Goal: Task Accomplishment & Management: Use online tool/utility

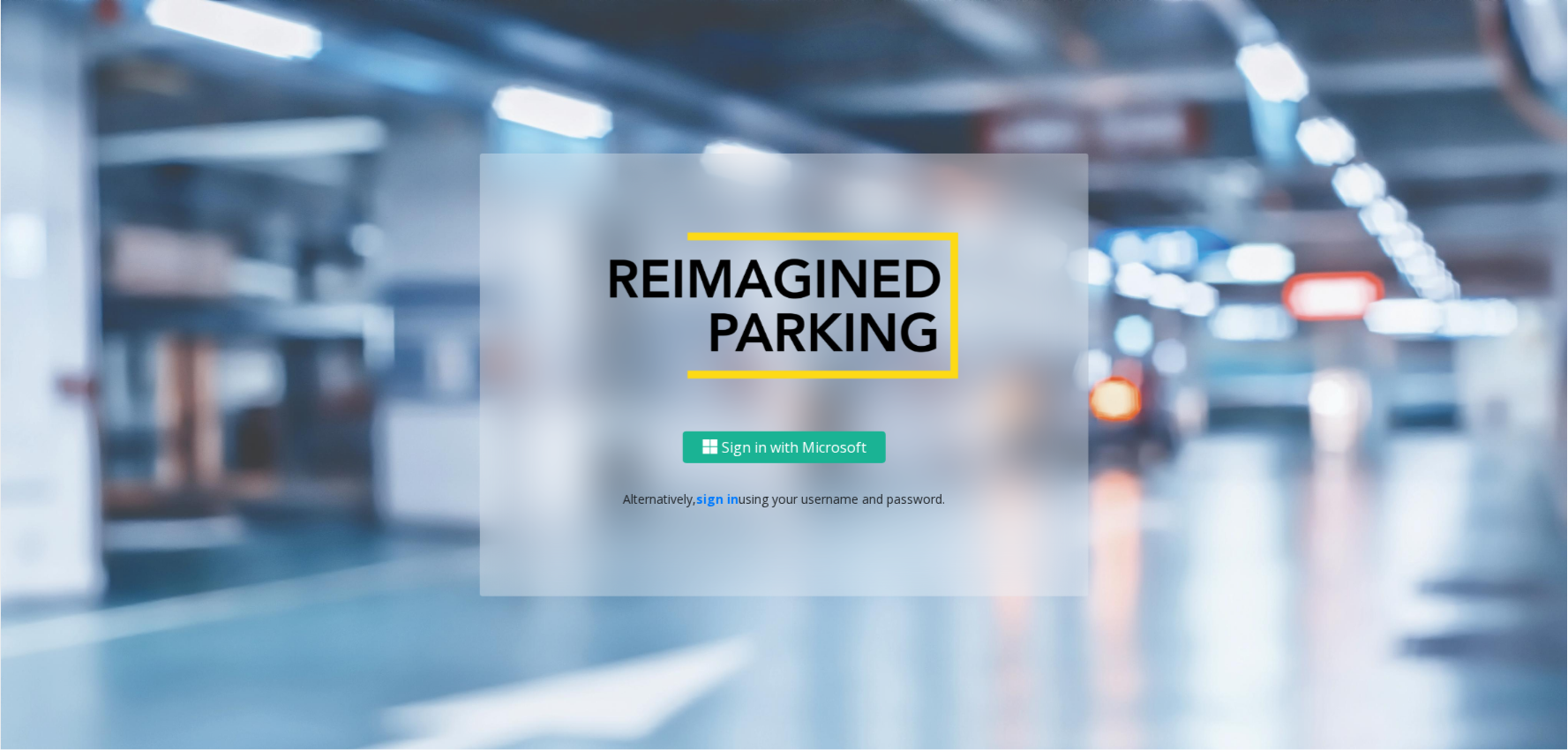
drag, startPoint x: 706, startPoint y: 499, endPoint x: 655, endPoint y: 386, distance: 124.0
click at [706, 499] on link "sign in" at bounding box center [718, 499] width 42 height 17
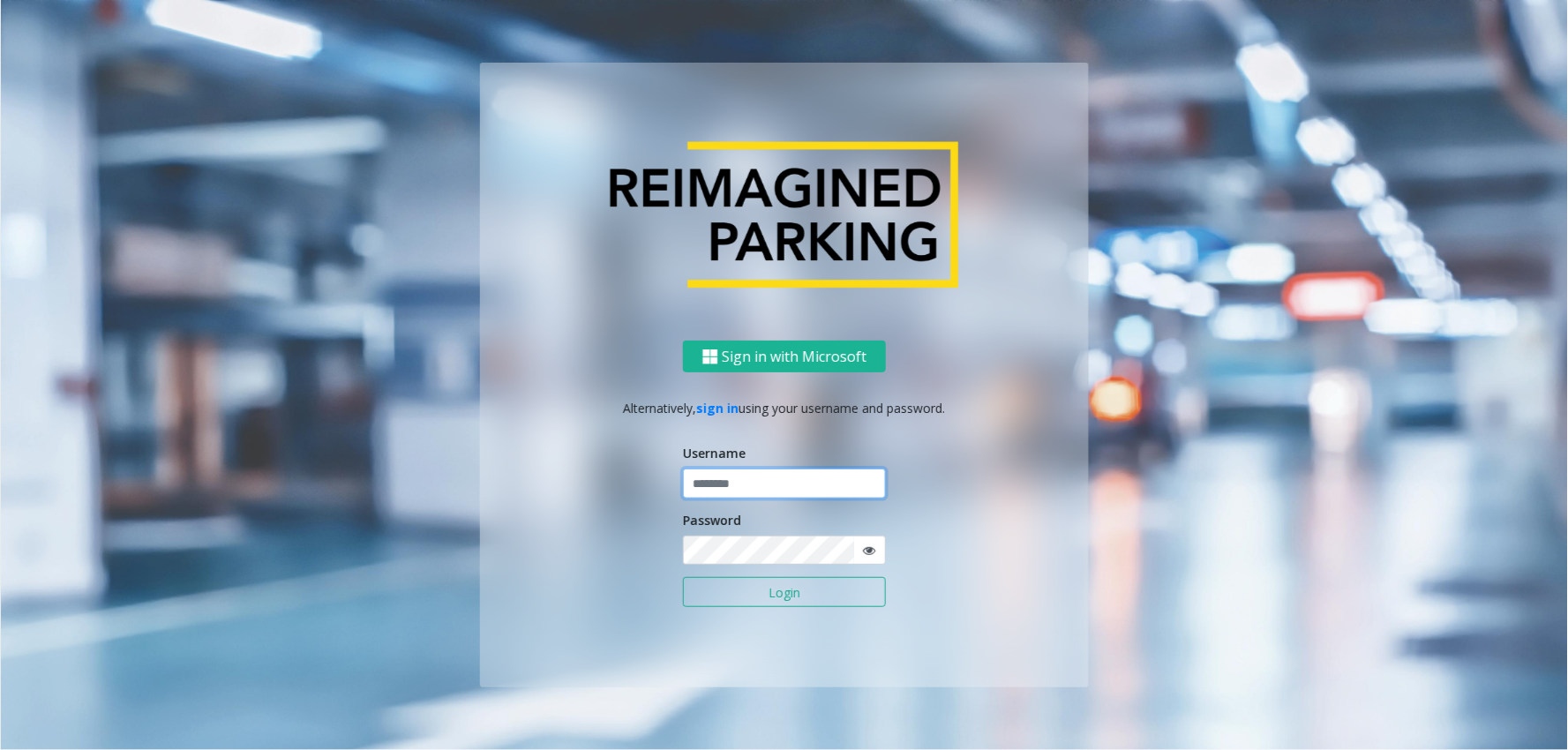
click at [750, 483] on input "text" at bounding box center [784, 483] width 203 height 30
click at [763, 477] on input "text" at bounding box center [784, 483] width 203 height 30
paste input "*******"
type input "*******"
click at [733, 569] on form "Username ******* Password Login" at bounding box center [784, 534] width 203 height 181
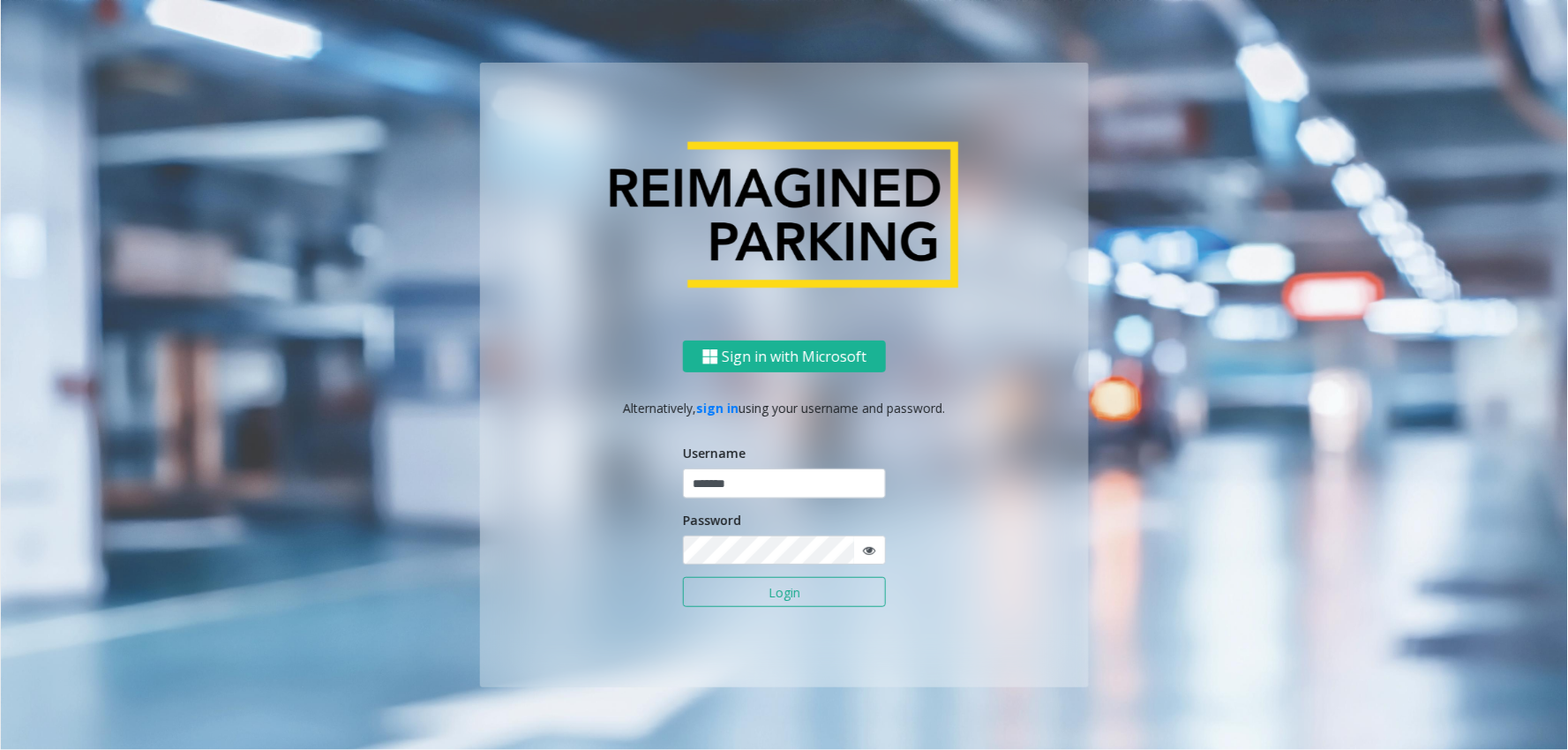
click at [761, 583] on button "Login" at bounding box center [784, 592] width 203 height 30
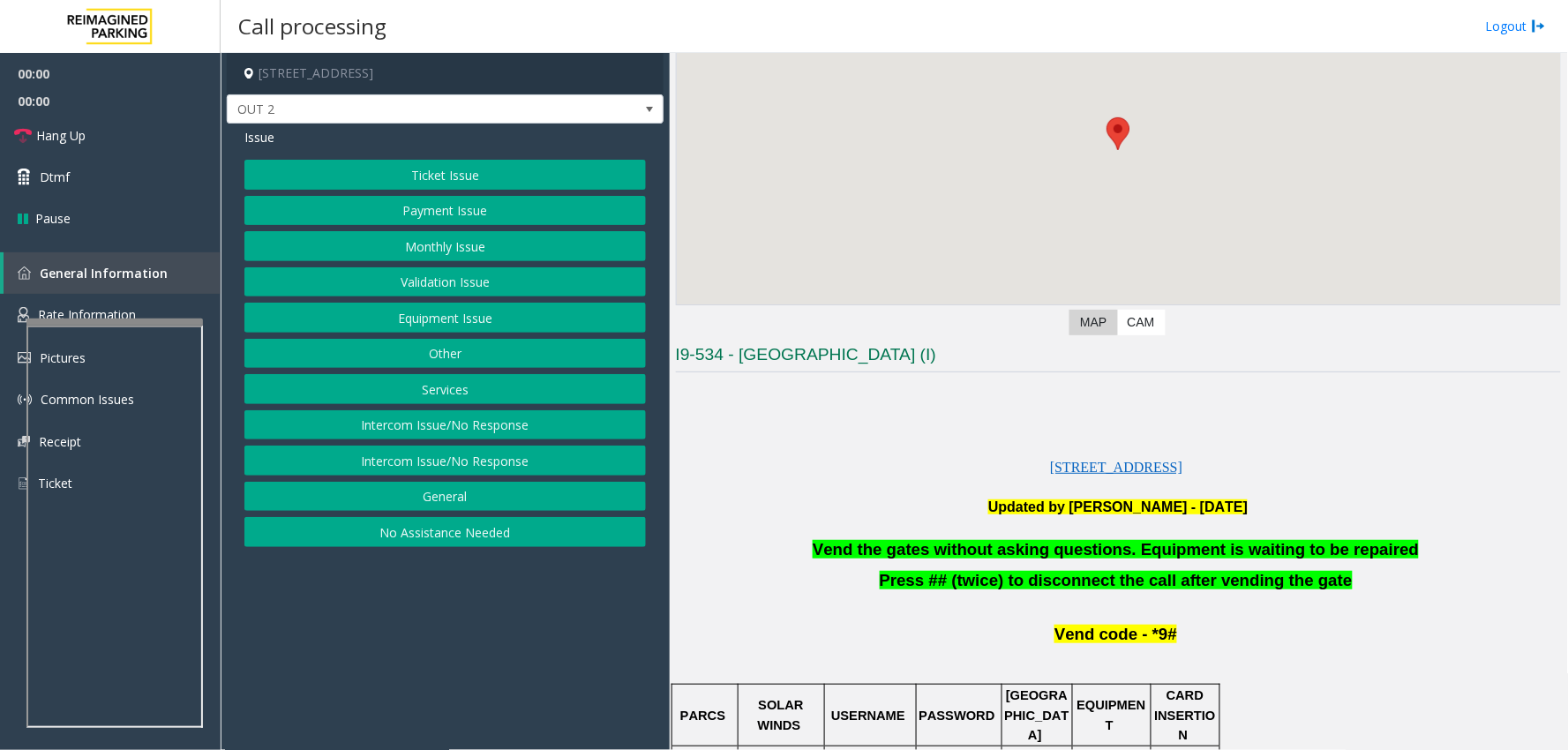
scroll to position [196, 0]
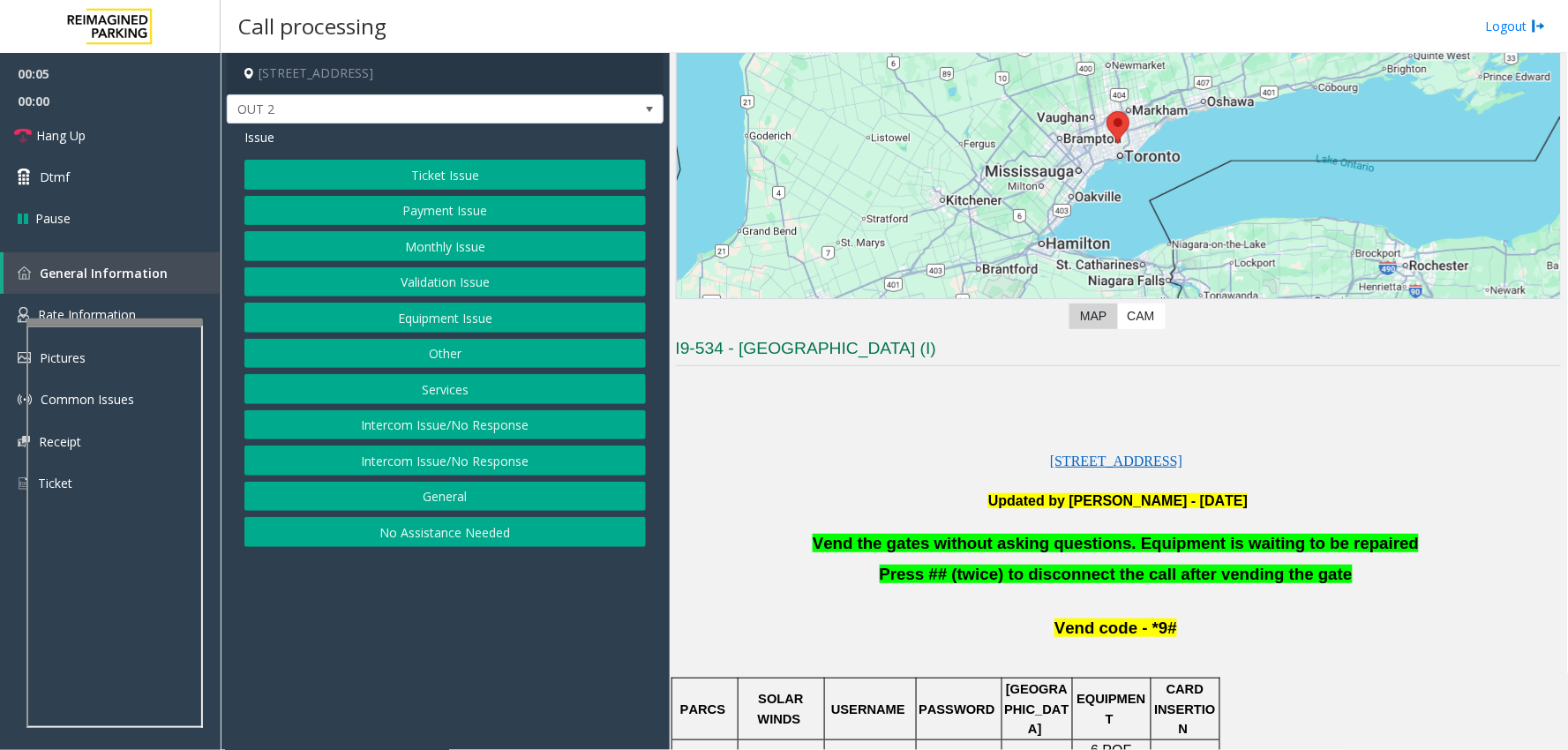
click at [430, 289] on button "Validation Issue" at bounding box center [444, 282] width 401 height 30
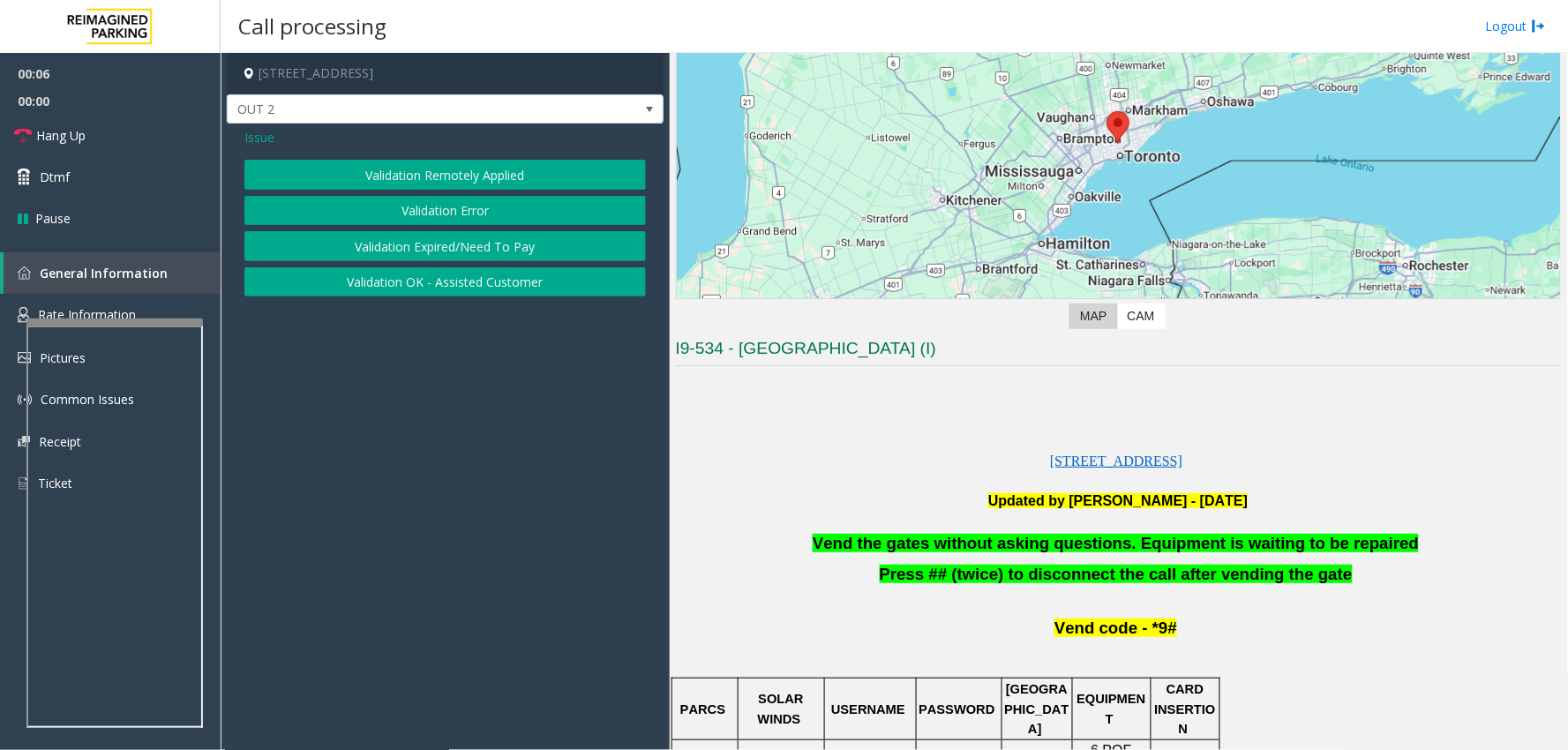
click at [436, 216] on button "Validation Error" at bounding box center [444, 211] width 401 height 30
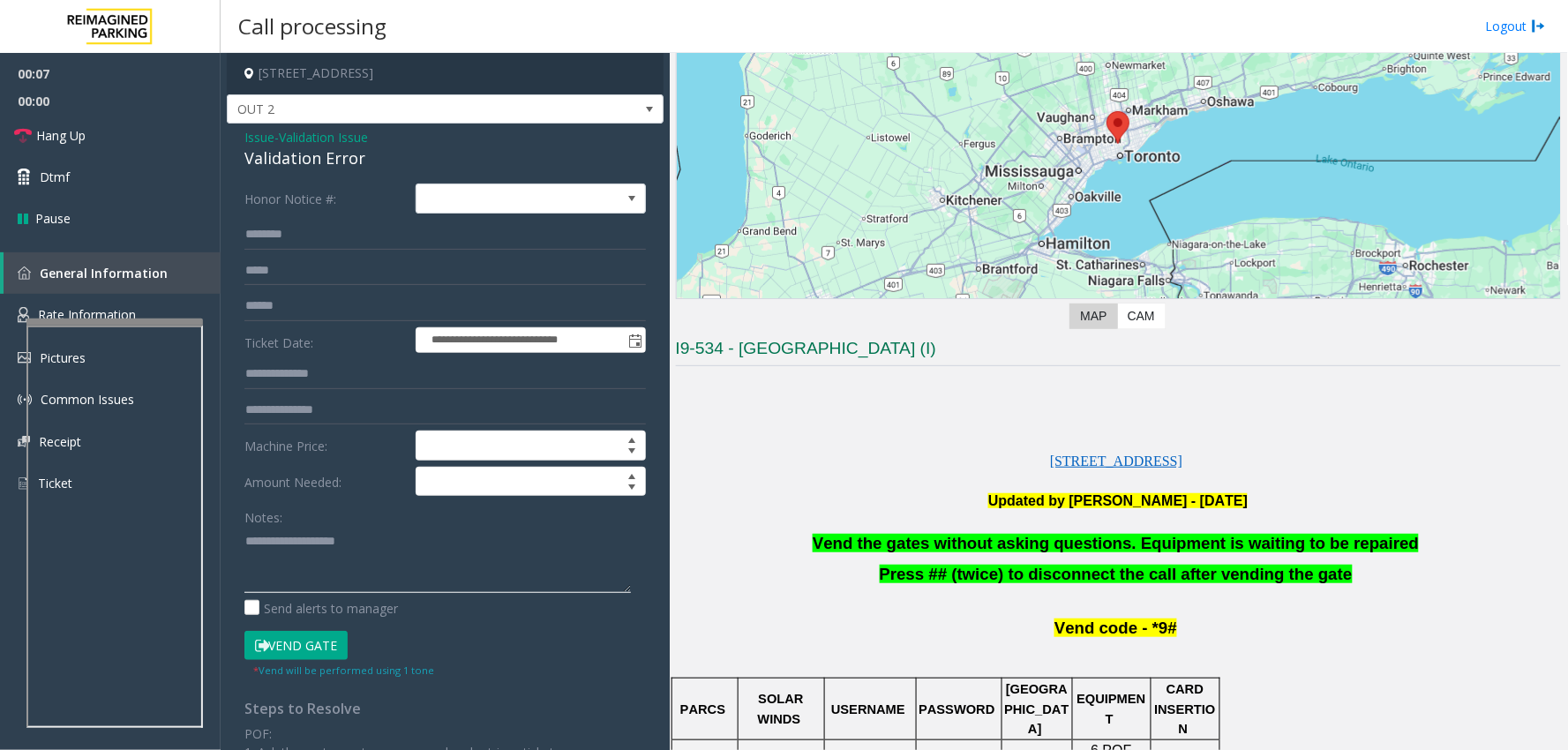
click at [404, 535] on textarea at bounding box center [437, 560] width 387 height 66
click at [130, 127] on link "Hang Up" at bounding box center [110, 135] width 220 height 42
click at [270, 151] on div "Validation Error" at bounding box center [444, 158] width 401 height 24
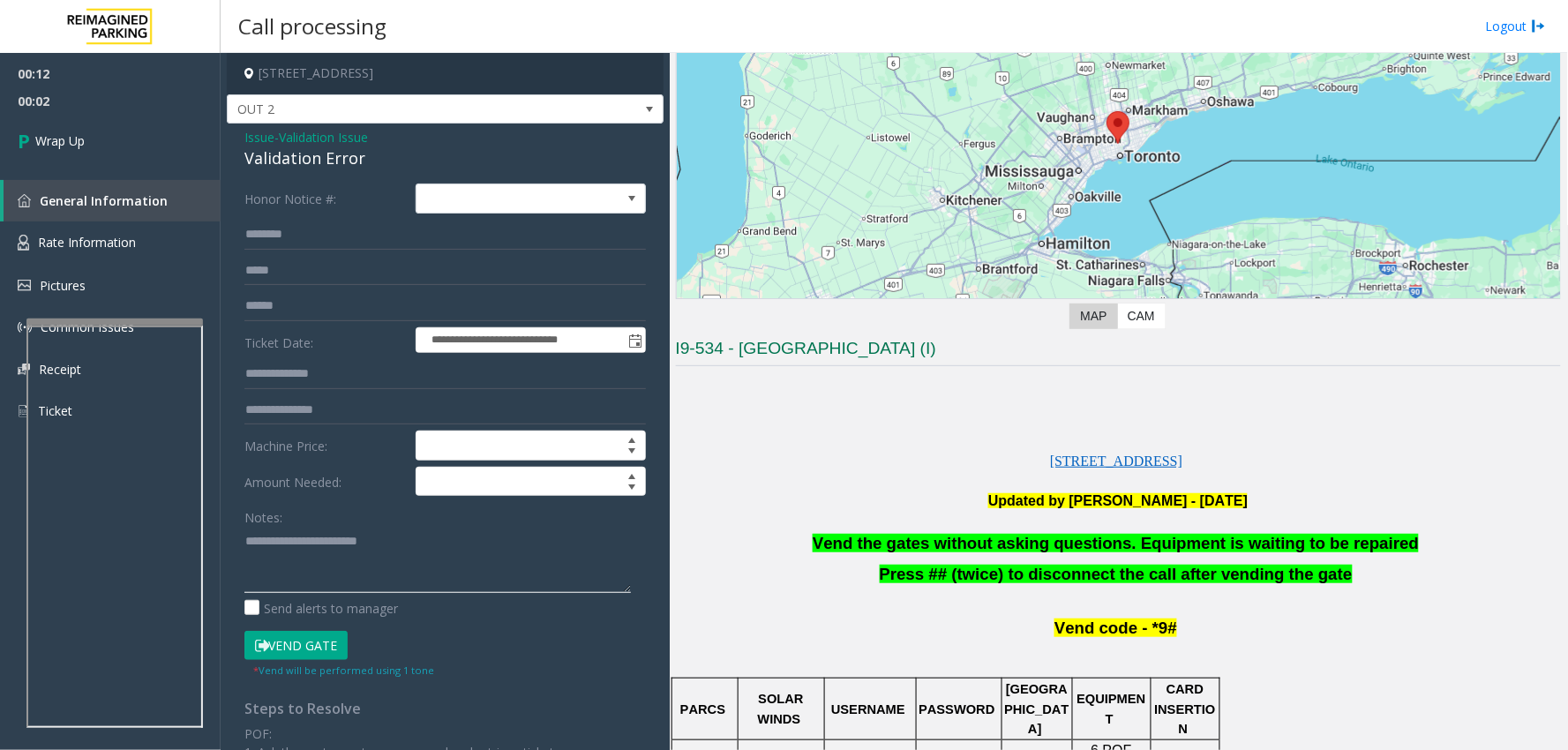
click at [399, 549] on textarea at bounding box center [437, 560] width 387 height 66
click at [1072, 583] on span "Press ## (twice) to disconnect the call after vending the gate" at bounding box center [1116, 574] width 473 height 19
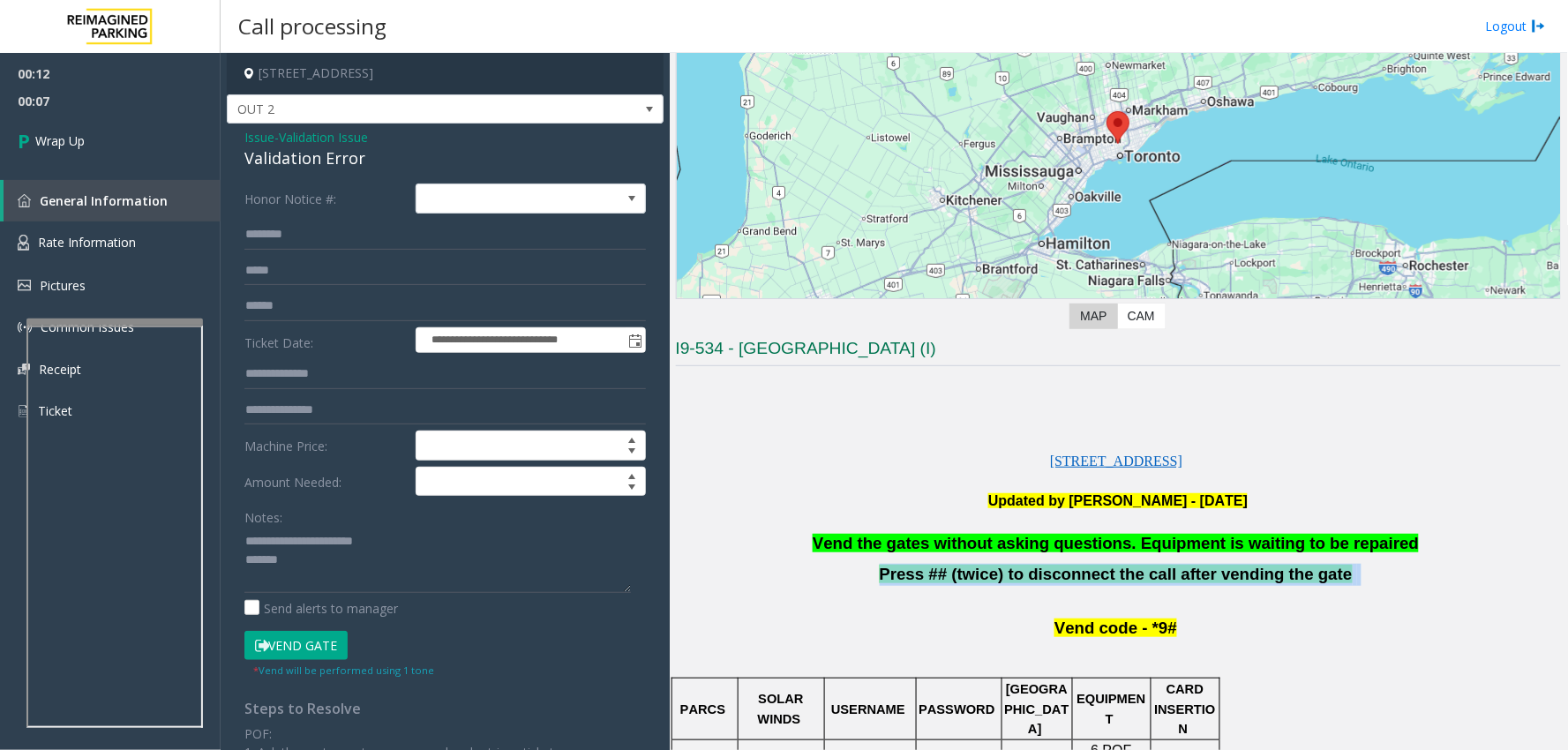
click at [1072, 583] on span "Press ## (twice) to disconnect the call after vending the gate" at bounding box center [1116, 574] width 473 height 19
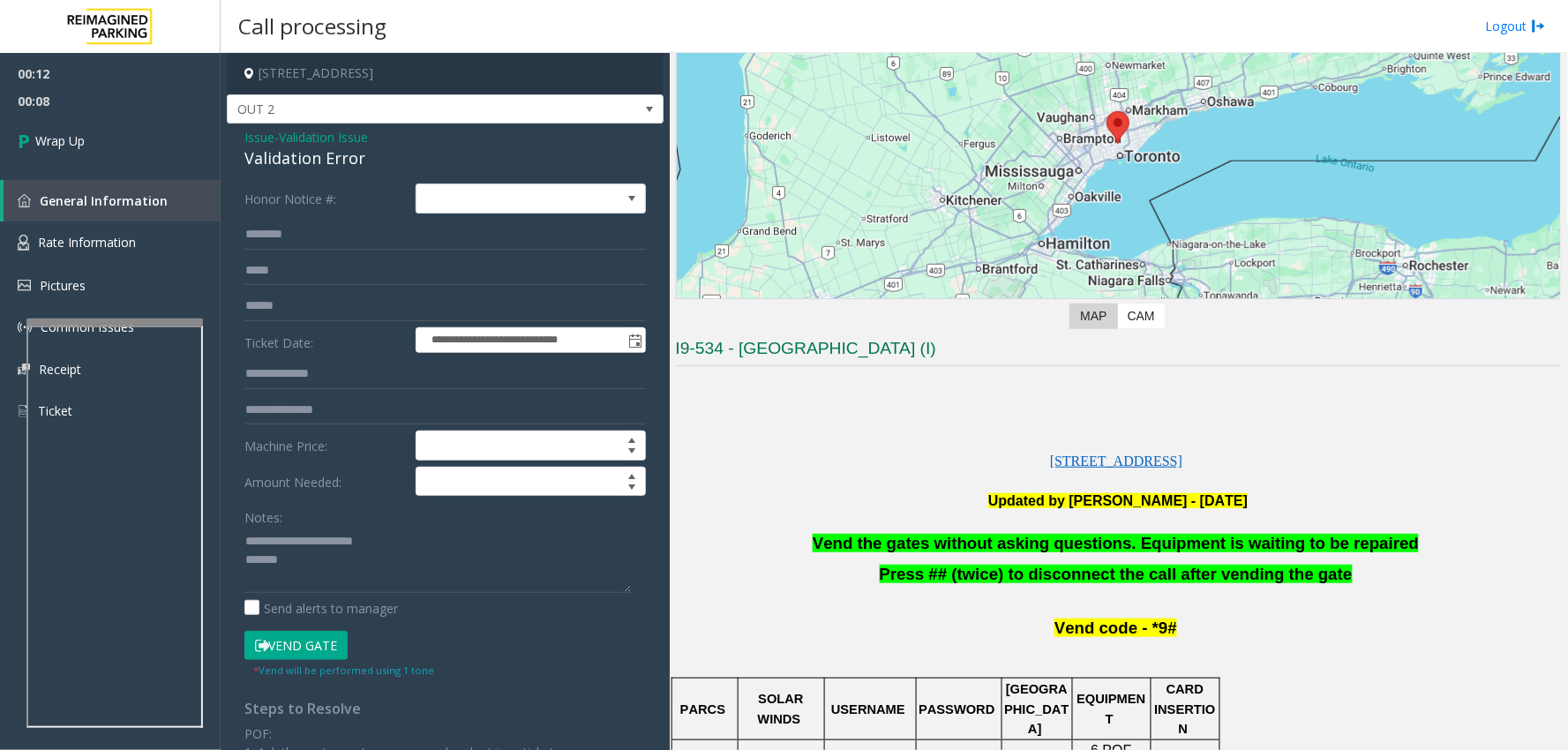
click at [1099, 534] on span "Vend the gates without asking questions. Equipment is waiting to be repaired" at bounding box center [1116, 543] width 606 height 19
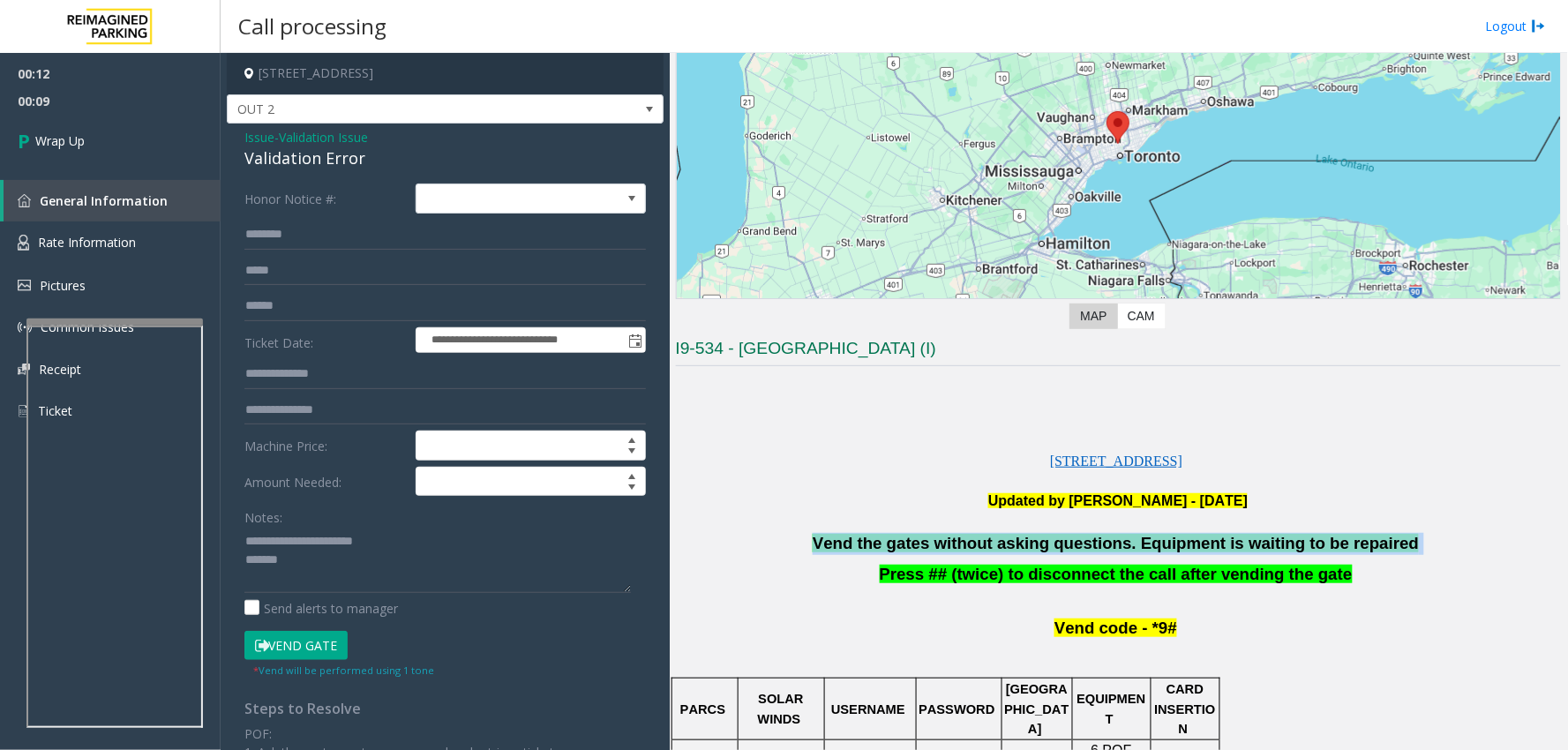
click at [1099, 534] on span "Vend the gates without asking questions. Equipment is waiting to be repaired" at bounding box center [1116, 543] width 606 height 19
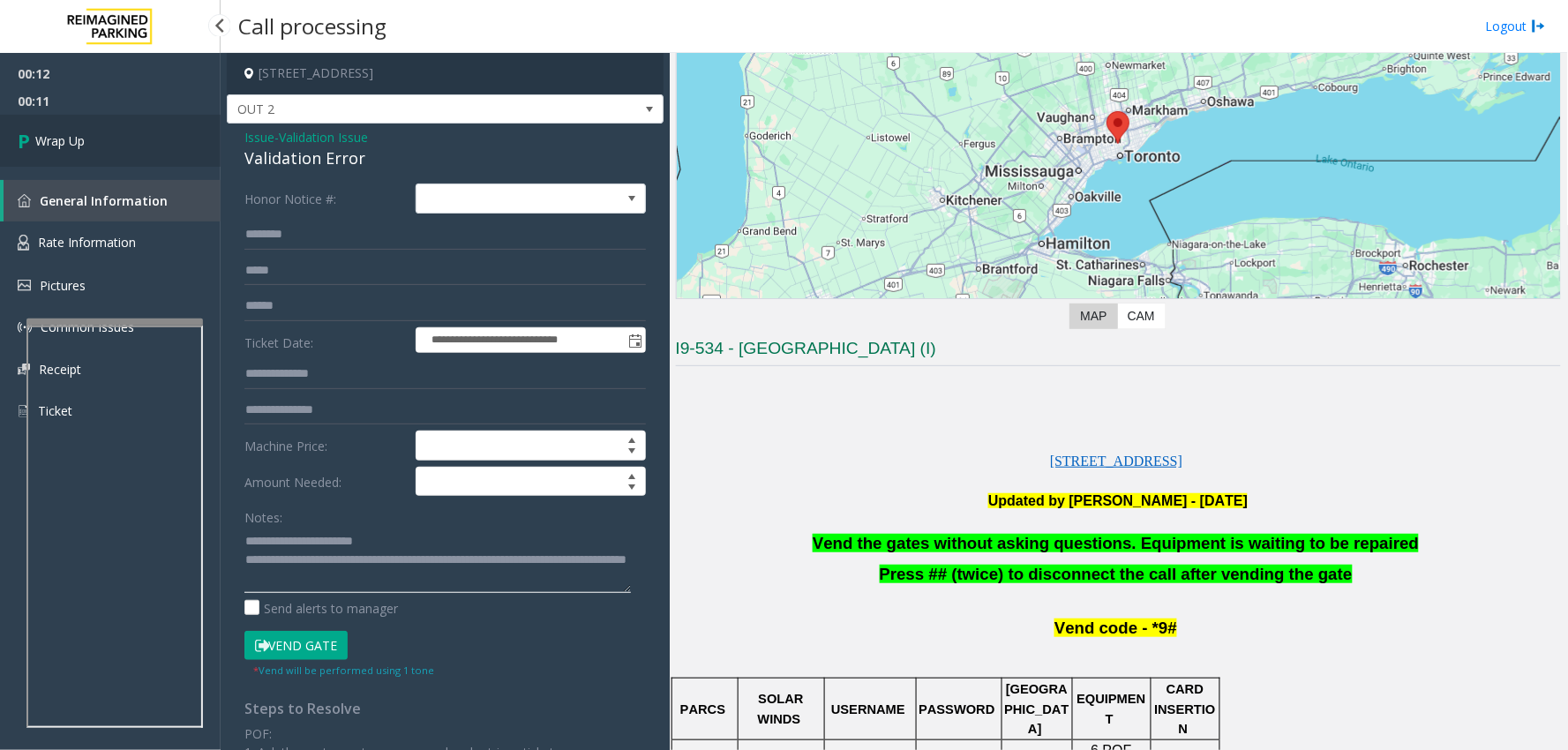
type textarea "**********"
click at [115, 115] on link "Wrap Up" at bounding box center [110, 141] width 220 height 52
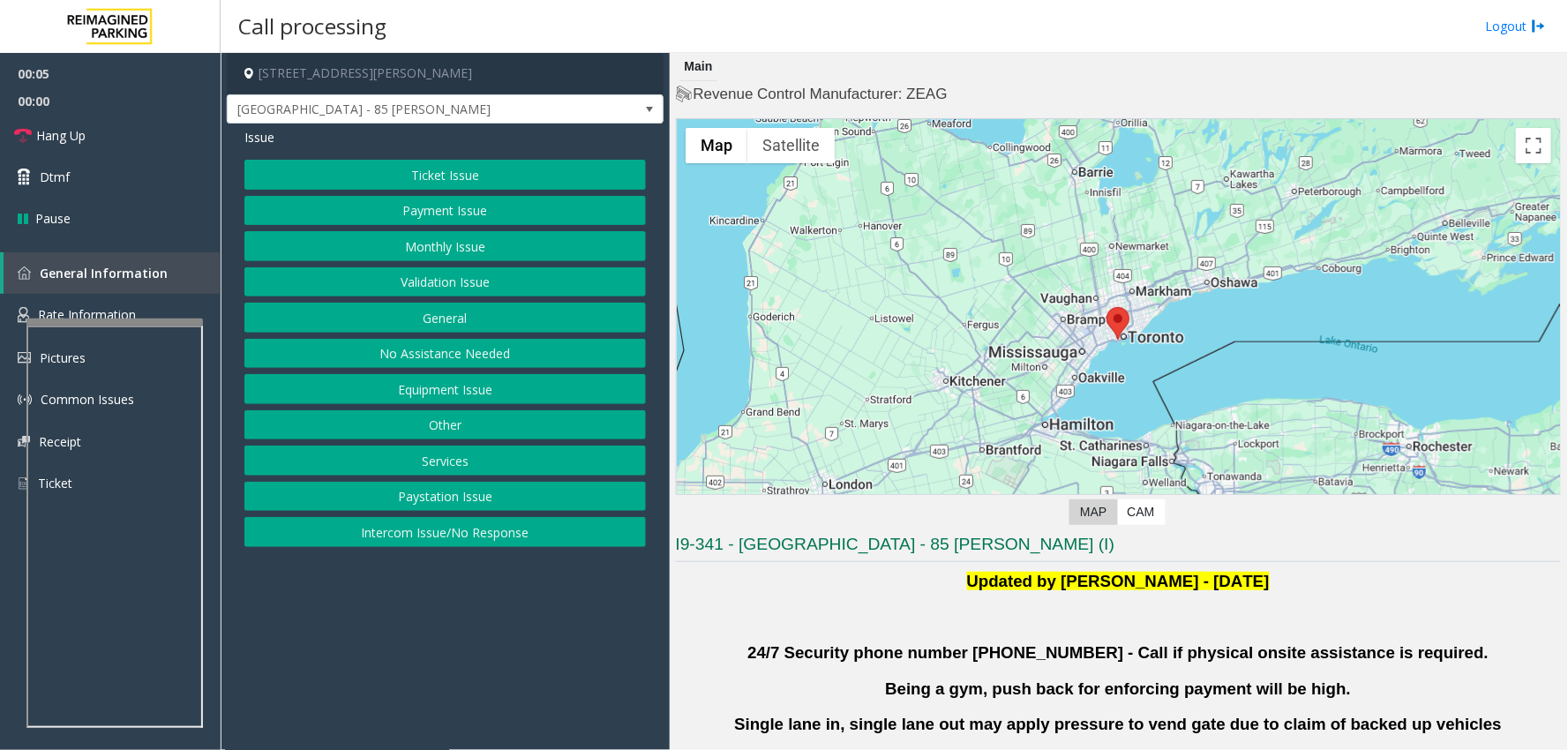
click at [470, 249] on button "Monthly Issue" at bounding box center [444, 246] width 401 height 30
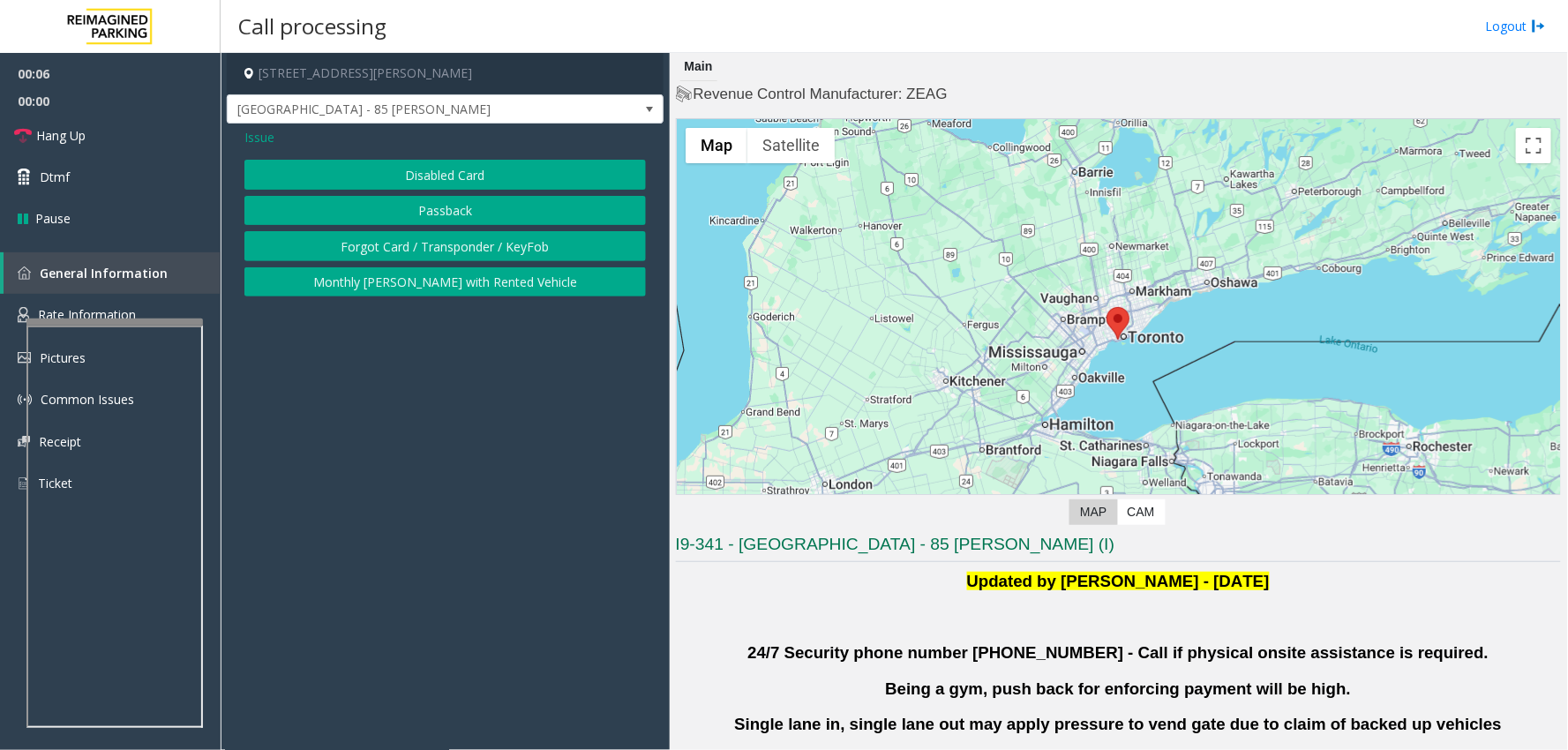
click at [251, 143] on span "Issue" at bounding box center [259, 137] width 30 height 19
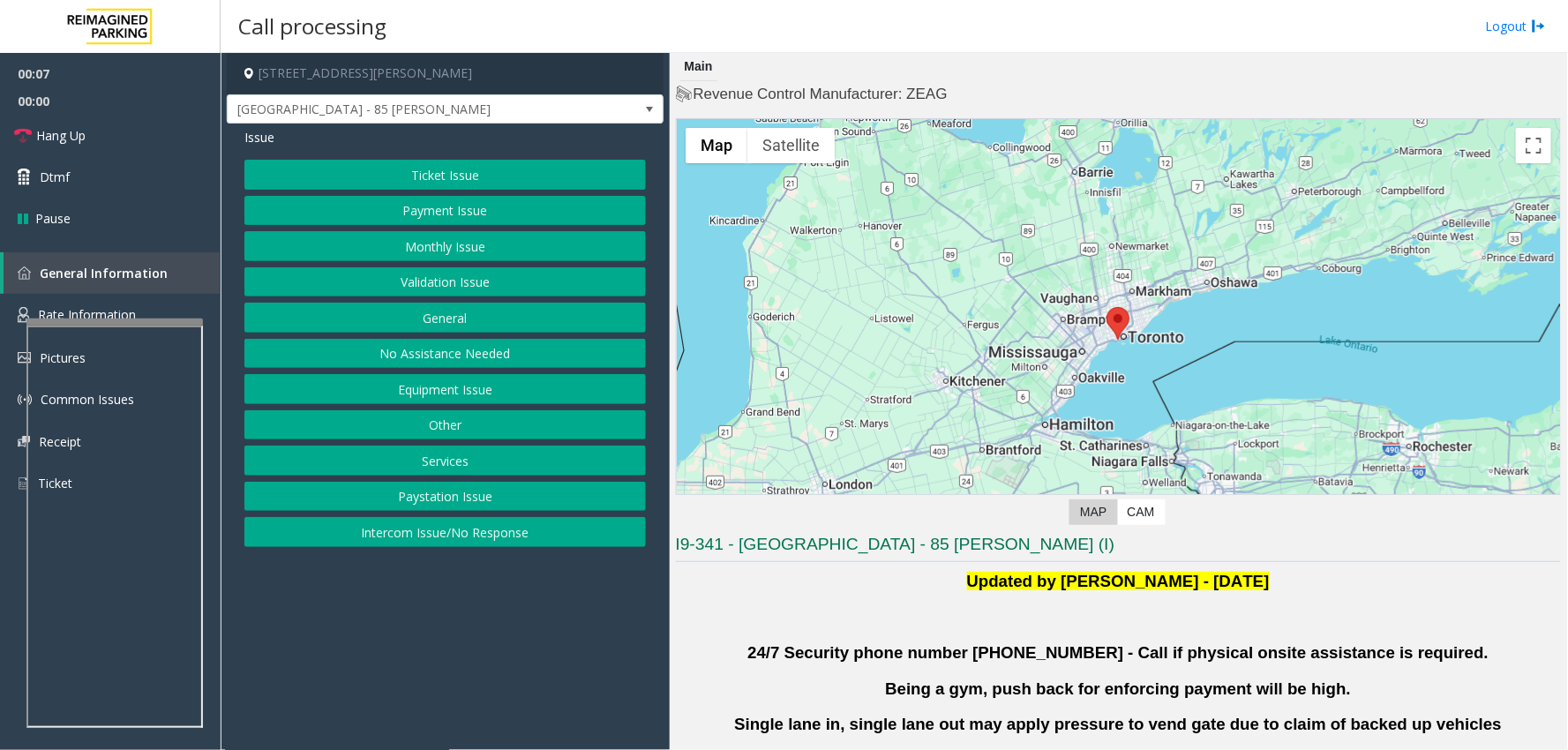
click at [475, 283] on button "Validation Issue" at bounding box center [444, 282] width 401 height 30
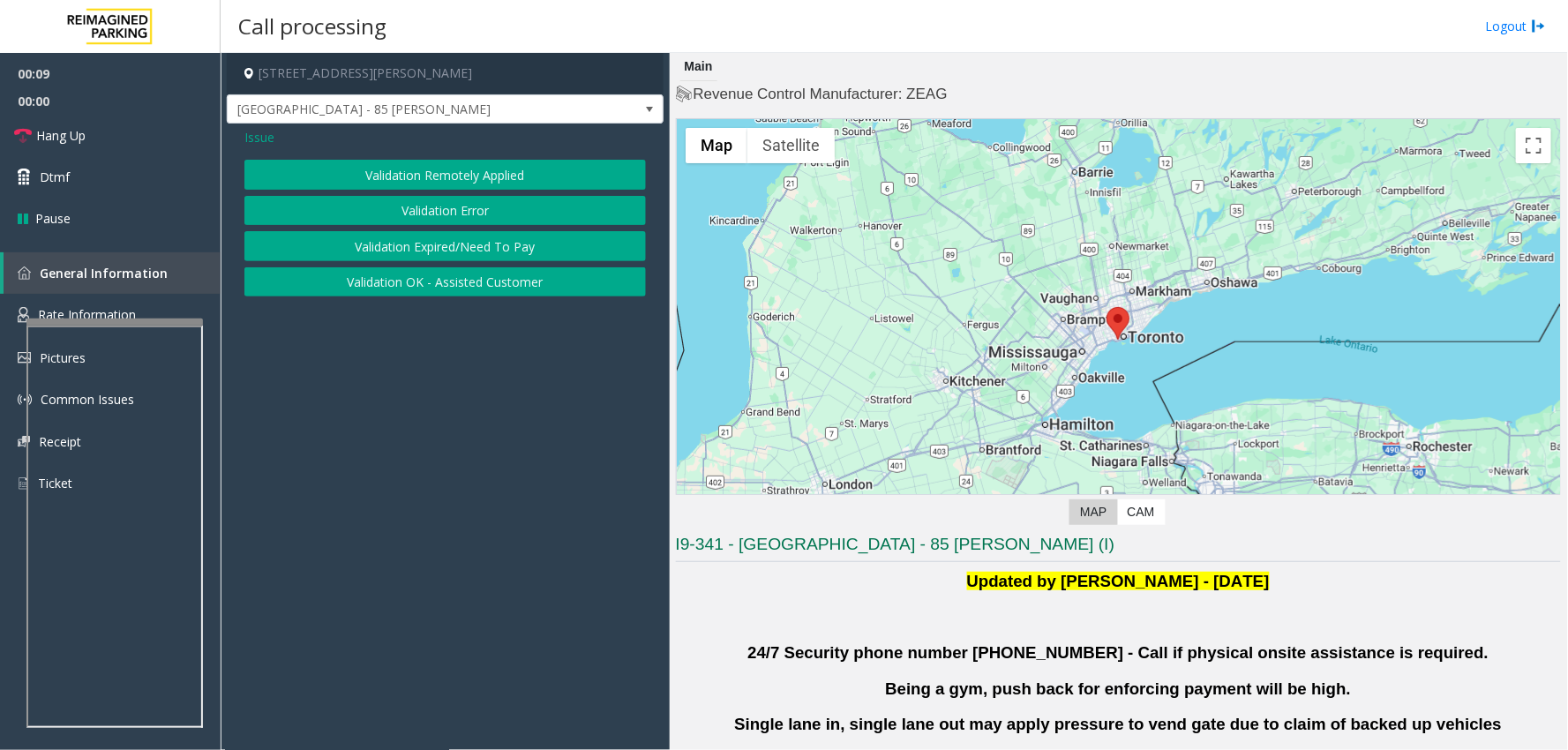
click at [436, 197] on button "Validation Error" at bounding box center [444, 211] width 401 height 30
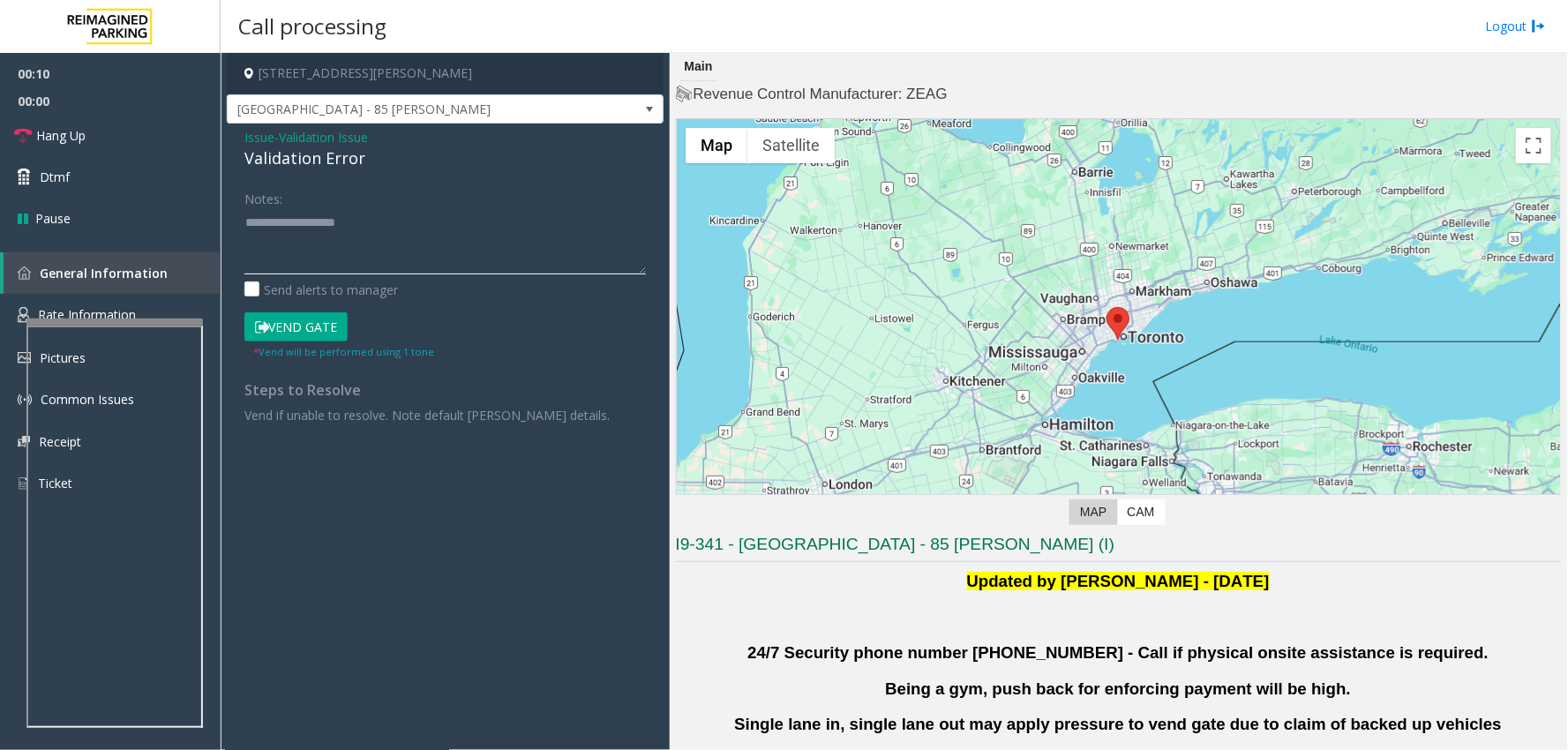
click at [320, 251] on textarea at bounding box center [444, 241] width 401 height 66
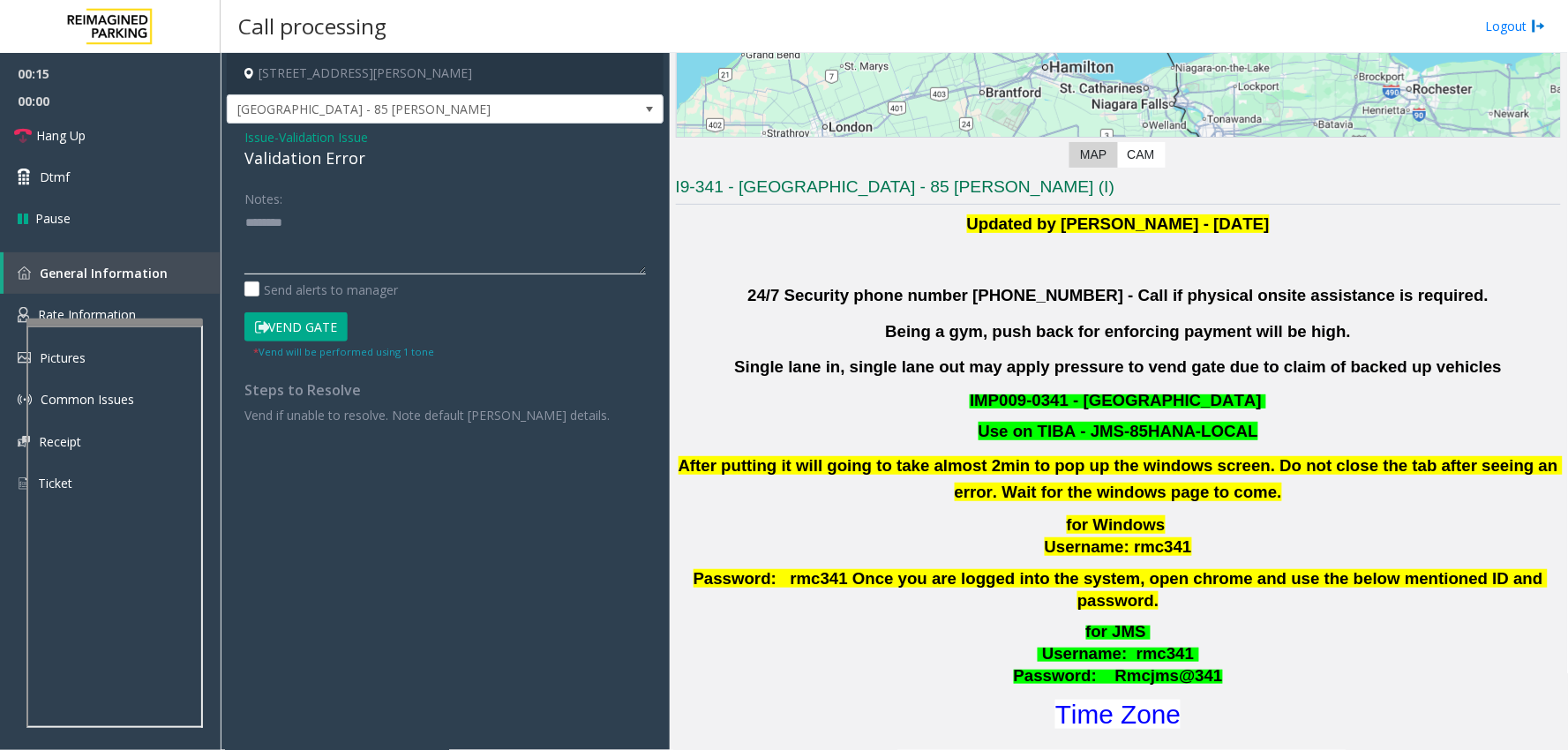
scroll to position [392, 0]
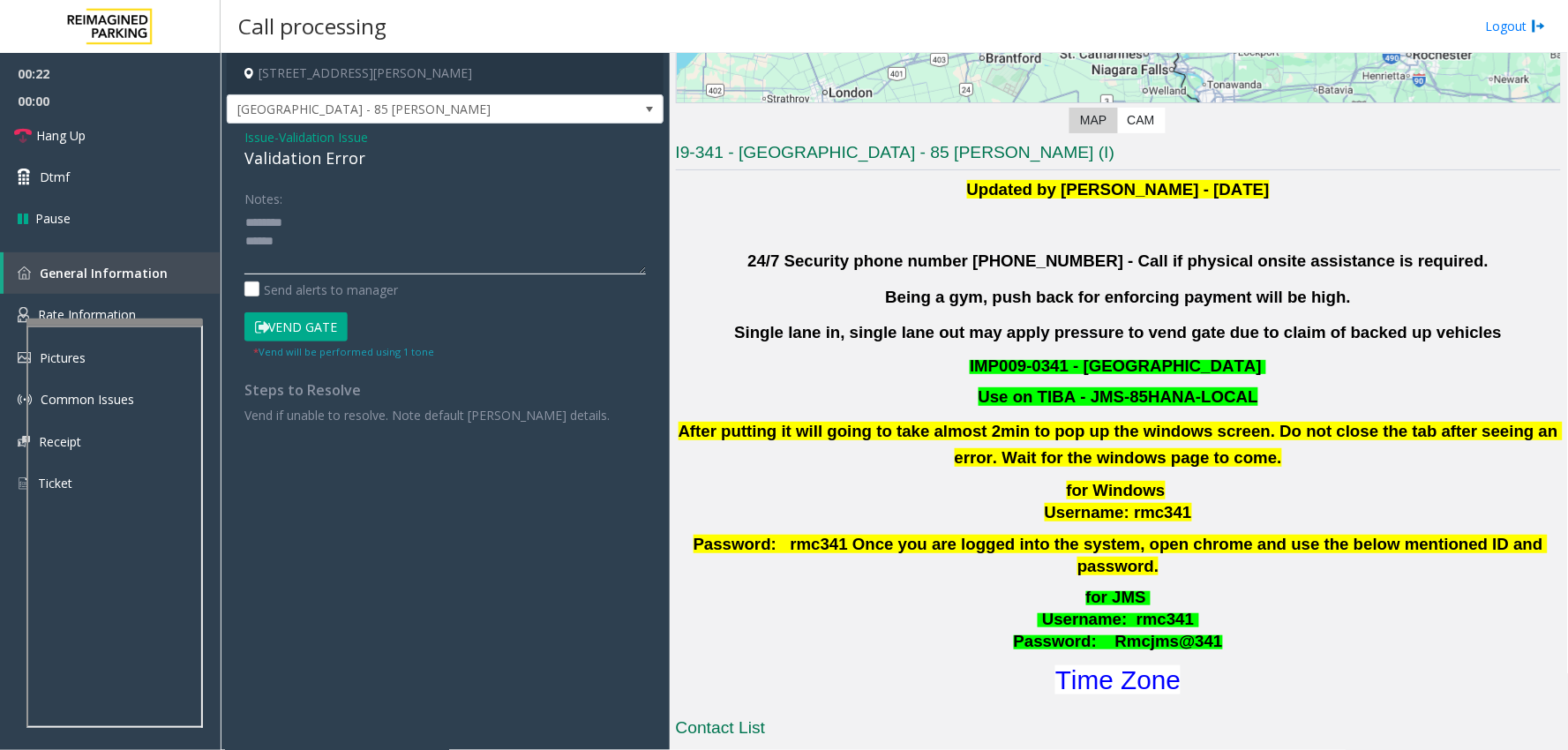
type textarea "******** *****"
click at [293, 143] on span "Validation Issue" at bounding box center [323, 137] width 89 height 19
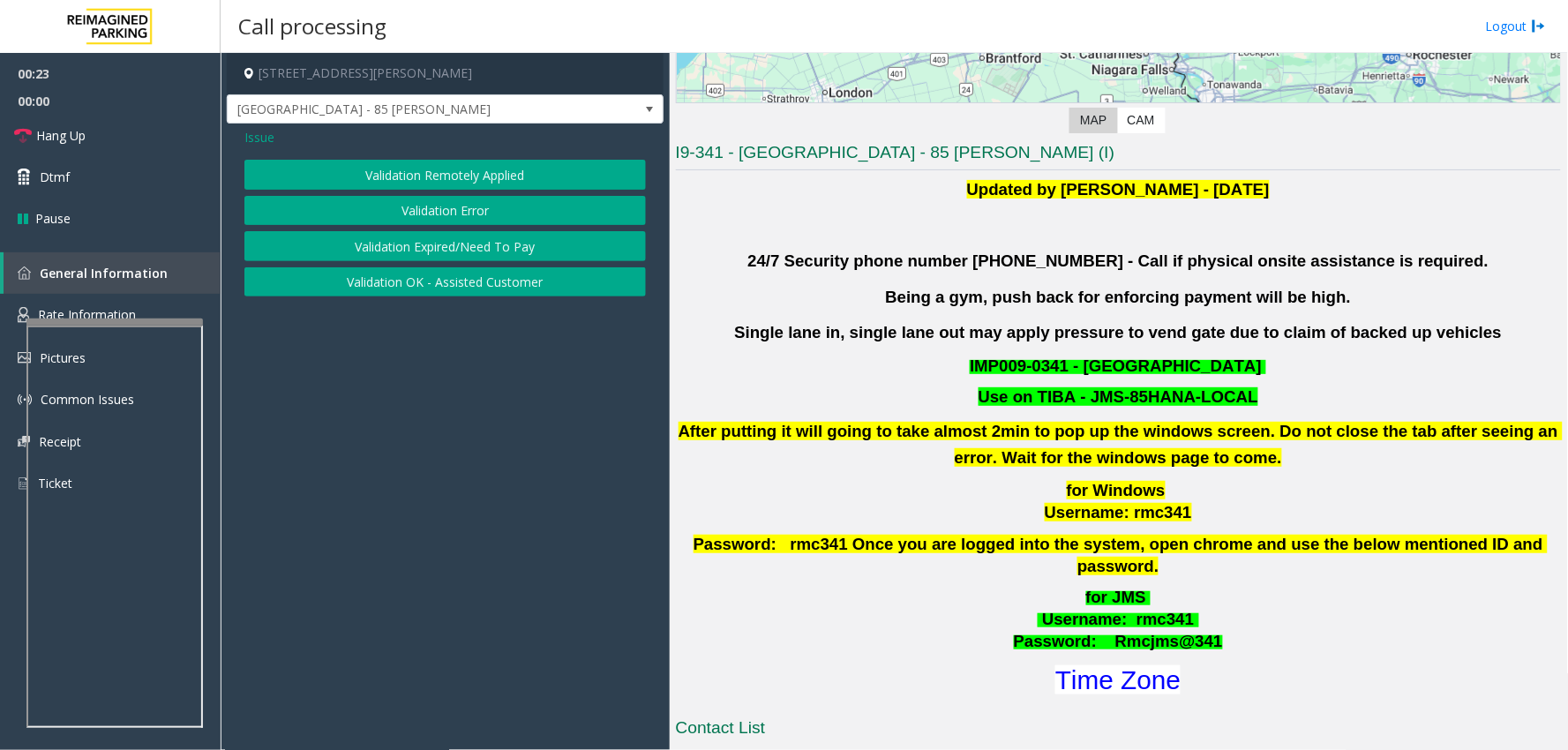
click at [266, 133] on span "Issue" at bounding box center [259, 137] width 30 height 19
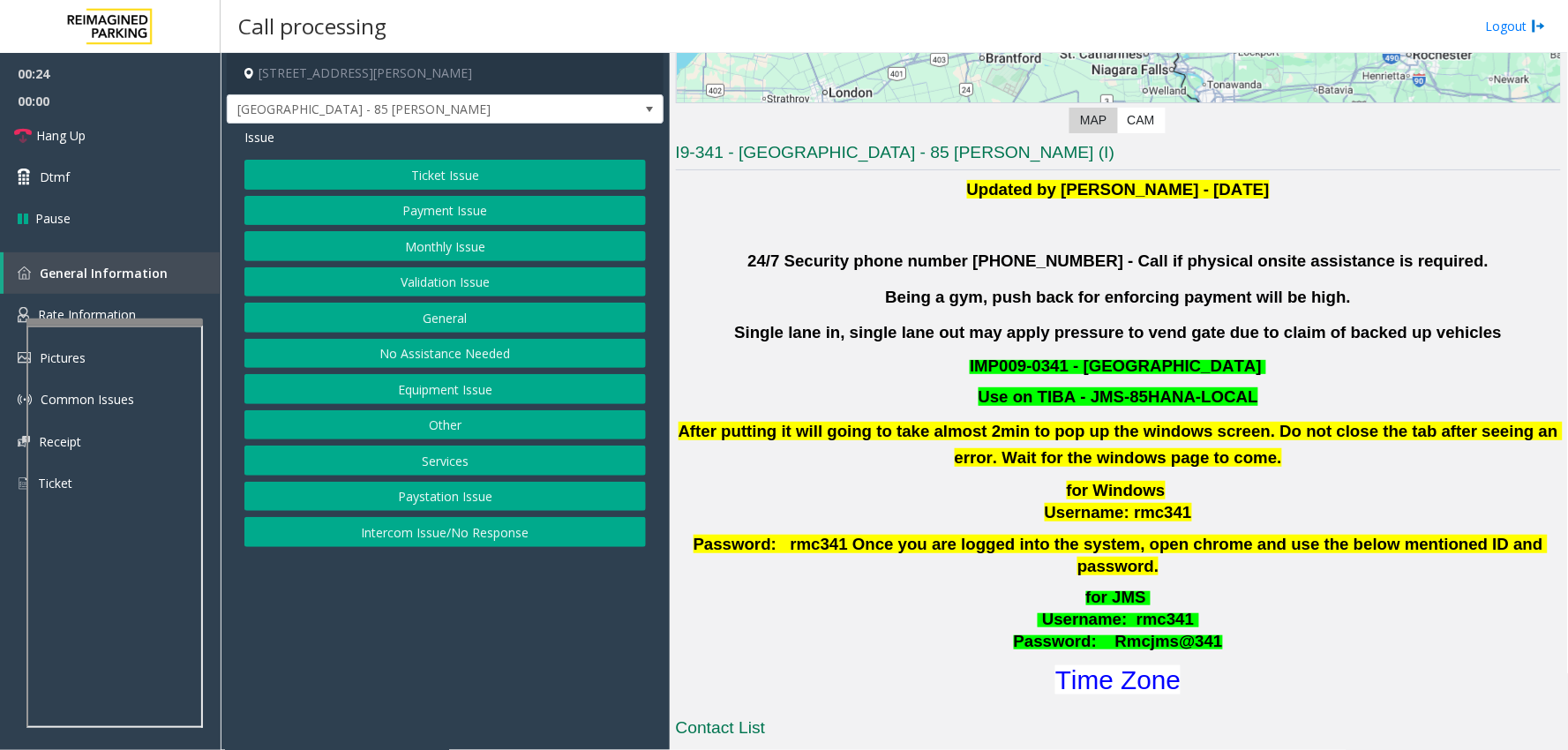
click at [398, 176] on button "Ticket Issue" at bounding box center [444, 174] width 401 height 30
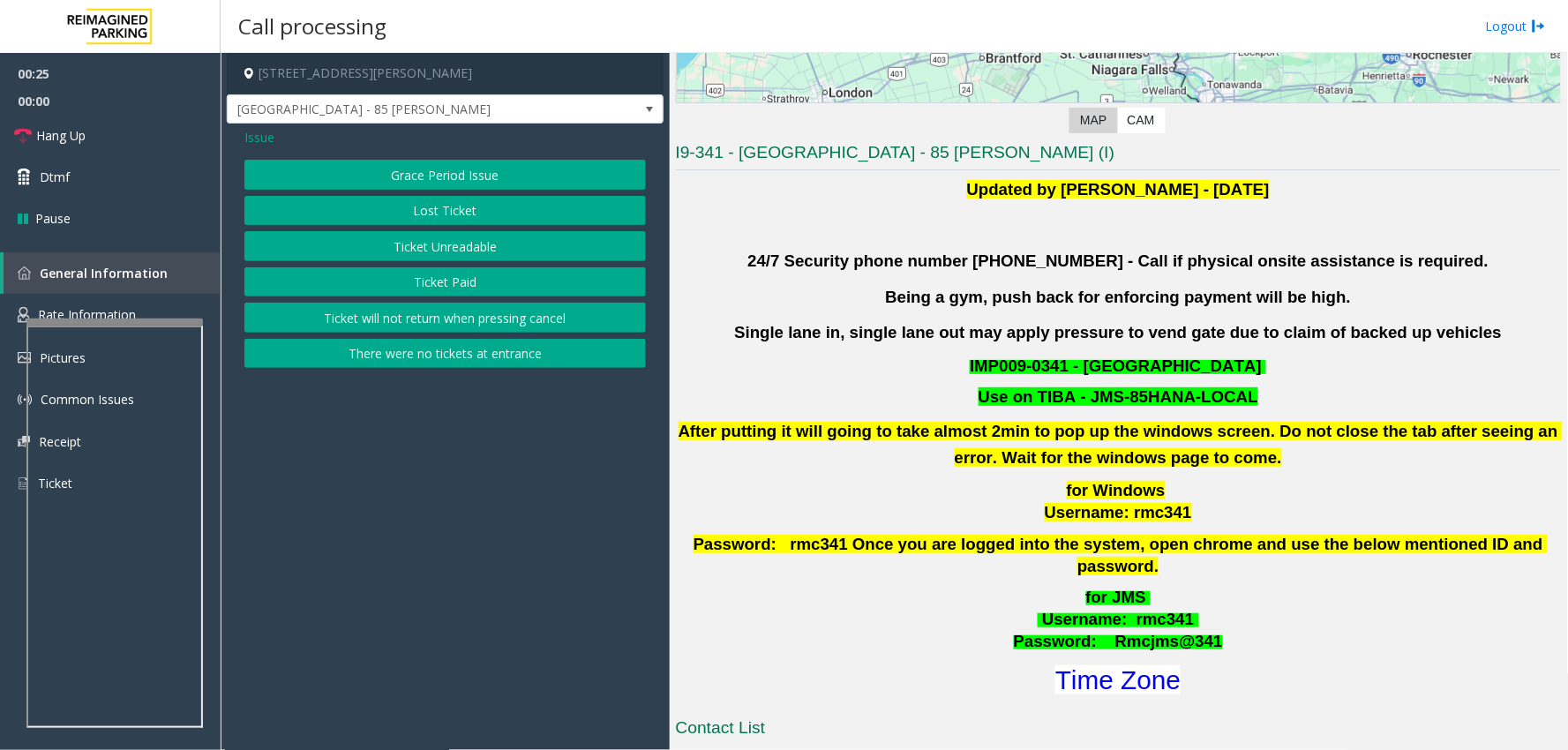
click at [456, 253] on button "Ticket Unreadable" at bounding box center [444, 246] width 401 height 30
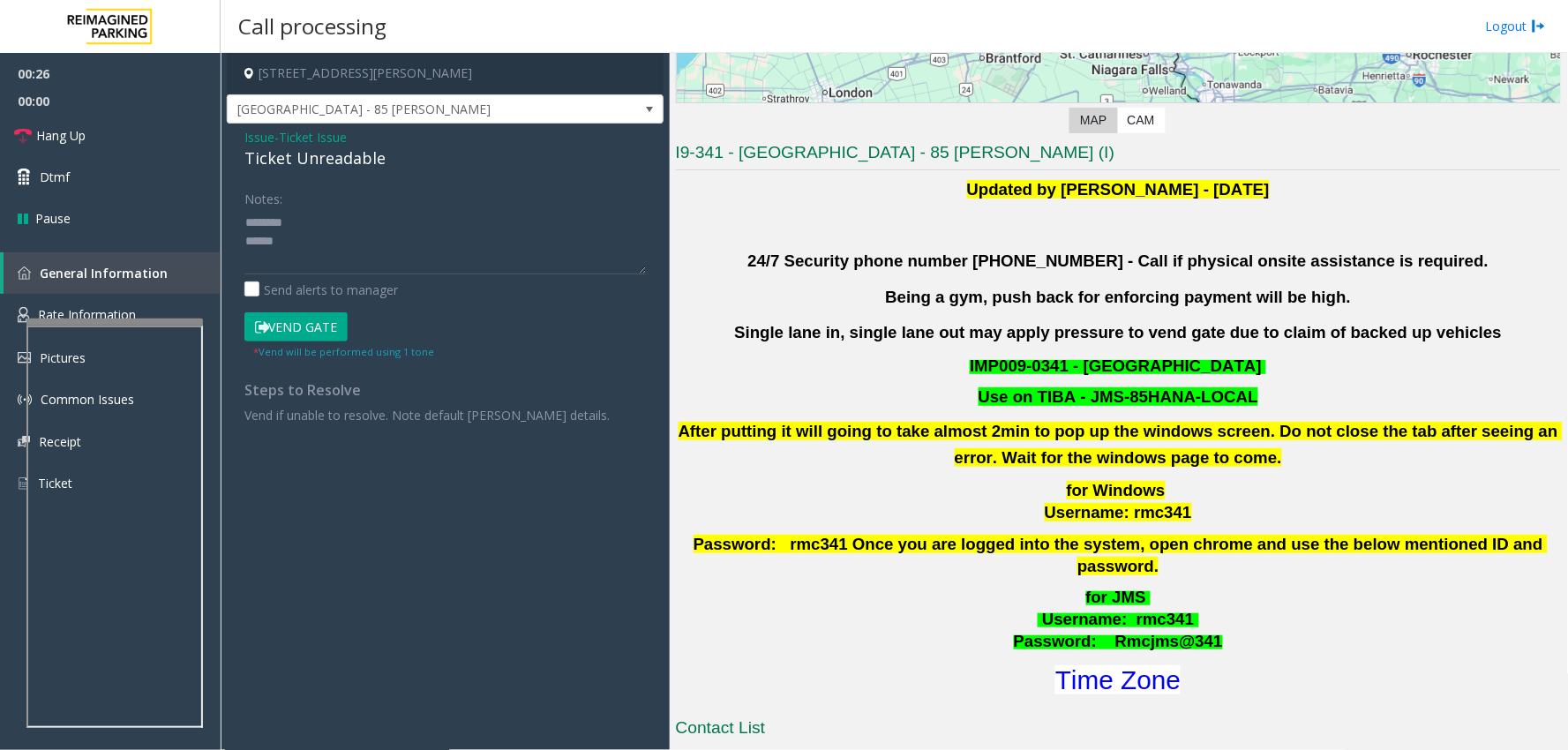
click at [327, 166] on div "Ticket Unreadable" at bounding box center [444, 158] width 401 height 24
click at [313, 257] on textarea at bounding box center [444, 241] width 401 height 66
click at [461, 254] on textarea at bounding box center [444, 241] width 401 height 66
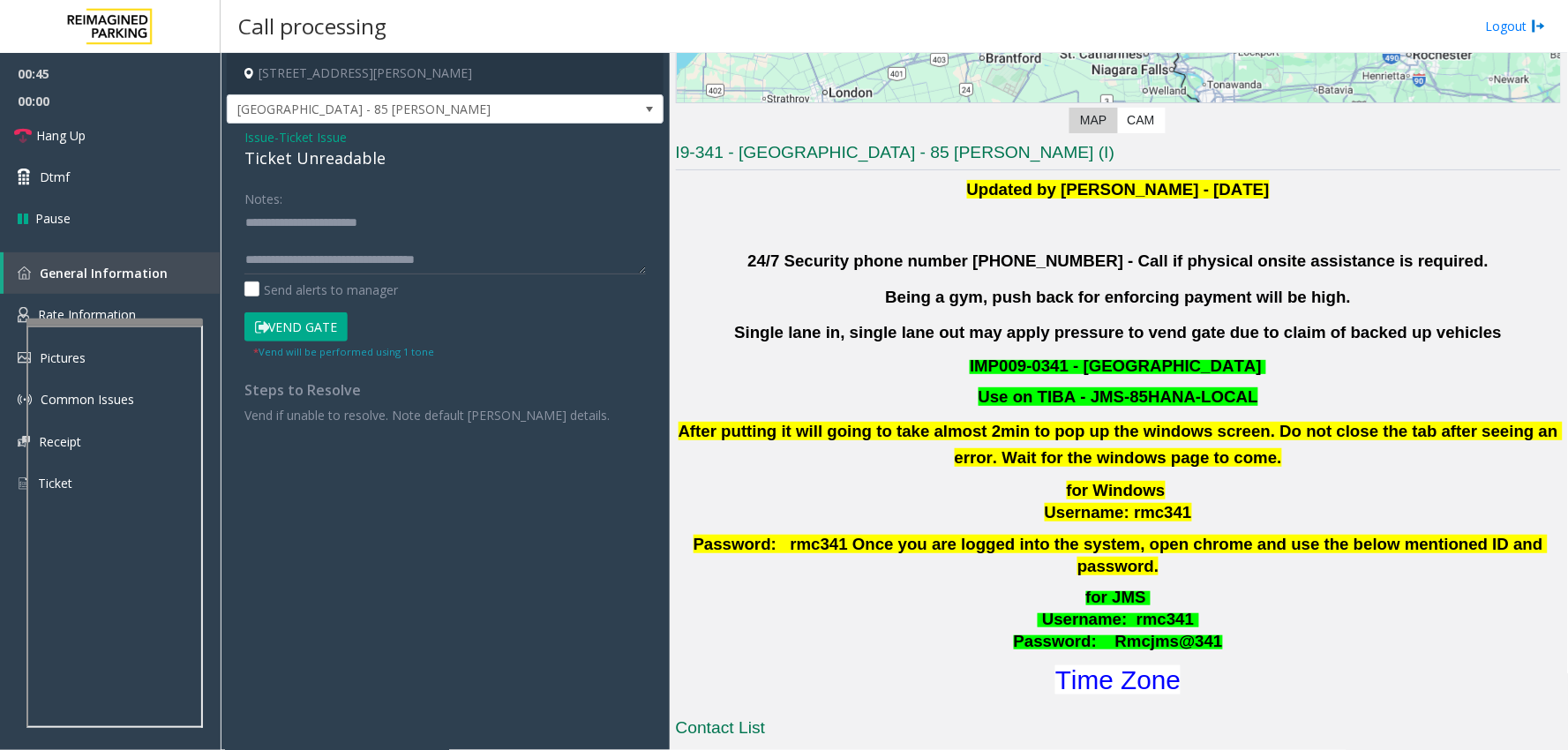
click at [300, 313] on button "Vend Gate" at bounding box center [296, 328] width 104 height 30
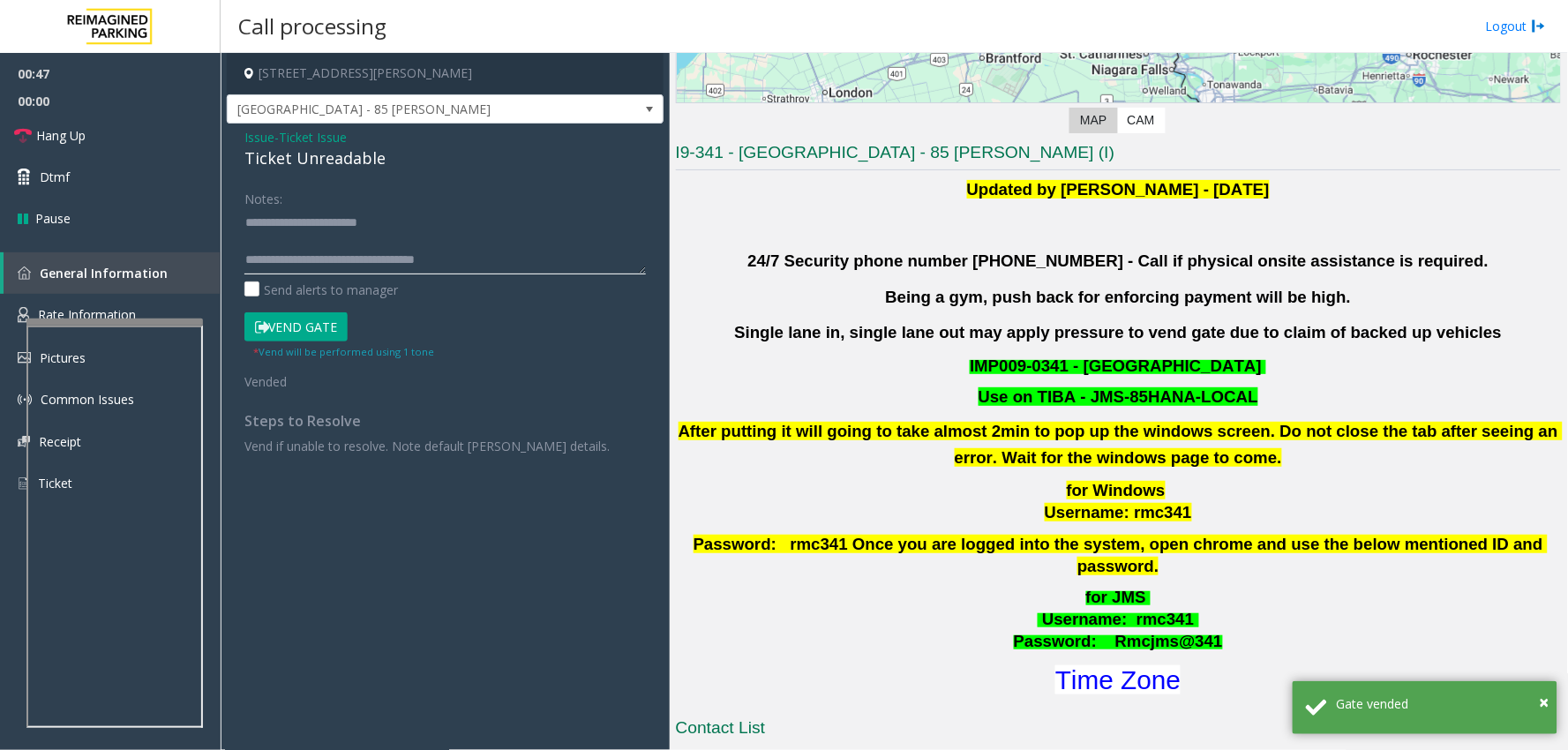
click at [401, 254] on textarea at bounding box center [444, 241] width 401 height 66
click at [418, 248] on textarea at bounding box center [444, 241] width 401 height 66
click at [415, 262] on textarea at bounding box center [444, 241] width 401 height 66
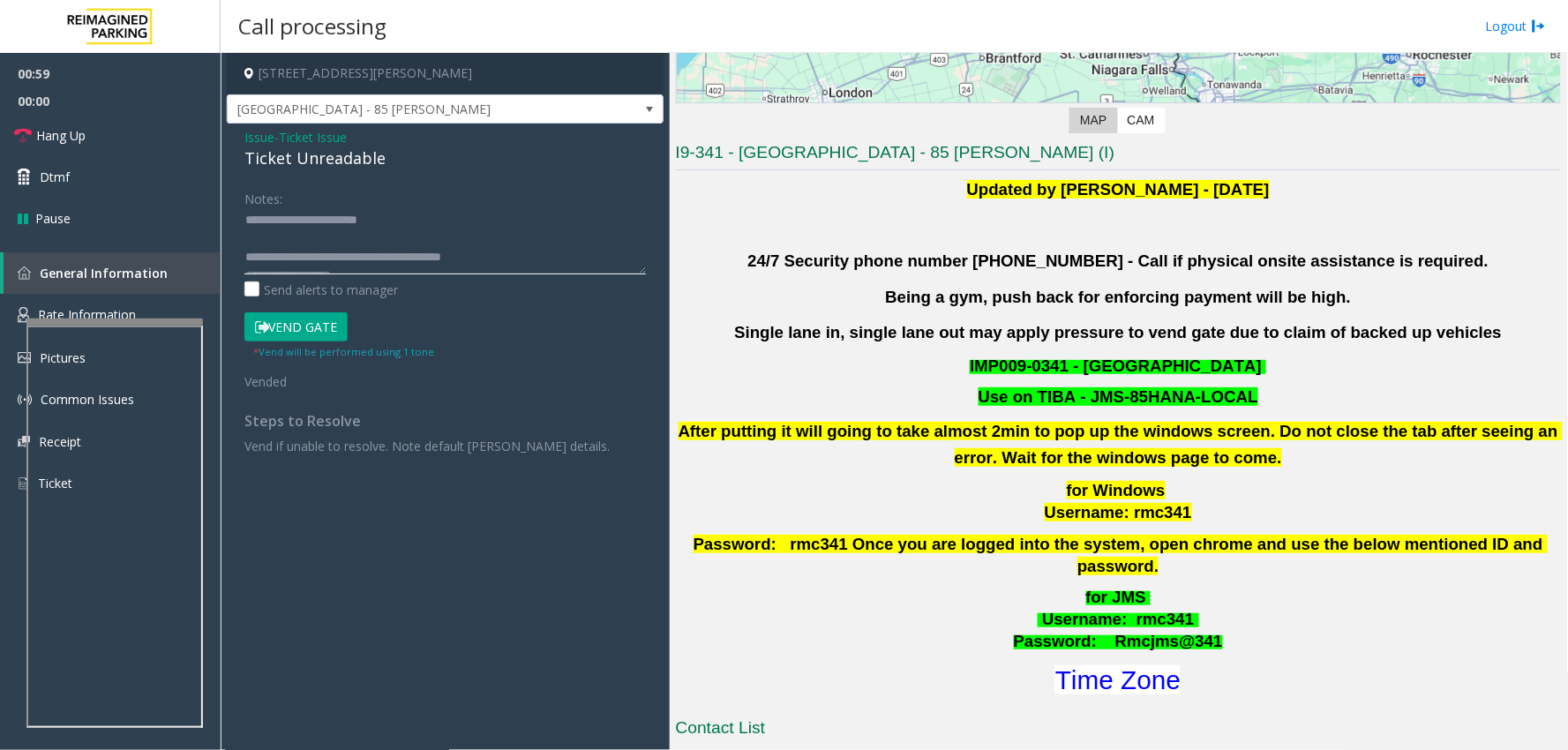
scroll to position [0, 0]
type textarea "**********"
click at [109, 121] on link "Hang Up" at bounding box center [110, 135] width 220 height 42
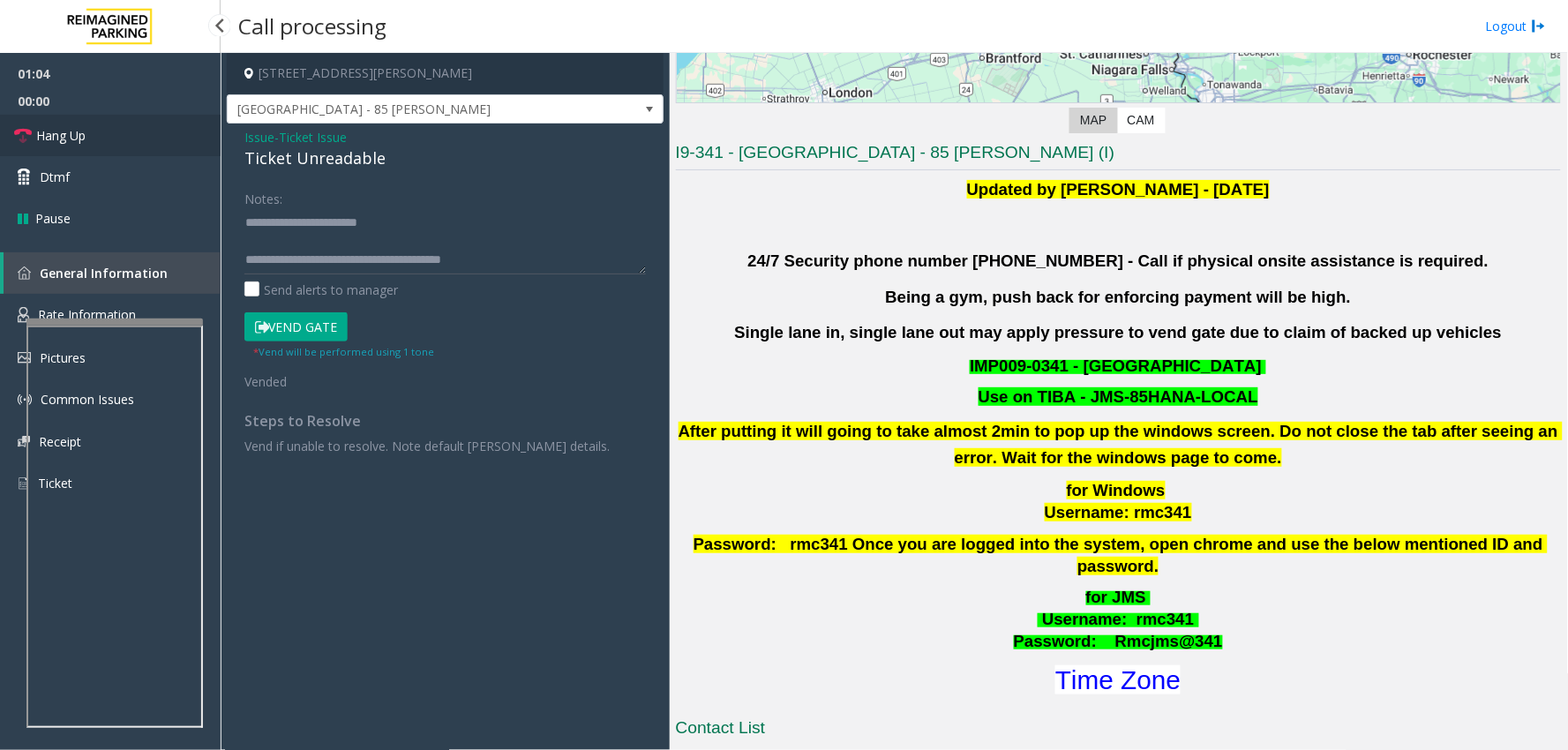
click at [109, 121] on link "Hang Up" at bounding box center [110, 135] width 220 height 42
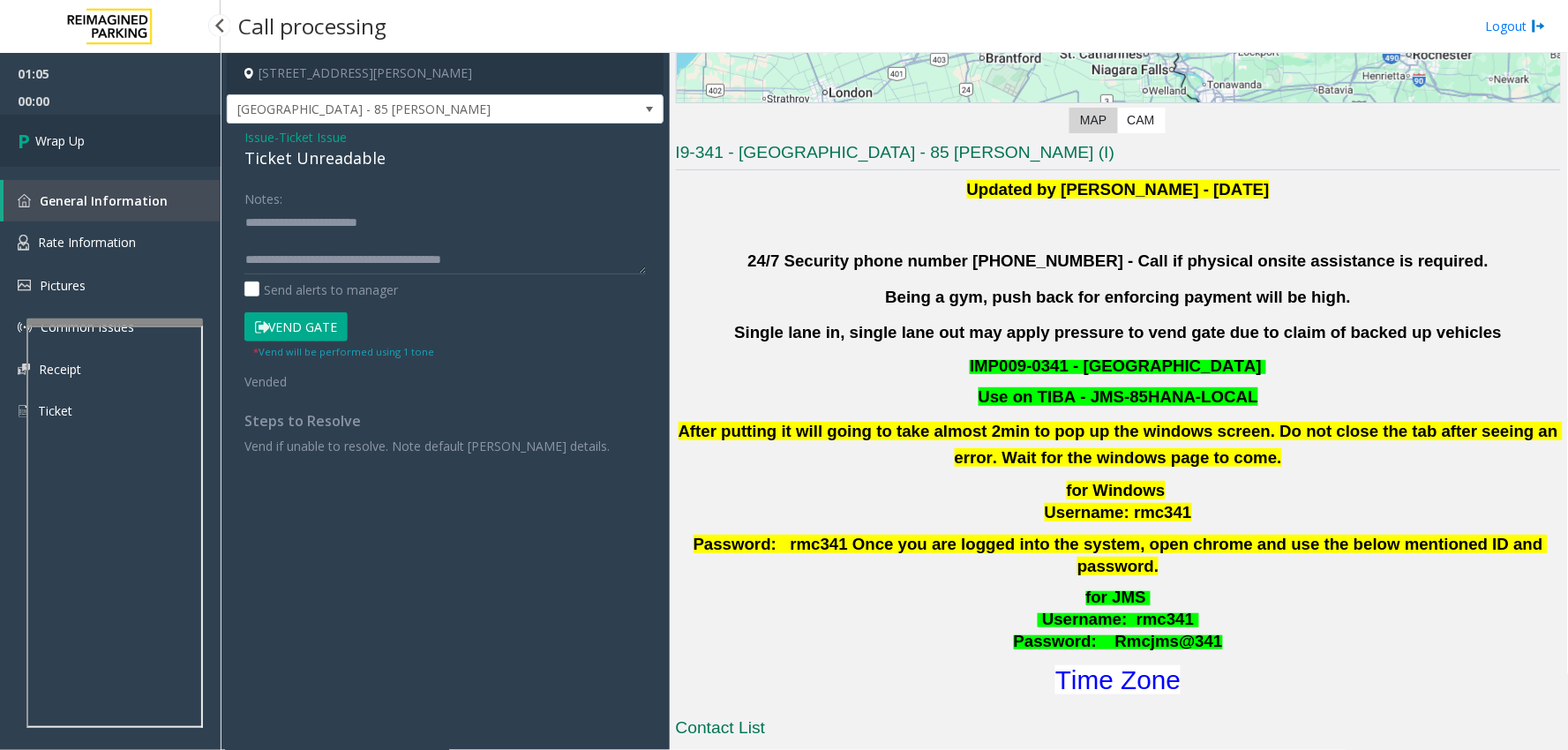
click at [133, 134] on link "Wrap Up" at bounding box center [110, 141] width 220 height 52
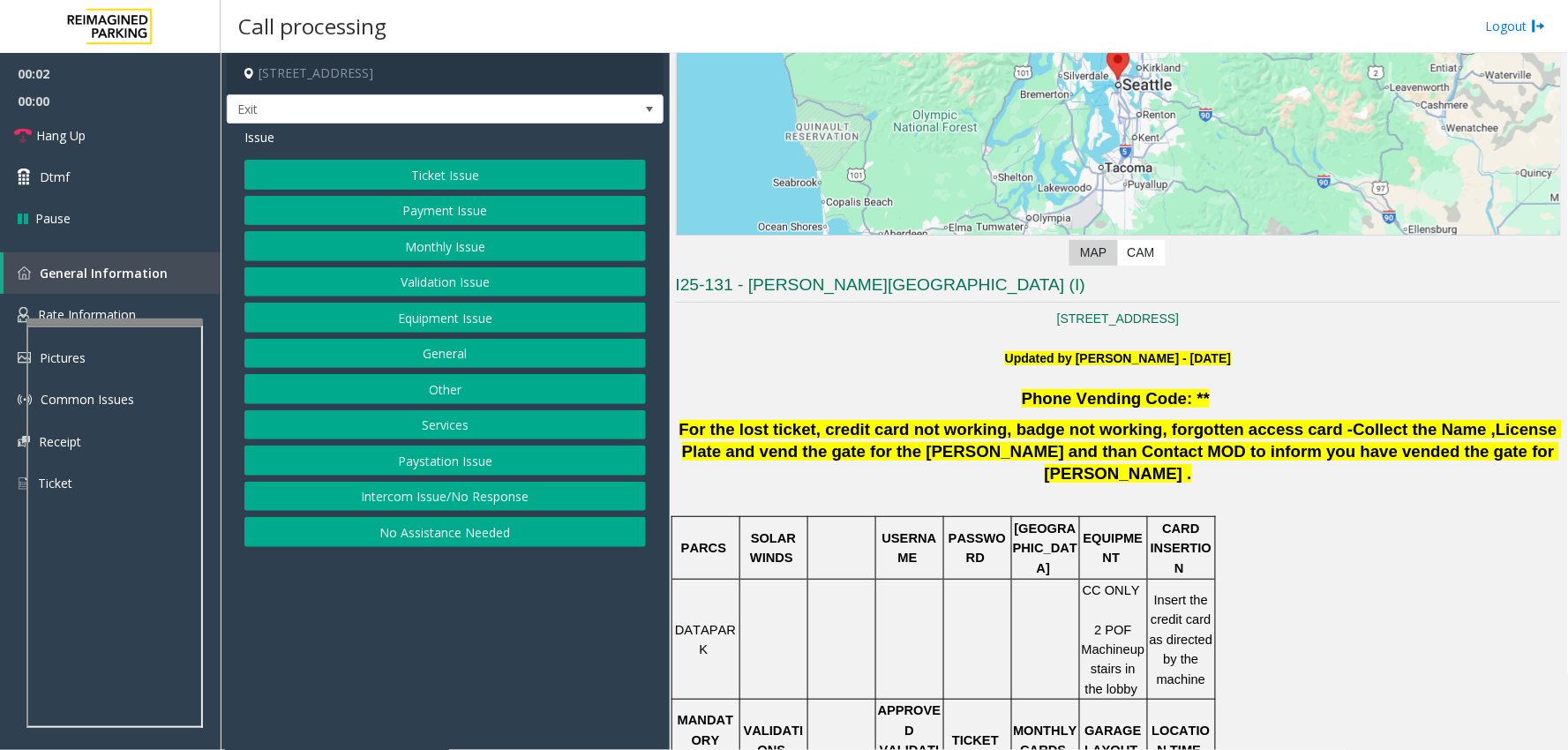
scroll to position [294, 0]
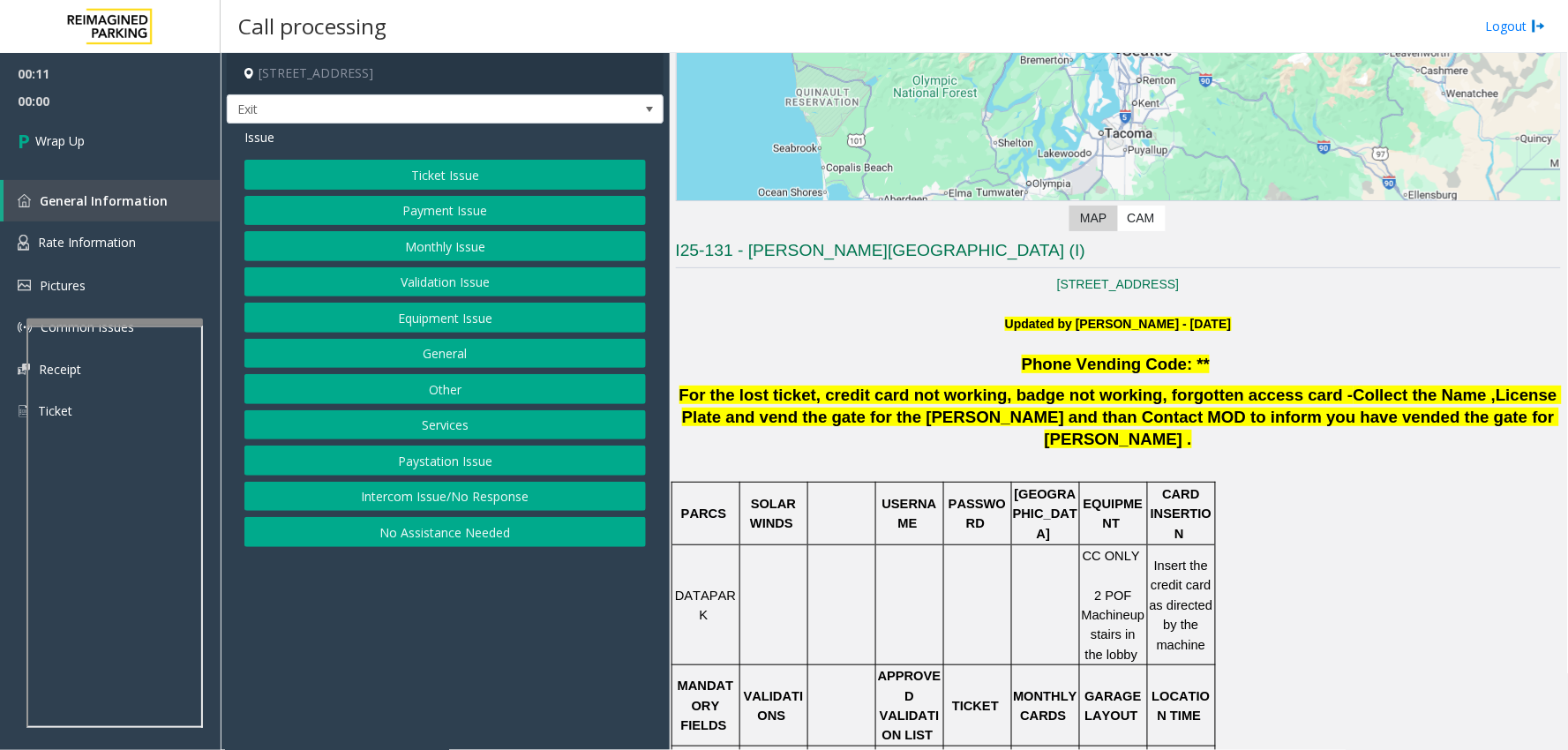
click at [476, 490] on button "Intercom Issue/No Response" at bounding box center [444, 497] width 401 height 30
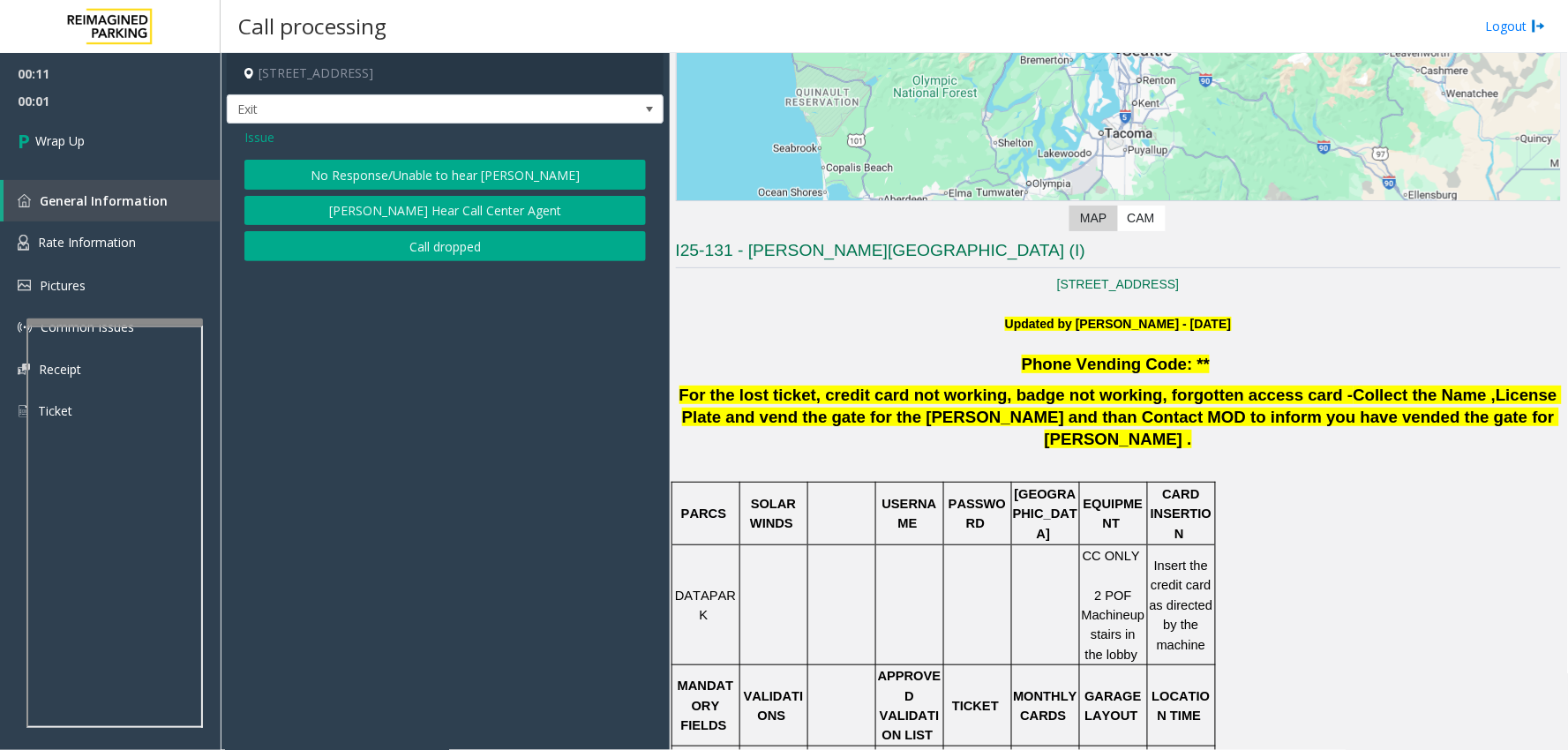
click at [442, 259] on button "Call dropped" at bounding box center [444, 246] width 401 height 30
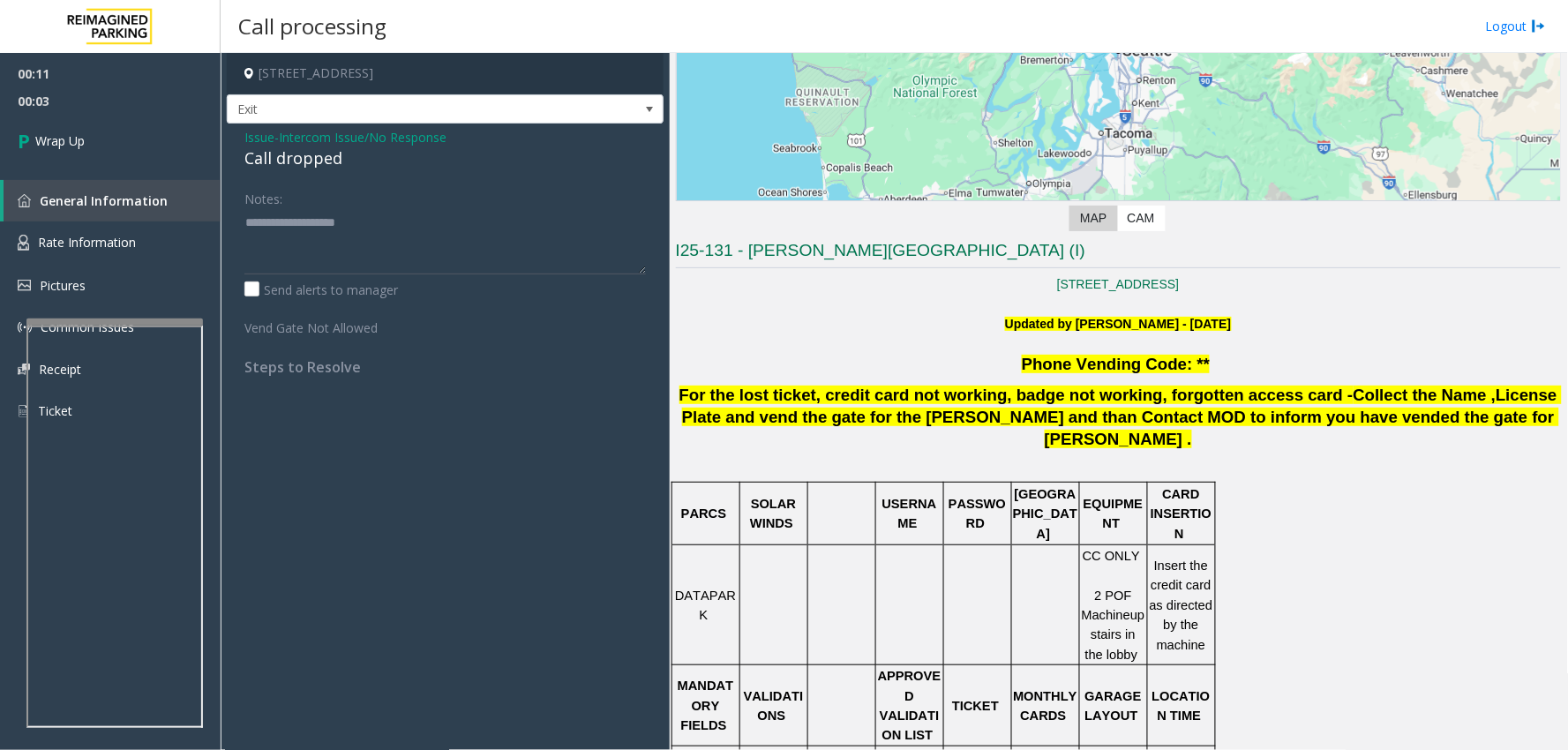
click at [265, 151] on div "Call dropped" at bounding box center [444, 158] width 401 height 24
type textarea "**********"
click at [172, 161] on link "Wrap Up" at bounding box center [110, 141] width 220 height 52
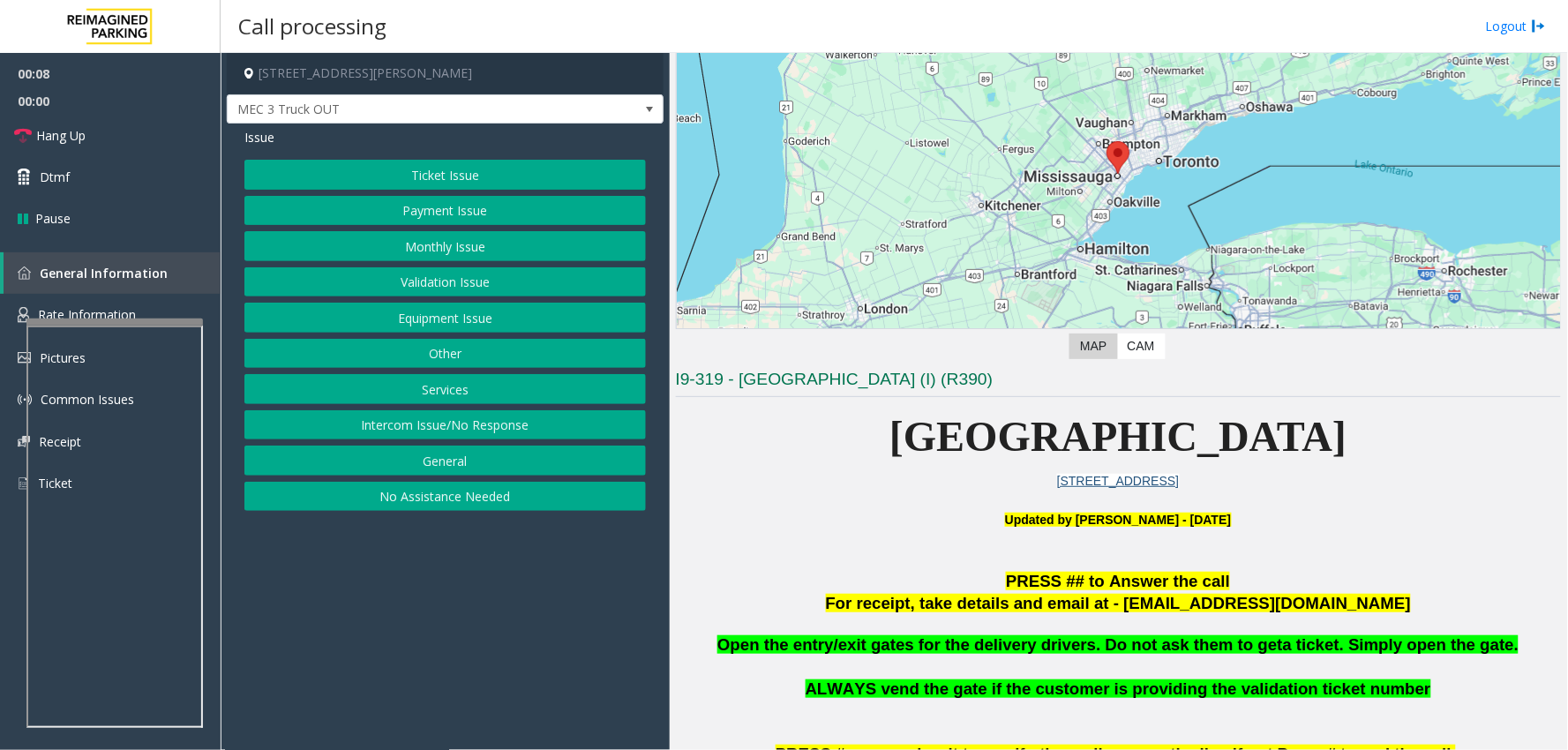
scroll to position [196, 0]
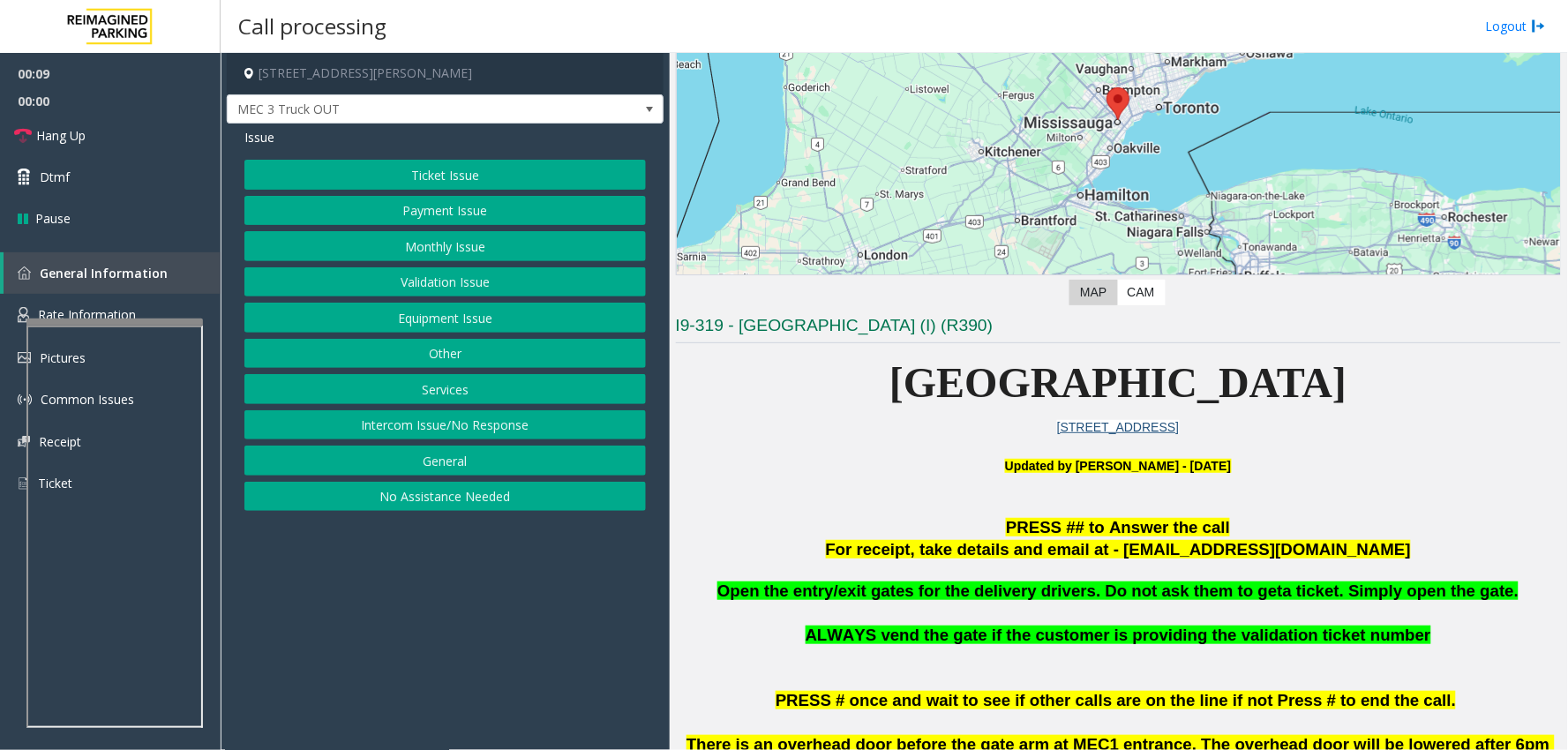
click at [487, 329] on button "Equipment Issue" at bounding box center [444, 318] width 401 height 30
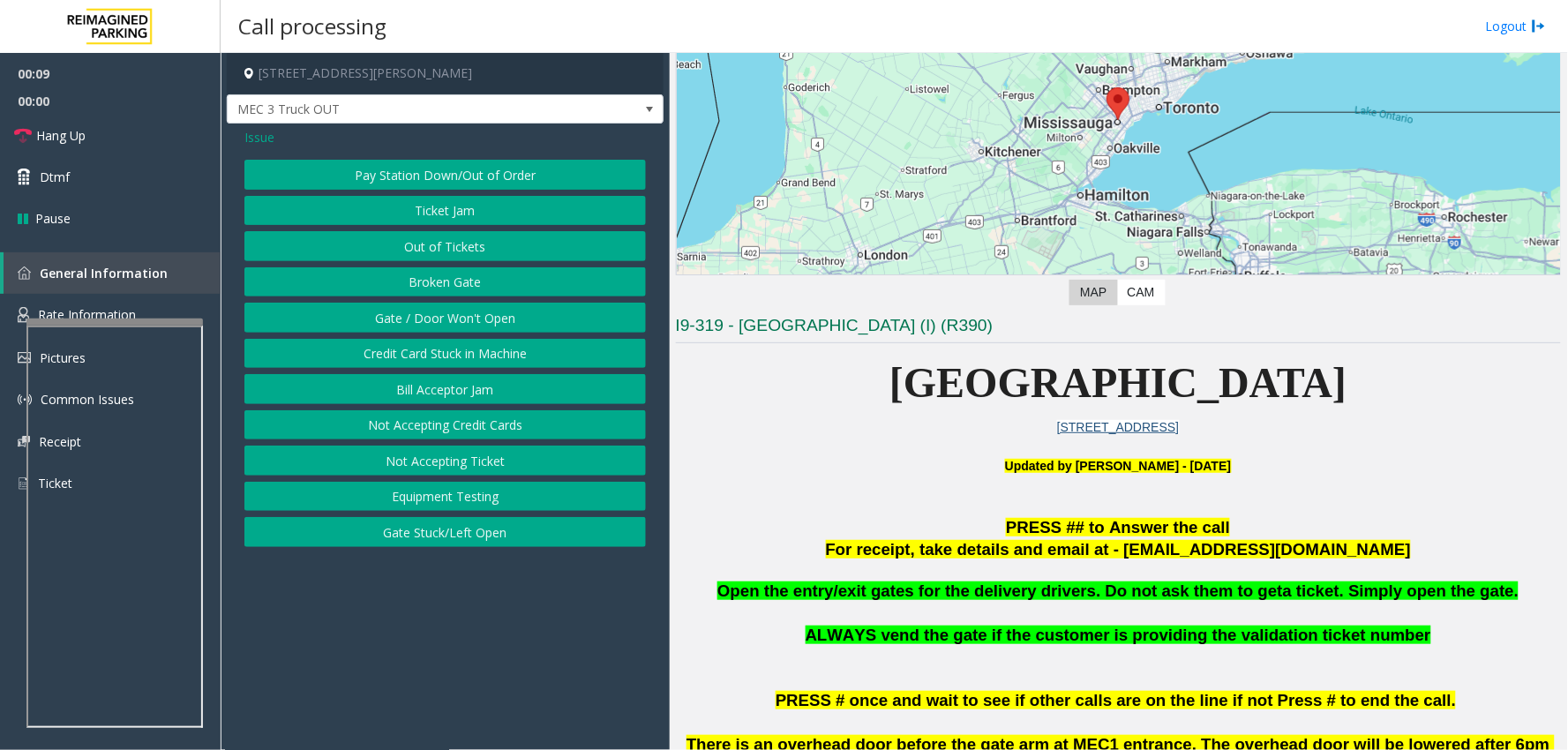
click at [471, 315] on button "Gate / Door Won't Open" at bounding box center [444, 318] width 401 height 30
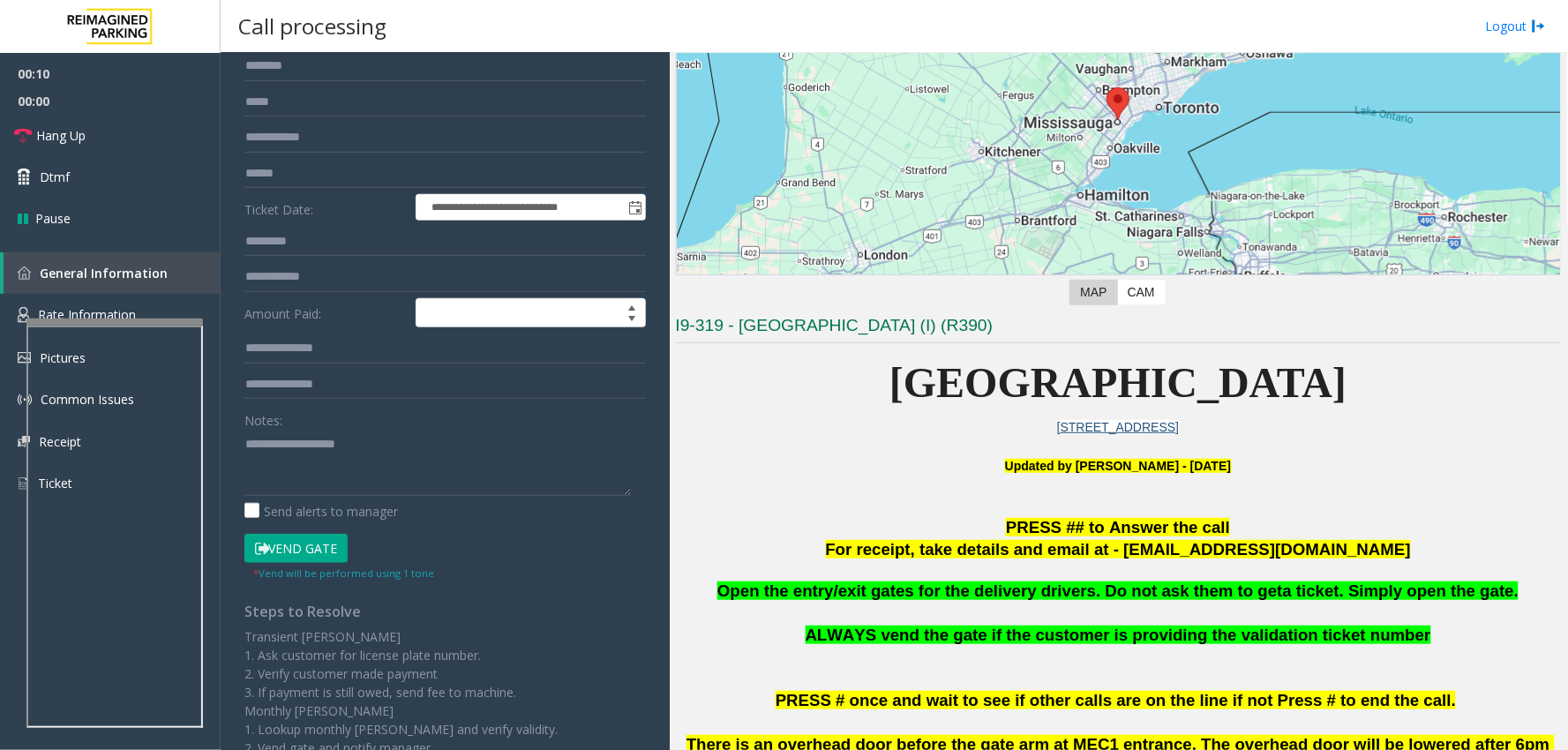
scroll to position [268, 0]
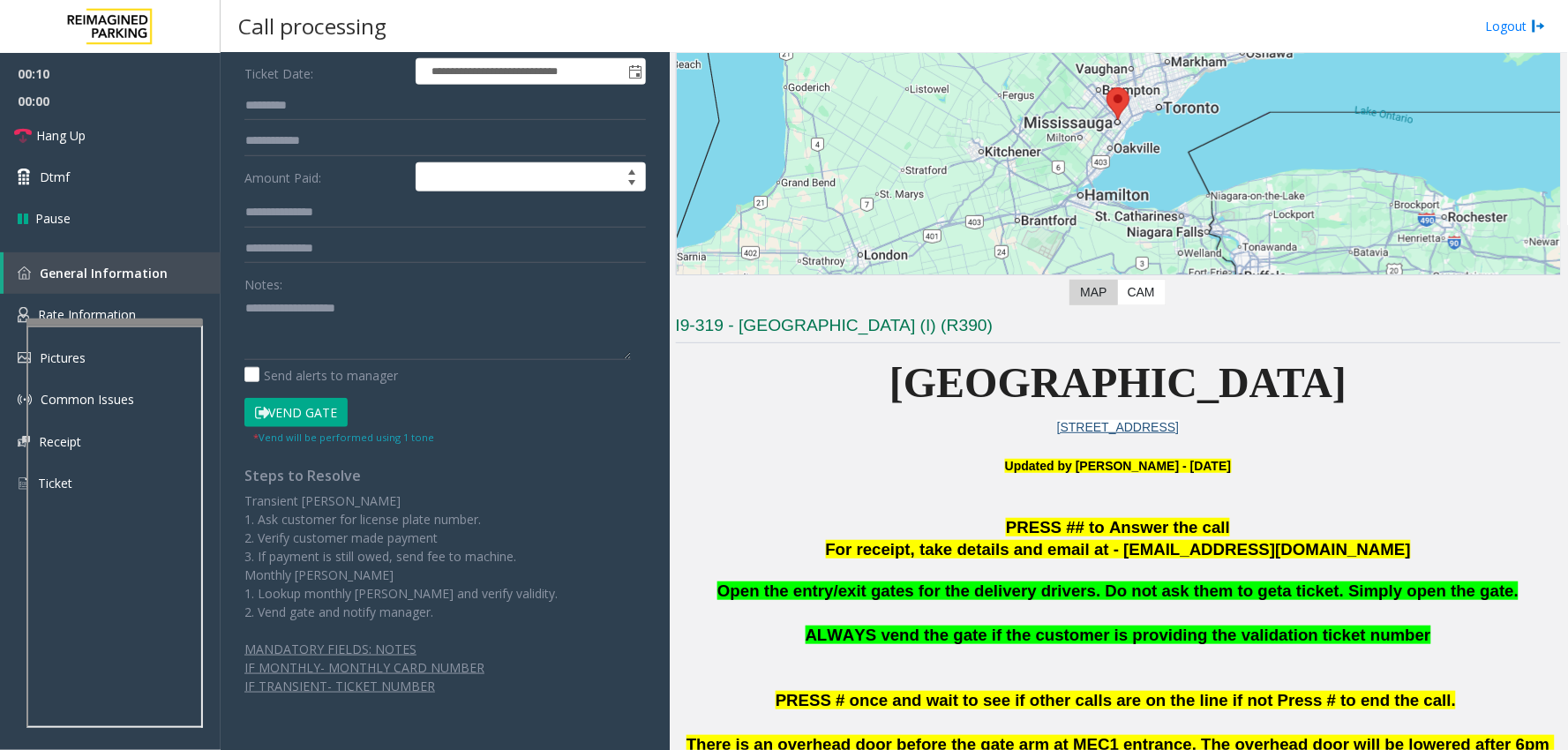
click at [312, 410] on button "Vend Gate" at bounding box center [296, 413] width 104 height 30
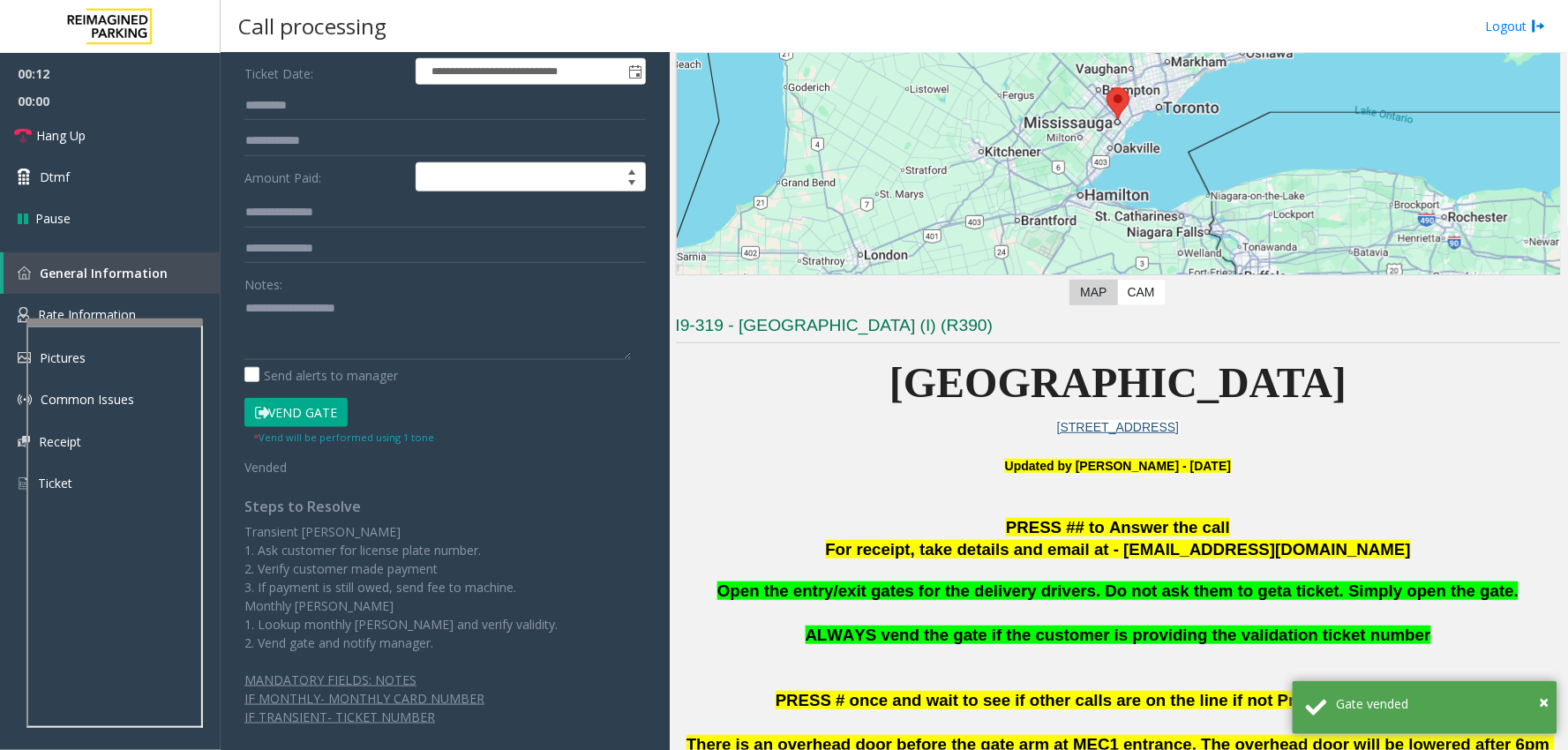
click at [331, 286] on div "Notes:" at bounding box center [444, 314] width 401 height 91
click at [351, 320] on textarea at bounding box center [437, 327] width 387 height 66
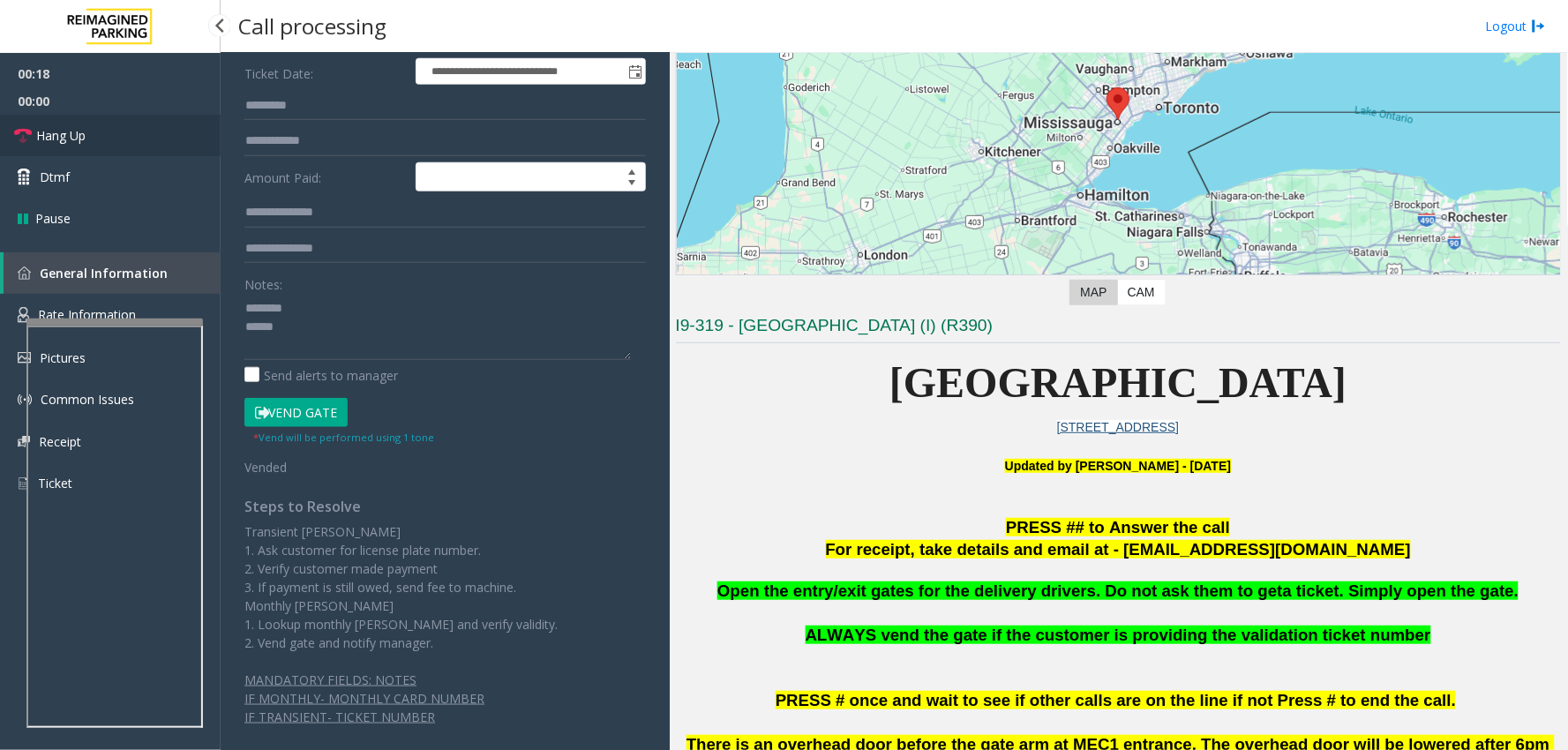
click at [110, 128] on link "Hang Up" at bounding box center [110, 135] width 220 height 42
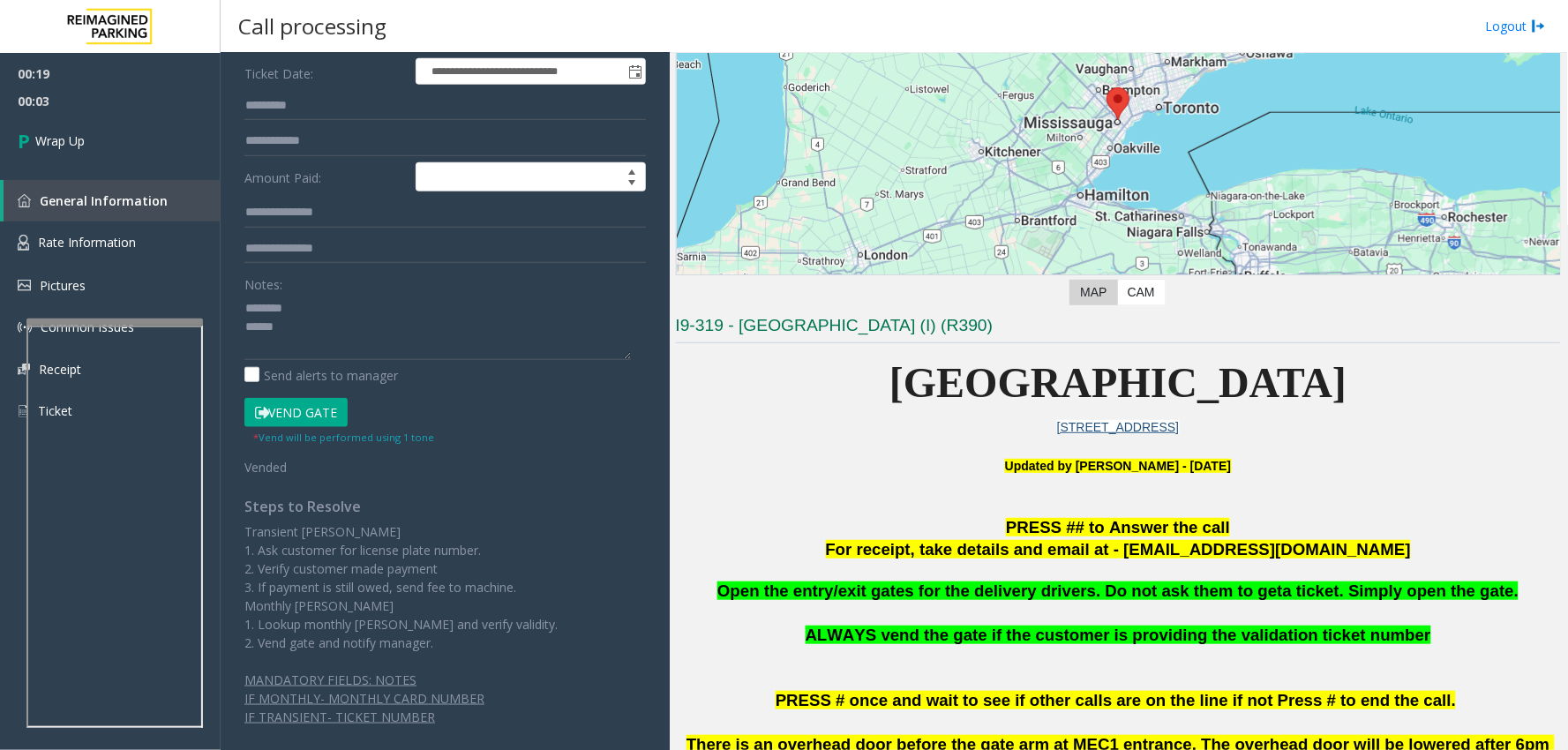
click at [1178, 576] on p at bounding box center [1118, 571] width 885 height 19
click at [1187, 603] on p at bounding box center [1118, 614] width 885 height 22
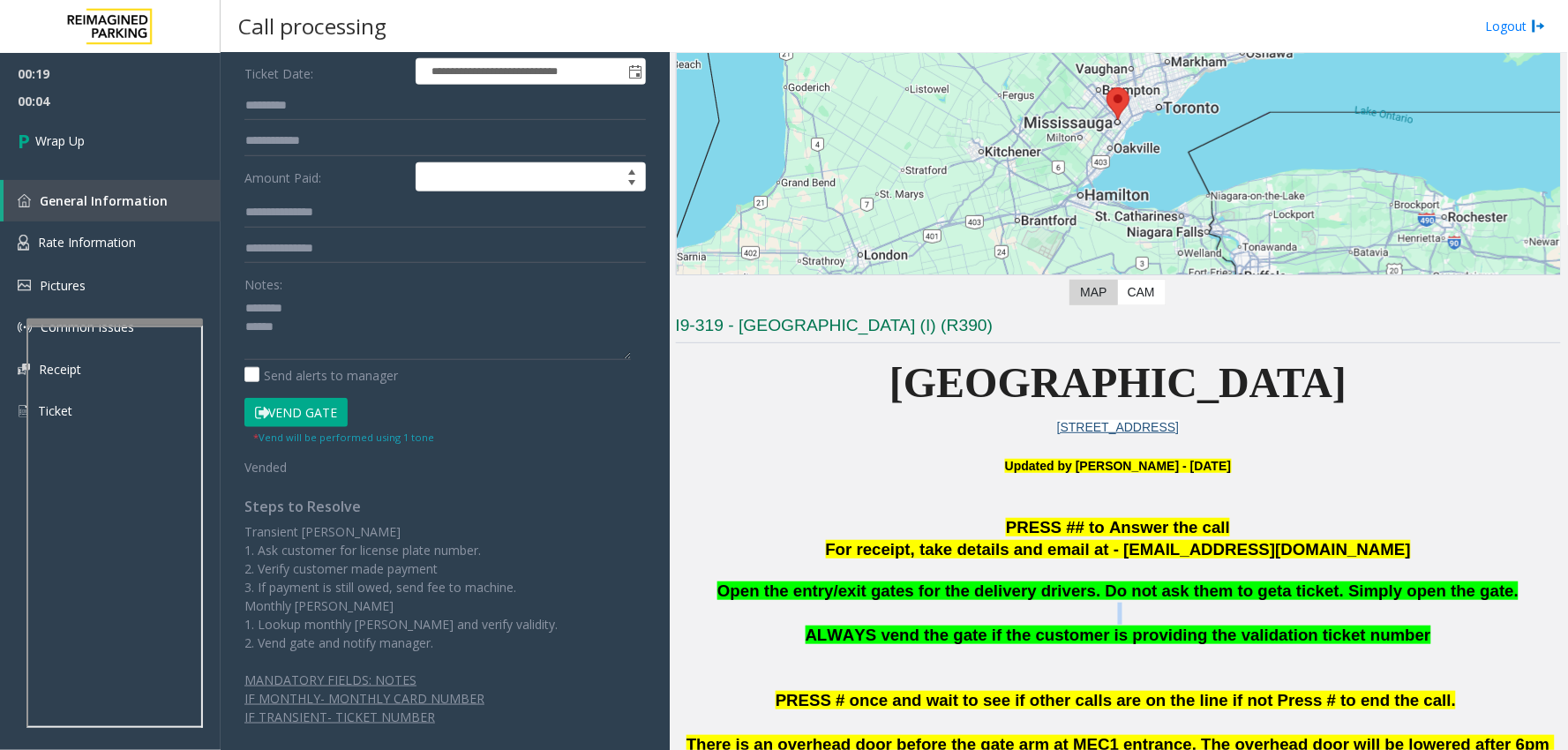
click at [1187, 603] on p at bounding box center [1118, 614] width 885 height 22
click at [1186, 590] on span "Open the entry/exit gates for the delivery drivers. Do not ask them to get" at bounding box center [1000, 591] width 566 height 19
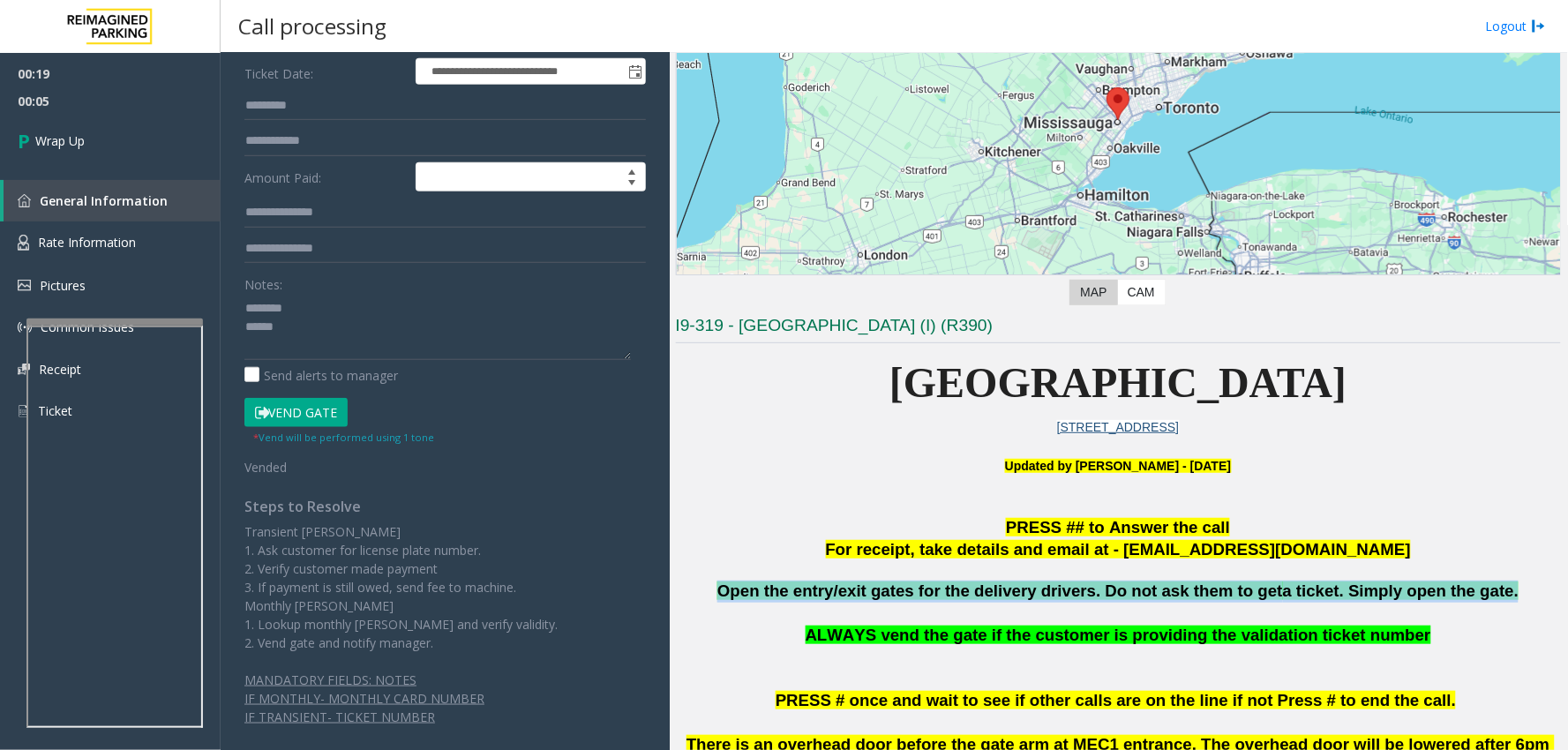
click at [1186, 590] on span "Open the entry/exit gates for the delivery drivers. Do not ask them to get" at bounding box center [1000, 591] width 566 height 19
copy span "Open the entry/exit gates for the delivery drivers. Do not ask them to get a ti…"
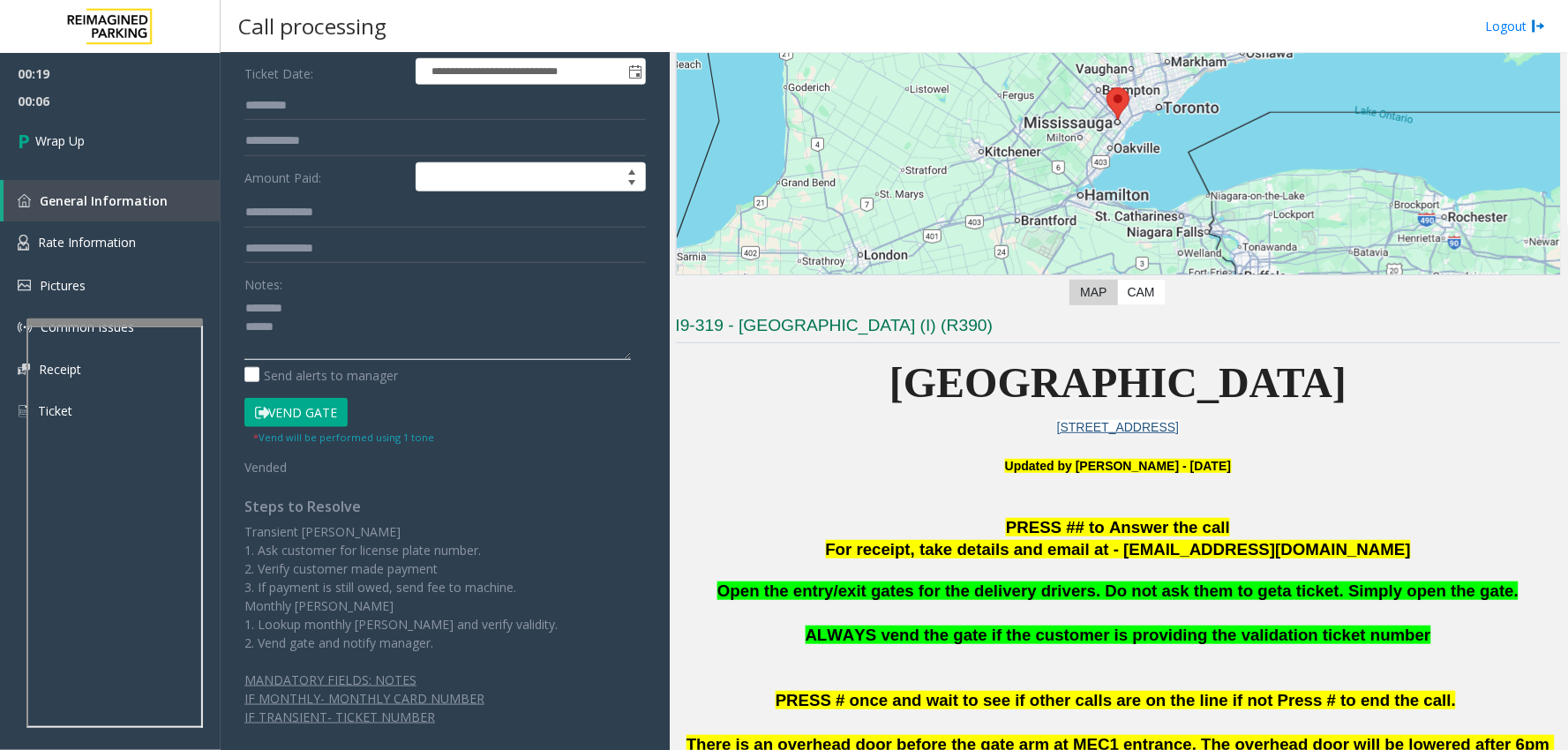
click at [353, 327] on textarea at bounding box center [437, 327] width 387 height 66
paste textarea "**********"
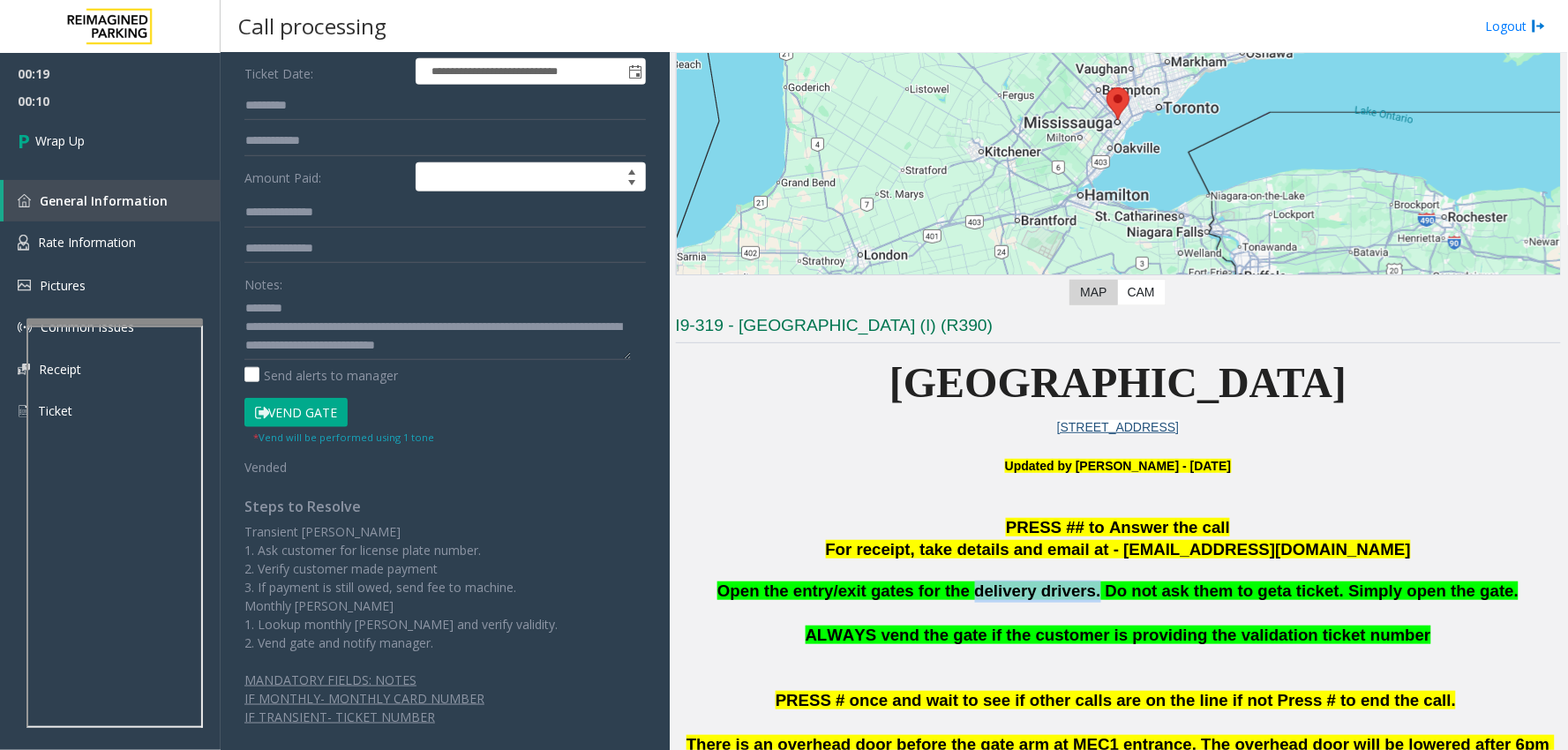
drag, startPoint x: 989, startPoint y: 581, endPoint x: 1094, endPoint y: 600, distance: 106.7
click at [1094, 600] on span "Open the entry/exit gates for the delivery drivers. Do not ask them to get" at bounding box center [1000, 591] width 566 height 19
copy span "delivery drivers."
click at [372, 310] on textarea at bounding box center [437, 327] width 387 height 66
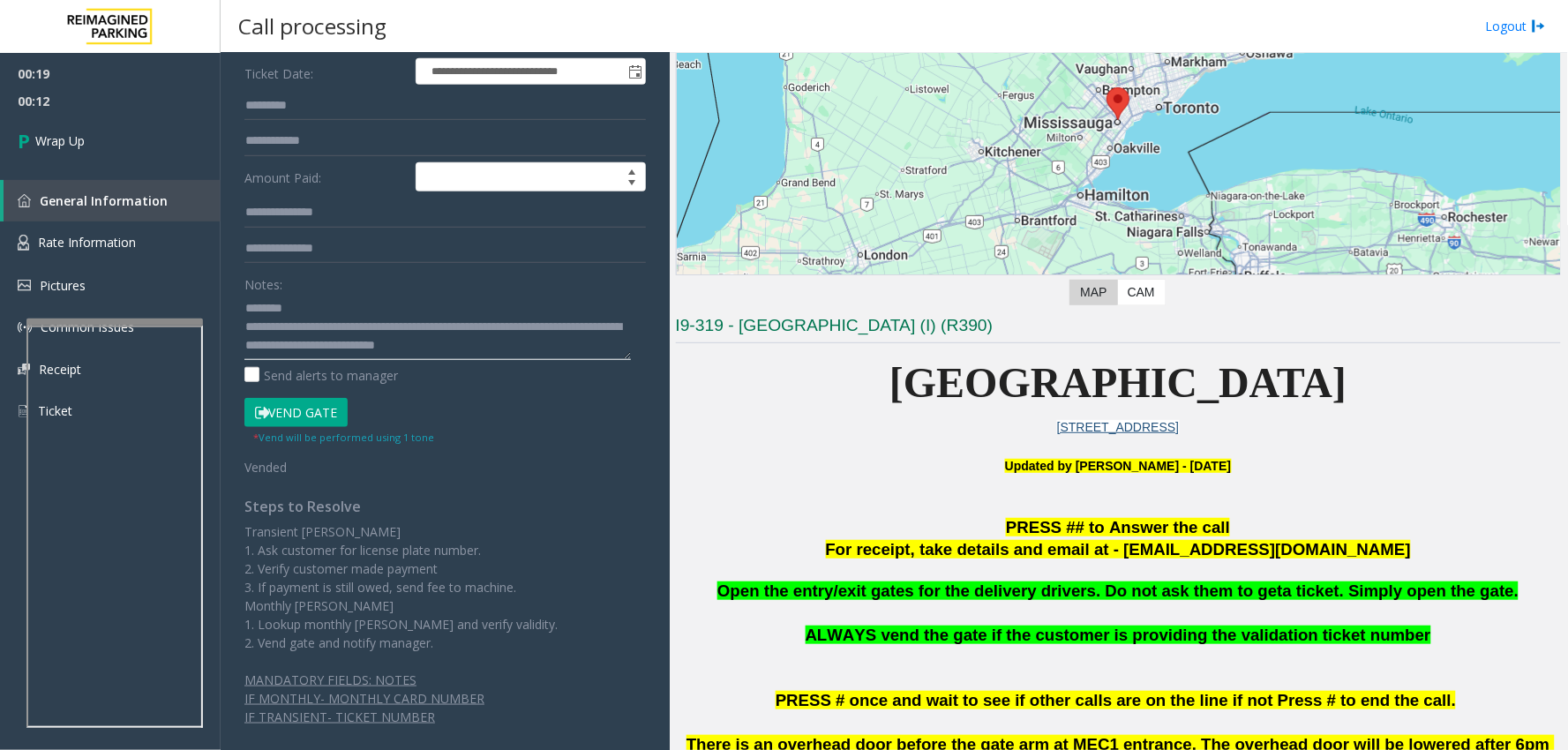
paste textarea "**********"
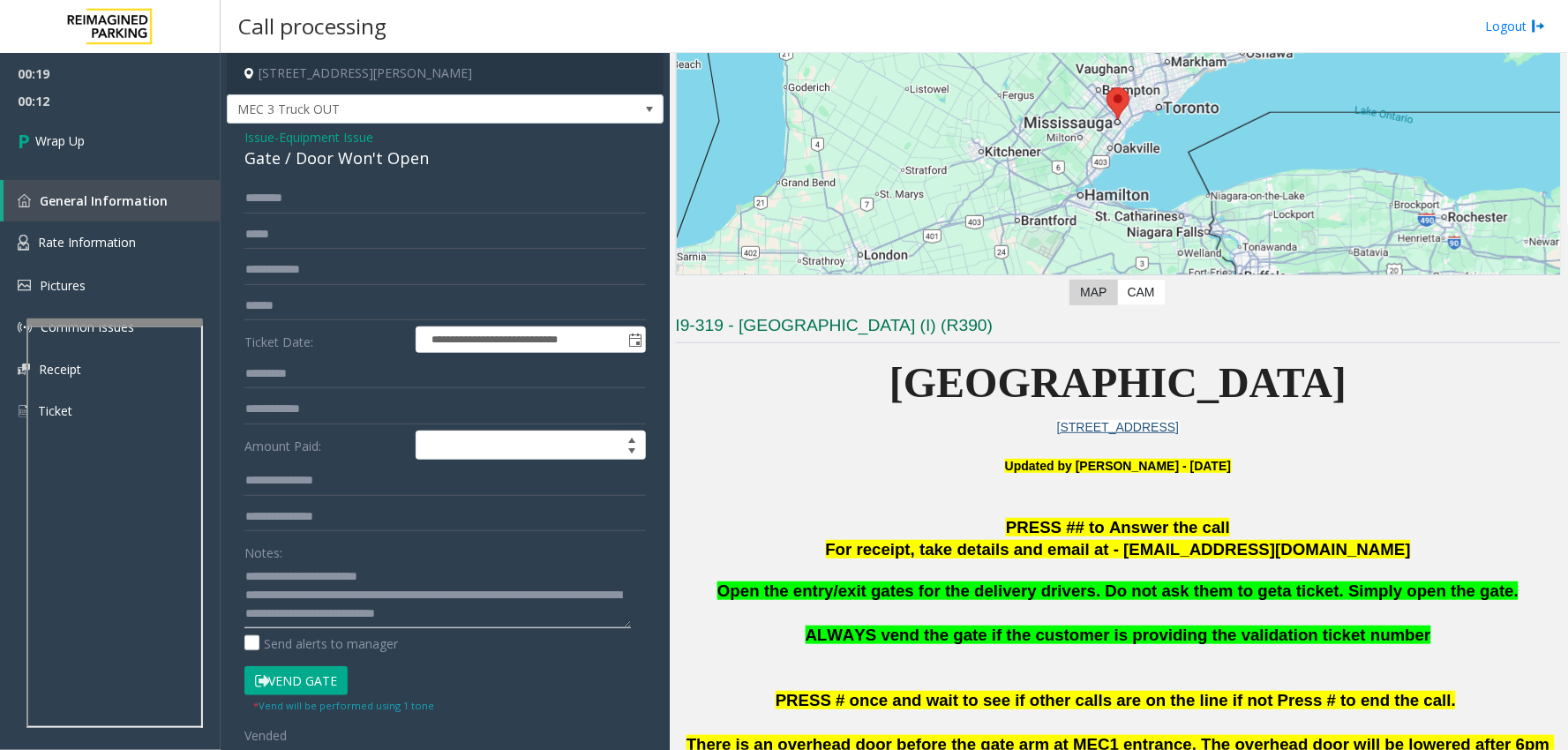
type textarea "**********"
click at [313, 128] on span "Equipment Issue" at bounding box center [326, 137] width 95 height 19
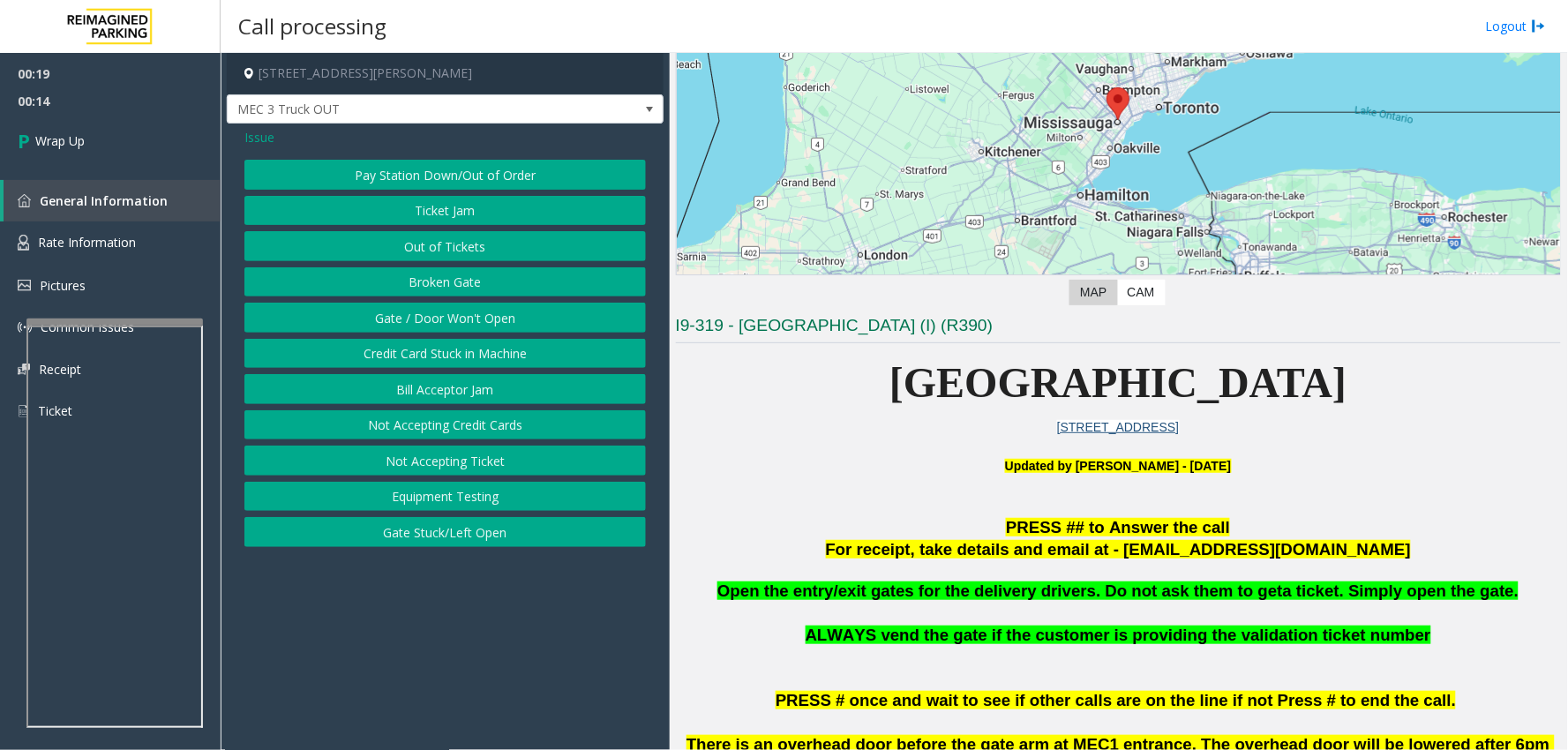
click at [259, 135] on span "Issue" at bounding box center [259, 137] width 30 height 19
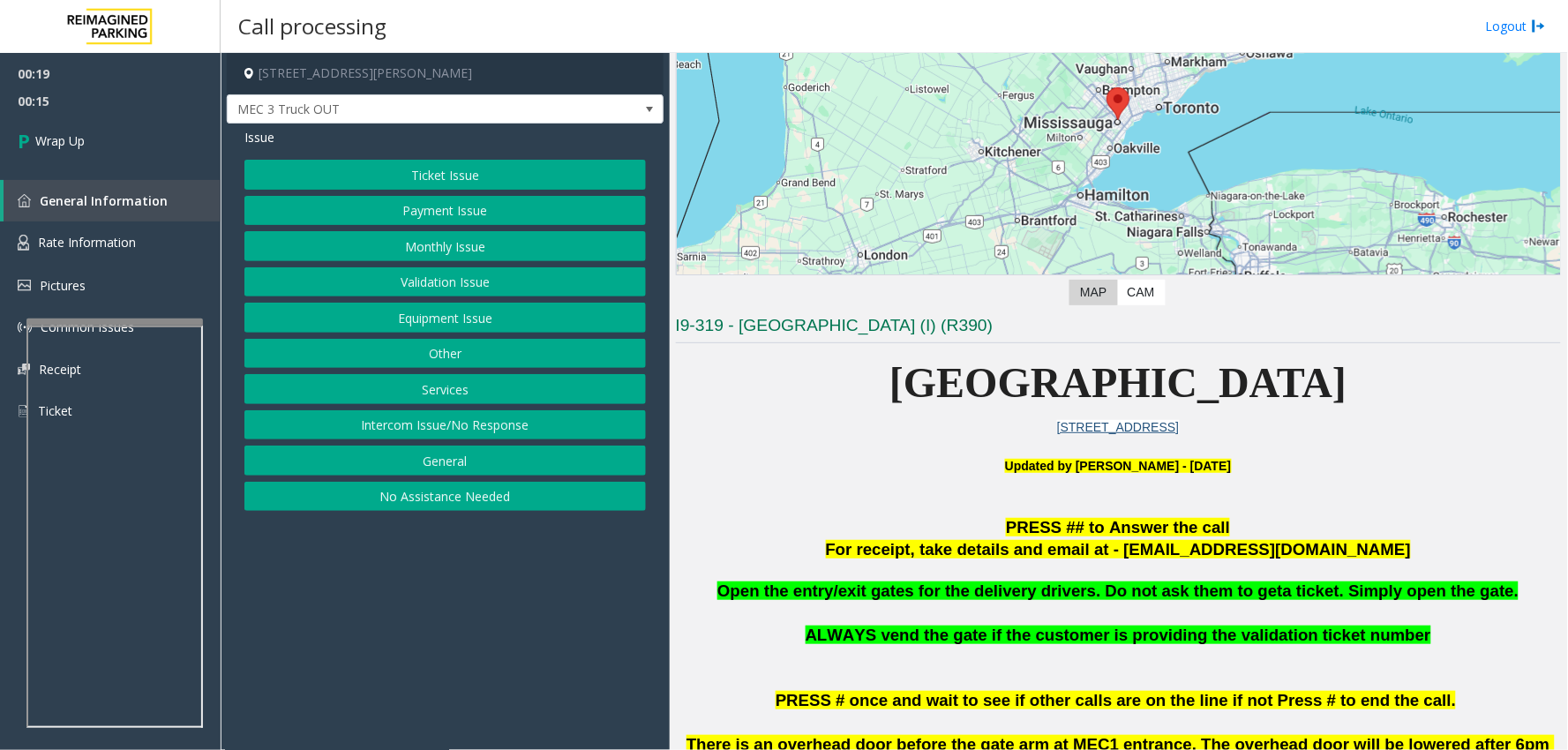
click at [437, 394] on button "Services" at bounding box center [444, 390] width 401 height 30
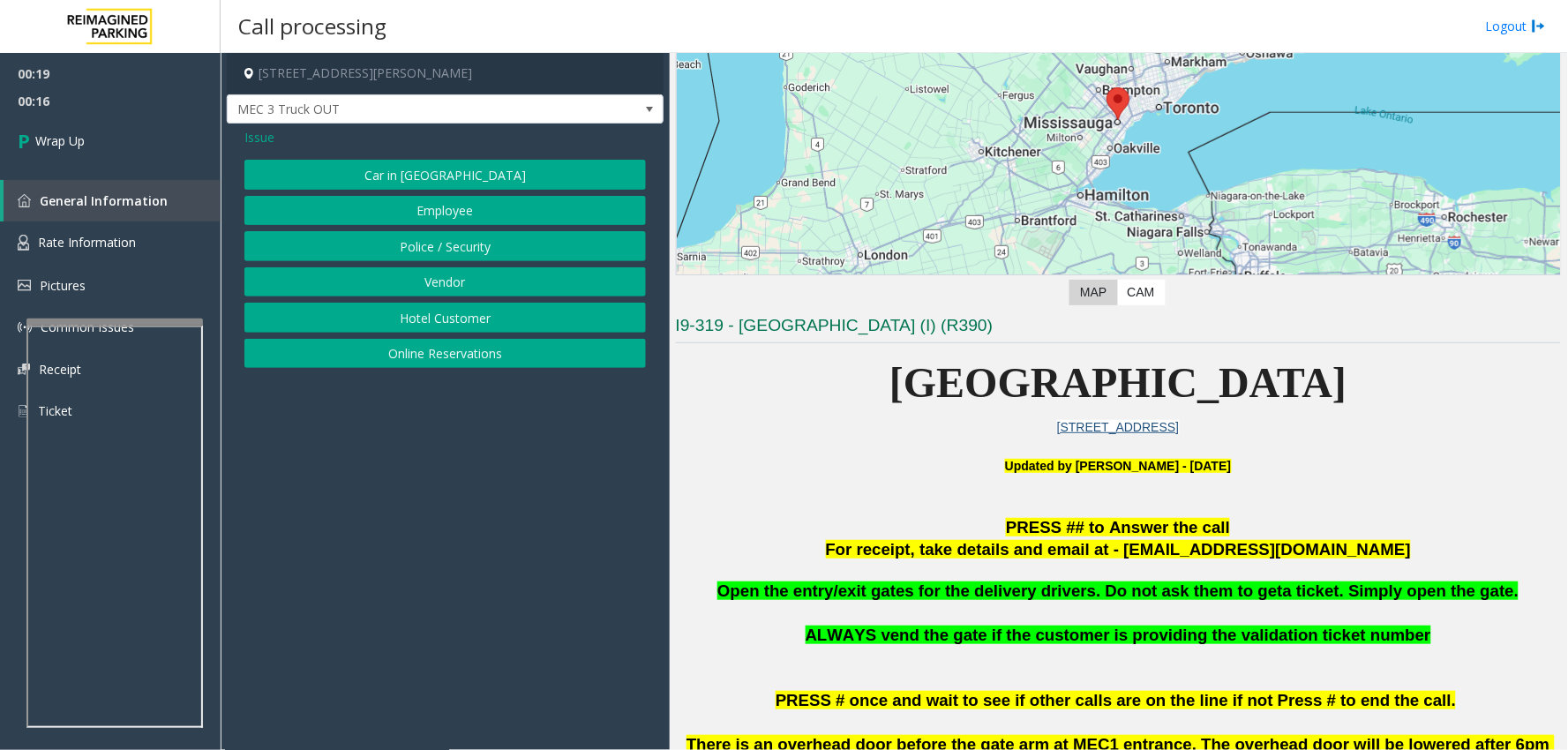
click at [446, 289] on button "Vendor" at bounding box center [444, 282] width 401 height 30
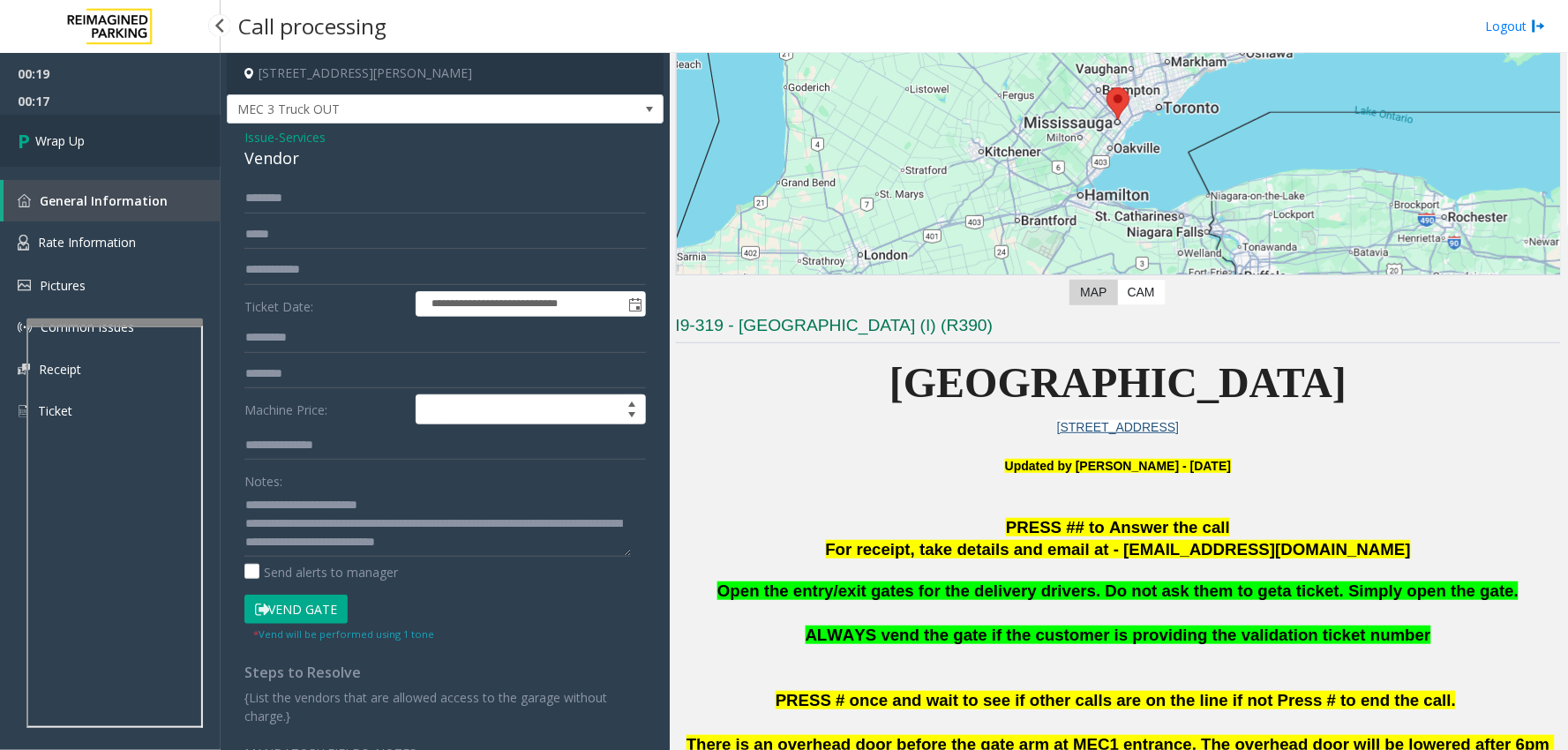
click at [104, 156] on link "Wrap Up" at bounding box center [110, 141] width 220 height 52
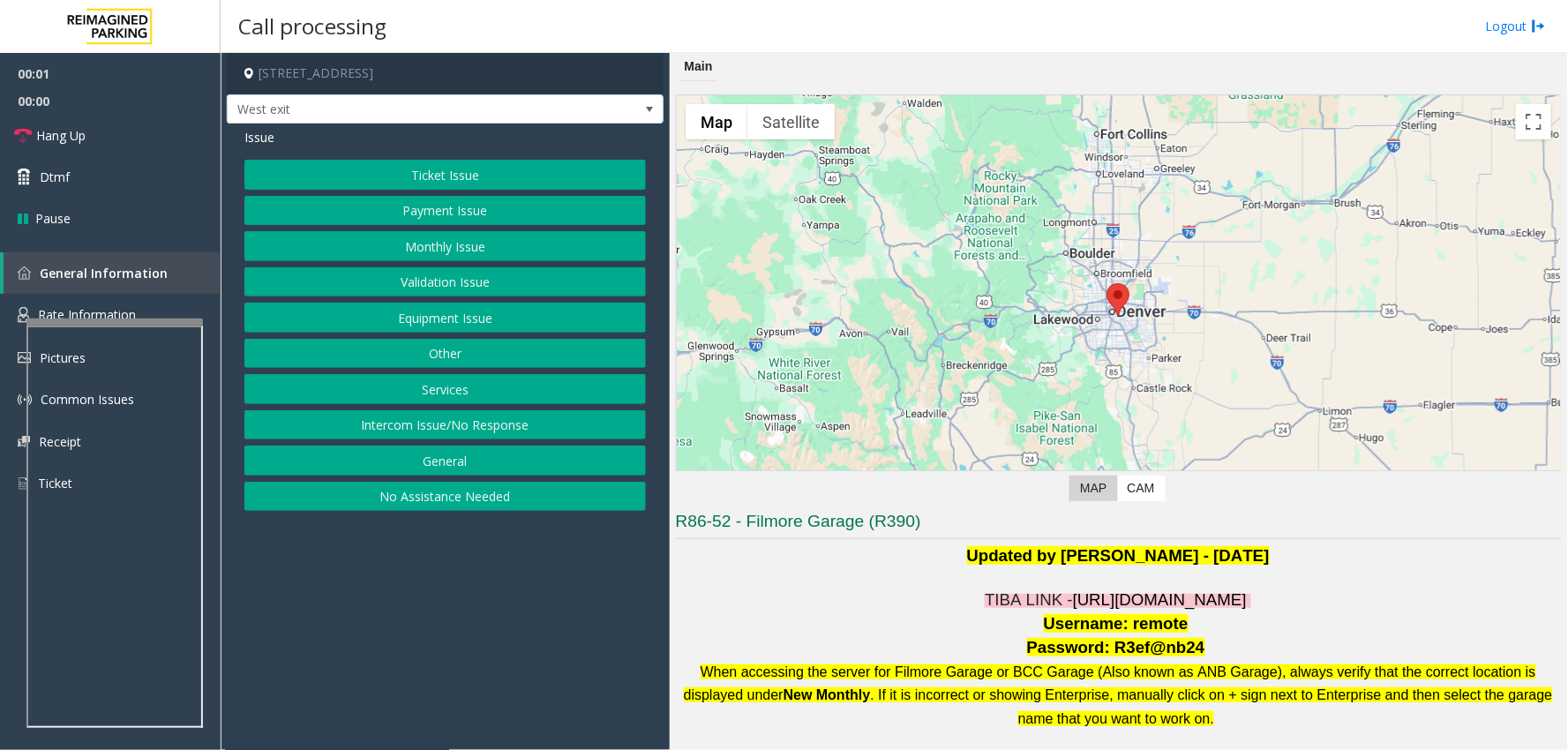
click at [1073, 606] on span "[URL][DOMAIN_NAME]" at bounding box center [1160, 599] width 174 height 19
click at [1216, 609] on span "[URL][DOMAIN_NAME]" at bounding box center [1160, 599] width 174 height 19
click at [1144, 609] on span "[URL][DOMAIN_NAME]" at bounding box center [1160, 599] width 174 height 19
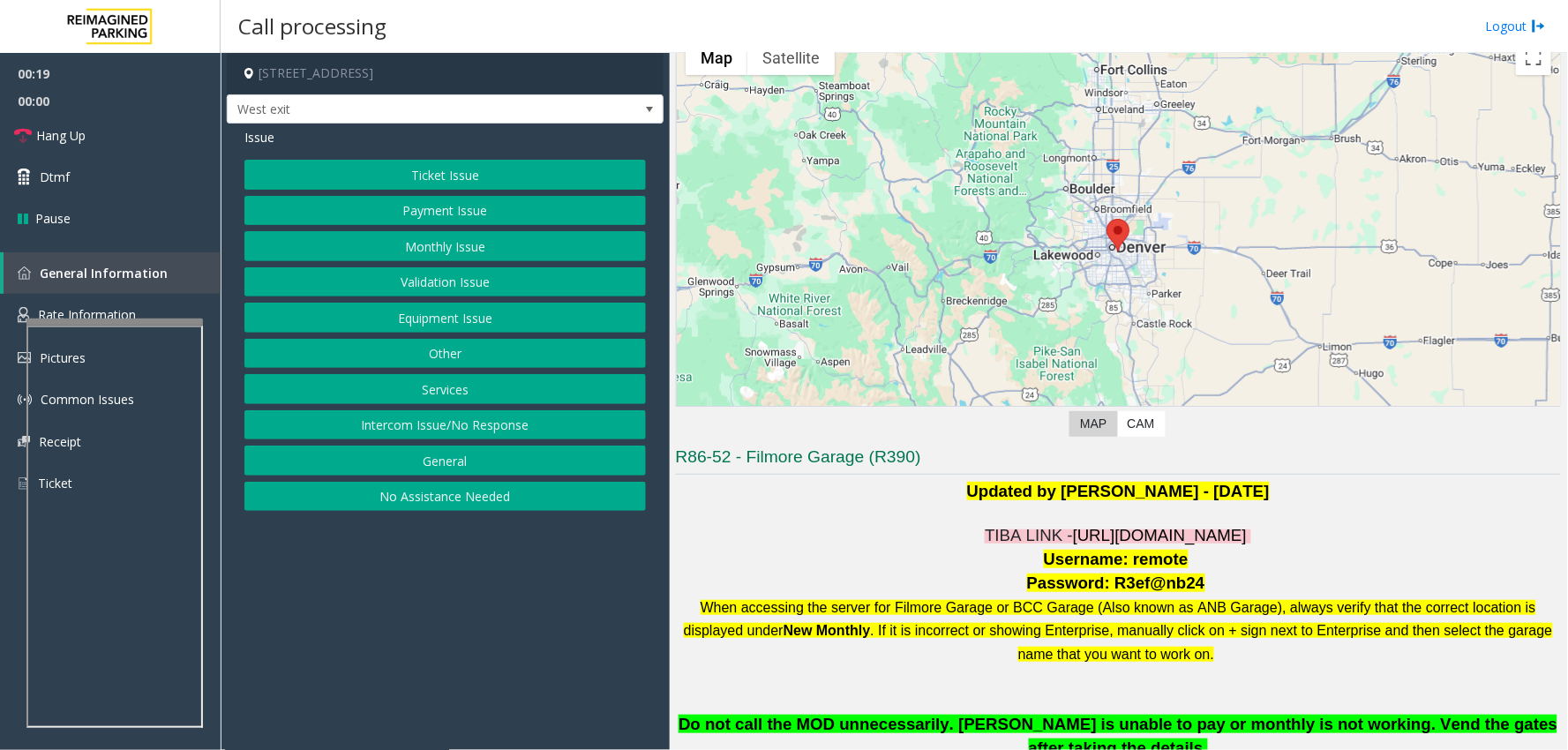
scroll to position [98, 0]
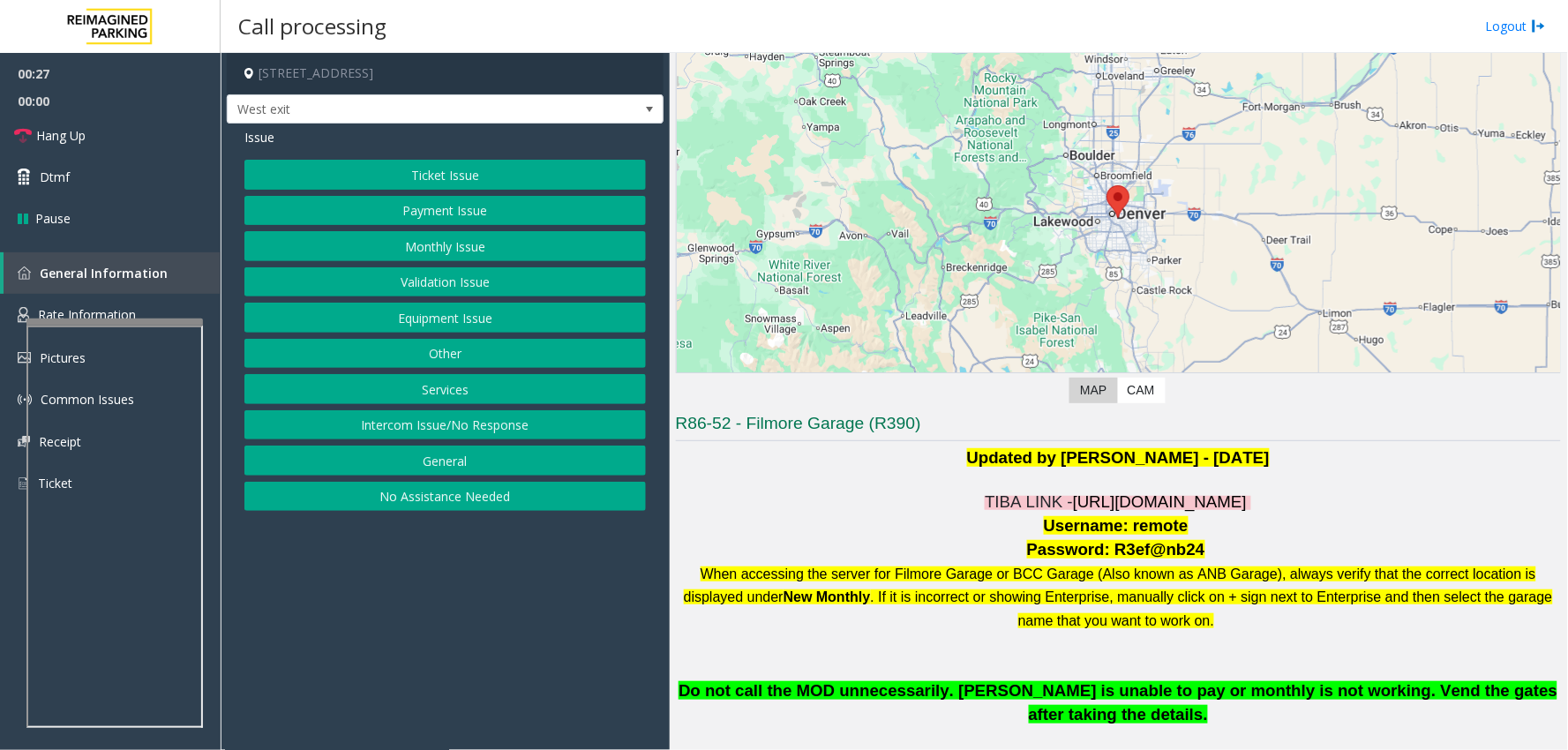
click at [483, 329] on button "Equipment Issue" at bounding box center [444, 318] width 401 height 30
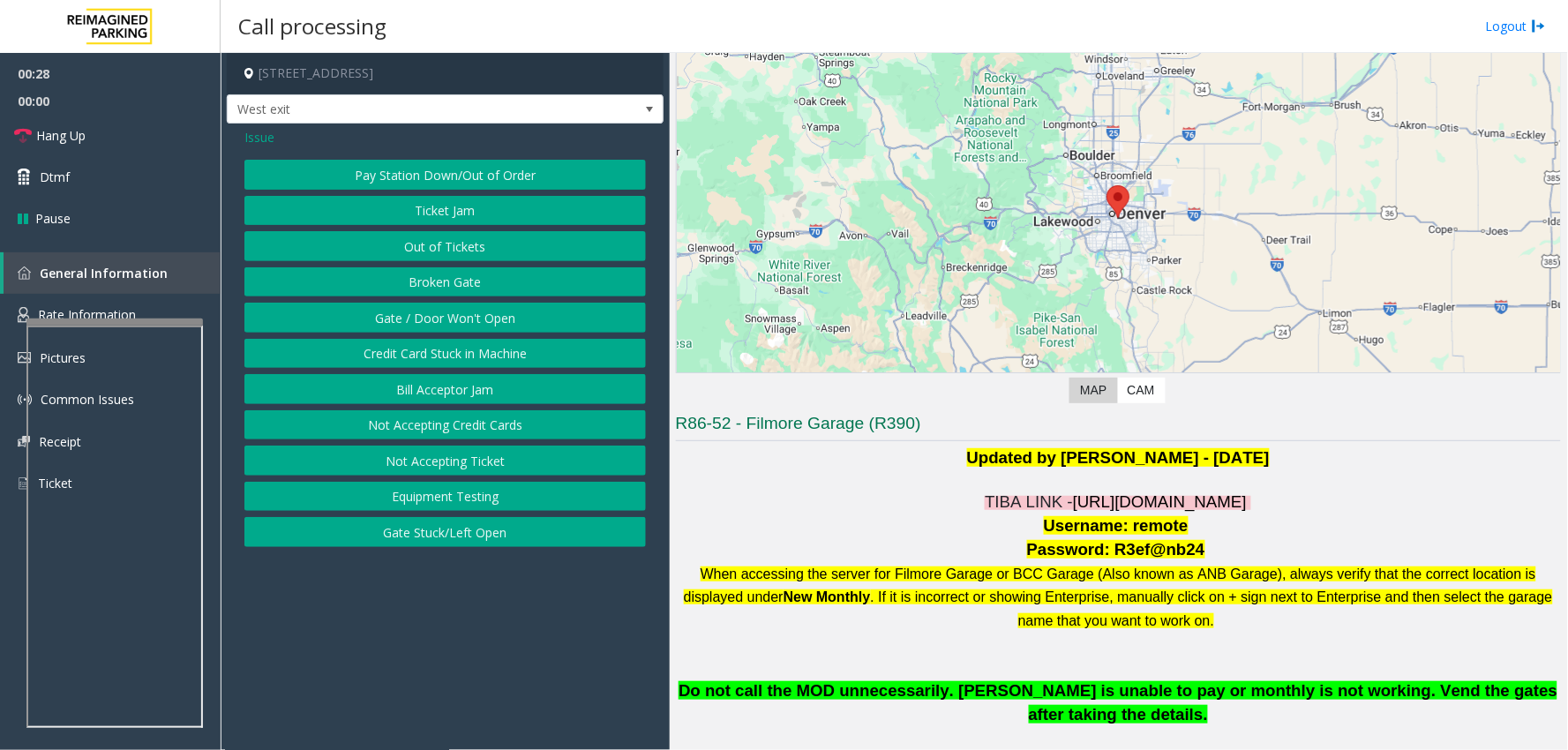
click at [471, 321] on button "Gate / Door Won't Open" at bounding box center [444, 318] width 401 height 30
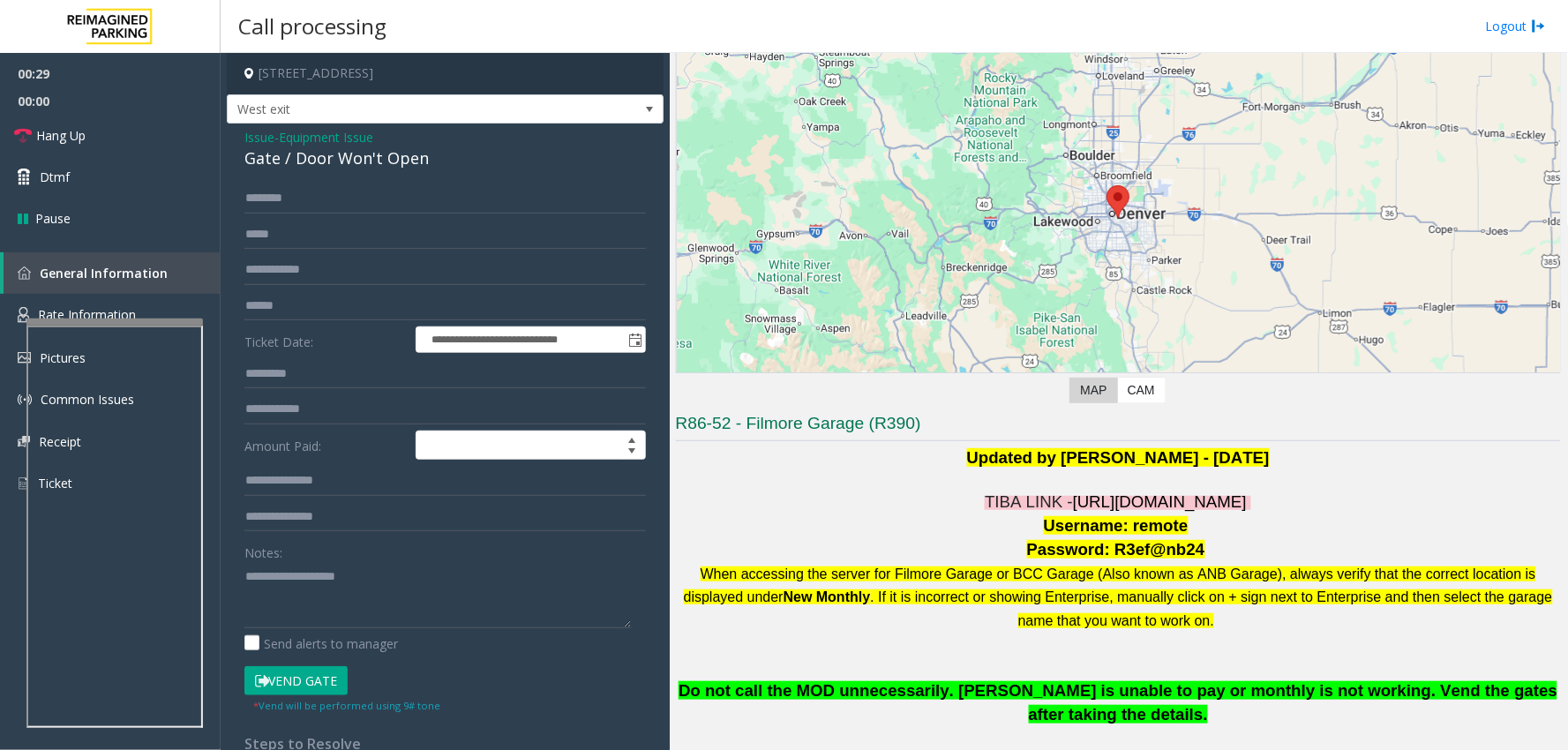
click at [344, 560] on div "Notes:" at bounding box center [444, 583] width 401 height 91
click at [349, 589] on textarea at bounding box center [437, 595] width 387 height 66
click at [323, 577] on textarea at bounding box center [437, 595] width 387 height 66
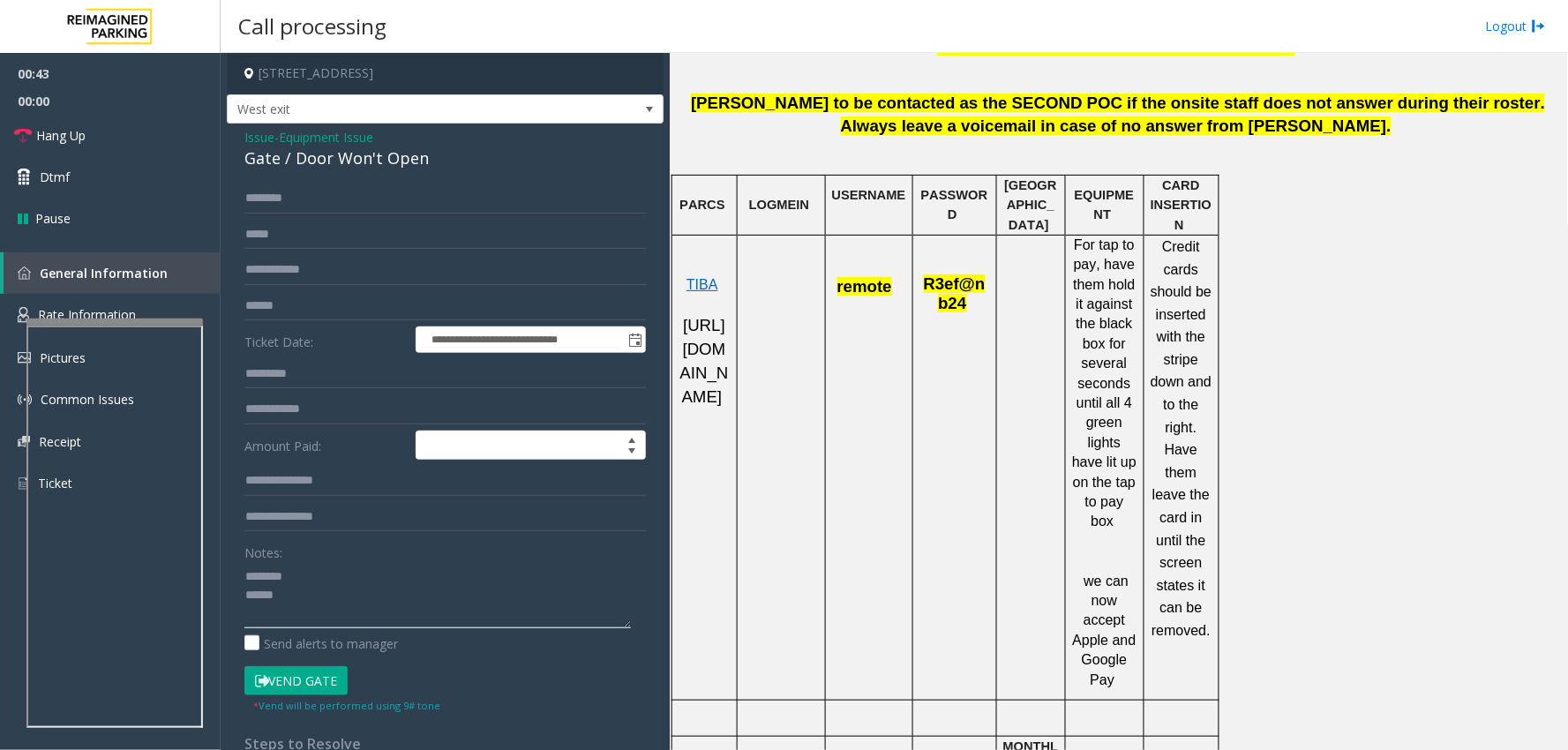
scroll to position [1079, 0]
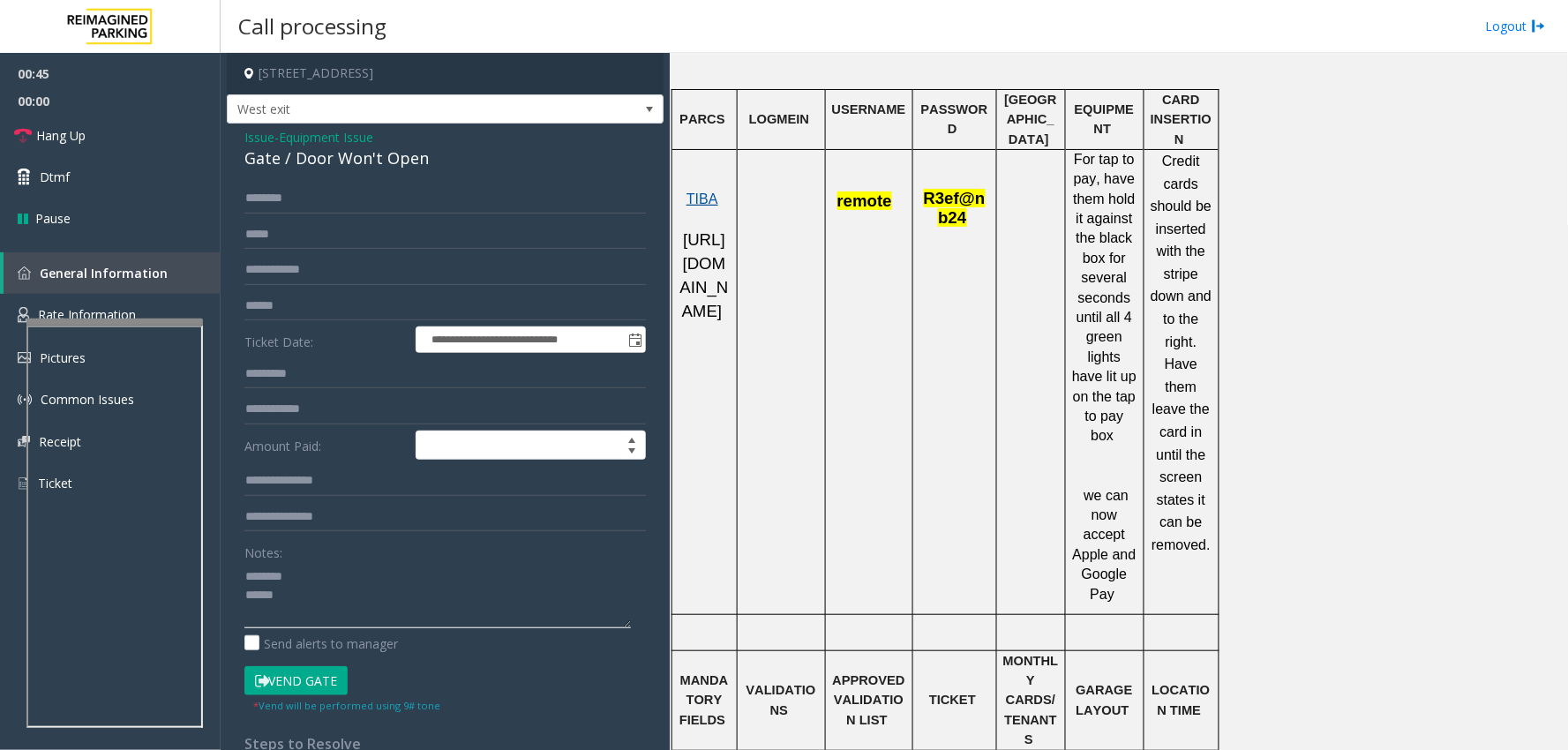
type textarea "******** *****"
click at [707, 191] on span "TIBA" at bounding box center [702, 198] width 32 height 15
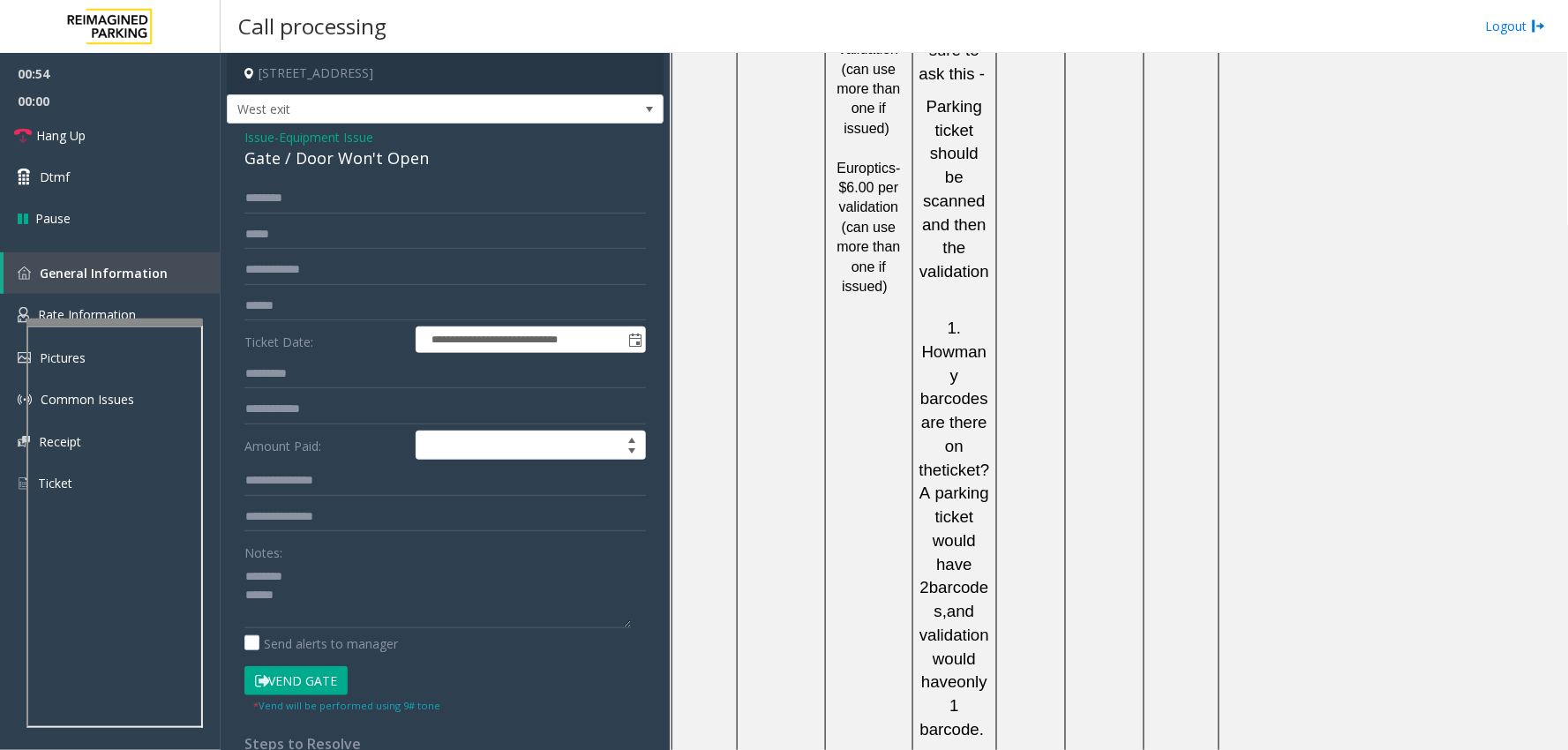
scroll to position [2059, 0]
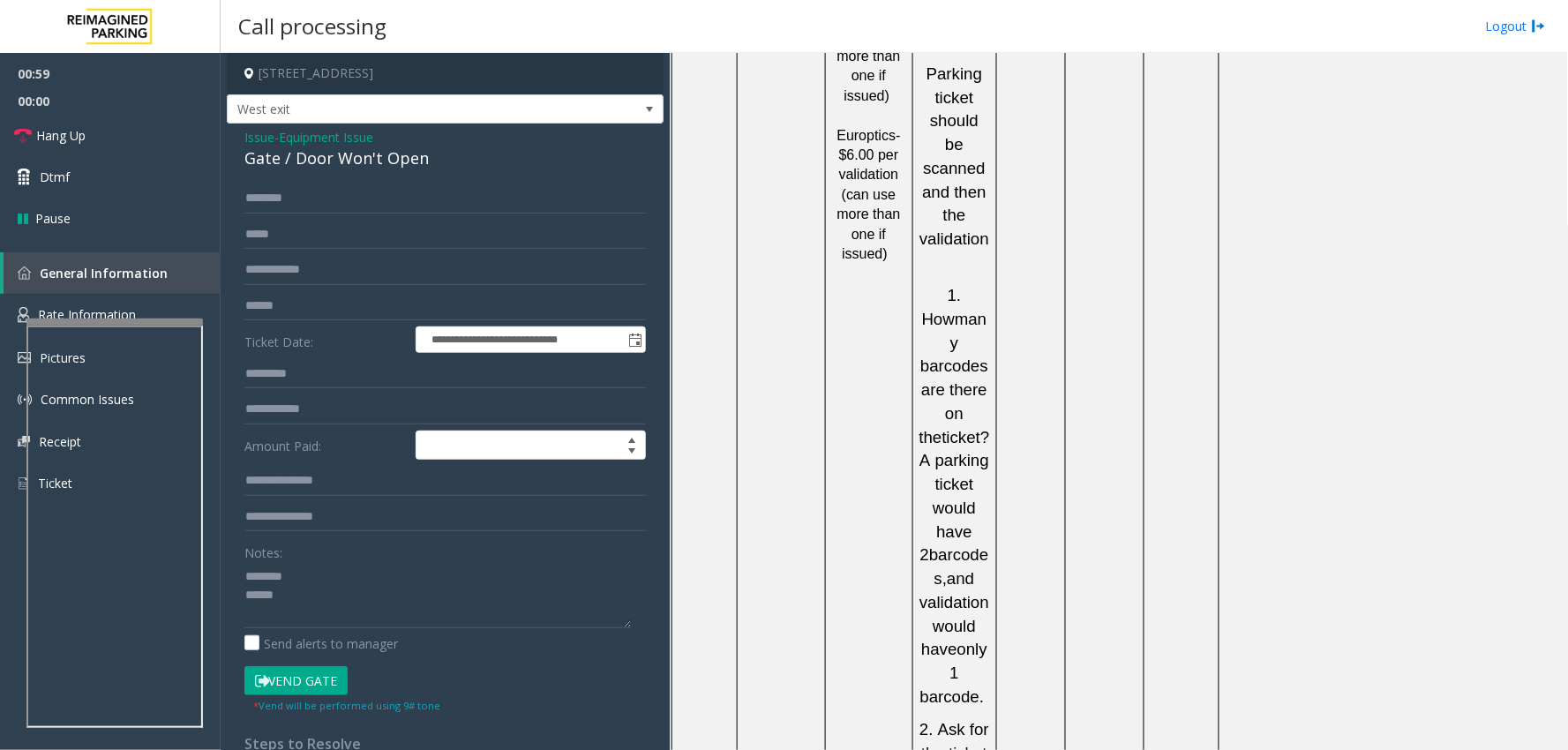
click at [330, 143] on span "Equipment Issue" at bounding box center [326, 137] width 95 height 19
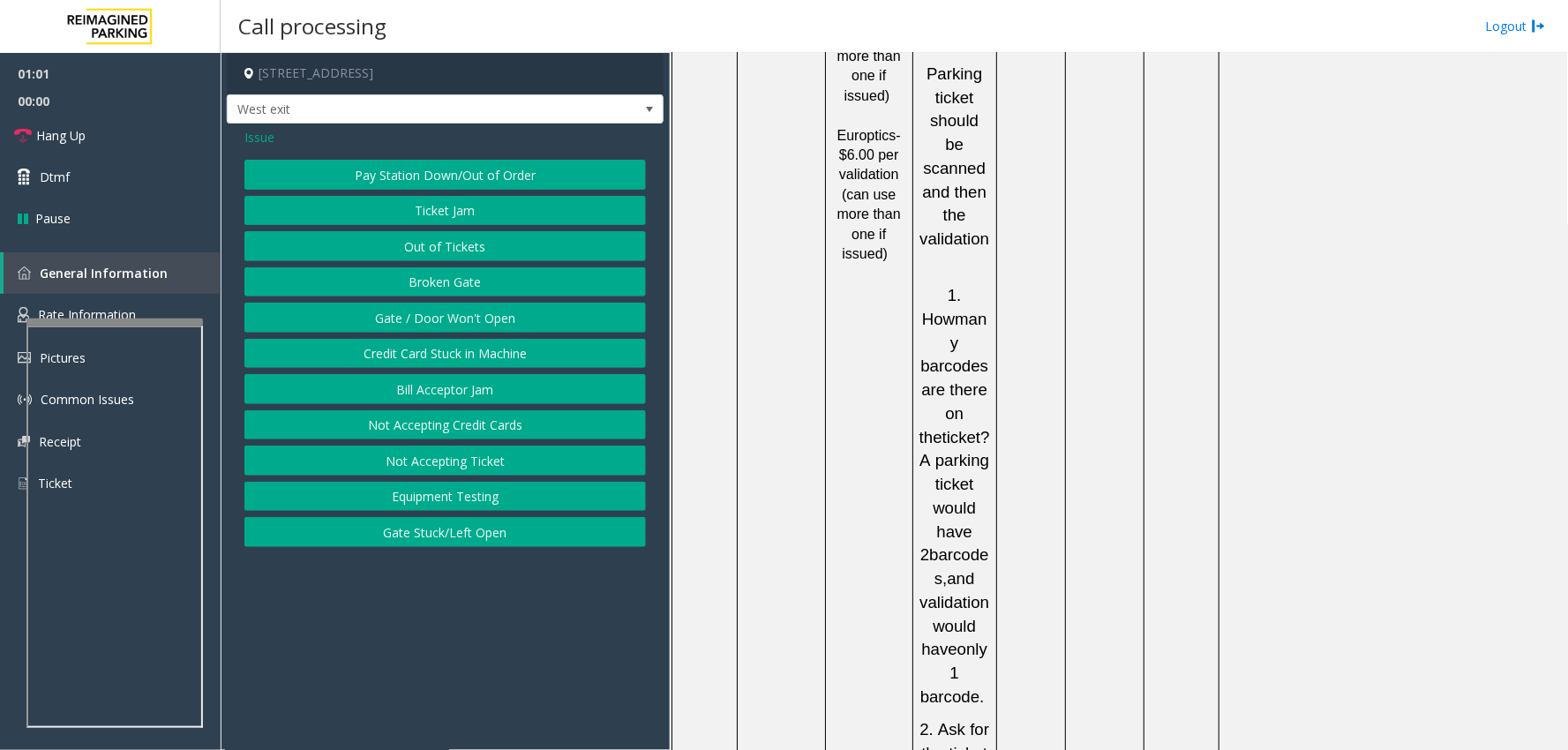
click at [269, 136] on span "Issue" at bounding box center [259, 137] width 30 height 19
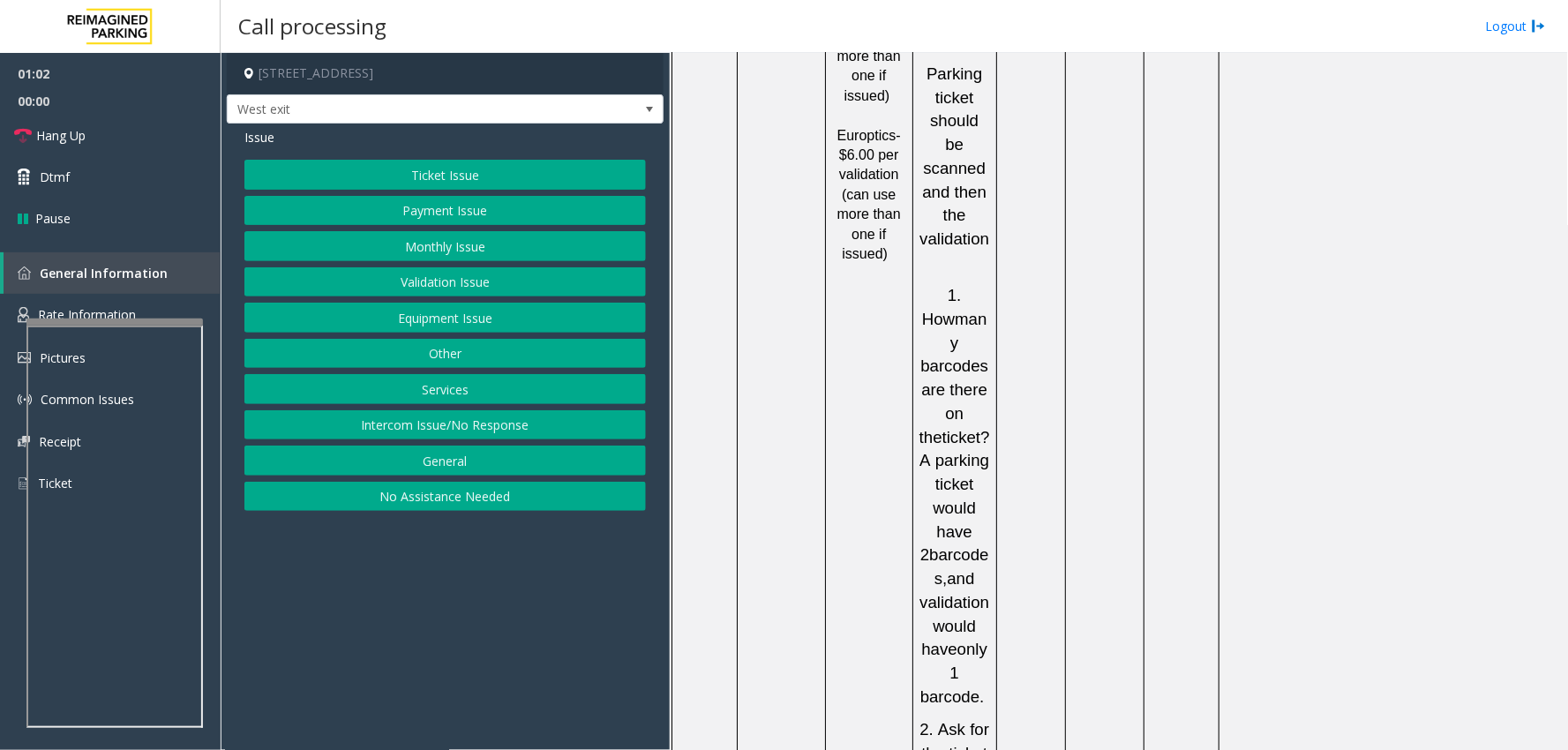
click at [462, 179] on button "Ticket Issue" at bounding box center [444, 174] width 401 height 30
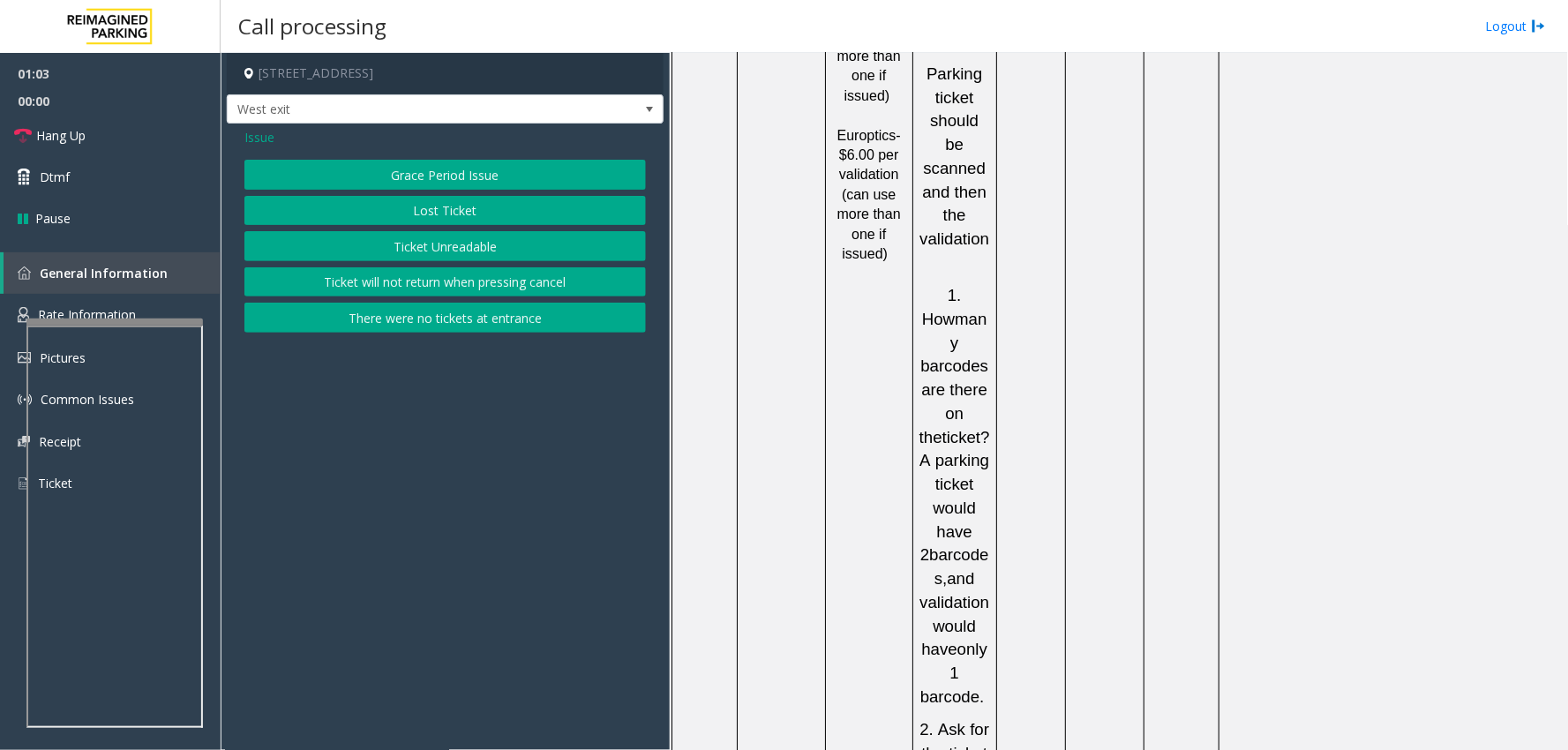
click at [459, 251] on button "Ticket Unreadable" at bounding box center [444, 246] width 401 height 30
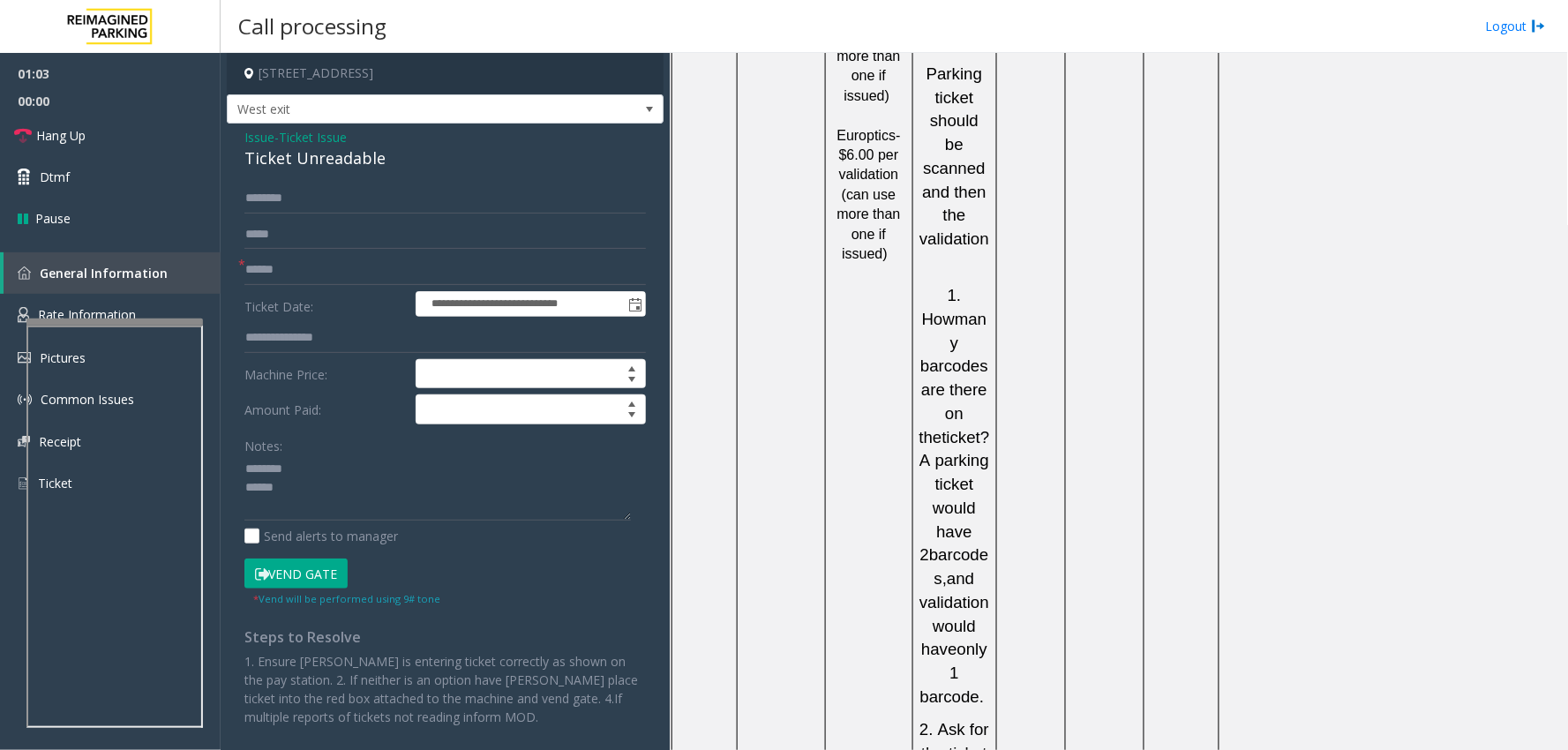
click at [330, 157] on div "Ticket Unreadable" at bounding box center [444, 158] width 401 height 24
click at [307, 496] on textarea at bounding box center [437, 488] width 387 height 66
click at [303, 497] on textarea at bounding box center [437, 488] width 387 height 66
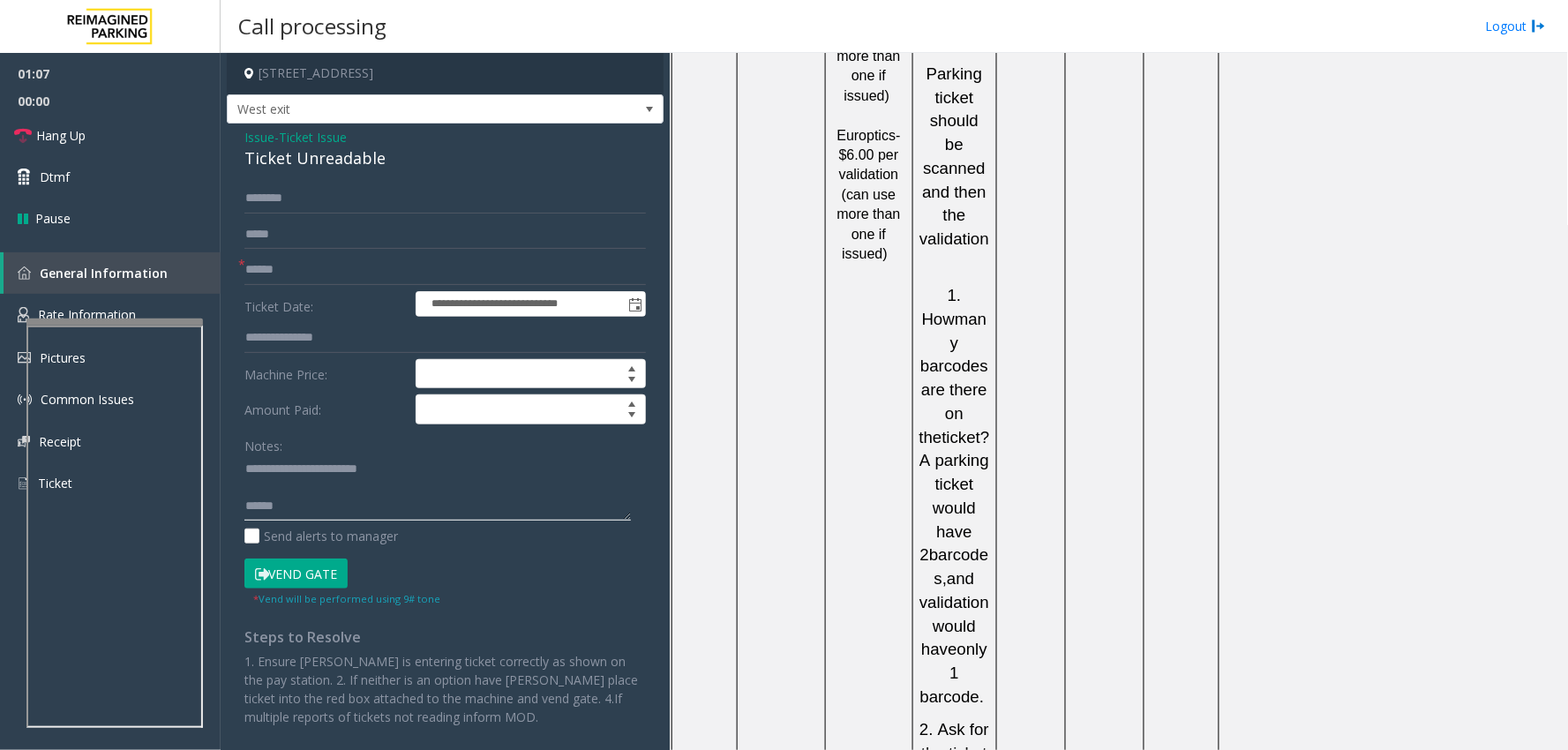
click at [296, 513] on textarea at bounding box center [437, 488] width 387 height 66
type textarea "**********"
click at [307, 266] on input "text" at bounding box center [444, 270] width 401 height 30
type input "**"
click at [89, 147] on link "Hang Up" at bounding box center [110, 135] width 220 height 42
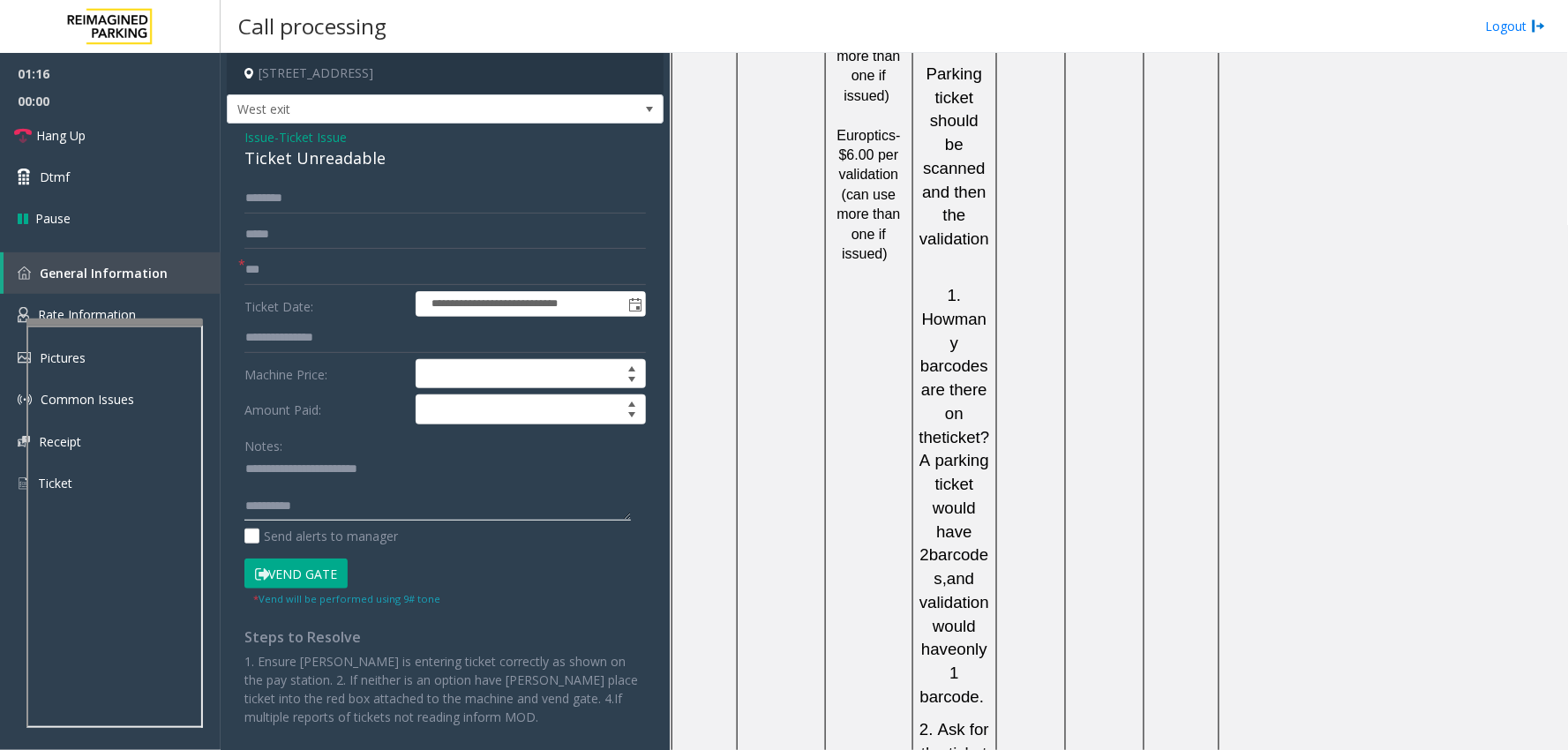
click at [360, 506] on textarea at bounding box center [437, 488] width 387 height 66
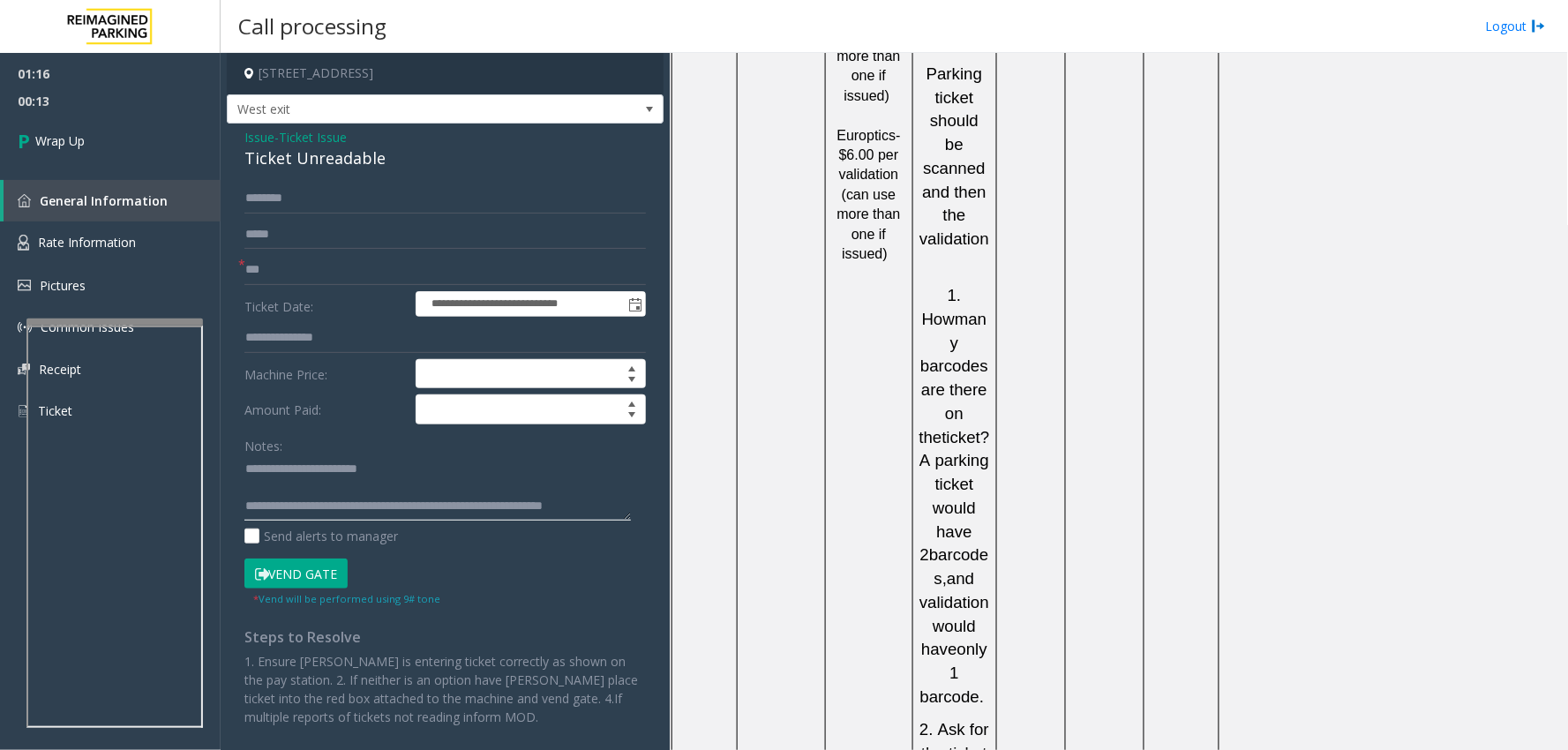
scroll to position [12, 0]
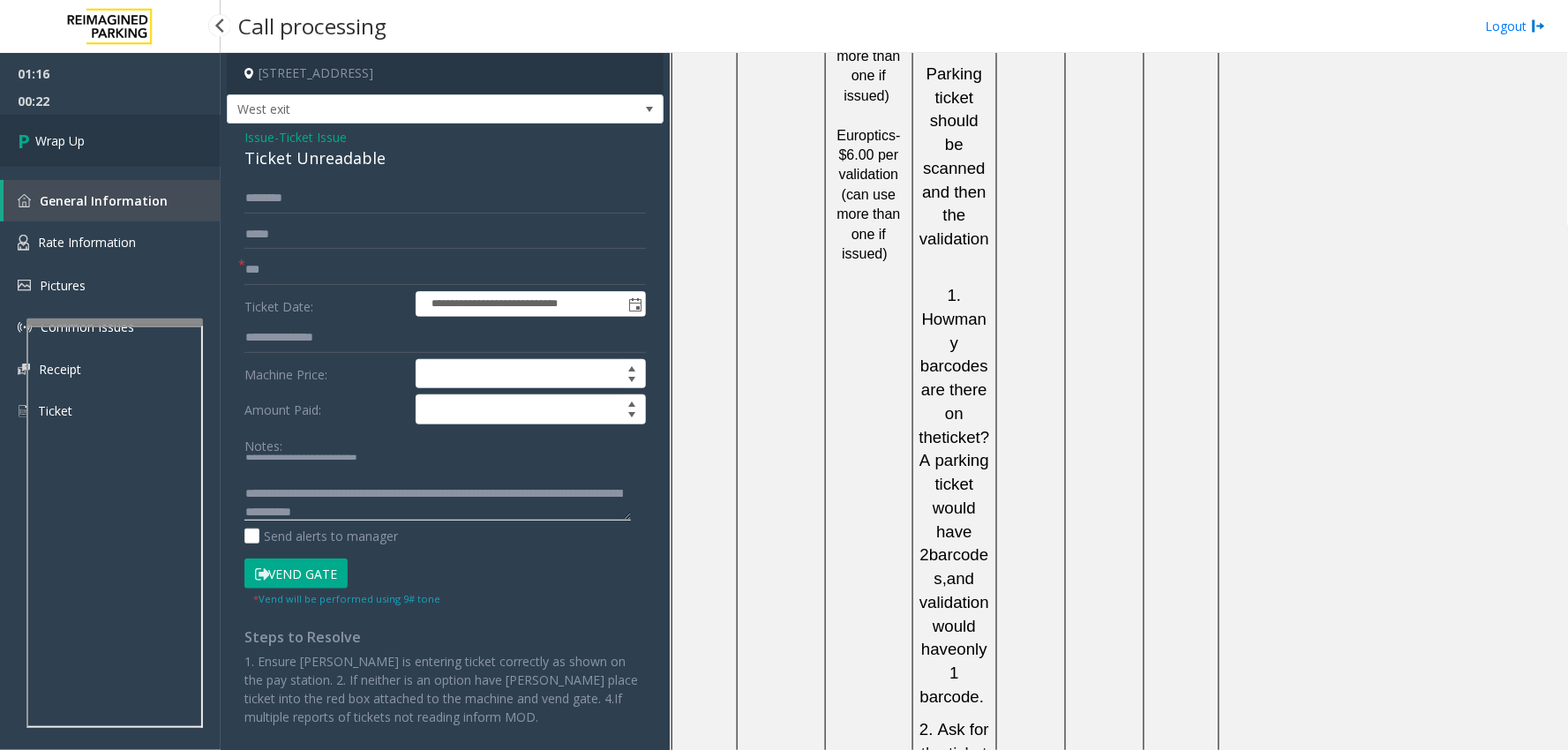
type textarea "**********"
click at [19, 143] on link "Wrap Up" at bounding box center [110, 141] width 220 height 52
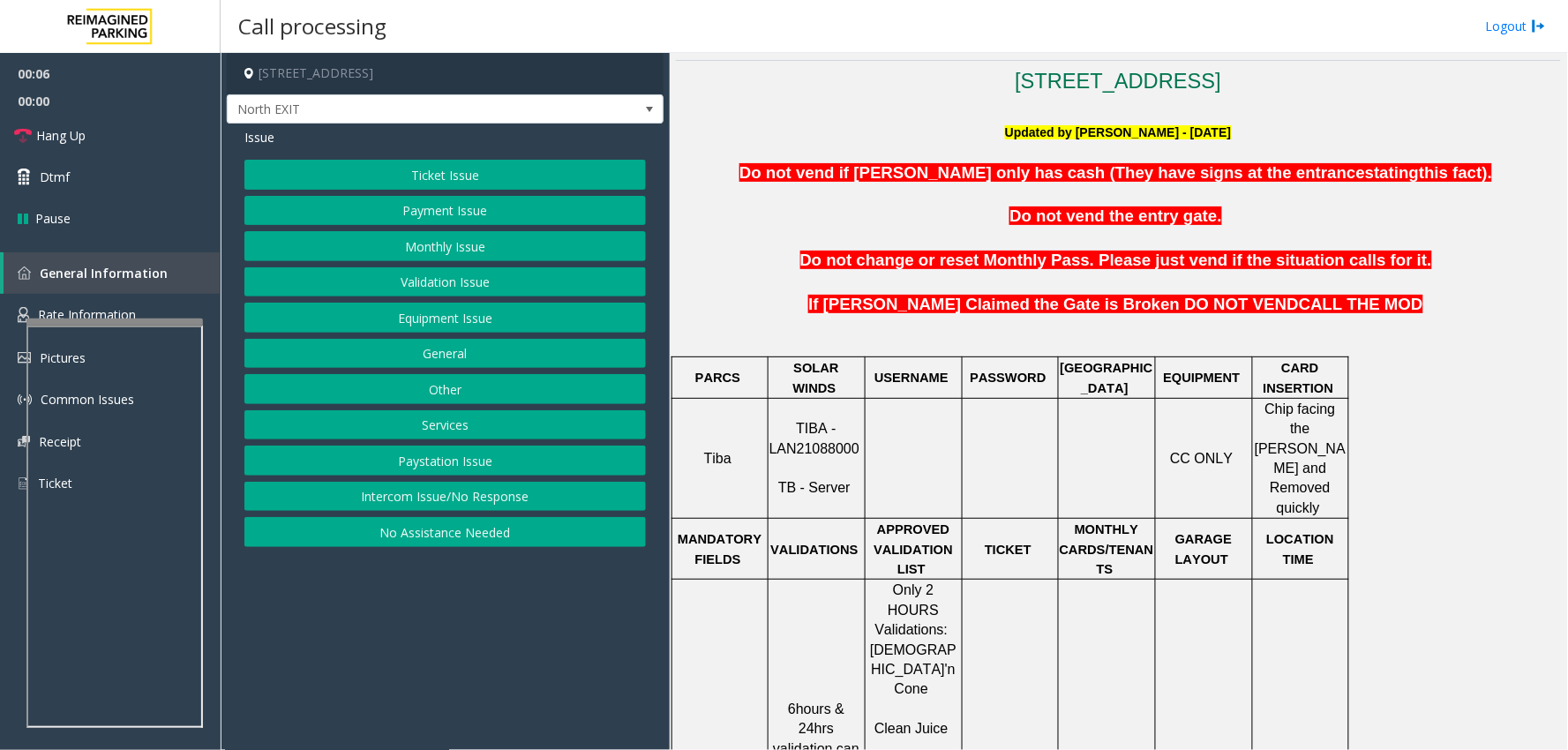
scroll to position [588, 0]
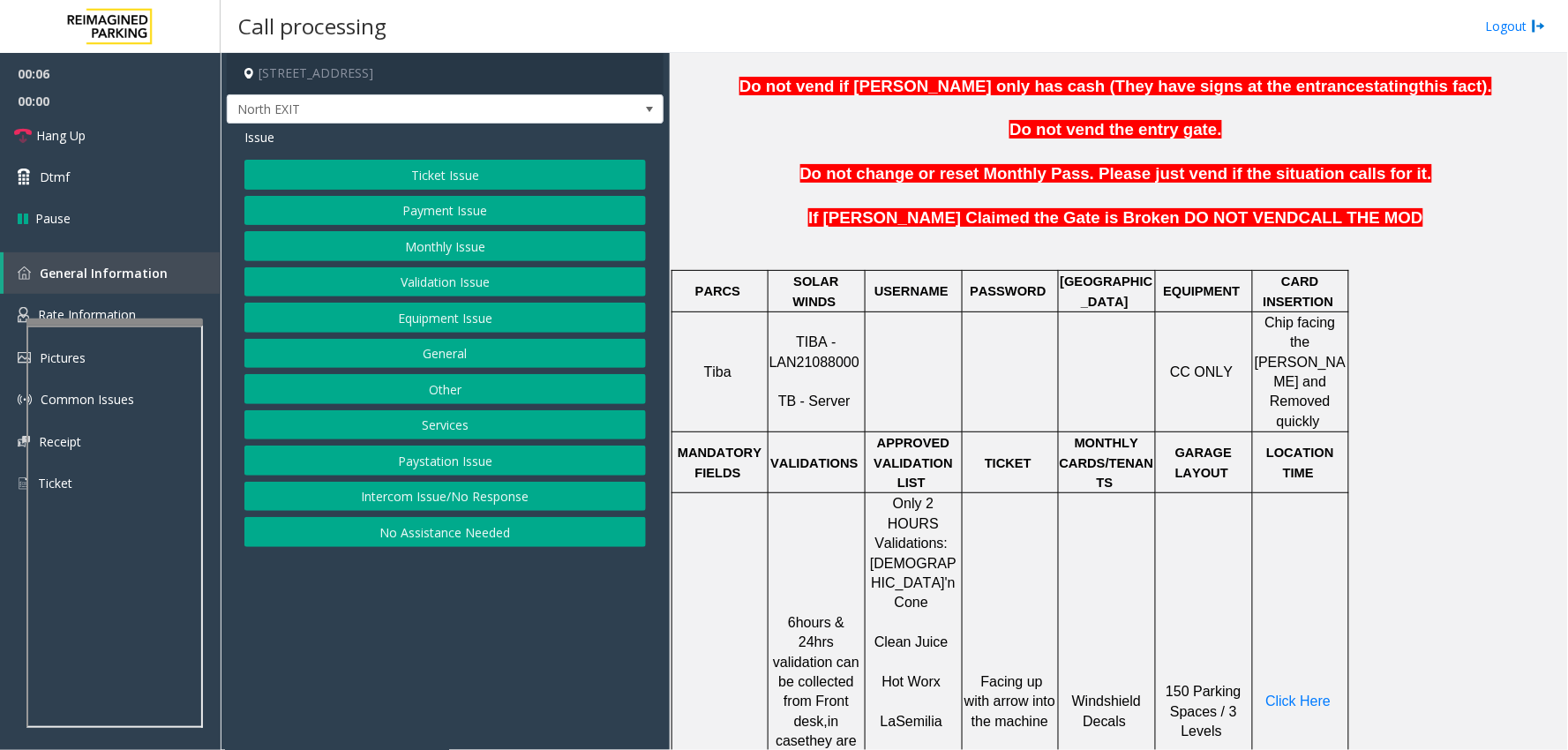
click at [815, 347] on span "TIBA - LAN21088000" at bounding box center [815, 352] width 90 height 35
copy p "LAN21088000"
click at [547, 277] on button "Validation Issue" at bounding box center [444, 282] width 401 height 30
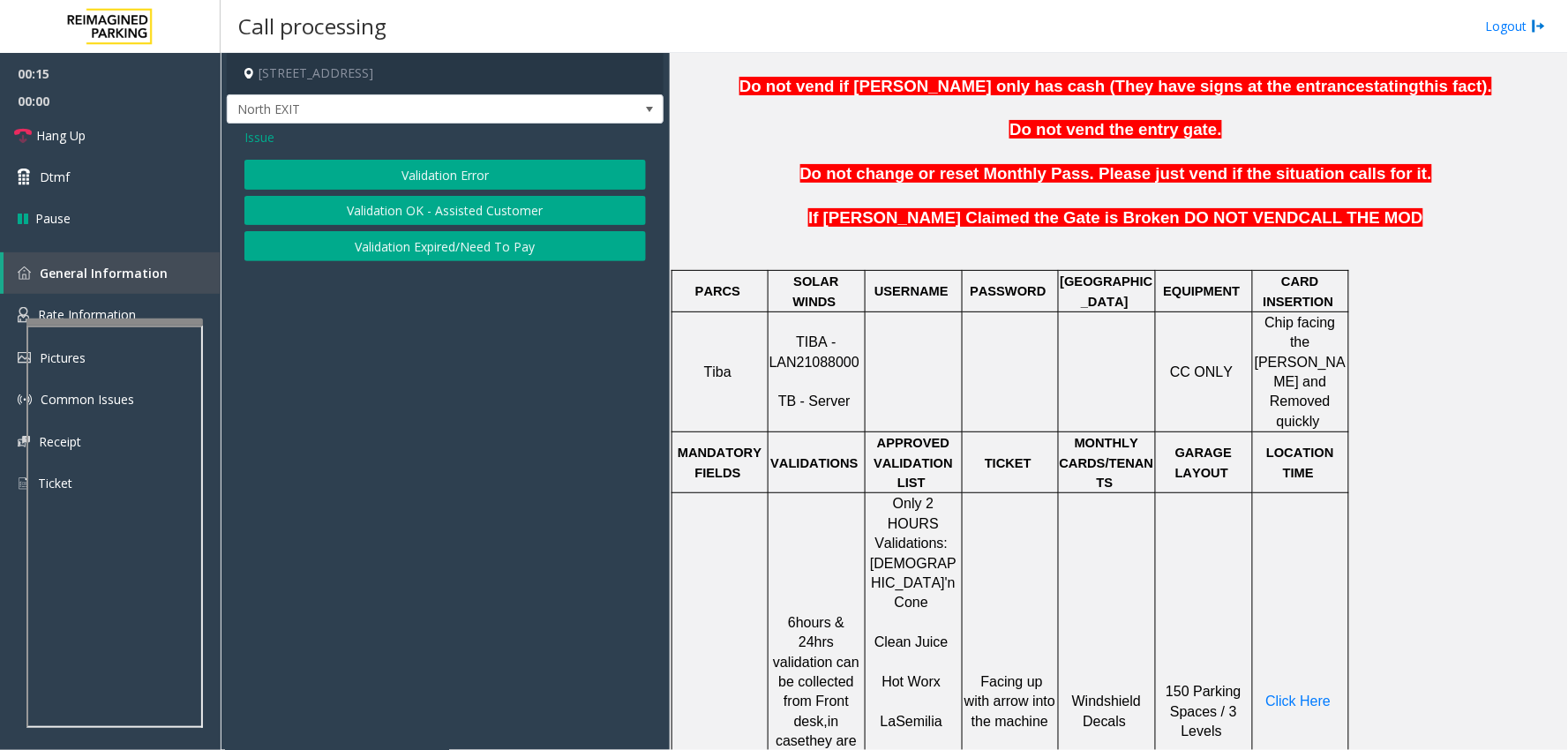
click at [259, 137] on span "Issue" at bounding box center [259, 137] width 30 height 19
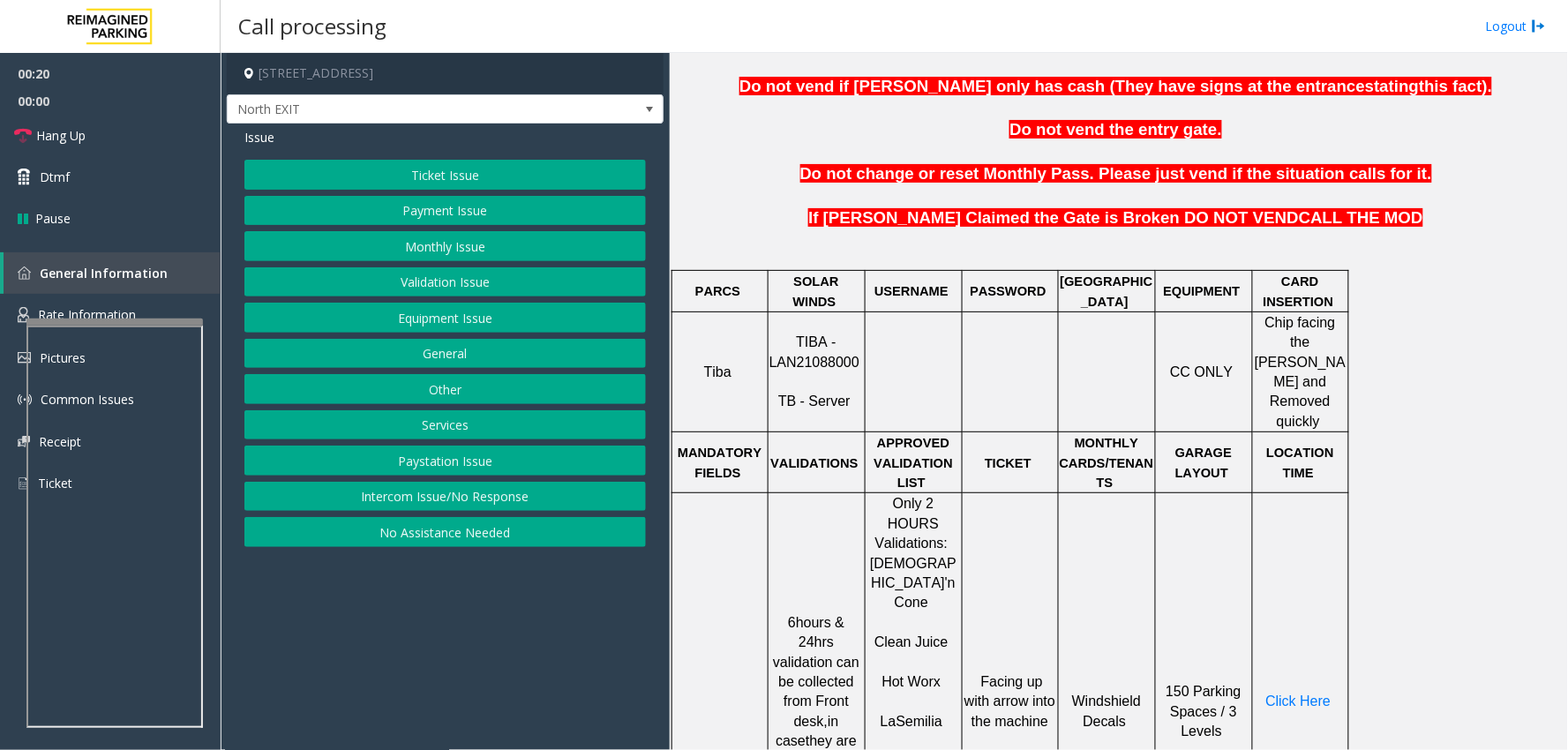
click at [492, 276] on button "Validation Issue" at bounding box center [444, 282] width 401 height 30
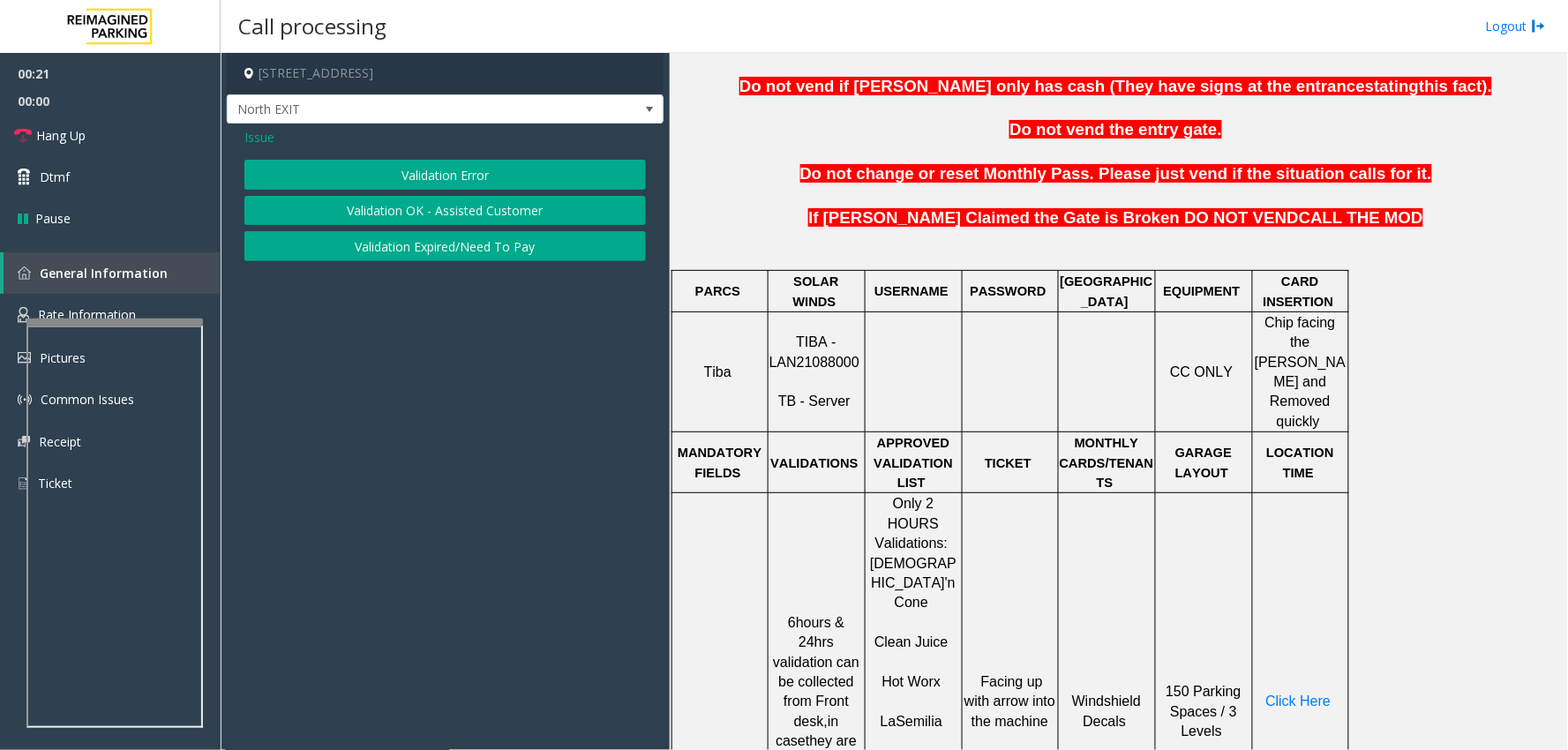
click at [447, 178] on button "Validation Error" at bounding box center [444, 174] width 401 height 30
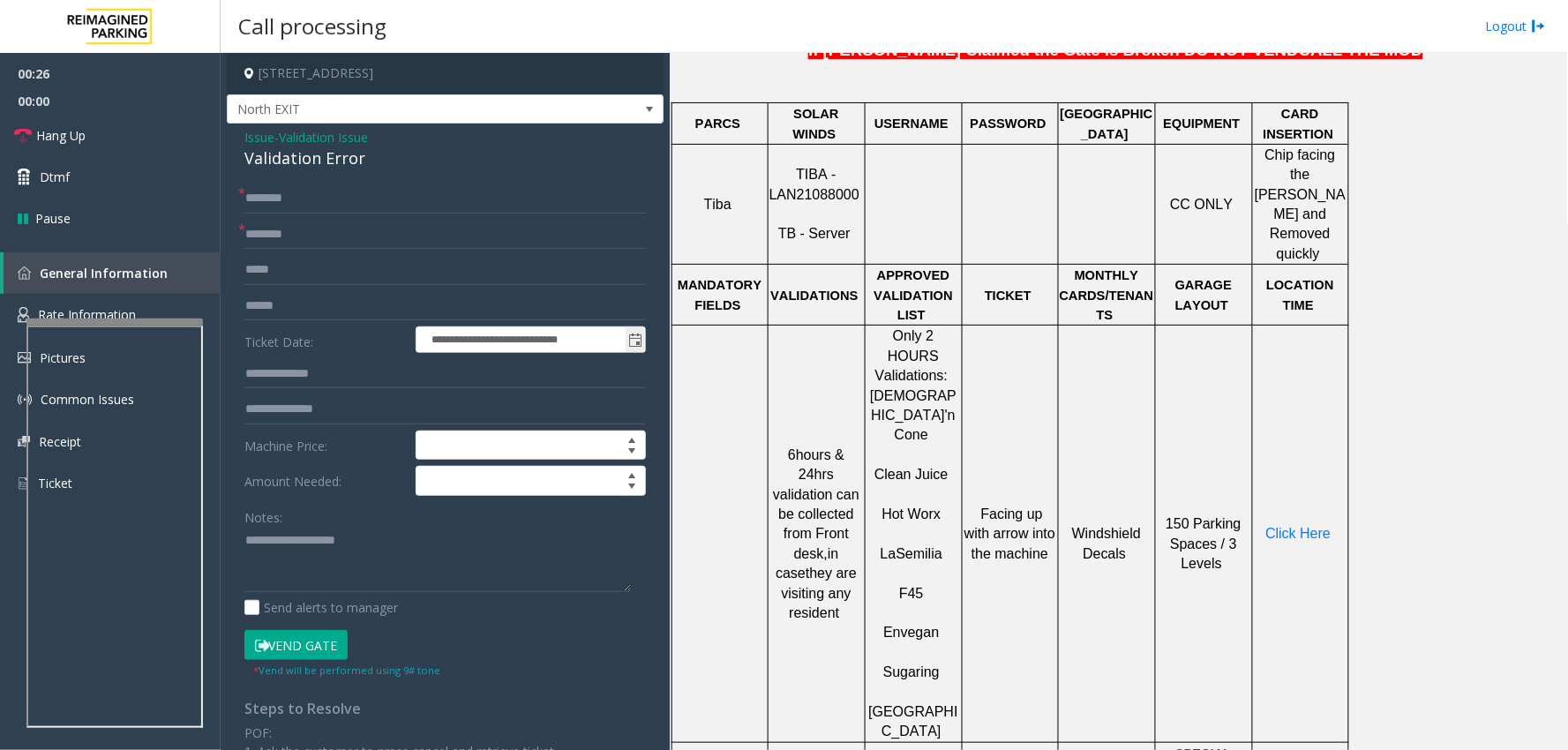
scroll to position [784, 0]
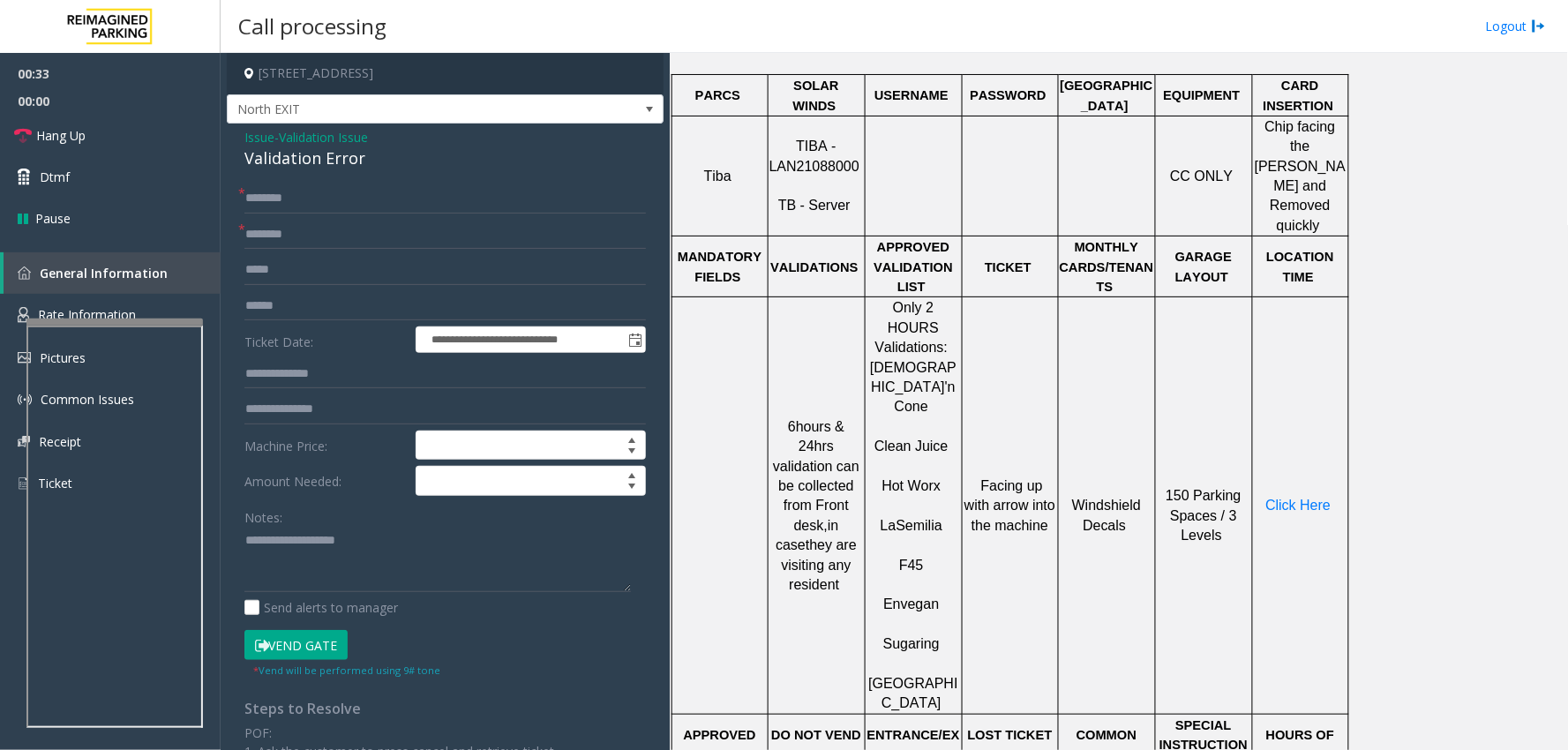
click at [920, 518] on span "Semilia" at bounding box center [920, 525] width 46 height 15
type input "**********"
click at [359, 183] on input "text" at bounding box center [444, 198] width 401 height 30
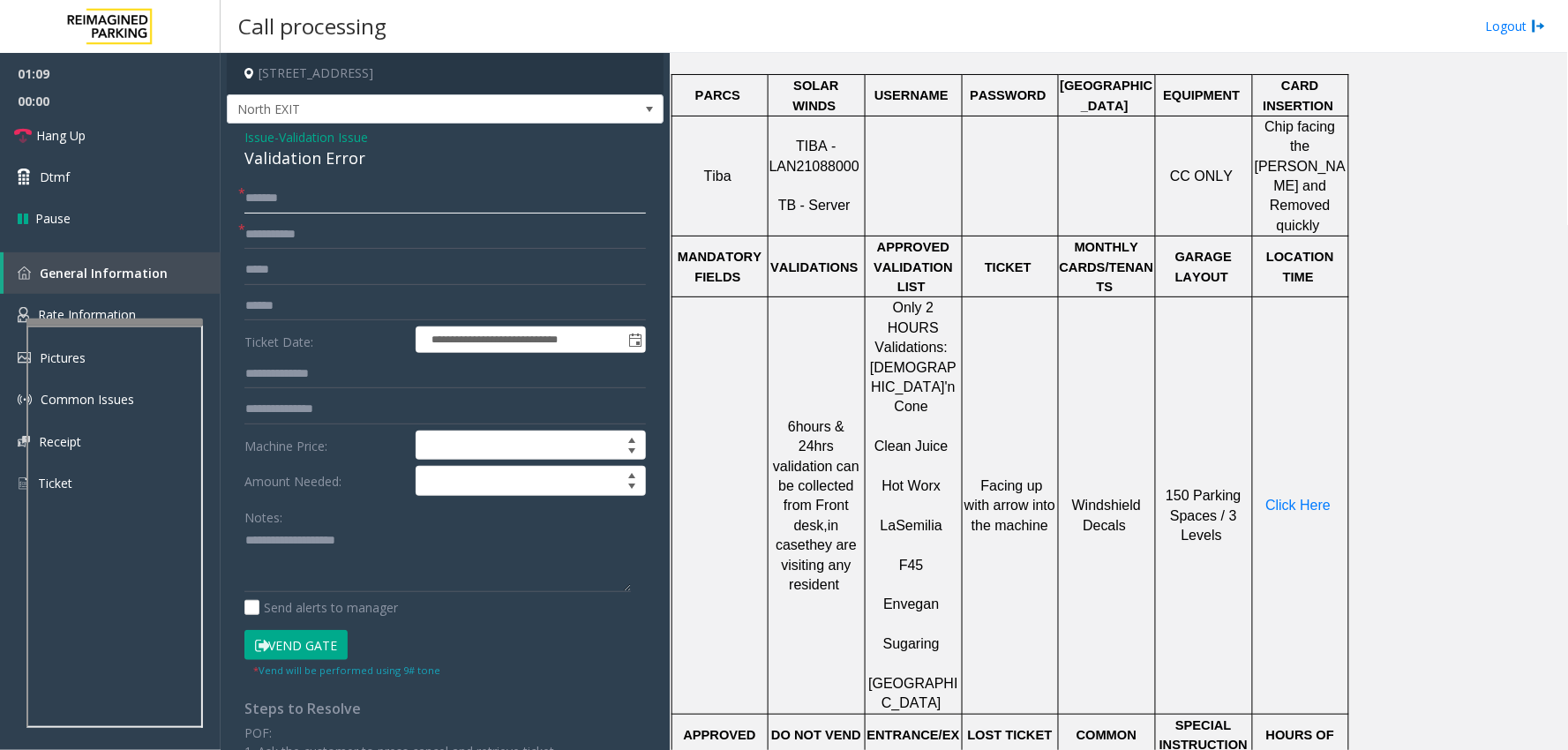
type input "*****"
click at [346, 311] on input "text" at bounding box center [444, 306] width 401 height 30
type input "*******"
click at [430, 550] on textarea at bounding box center [437, 560] width 387 height 66
type textarea "*****"
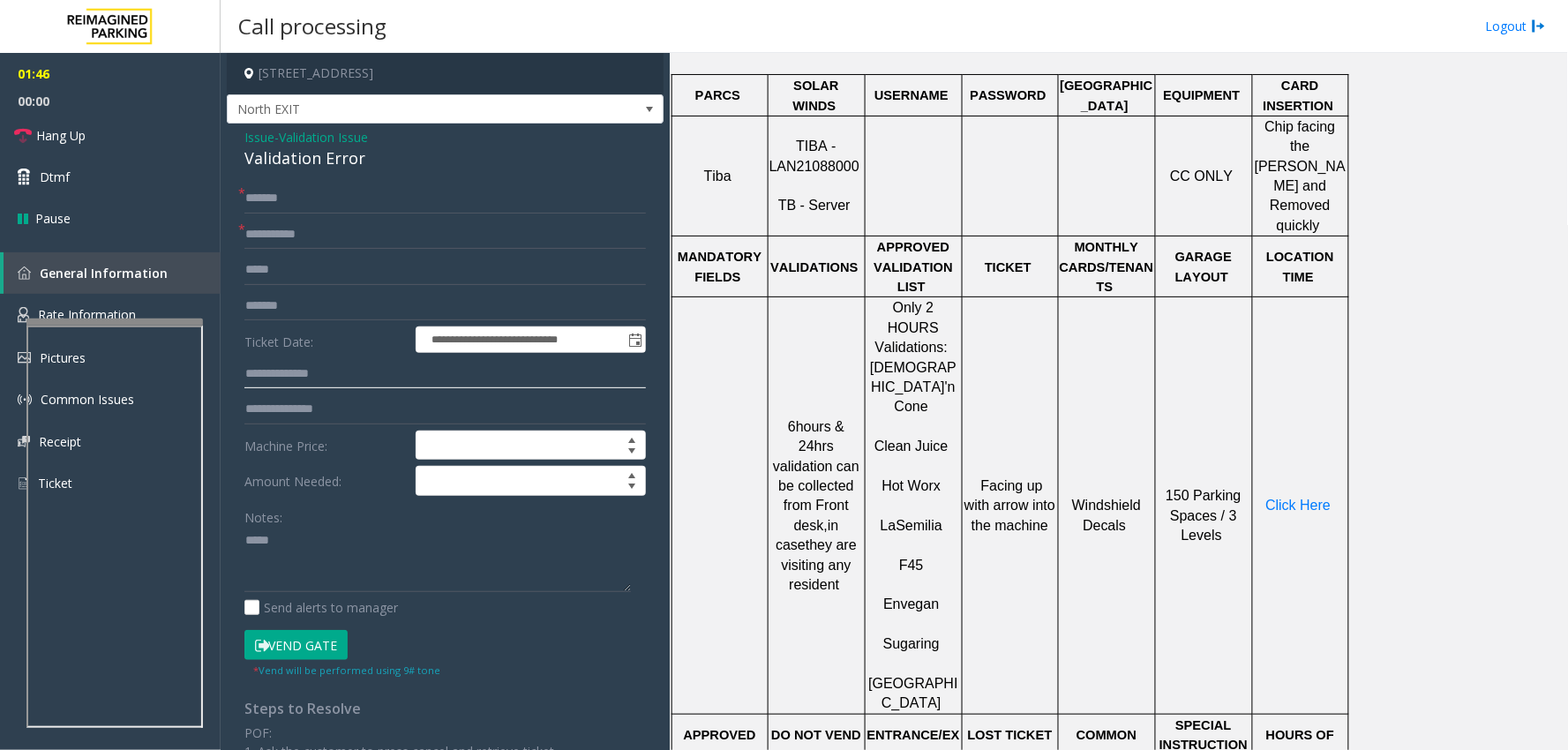
click at [339, 386] on input "text" at bounding box center [444, 375] width 401 height 30
click at [253, 376] on input "******" at bounding box center [444, 375] width 401 height 30
type input "******"
click at [1298, 498] on span "Click Here" at bounding box center [1299, 505] width 66 height 15
click at [305, 632] on button "Vend Gate" at bounding box center [296, 646] width 104 height 30
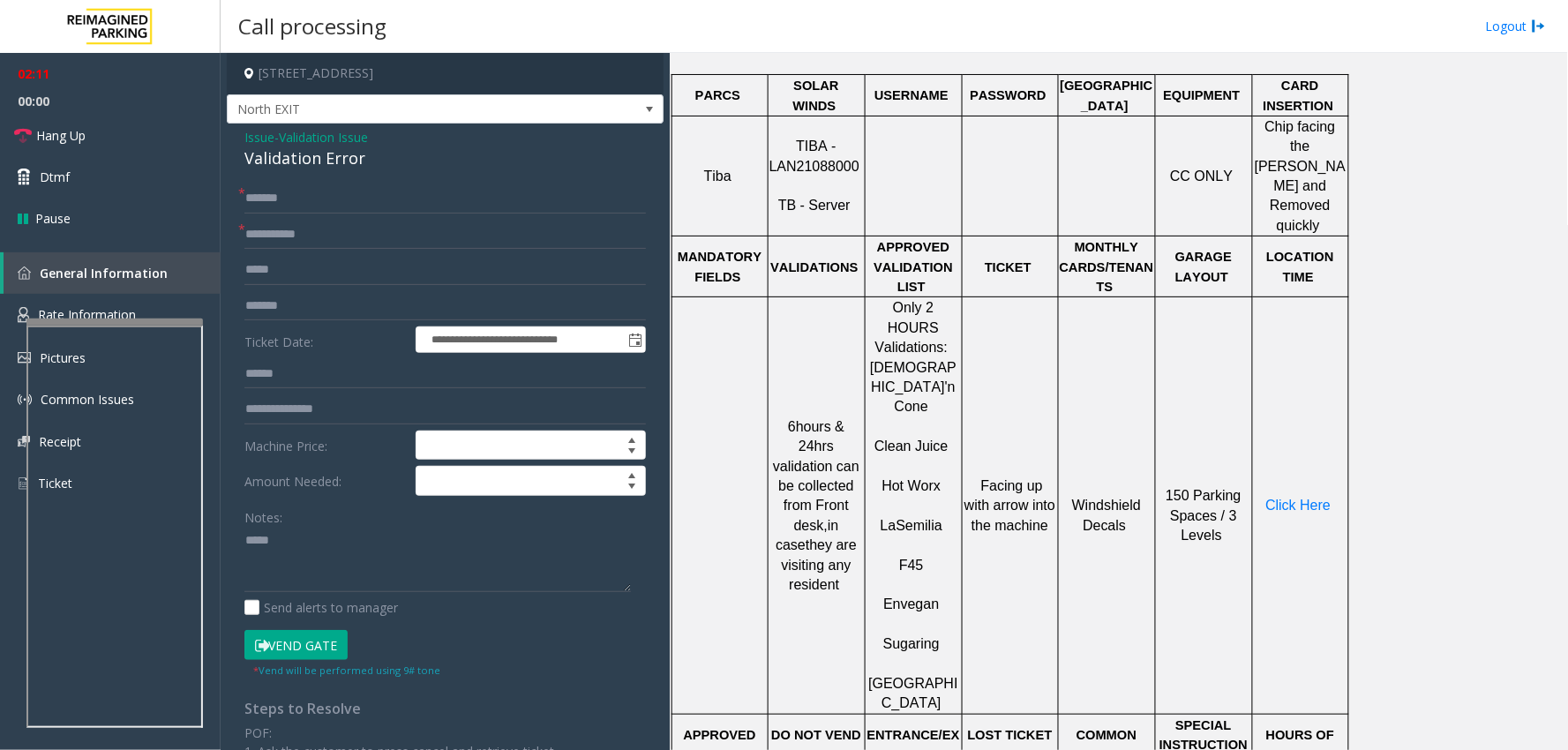
click at [305, 649] on button "Vend Gate" at bounding box center [296, 646] width 104 height 30
drag, startPoint x: 276, startPoint y: 550, endPoint x: 230, endPoint y: 550, distance: 46.0
click at [231, 550] on div "**********" at bounding box center [444, 657] width 428 height 947
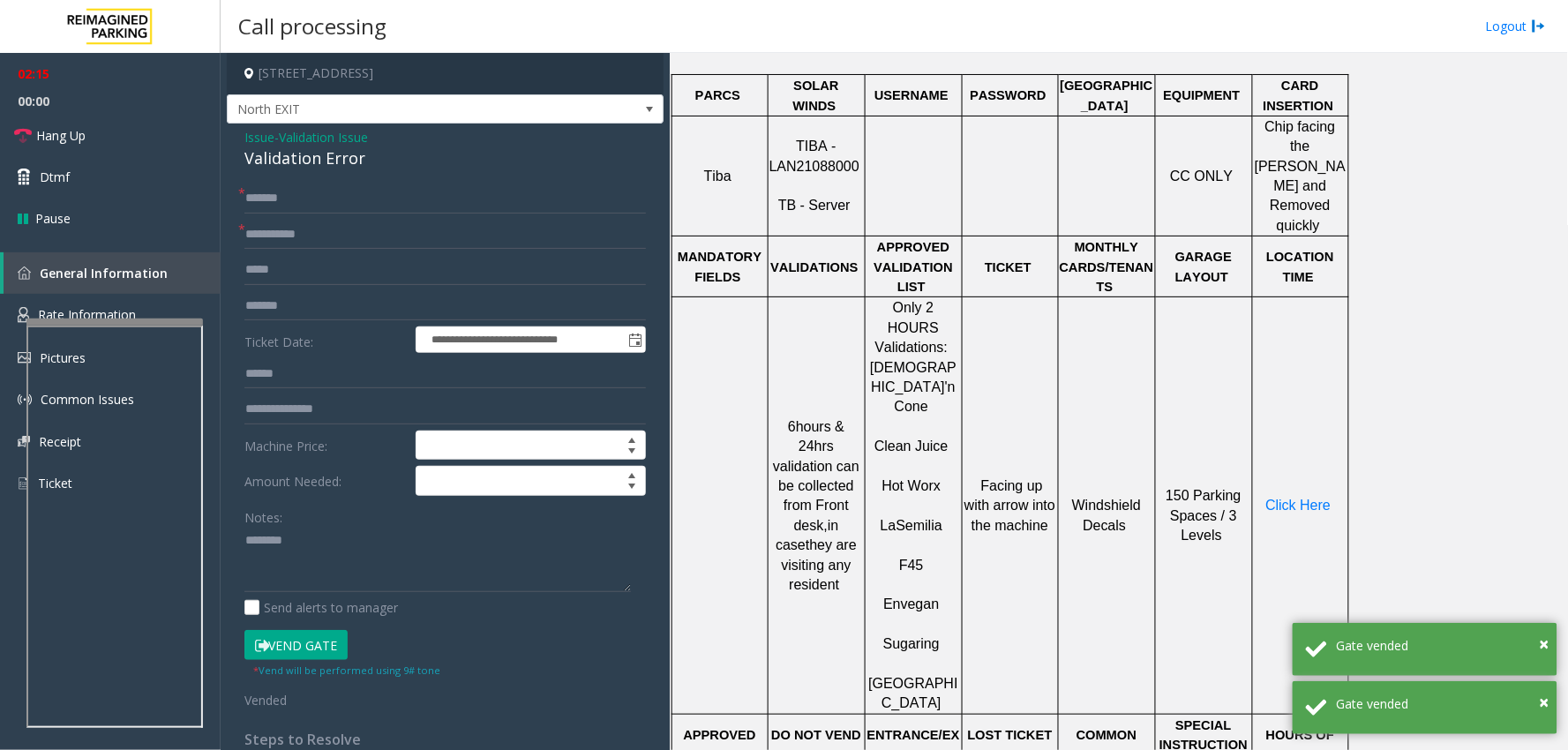
click at [275, 161] on div "Validation Error" at bounding box center [444, 158] width 401 height 24
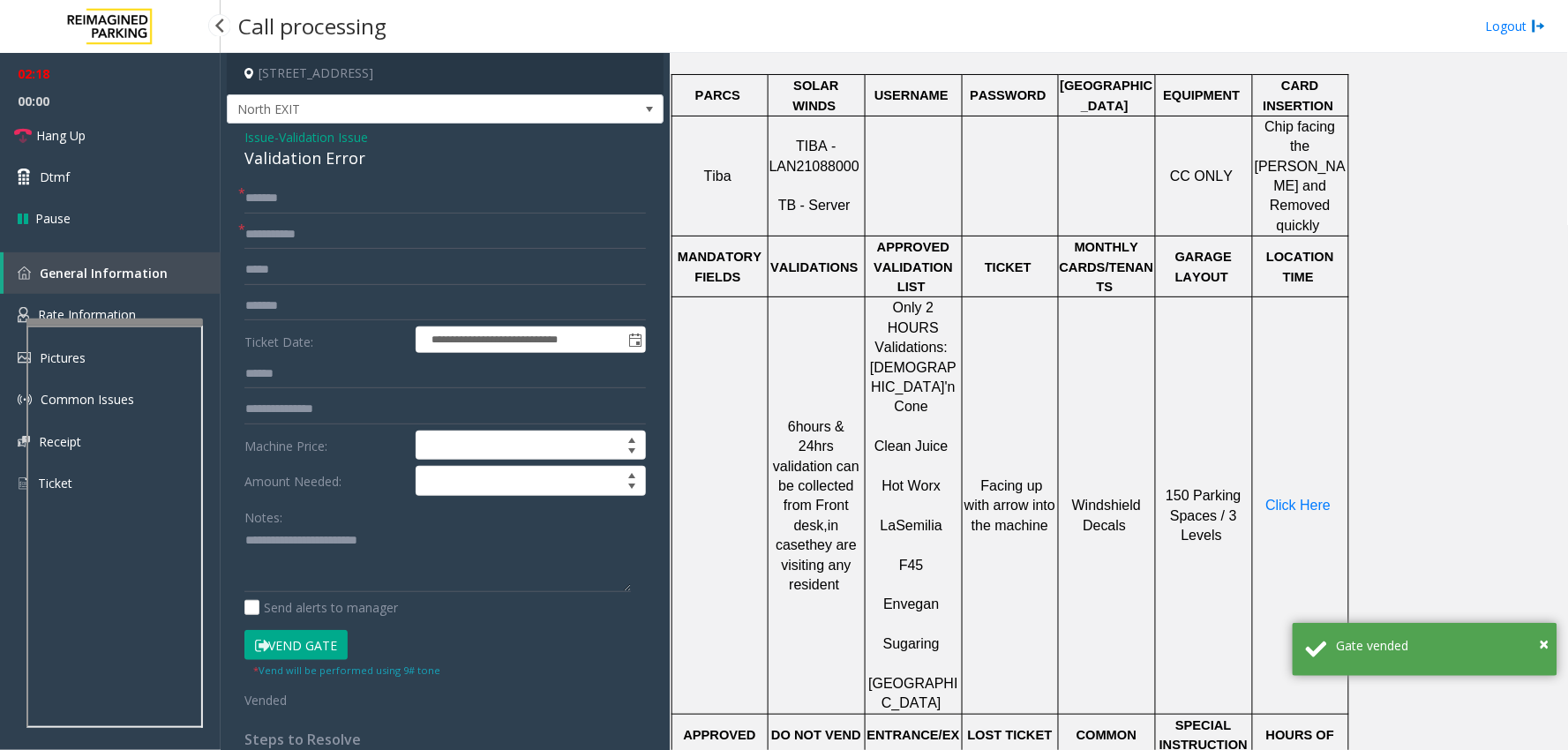
click at [101, 112] on span "00:00" at bounding box center [110, 101] width 220 height 27
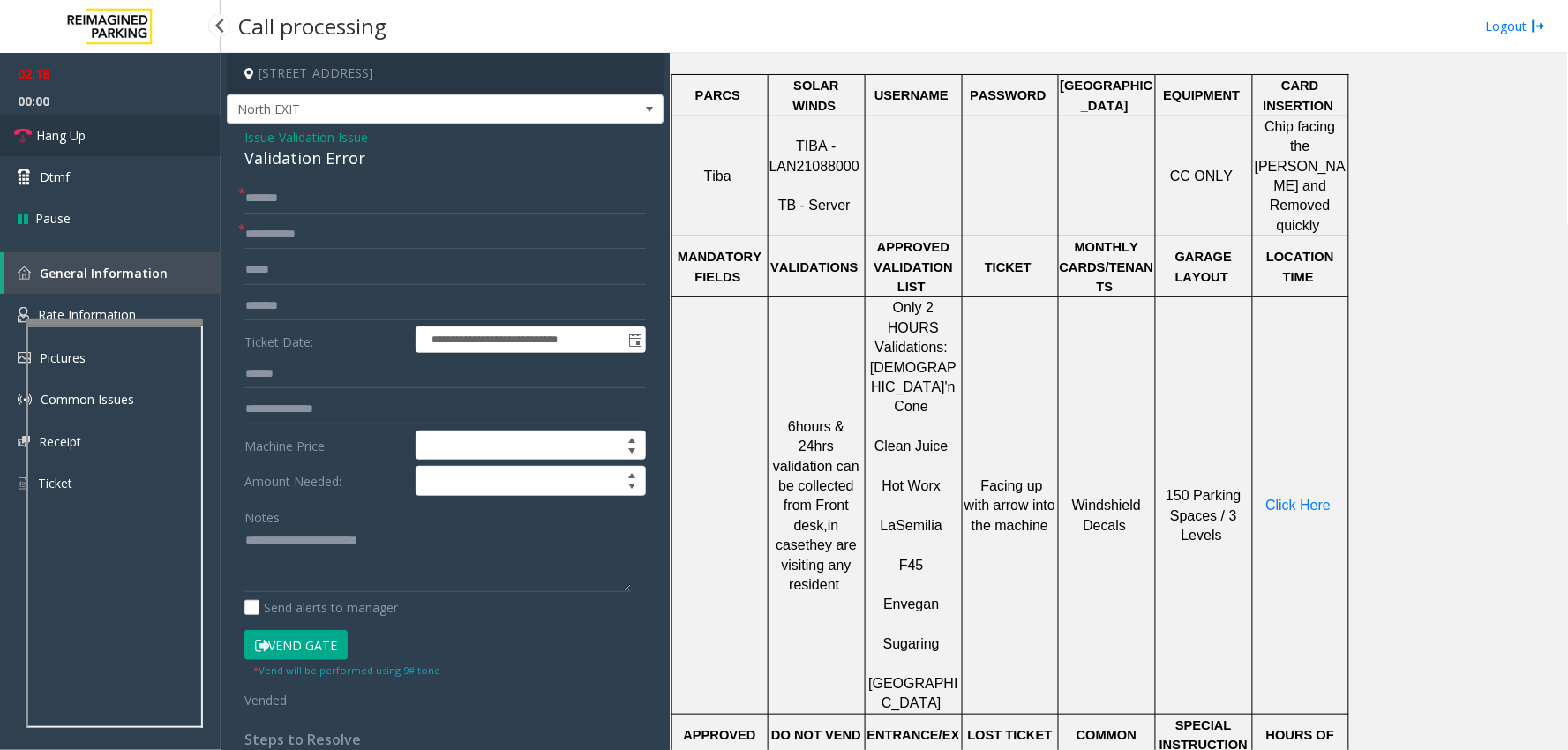
click at [89, 125] on link "Hang Up" at bounding box center [110, 135] width 220 height 42
click at [387, 535] on textarea at bounding box center [437, 560] width 387 height 66
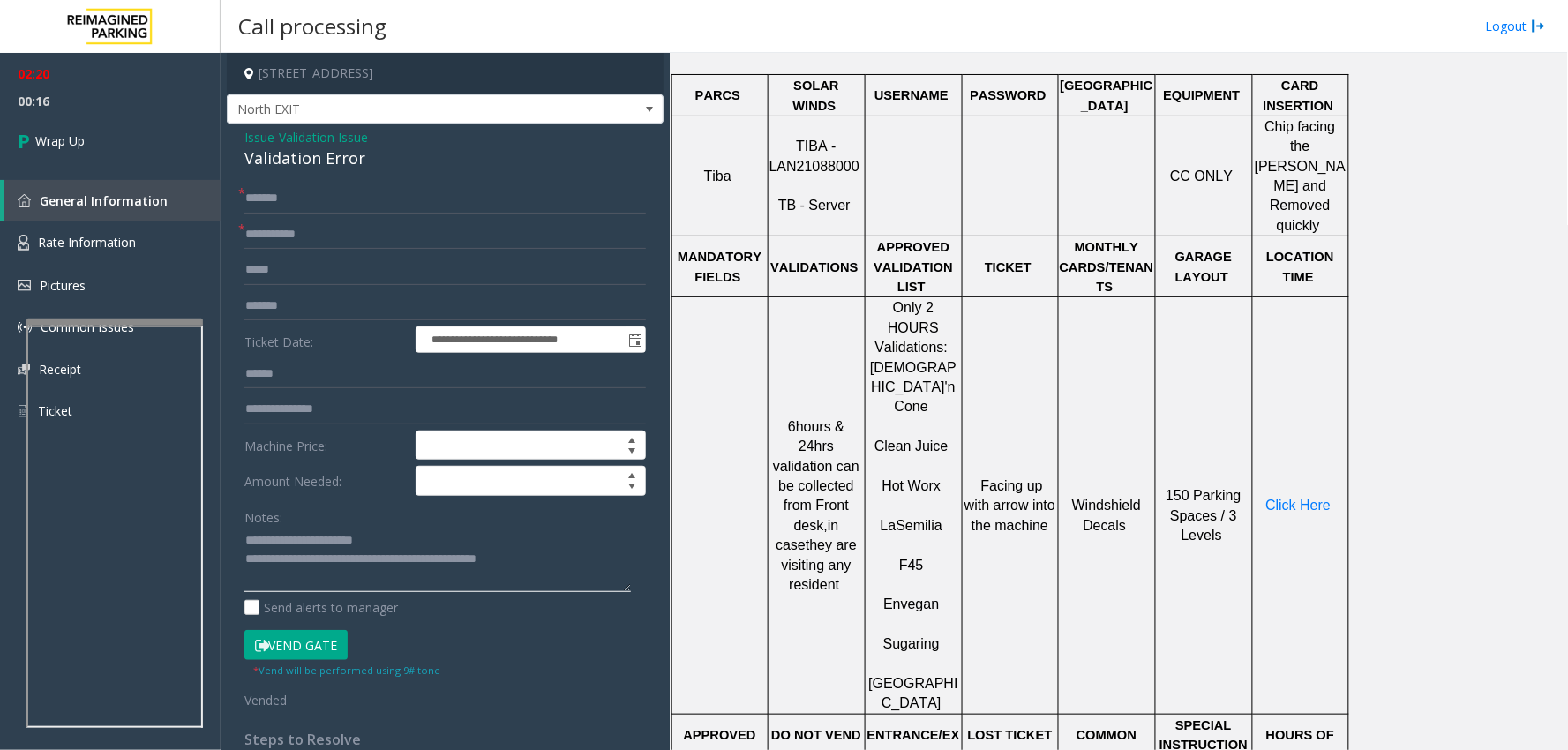
drag, startPoint x: 392, startPoint y: 575, endPoint x: 383, endPoint y: 556, distance: 21.0
type textarea "**********"
click at [112, 126] on link "Wrap Up" at bounding box center [110, 141] width 220 height 52
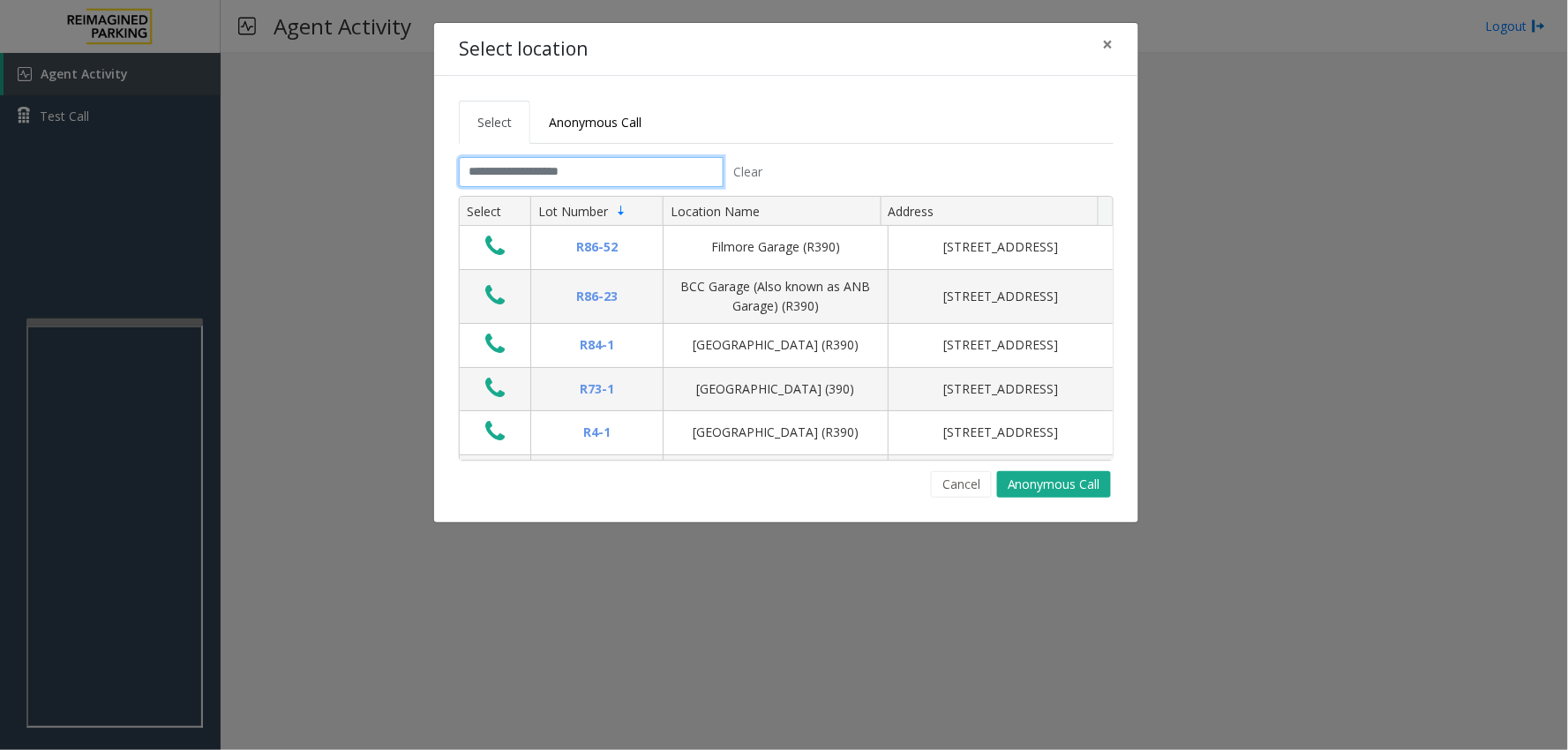
click at [518, 180] on input "text" at bounding box center [591, 172] width 265 height 30
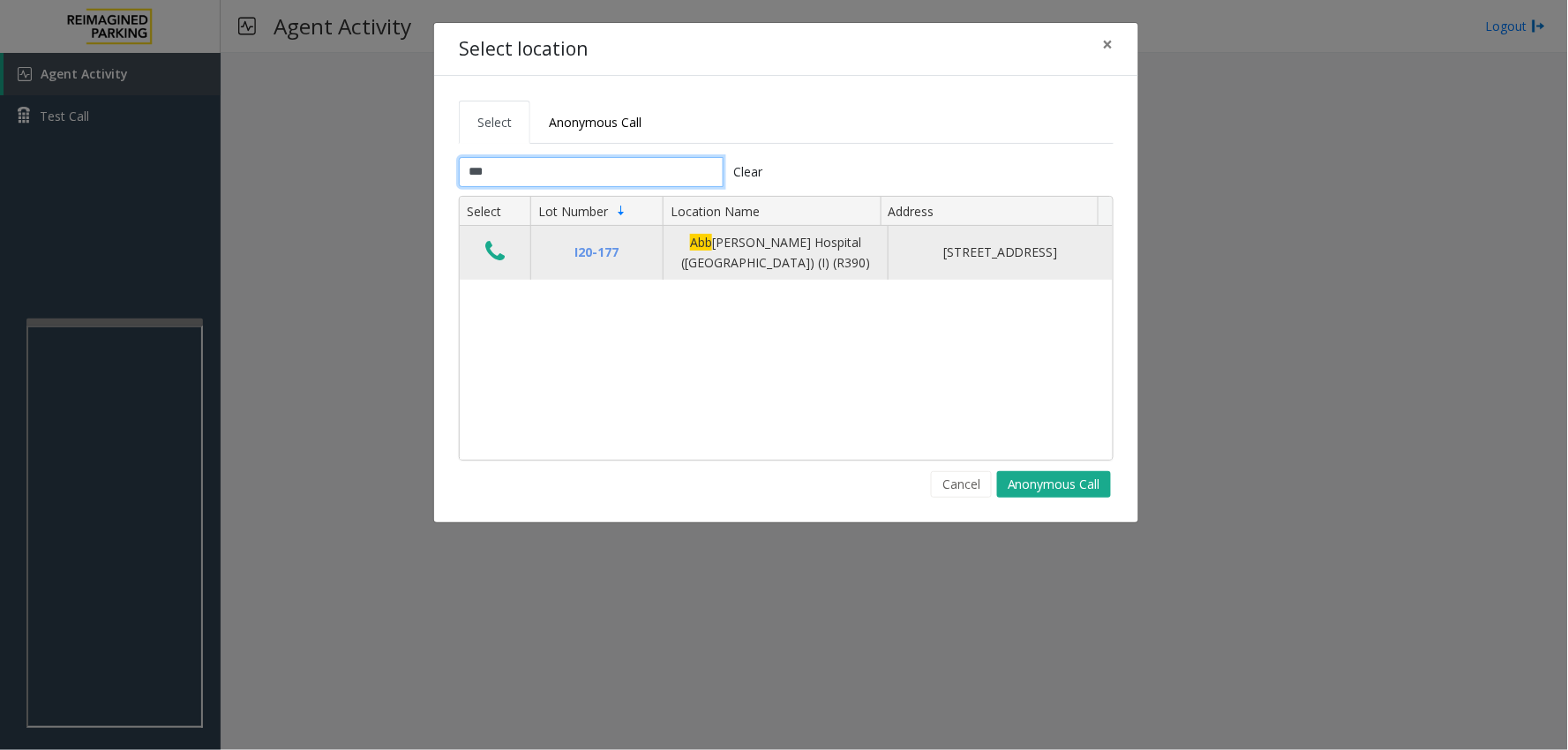
type input "***"
click at [498, 244] on icon "Data table" at bounding box center [495, 251] width 19 height 25
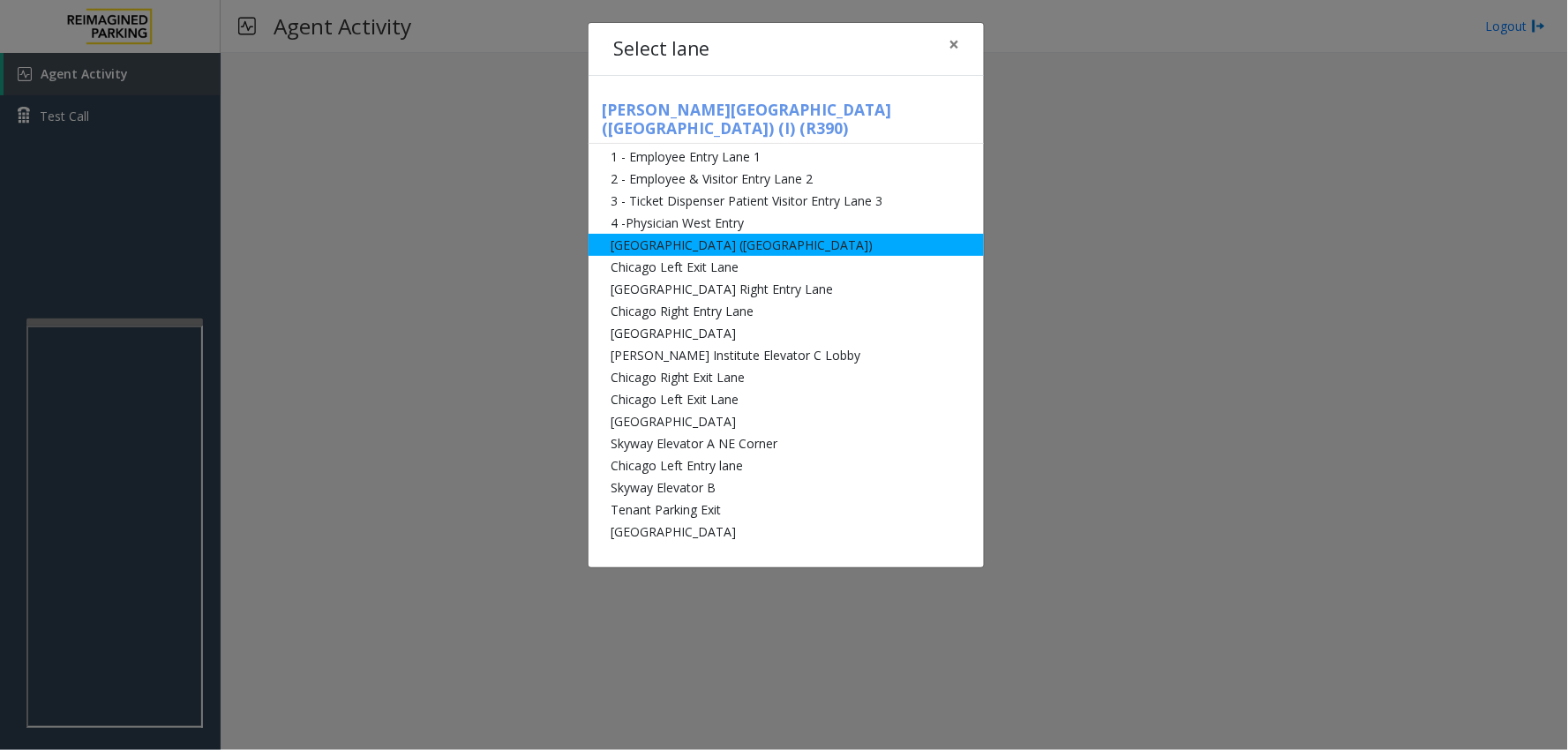
click at [720, 234] on li "[GEOGRAPHIC_DATA] ([GEOGRAPHIC_DATA])" at bounding box center [786, 244] width 395 height 22
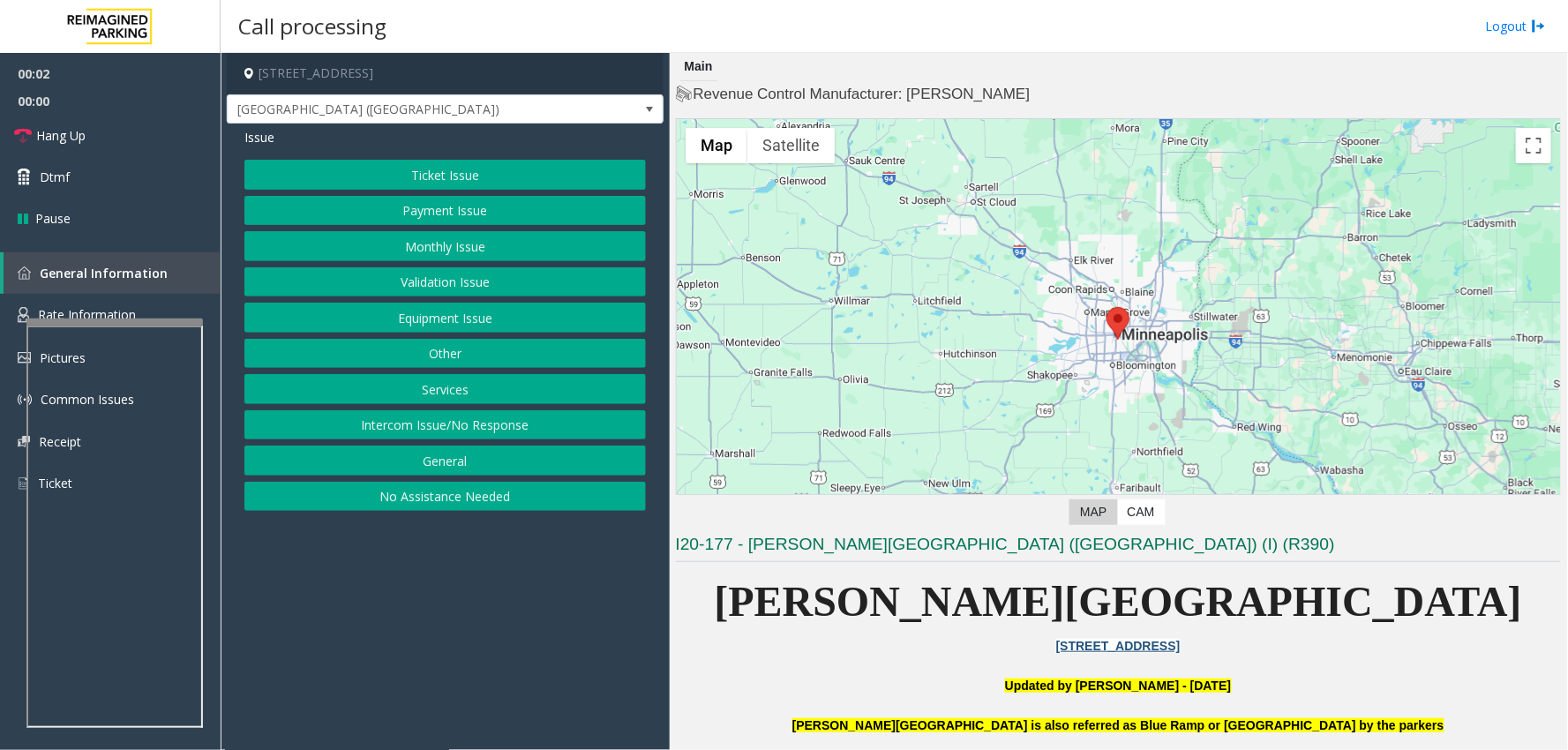
click at [476, 322] on button "Equipment Issue" at bounding box center [444, 318] width 401 height 30
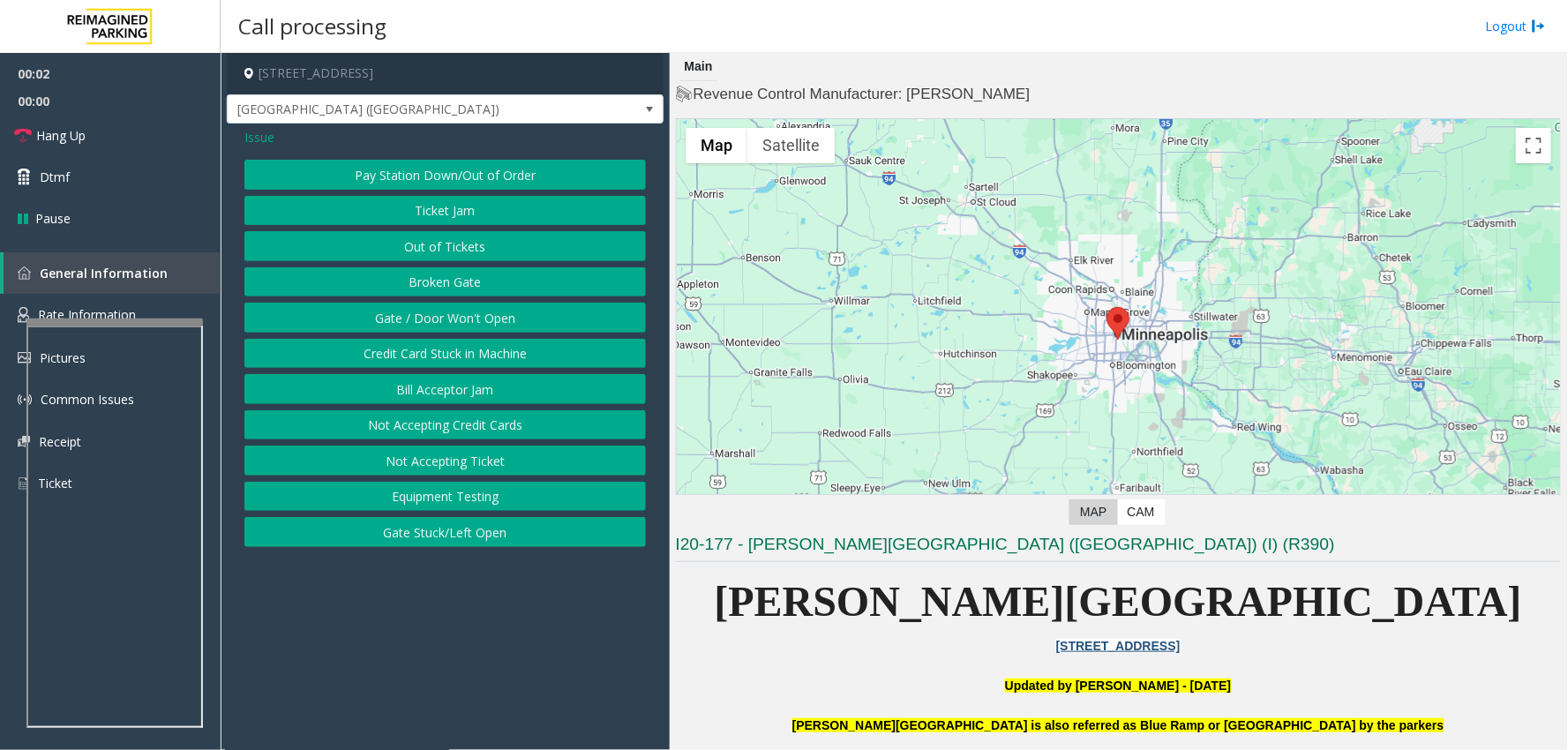
click at [467, 321] on button "Gate / Door Won't Open" at bounding box center [444, 318] width 401 height 30
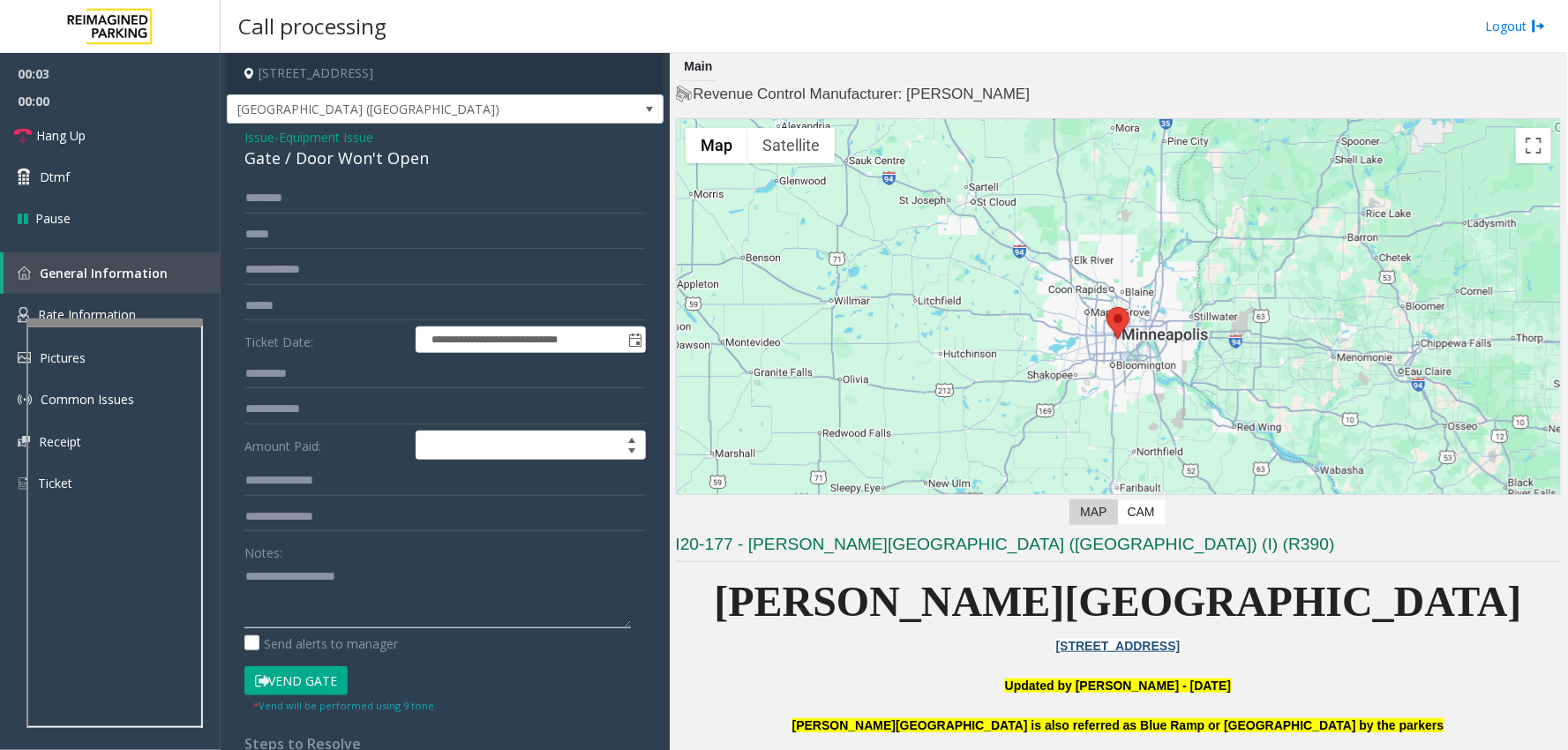
click at [318, 584] on textarea at bounding box center [437, 595] width 387 height 66
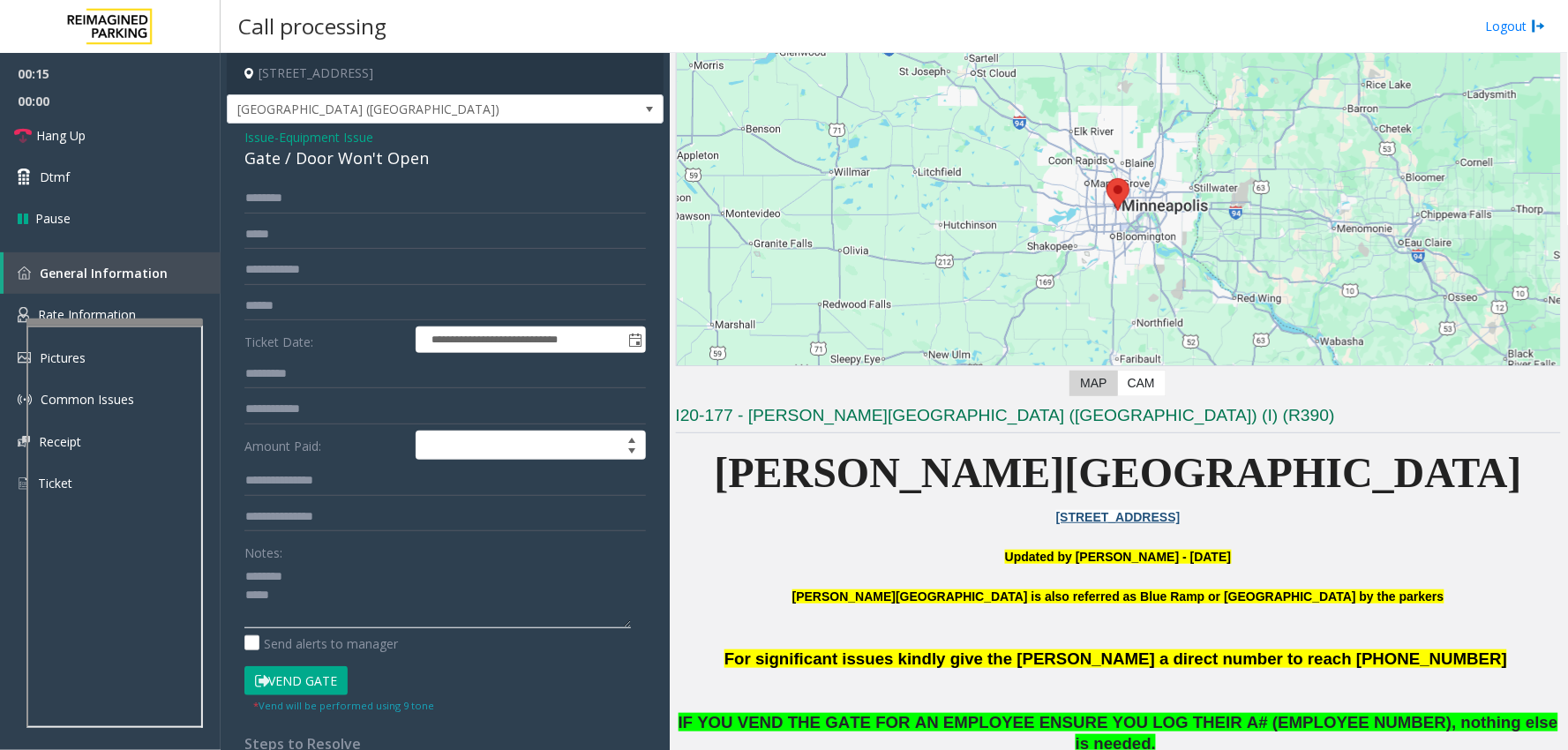
scroll to position [294, 0]
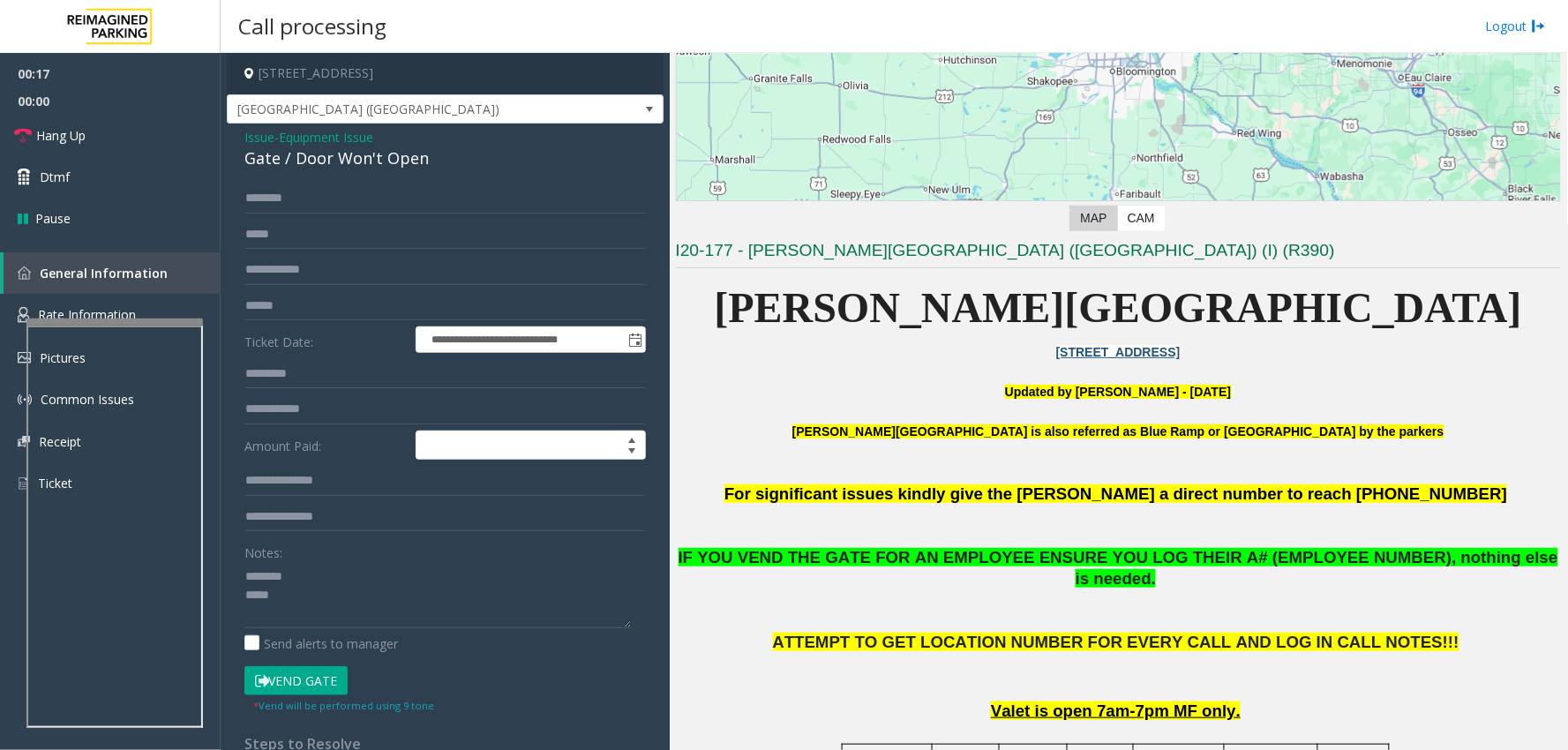
click at [297, 692] on button "Vend Gate" at bounding box center [296, 681] width 104 height 30
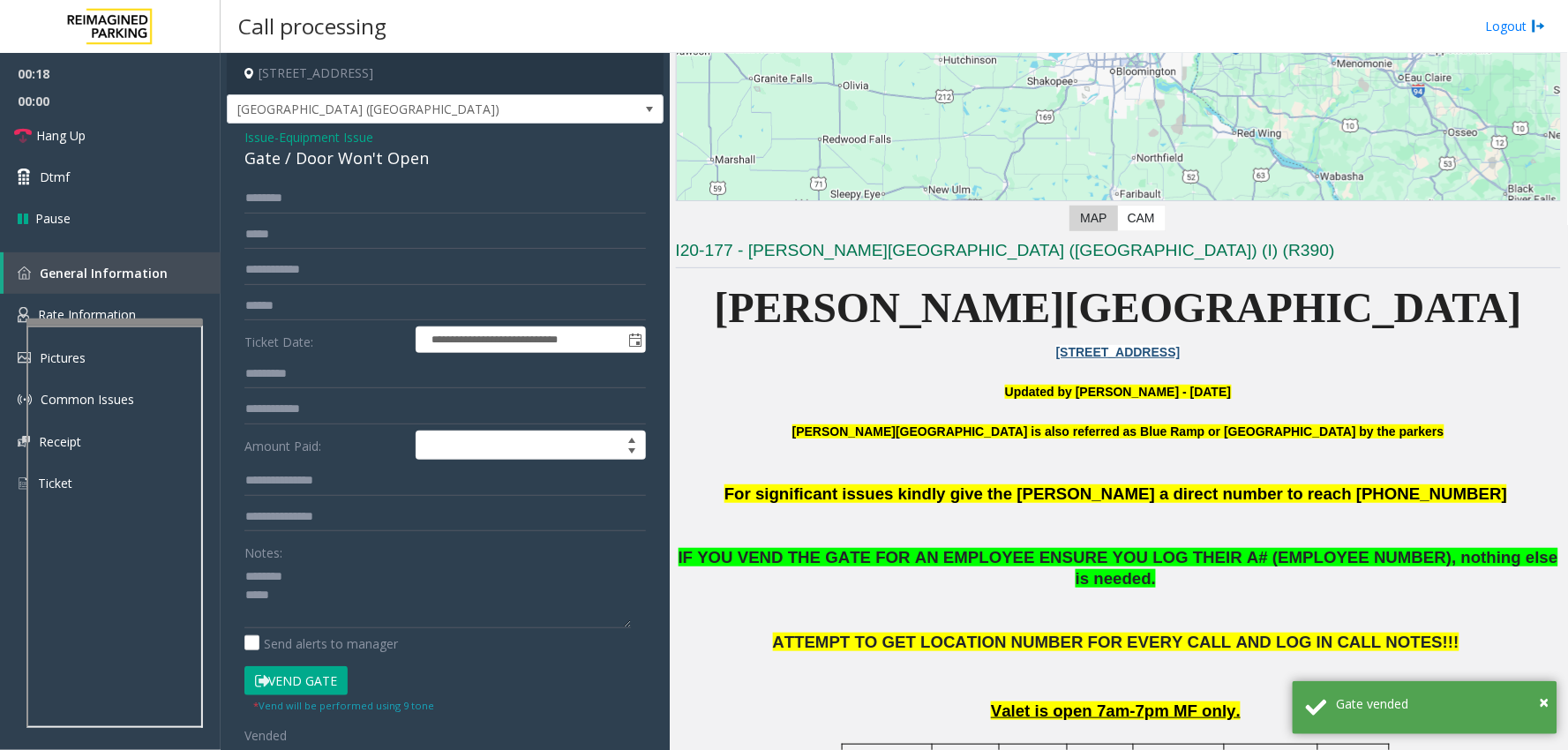
click at [348, 165] on div "Gate / Door Won't Open" at bounding box center [444, 158] width 401 height 24
click at [404, 570] on textarea at bounding box center [437, 595] width 387 height 66
click at [329, 591] on textarea at bounding box center [437, 595] width 387 height 66
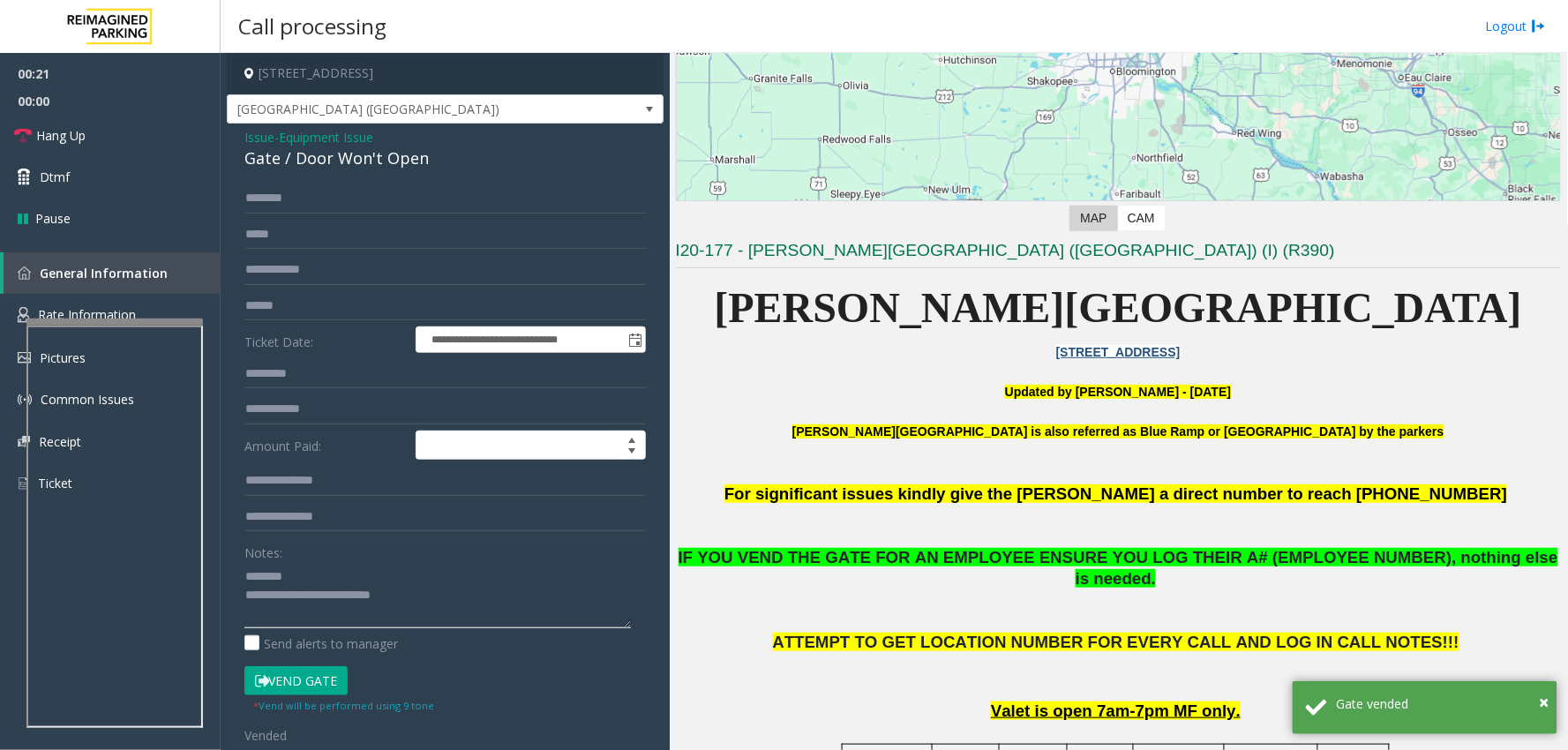
click at [329, 591] on textarea at bounding box center [437, 595] width 387 height 66
click at [297, 591] on textarea at bounding box center [437, 595] width 387 height 66
drag, startPoint x: 320, startPoint y: 597, endPoint x: 406, endPoint y: 595, distance: 86.0
click at [406, 595] on textarea at bounding box center [437, 595] width 387 height 66
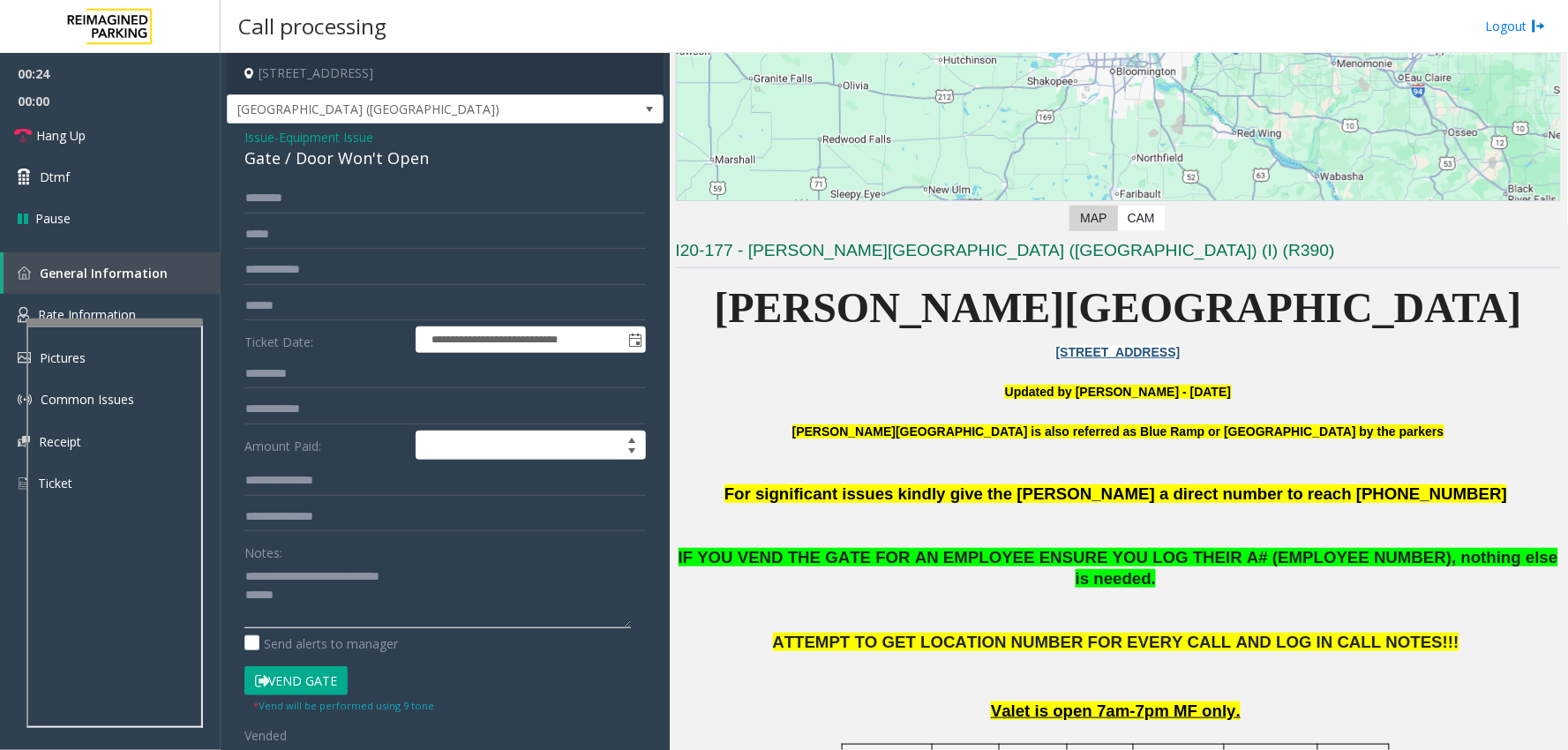
click at [355, 596] on textarea at bounding box center [437, 595] width 387 height 66
type textarea "**********"
click at [66, 150] on link "Hang Up" at bounding box center [110, 135] width 220 height 42
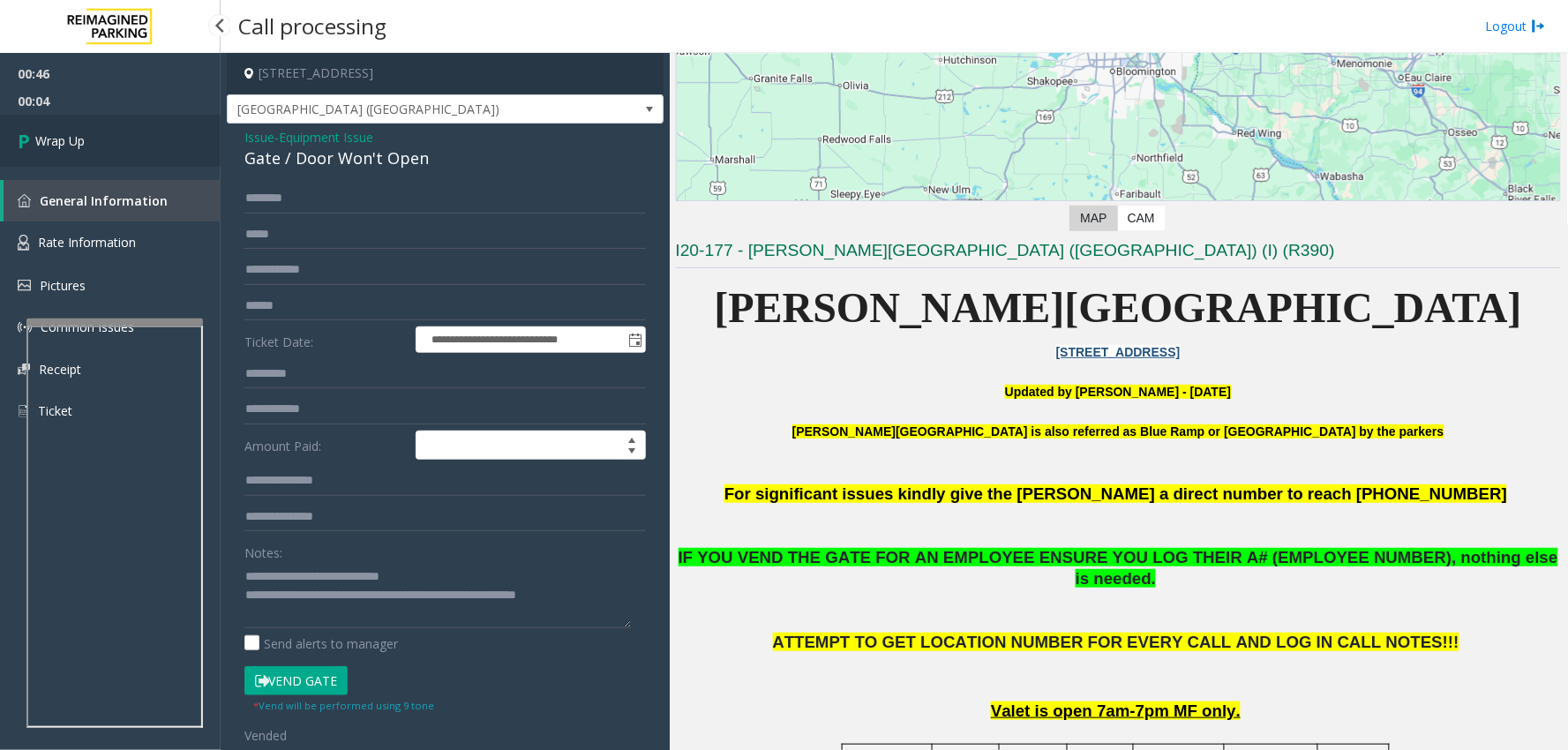
click at [134, 161] on link "Wrap Up" at bounding box center [110, 141] width 220 height 52
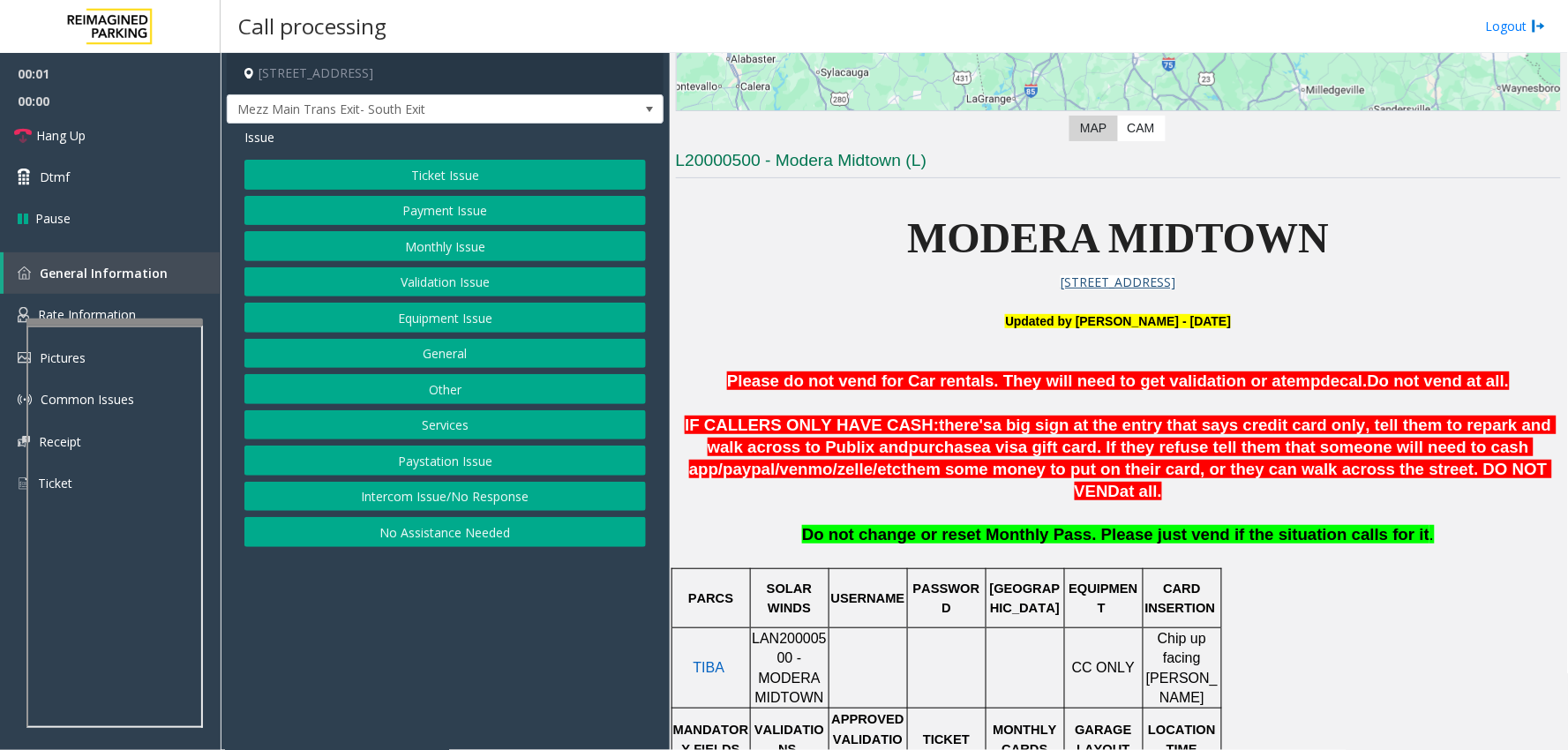
scroll to position [392, 0]
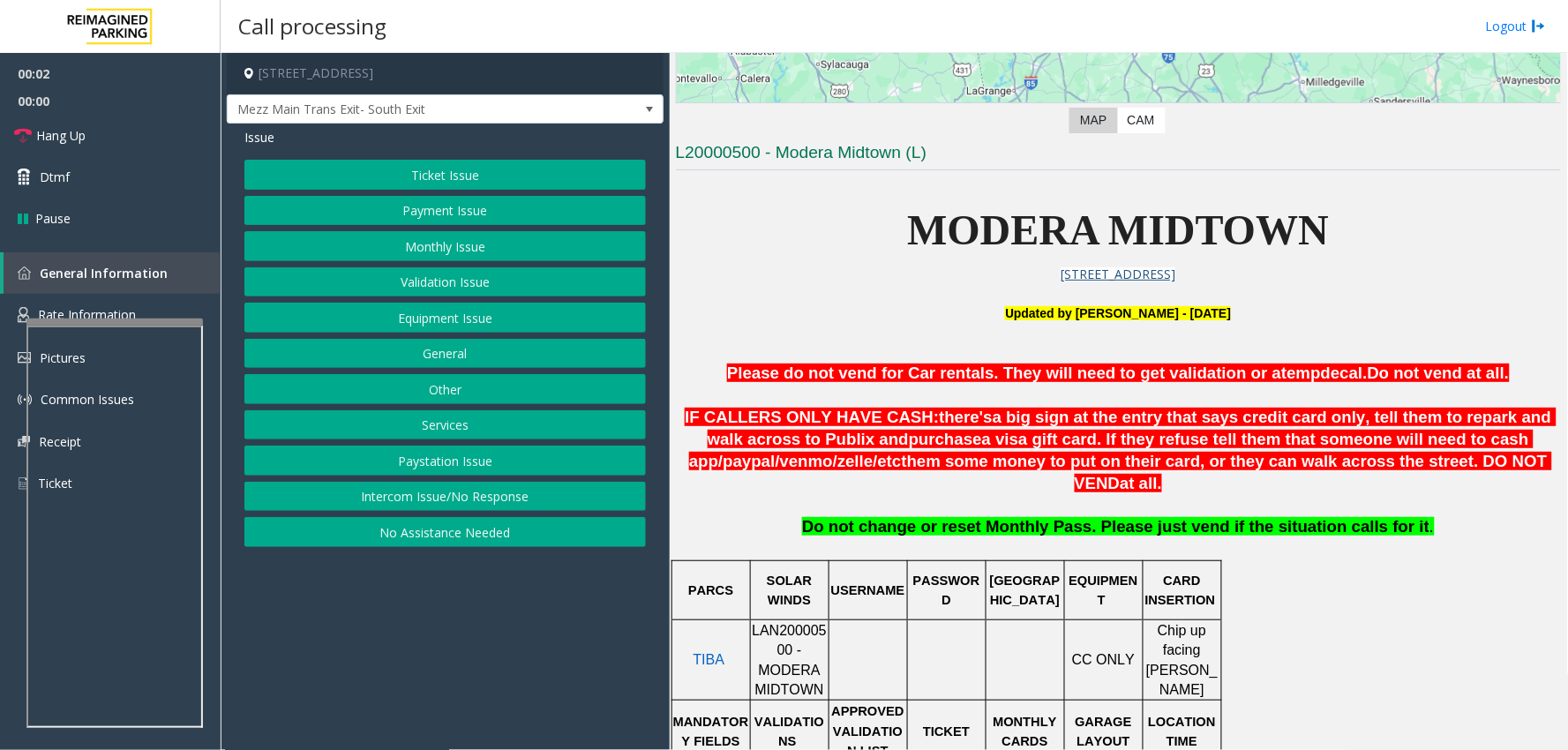
click at [807, 623] on span "LAN20000500 - MODERA MIDTOWN" at bounding box center [789, 661] width 75 height 74
copy span "LAN20000500"
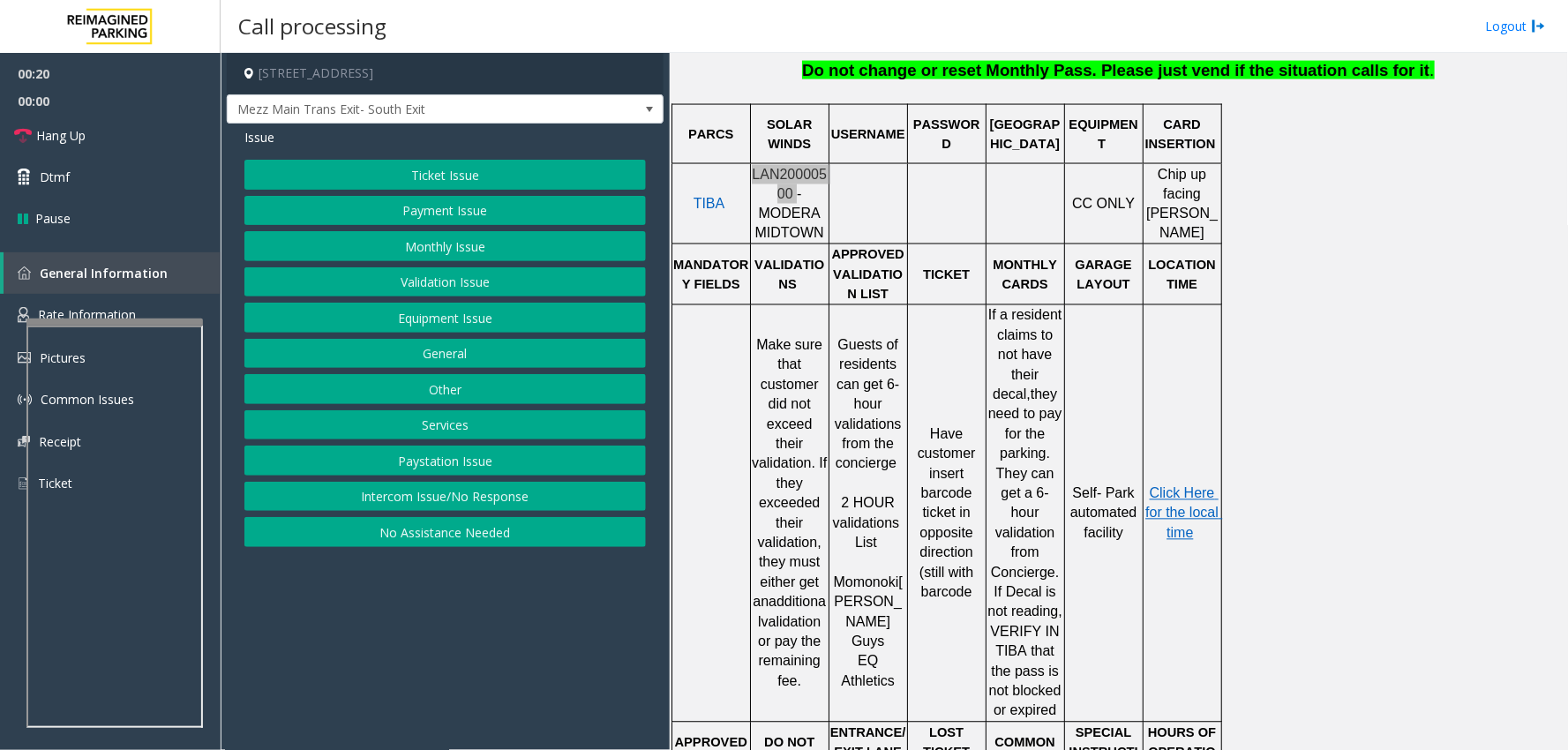
scroll to position [883, 0]
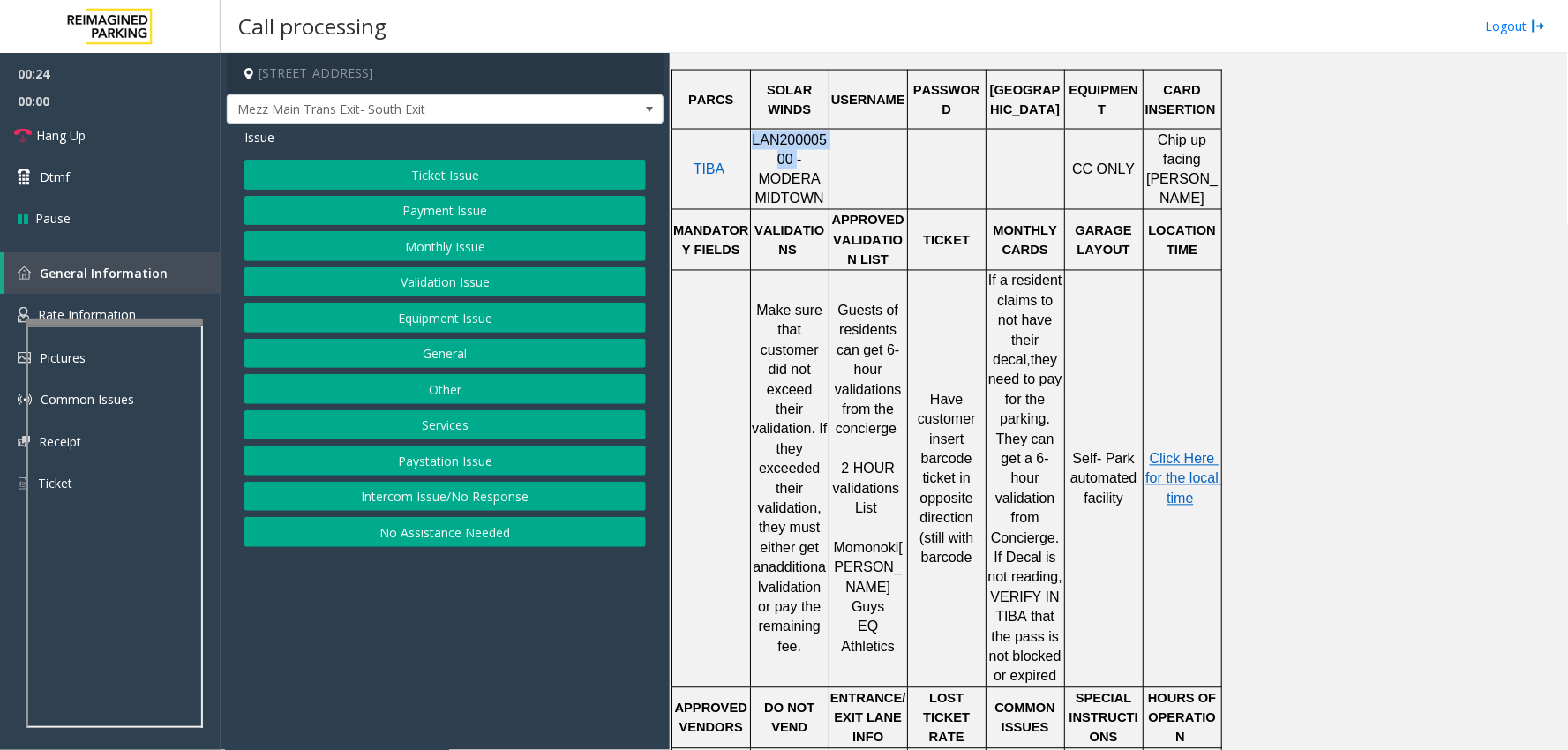
click at [503, 275] on button "Validation Issue" at bounding box center [444, 282] width 401 height 30
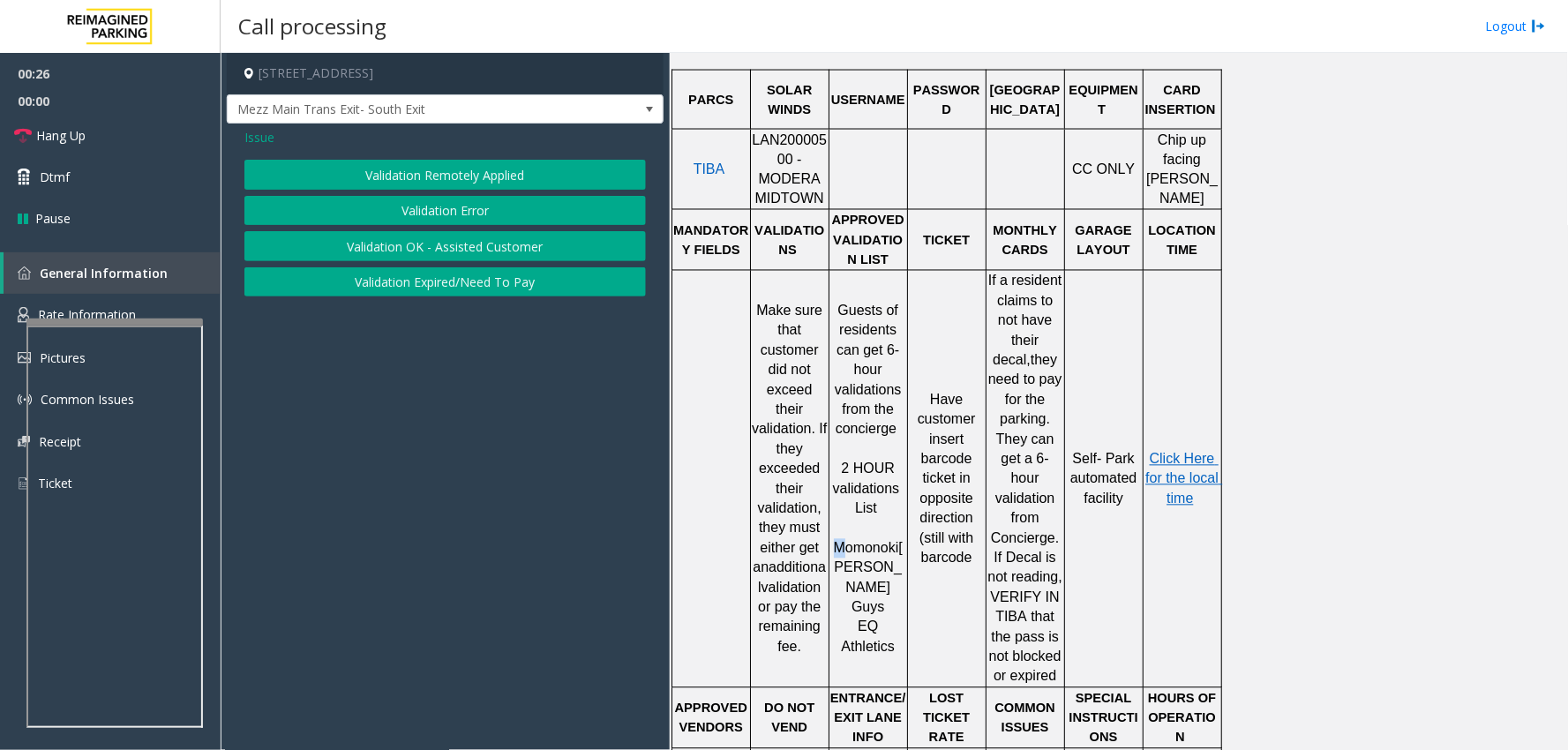
click at [845, 541] on span "Momonoki" at bounding box center [867, 548] width 66 height 15
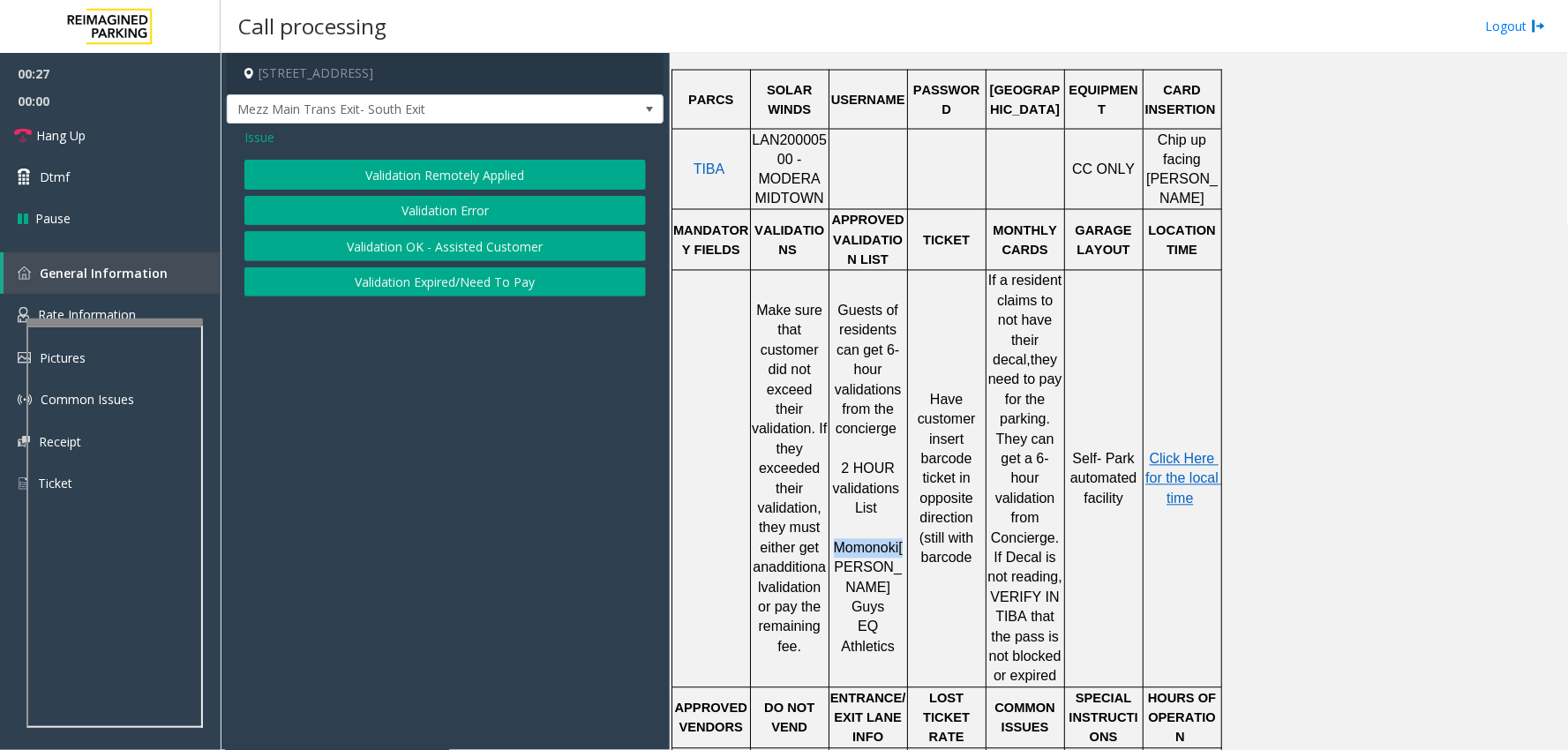
click at [845, 541] on span "Momonoki" at bounding box center [867, 548] width 66 height 15
click at [508, 226] on div "Validation Remotely Applied Validation Error Validation OK - Assisted Customer …" at bounding box center [444, 228] width 401 height 136
click at [438, 214] on button "Validation Error" at bounding box center [444, 211] width 401 height 30
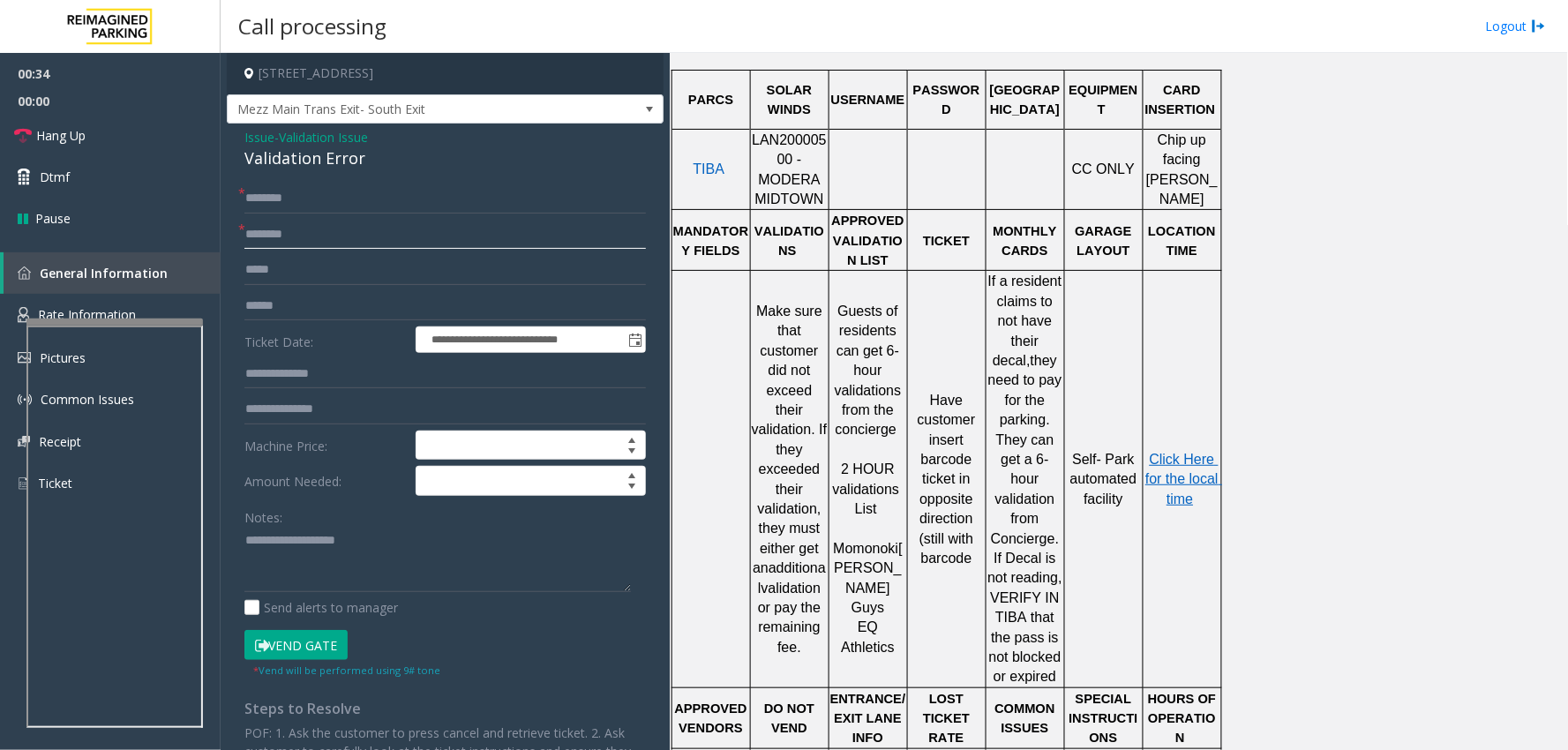
paste input "********"
type input "********"
click at [290, 534] on textarea at bounding box center [437, 560] width 387 height 66
click at [284, 163] on div "Validation Error" at bounding box center [444, 158] width 401 height 24
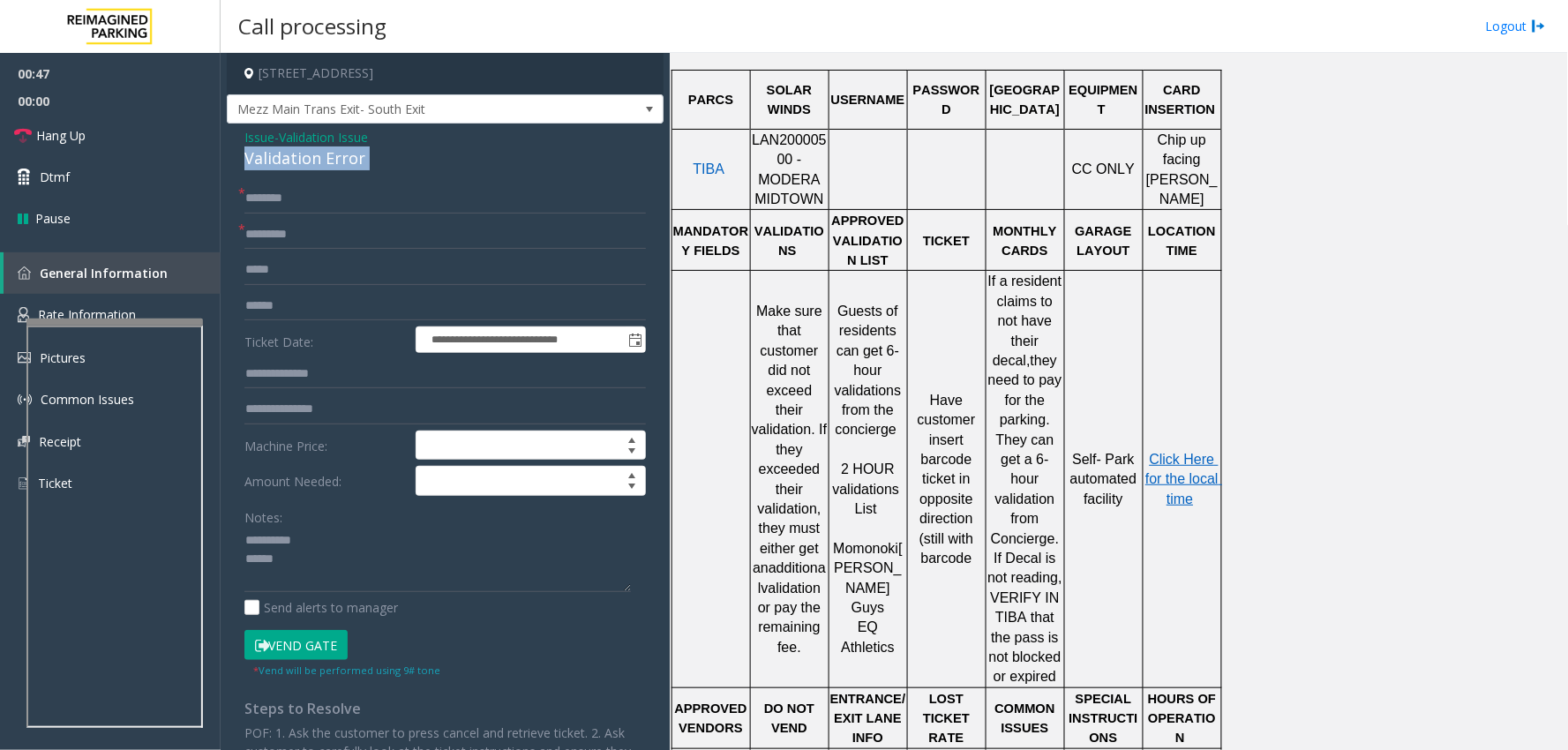
click at [284, 163] on div "Validation Error" at bounding box center [444, 158] width 401 height 24
copy div "Validation Error"
paste textarea "**********"
click at [332, 572] on textarea at bounding box center [437, 560] width 387 height 66
type textarea "**********"
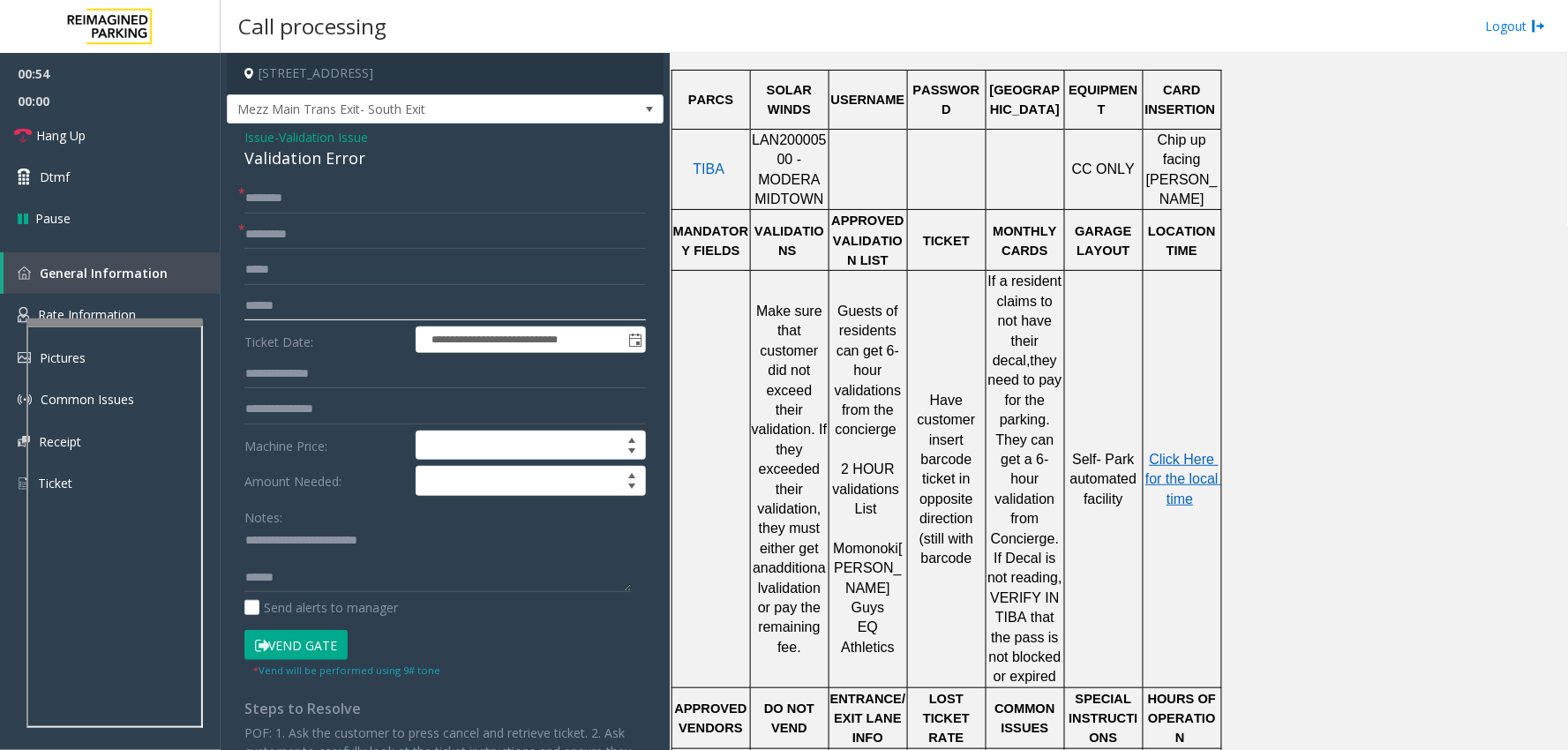
click at [301, 297] on input "text" at bounding box center [444, 306] width 401 height 30
type input "*******"
click at [300, 568] on textarea at bounding box center [437, 560] width 387 height 66
click at [303, 588] on textarea at bounding box center [437, 560] width 387 height 66
drag, startPoint x: 314, startPoint y: 584, endPoint x: 300, endPoint y: 581, distance: 14.3
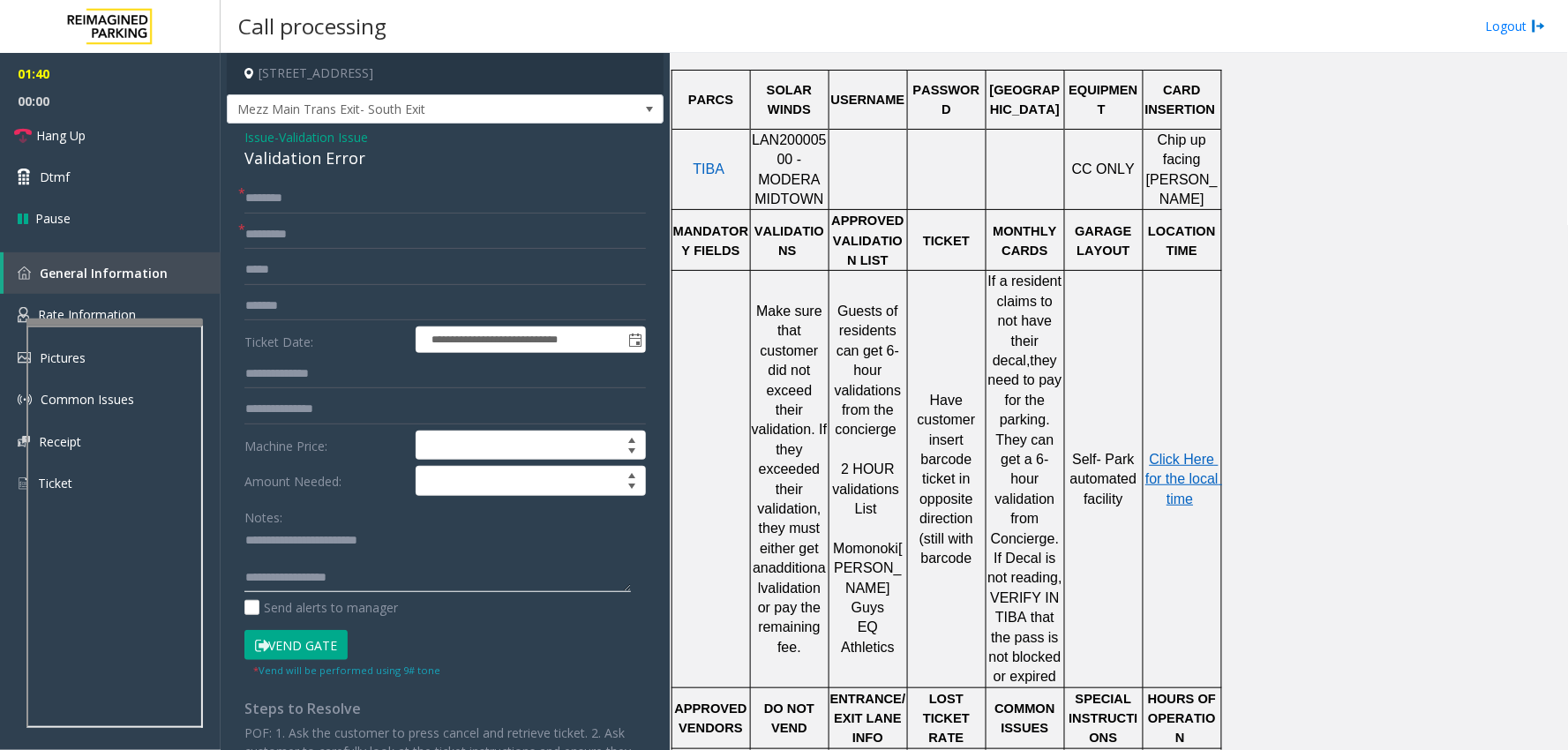
click at [300, 581] on textarea at bounding box center [437, 560] width 387 height 66
drag, startPoint x: 302, startPoint y: 577, endPoint x: 343, endPoint y: 579, distance: 41.0
click at [343, 579] on textarea at bounding box center [437, 560] width 387 height 66
type textarea "**********"
paste input "*******"
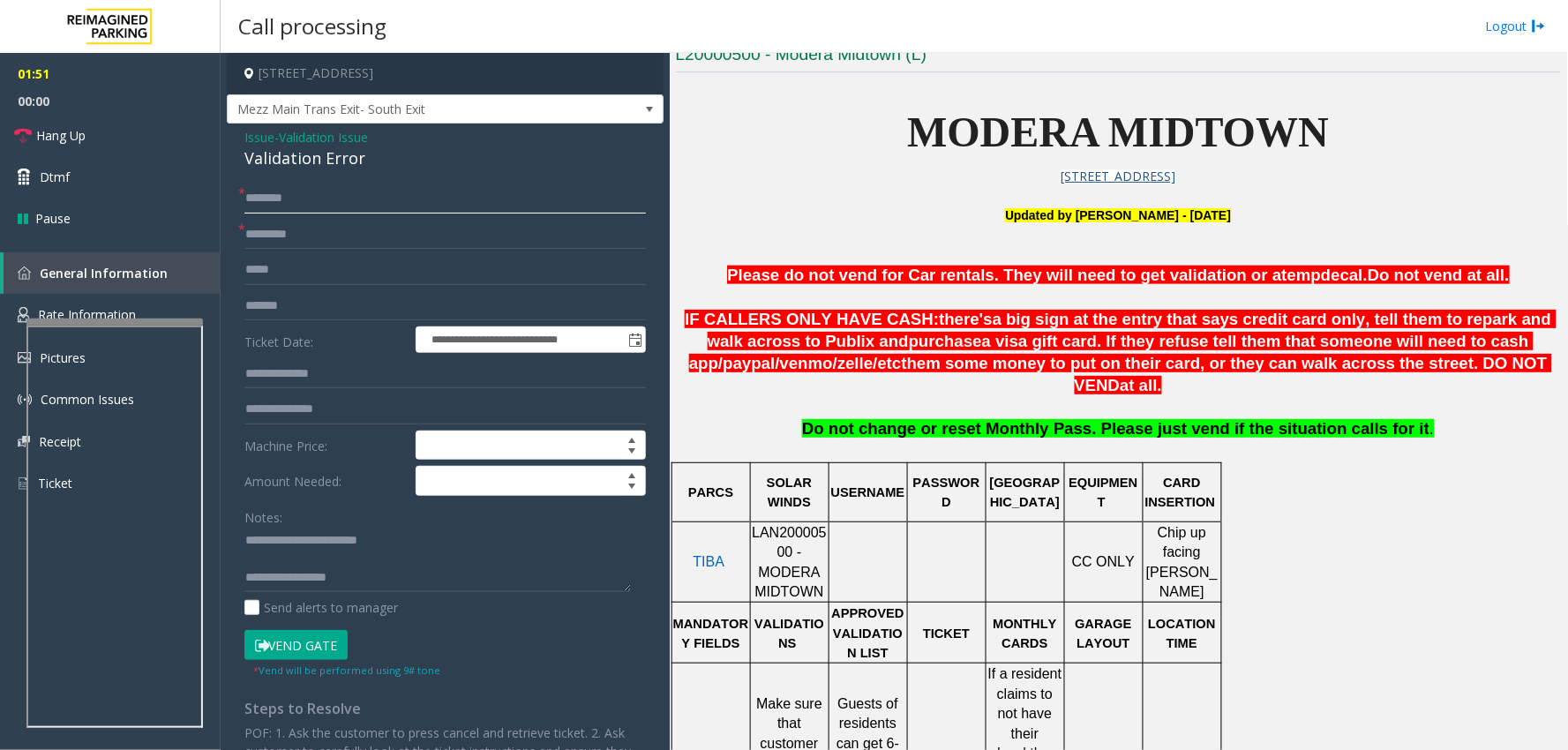
scroll to position [392, 0]
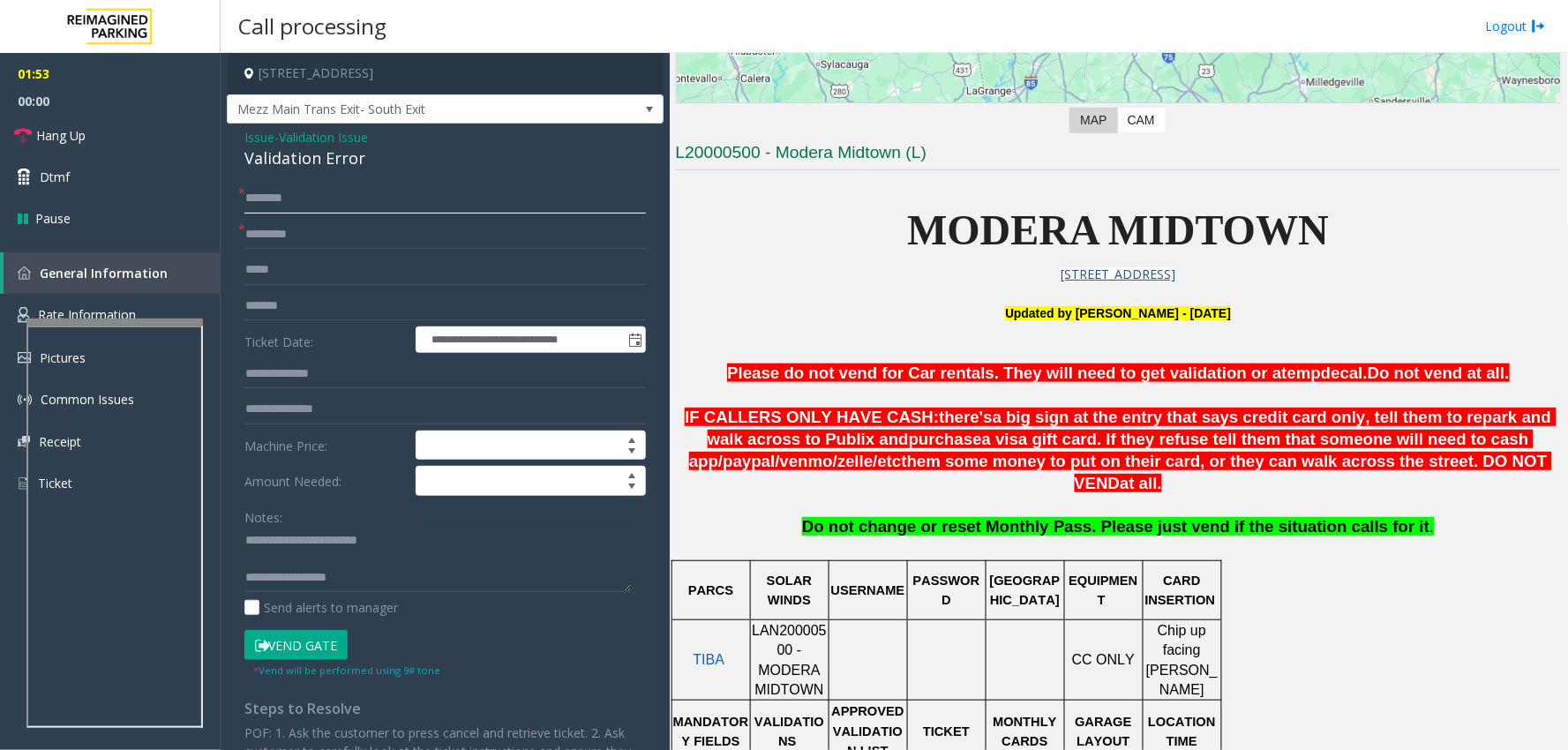
type input "*******"
drag, startPoint x: 776, startPoint y: 150, endPoint x: 833, endPoint y: 150, distance: 57.0
click at [833, 150] on h3 "L20000500 - Modera Midtown (L)" at bounding box center [1118, 155] width 885 height 29
copy h3 "Modera"
drag, startPoint x: 316, startPoint y: 235, endPoint x: 243, endPoint y: 233, distance: 73.0
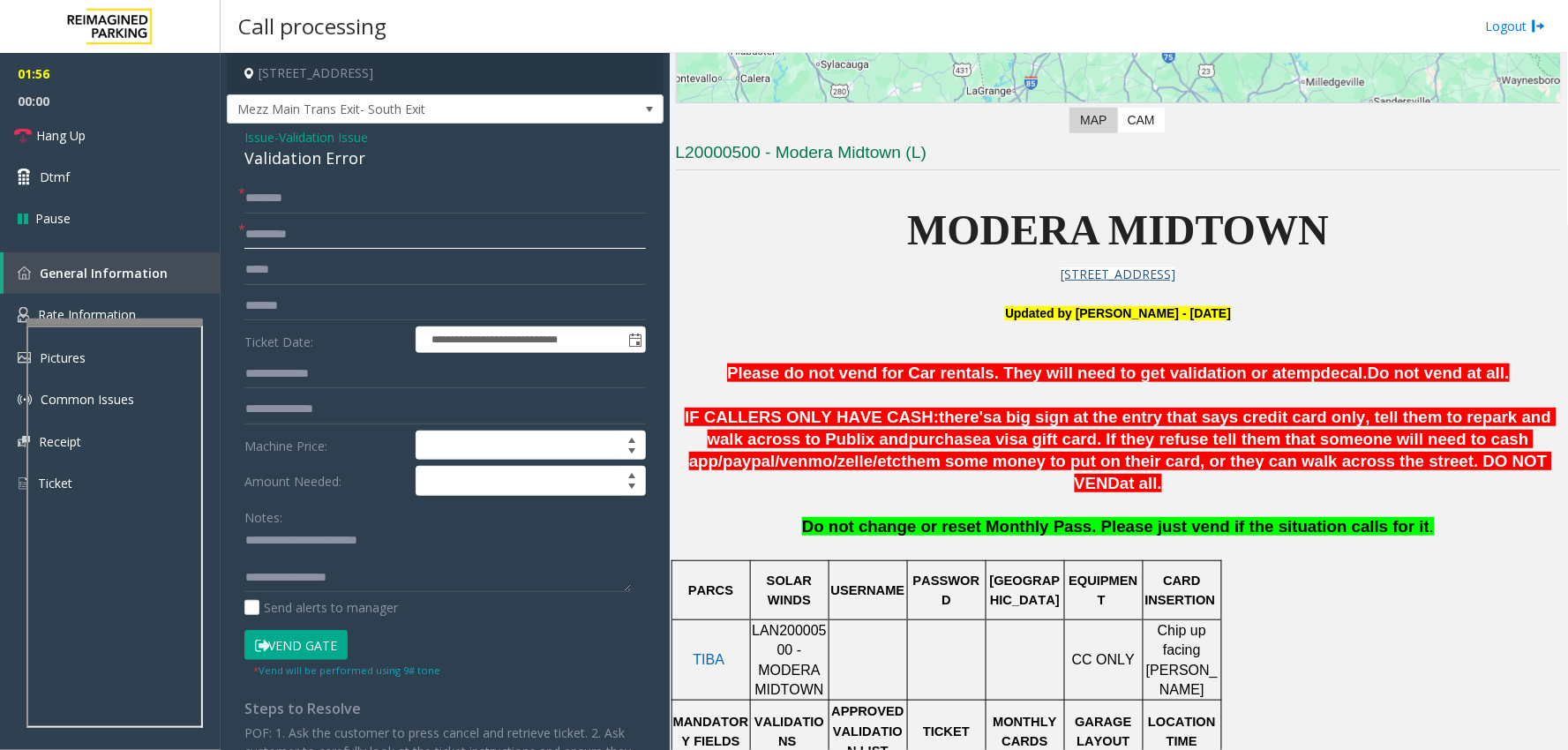
click at [244, 233] on div "* ********" at bounding box center [444, 235] width 401 height 30
paste input "text"
type input "******"
click at [315, 382] on input "text" at bounding box center [444, 375] width 401 height 30
type input "******"
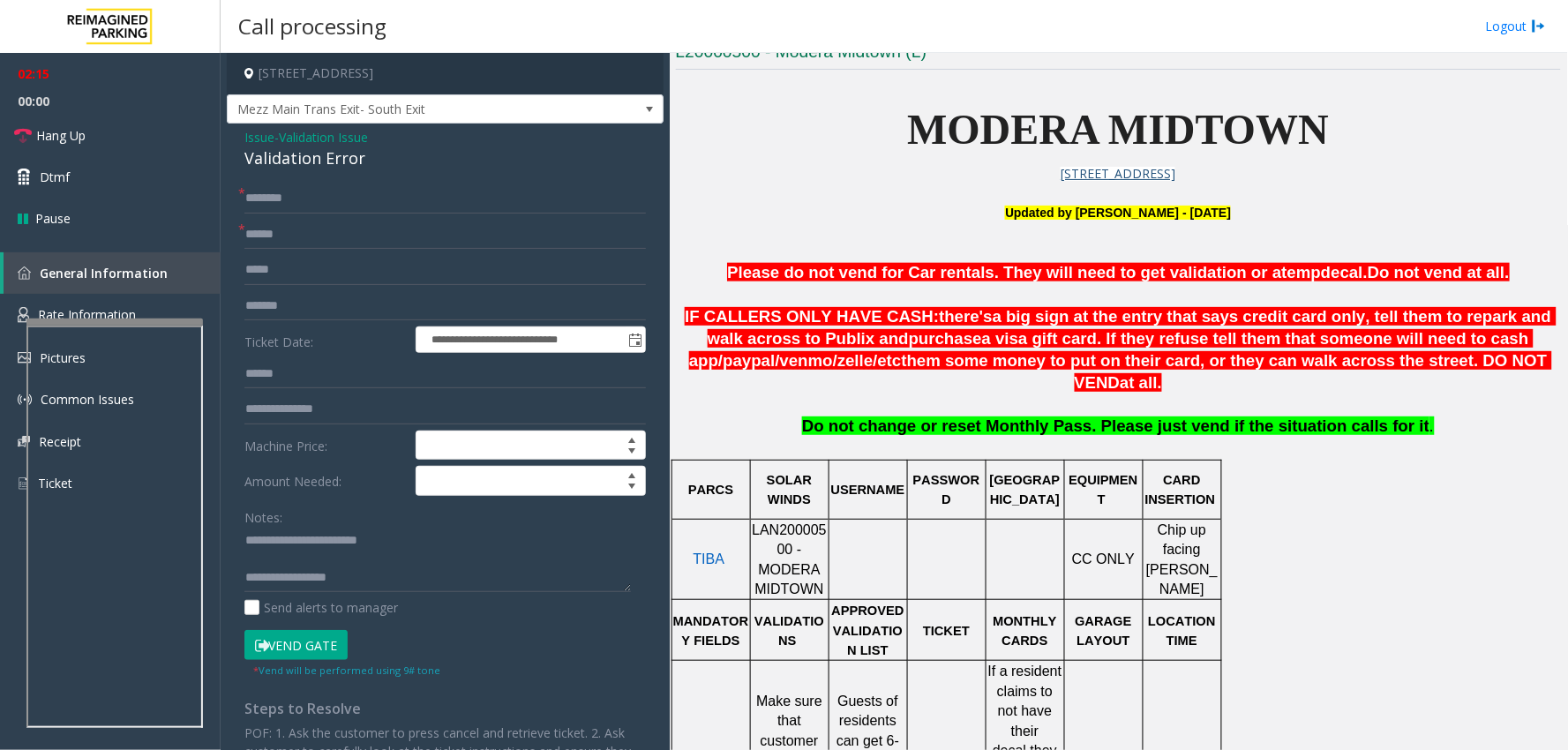
scroll to position [588, 0]
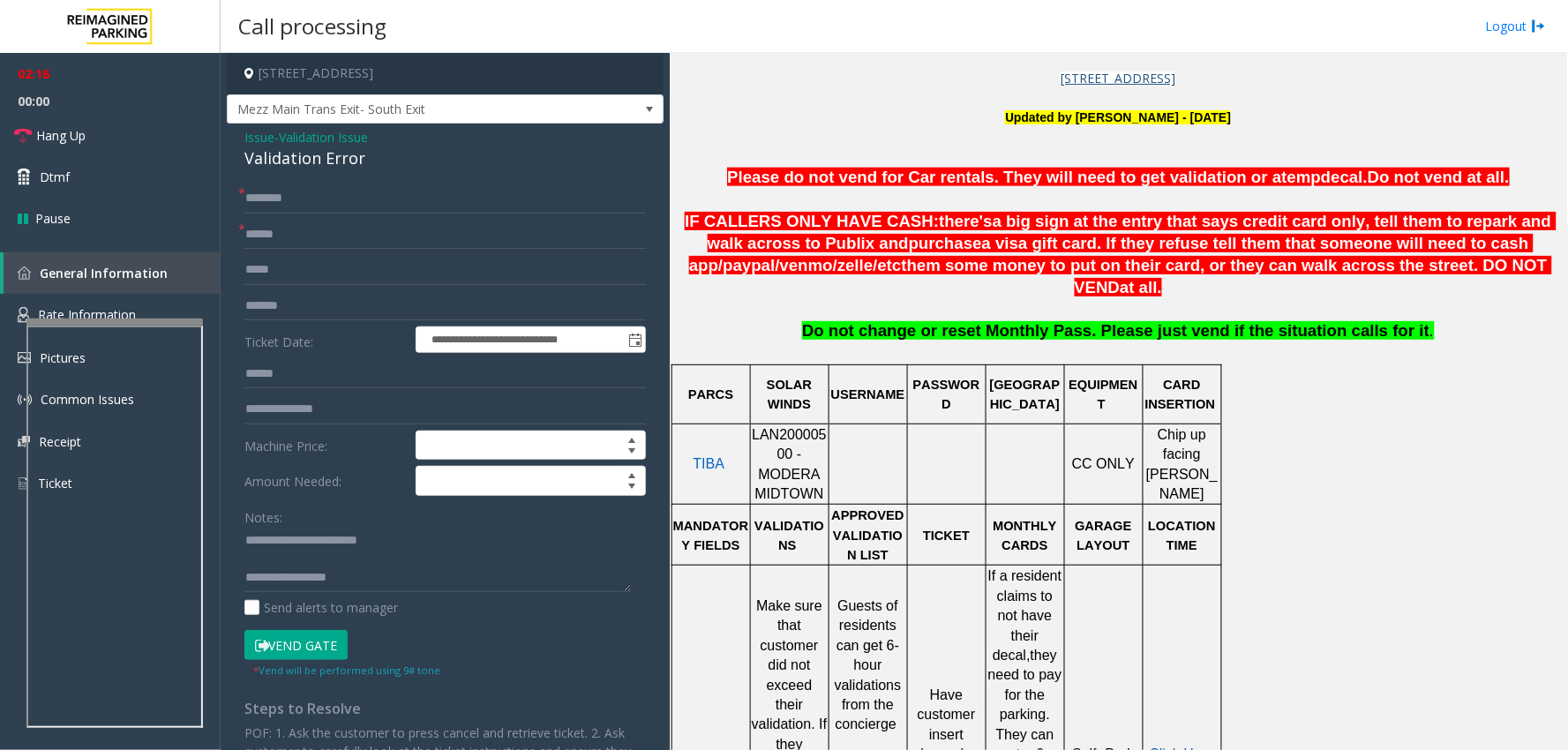
click at [304, 646] on button "Vend Gate" at bounding box center [296, 646] width 104 height 30
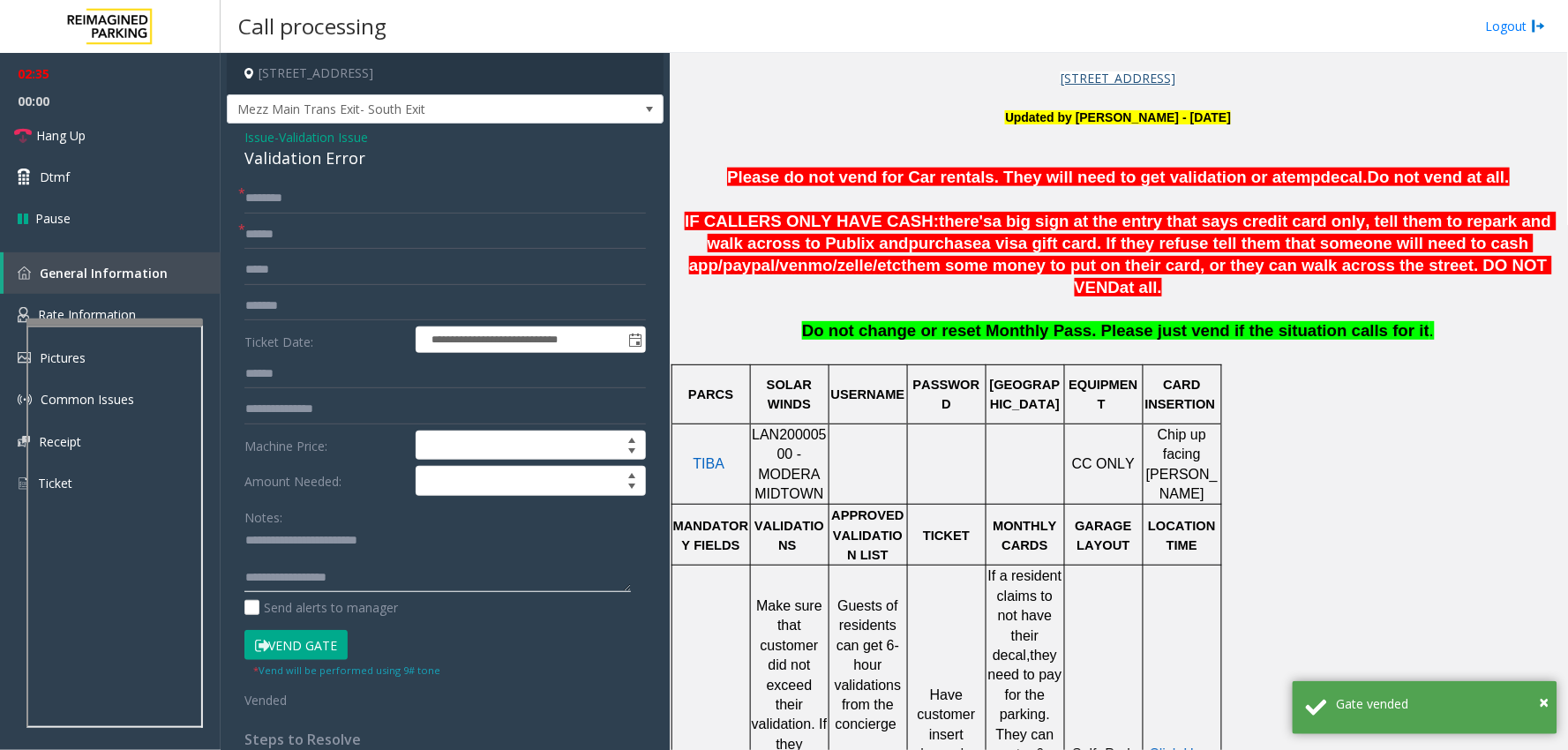
drag, startPoint x: 276, startPoint y: 570, endPoint x: 342, endPoint y: 579, distance: 66.6
click at [342, 579] on textarea at bounding box center [437, 560] width 387 height 66
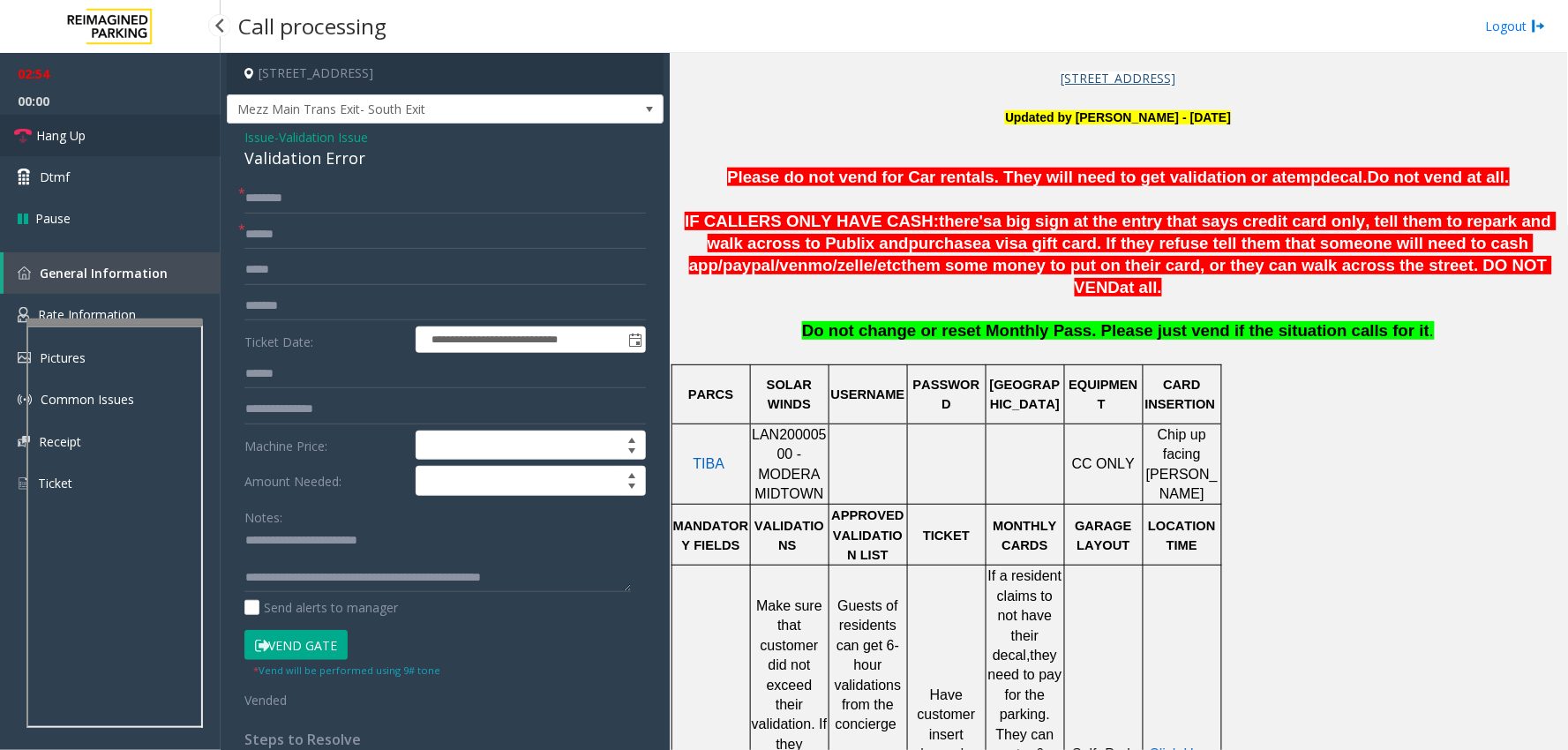
click at [87, 141] on link "Hang Up" at bounding box center [110, 135] width 220 height 42
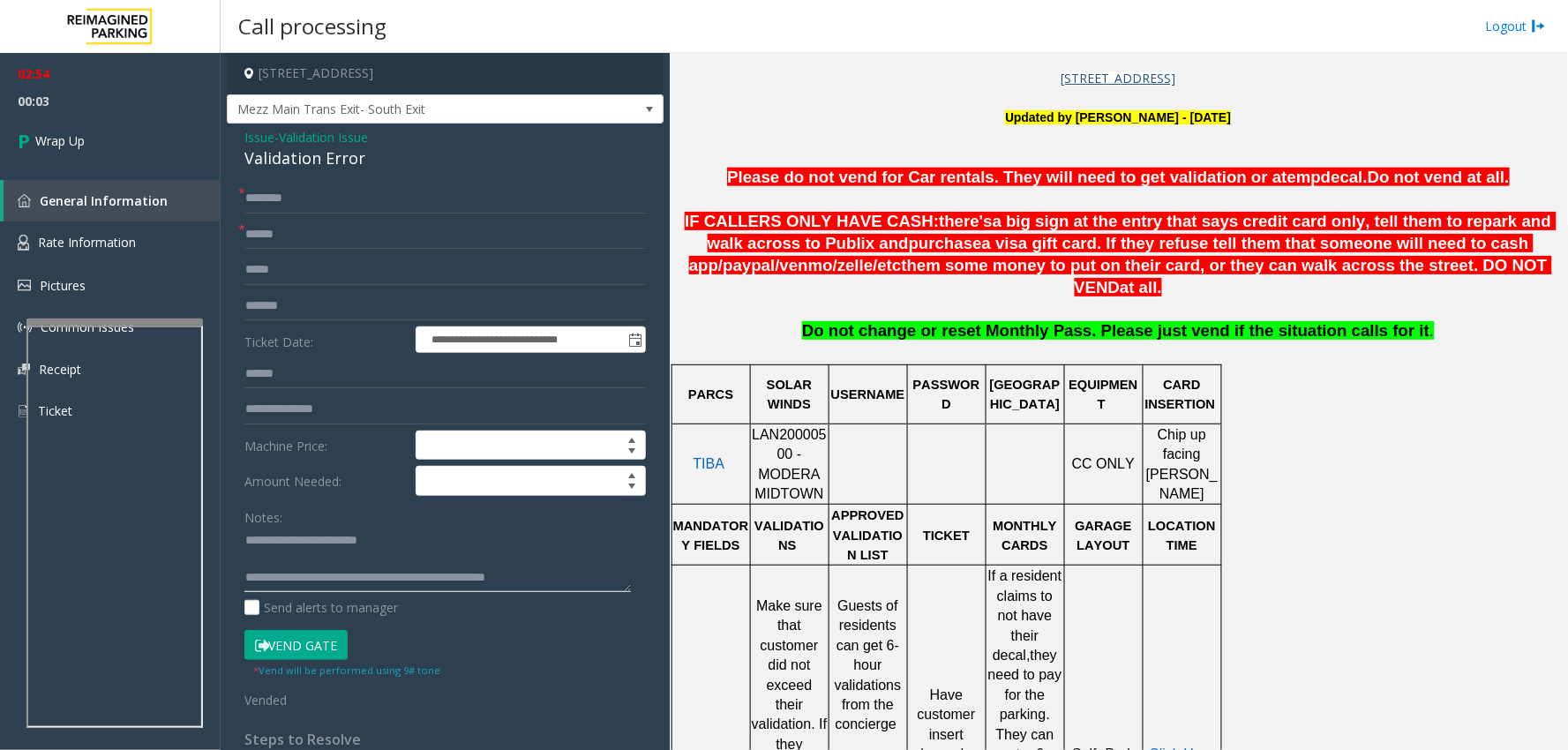
click at [550, 571] on textarea at bounding box center [437, 560] width 387 height 66
type textarea "**********"
click at [142, 141] on link "Wrap Up" at bounding box center [110, 141] width 220 height 52
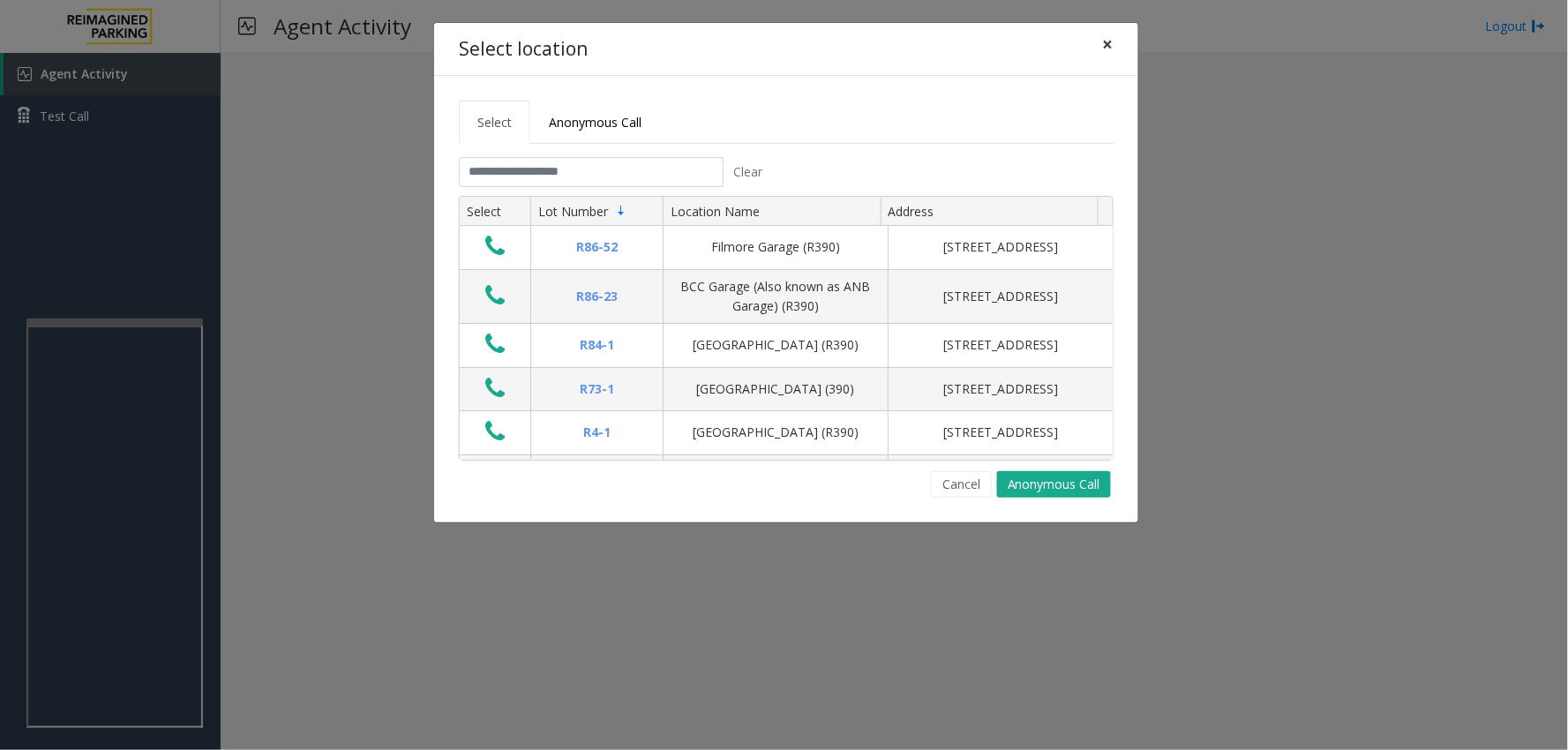
click at [1107, 47] on span "×" at bounding box center [1108, 44] width 11 height 25
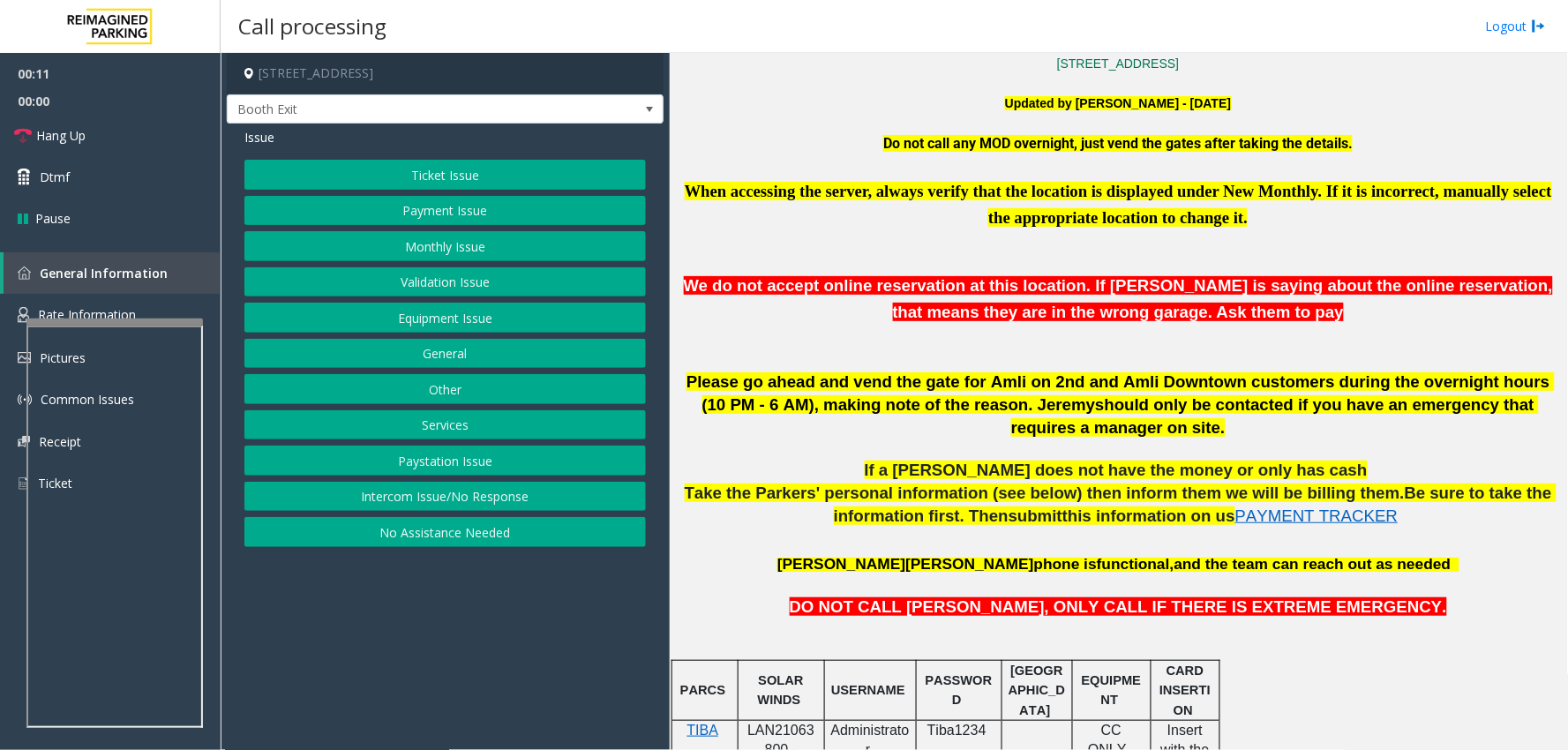
scroll to position [685, 0]
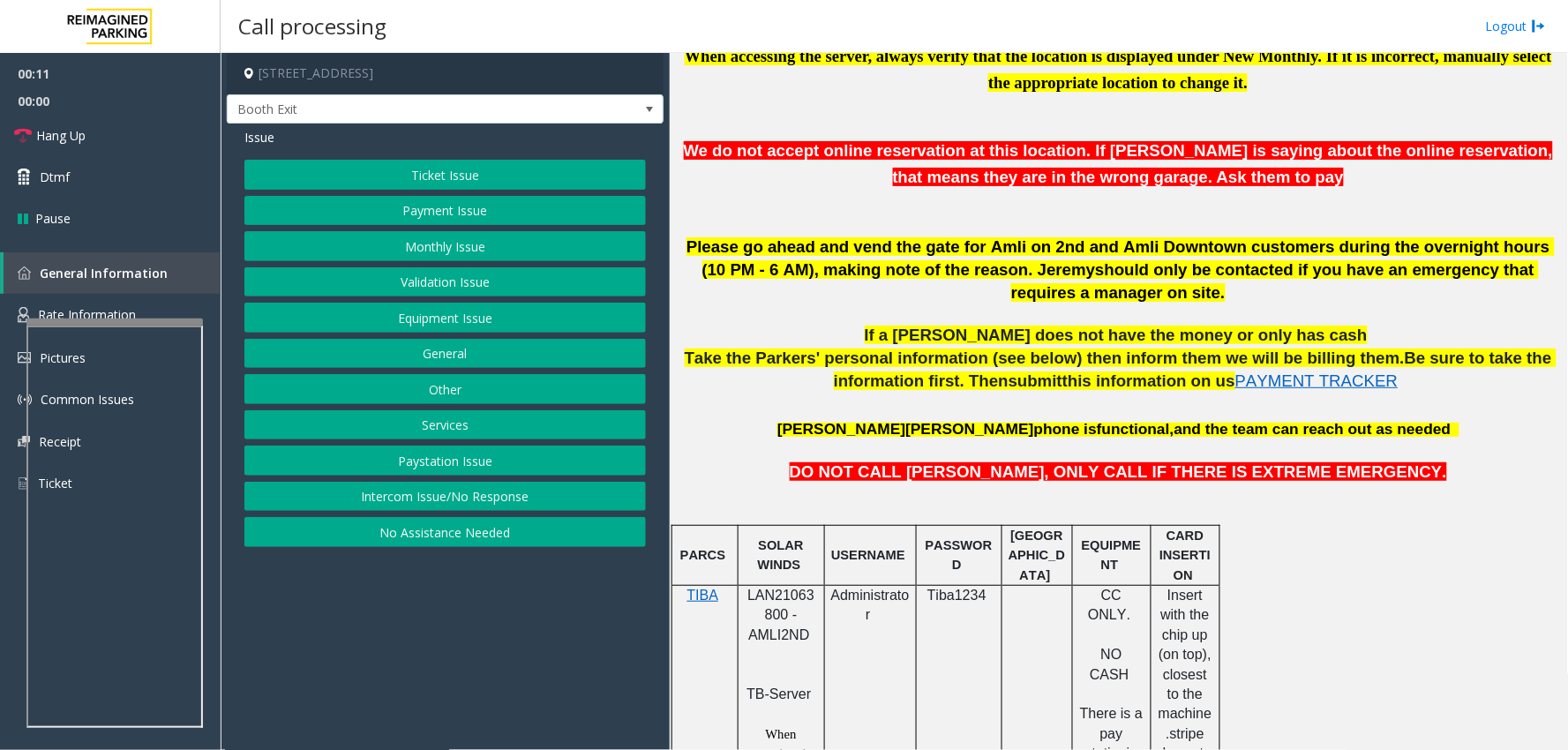
click at [774, 588] on span "LAN21063800 - AMLI2ND" at bounding box center [781, 615] width 67 height 55
copy span "LAN21063800"
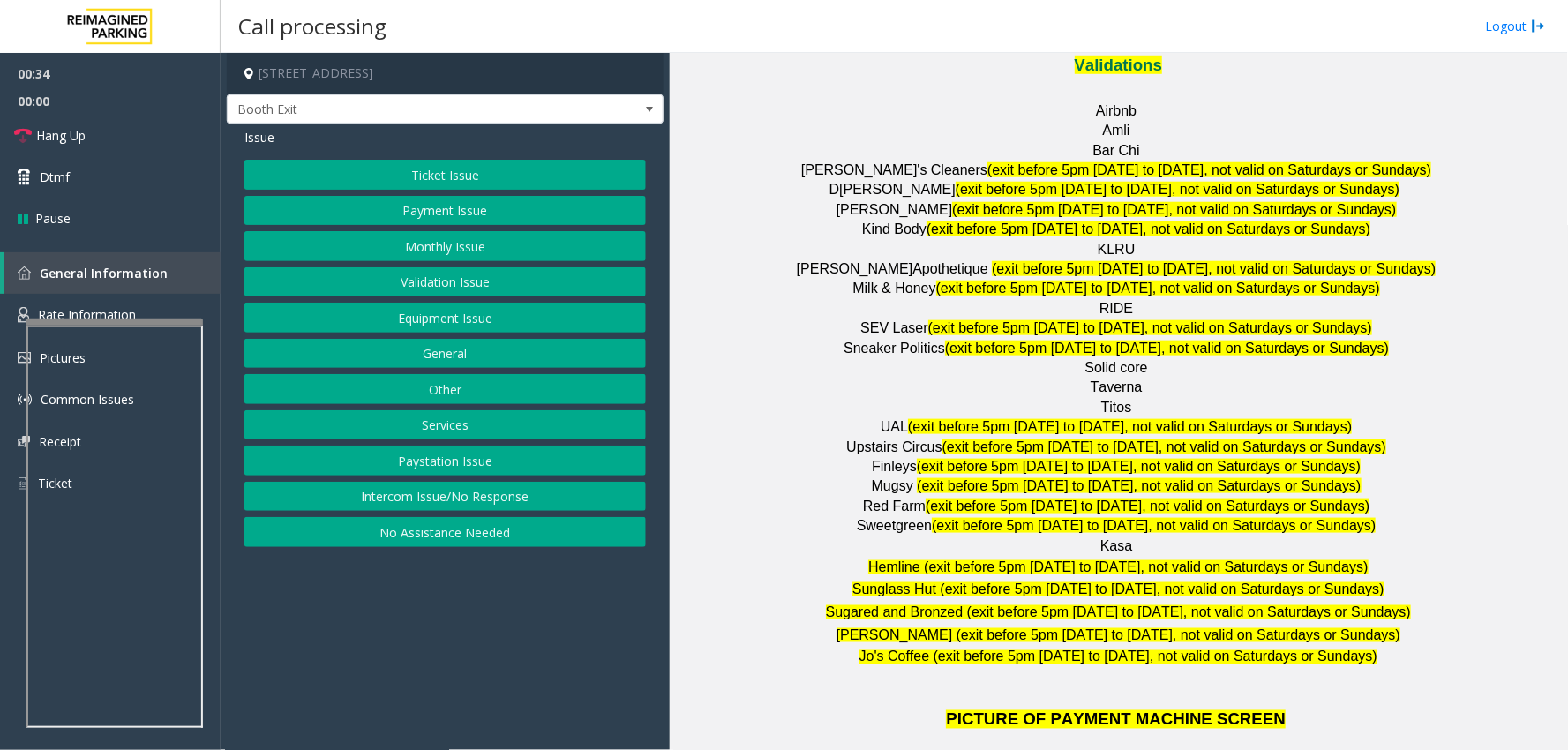
scroll to position [2451, 0]
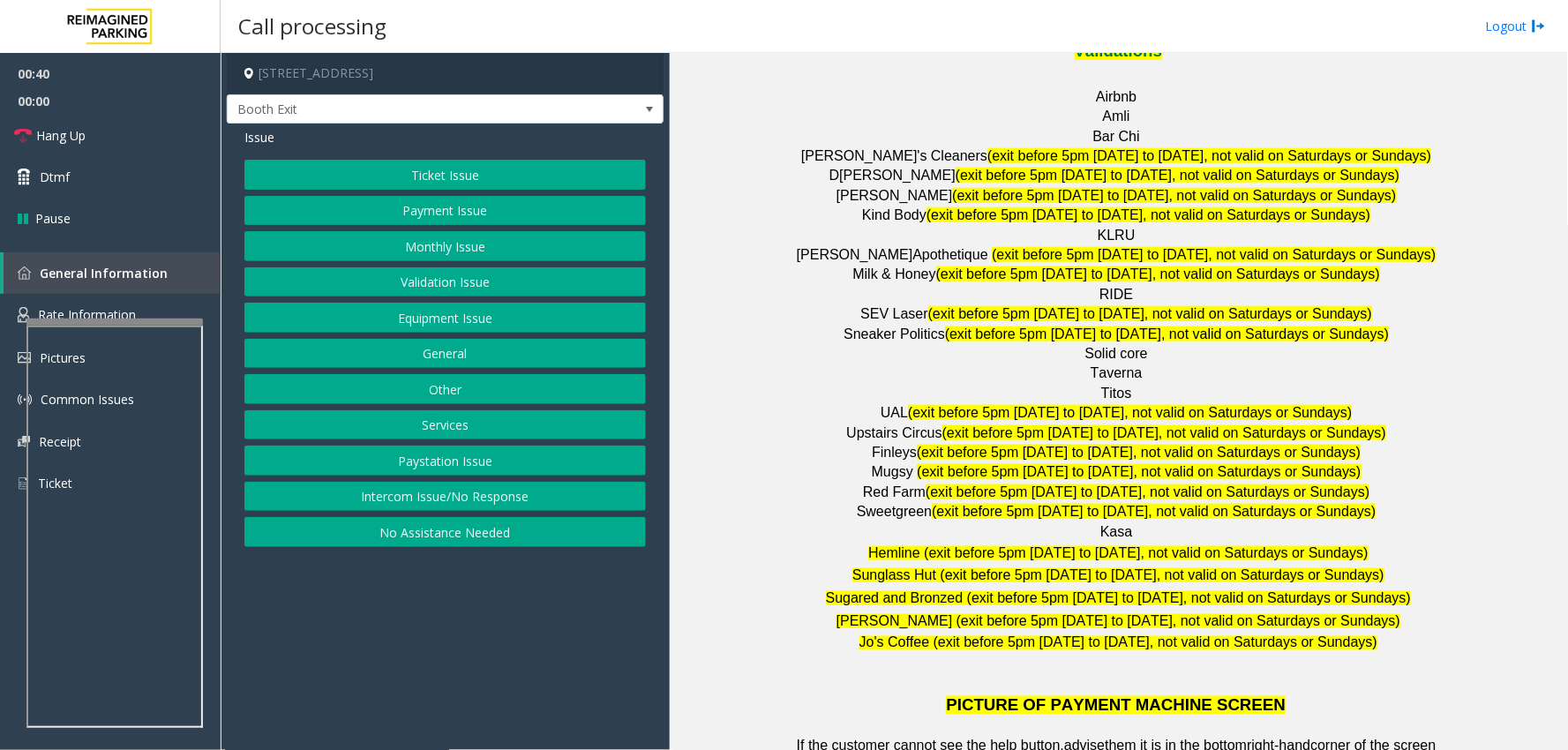
click at [514, 275] on button "Validation Issue" at bounding box center [444, 282] width 401 height 30
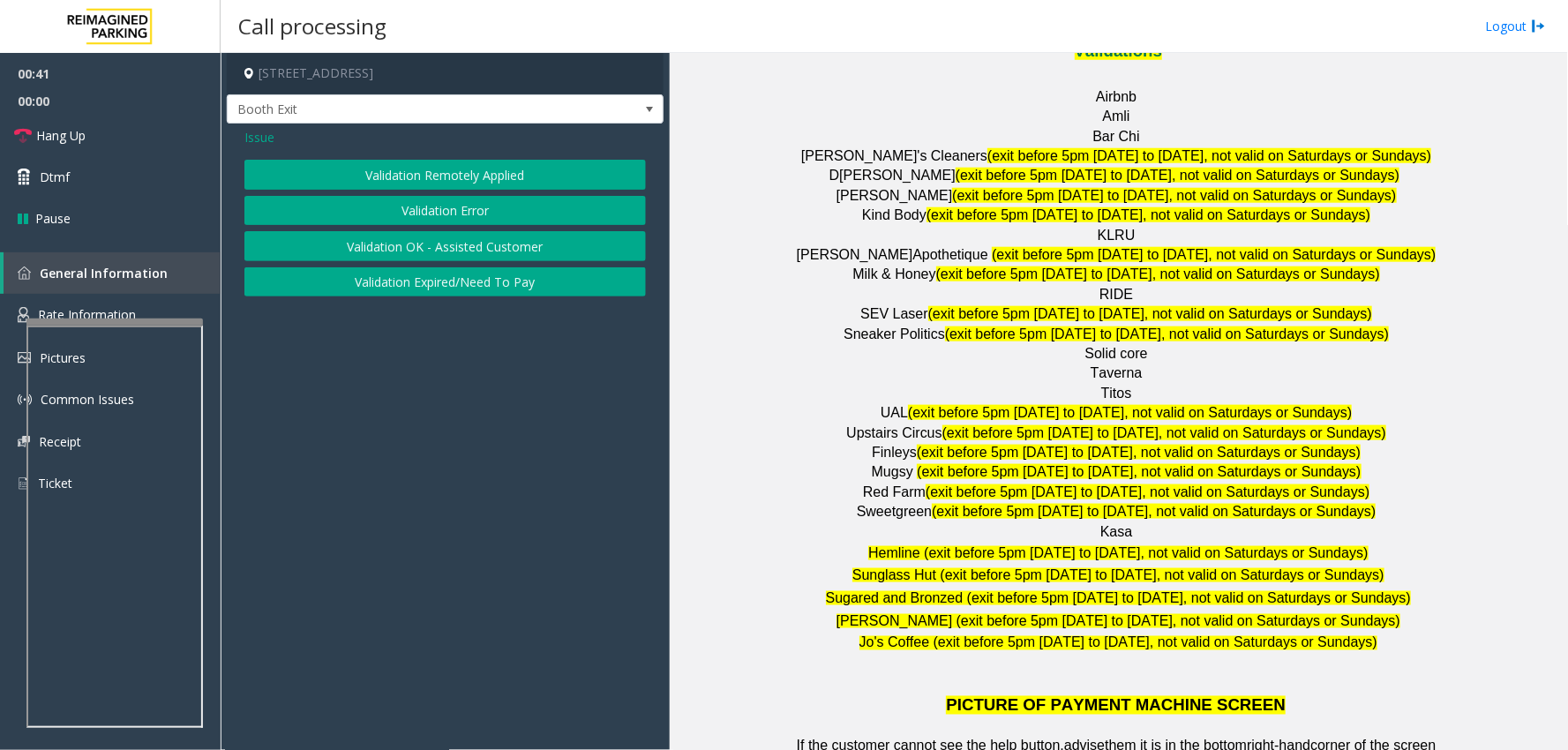
click at [461, 200] on button "Validation Error" at bounding box center [444, 211] width 401 height 30
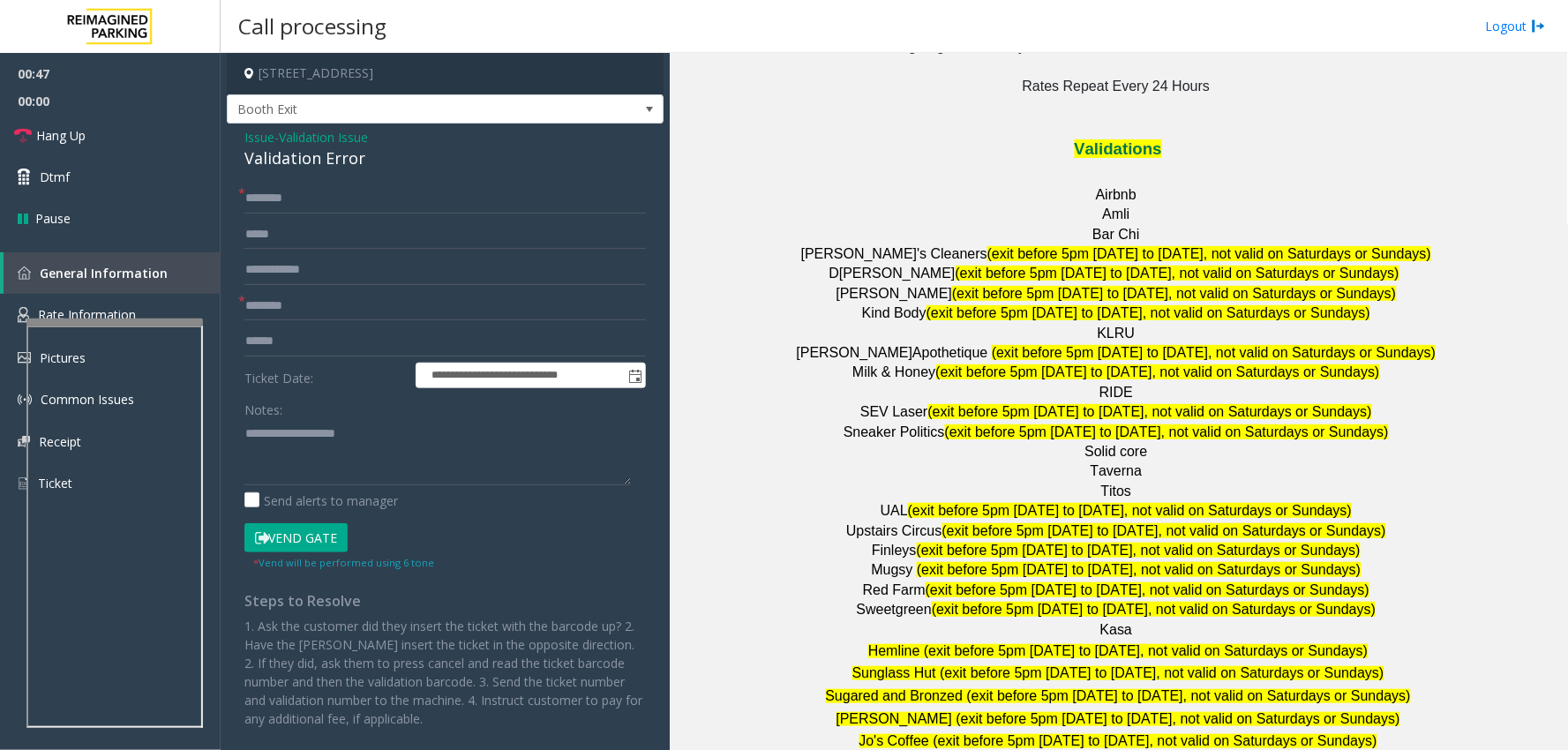
scroll to position [2254, 0]
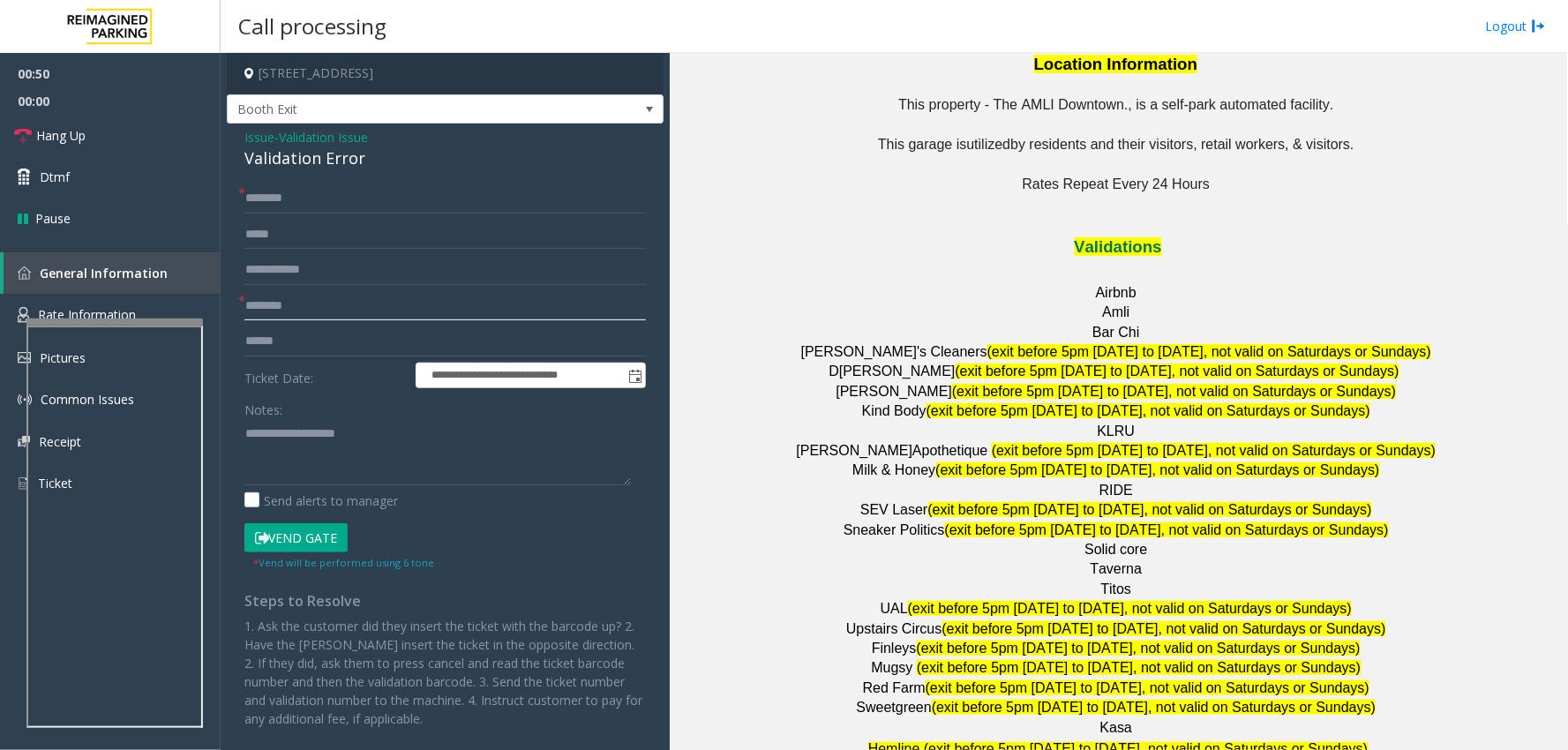
click at [359, 300] on input "text" at bounding box center [444, 306] width 401 height 30
click at [356, 336] on input "text" at bounding box center [444, 342] width 401 height 30
type input "*******"
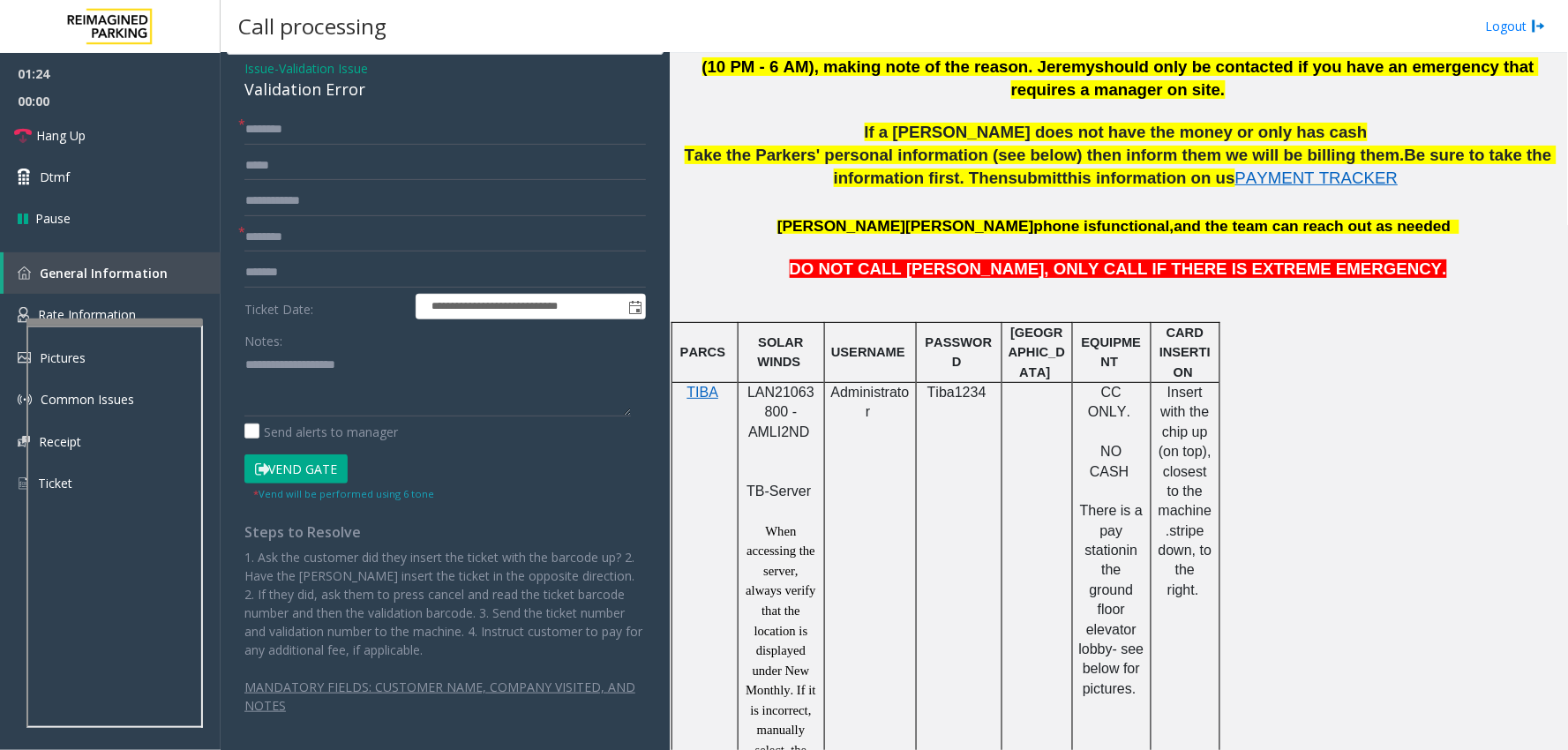
scroll to position [1372, 0]
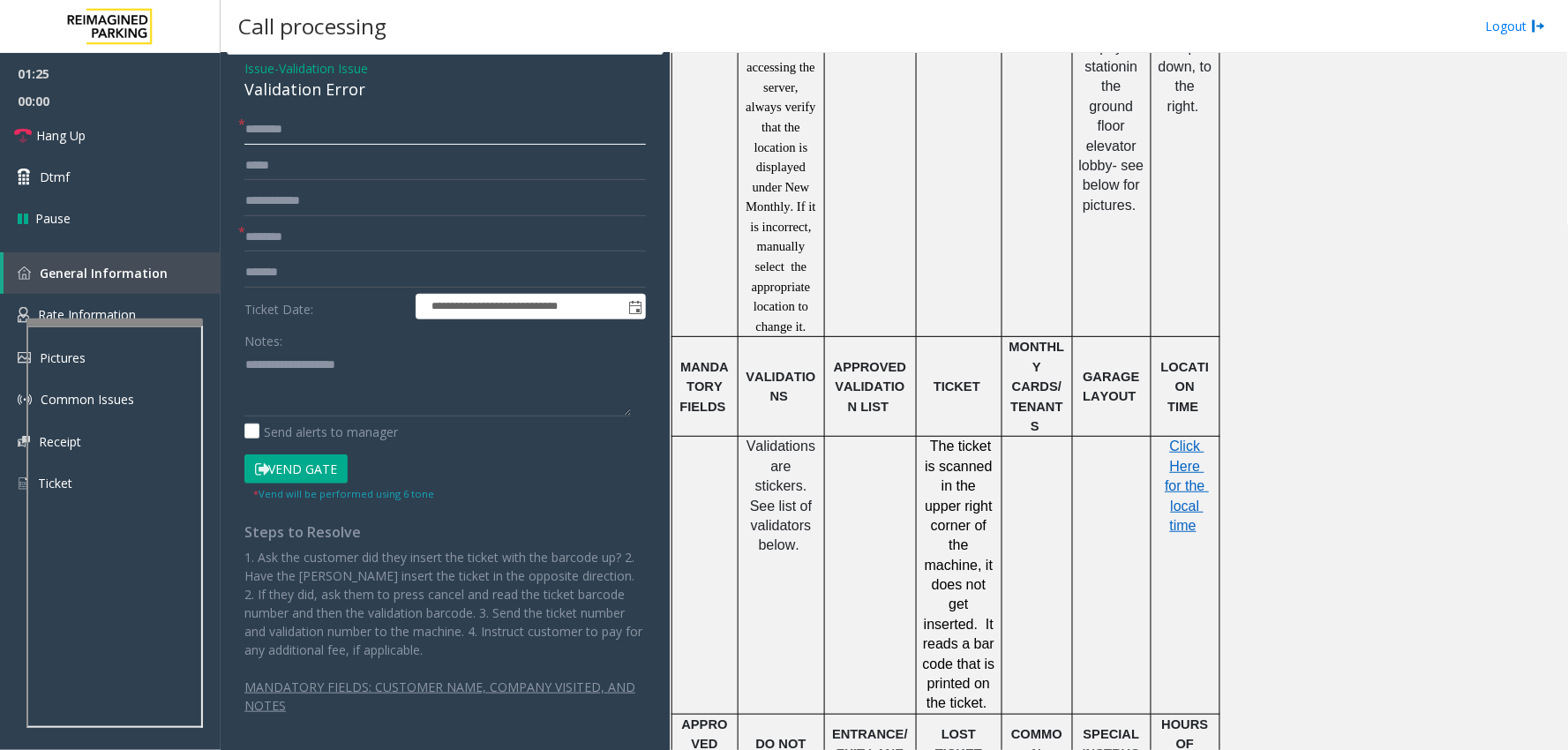
click at [294, 128] on input "text" at bounding box center [444, 130] width 401 height 30
click at [275, 125] on input "******" at bounding box center [444, 130] width 401 height 30
click at [355, 136] on input "*******" at bounding box center [444, 130] width 401 height 30
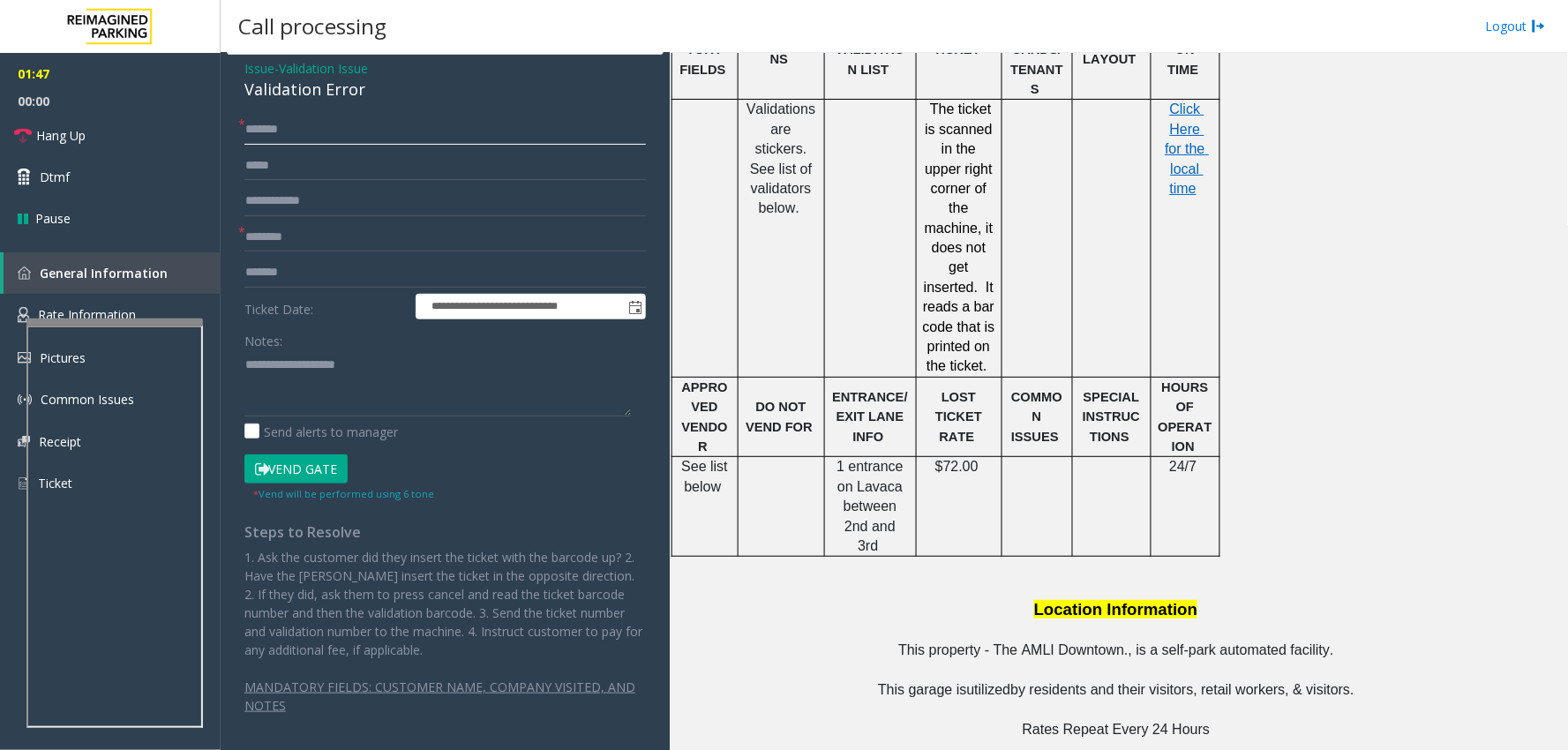
scroll to position [2059, 0]
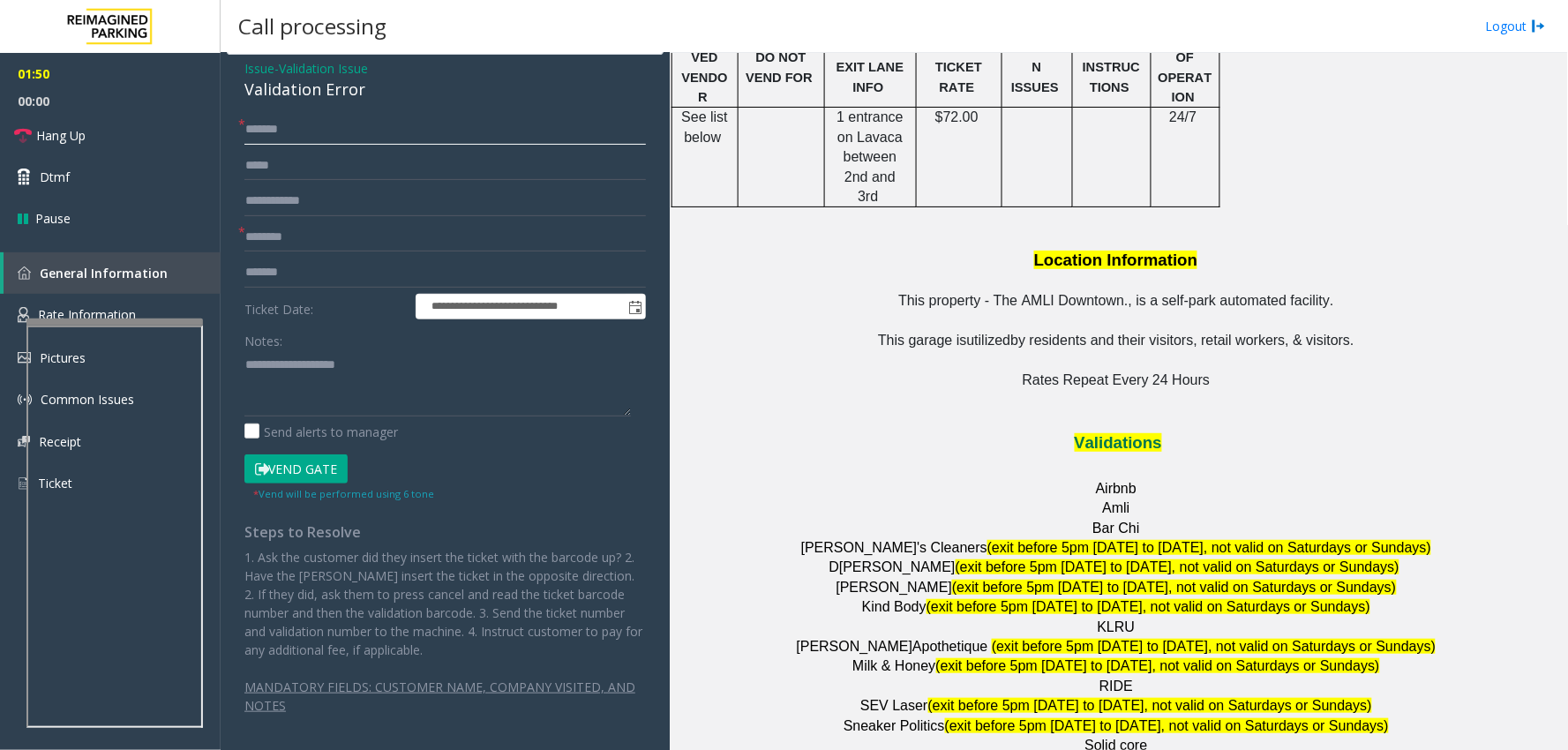
type input "******"
drag, startPoint x: 364, startPoint y: 138, endPoint x: 181, endPoint y: 113, distance: 184.7
click at [181, 113] on app-root "**********" at bounding box center [784, 375] width 1568 height 750
type input "*******"
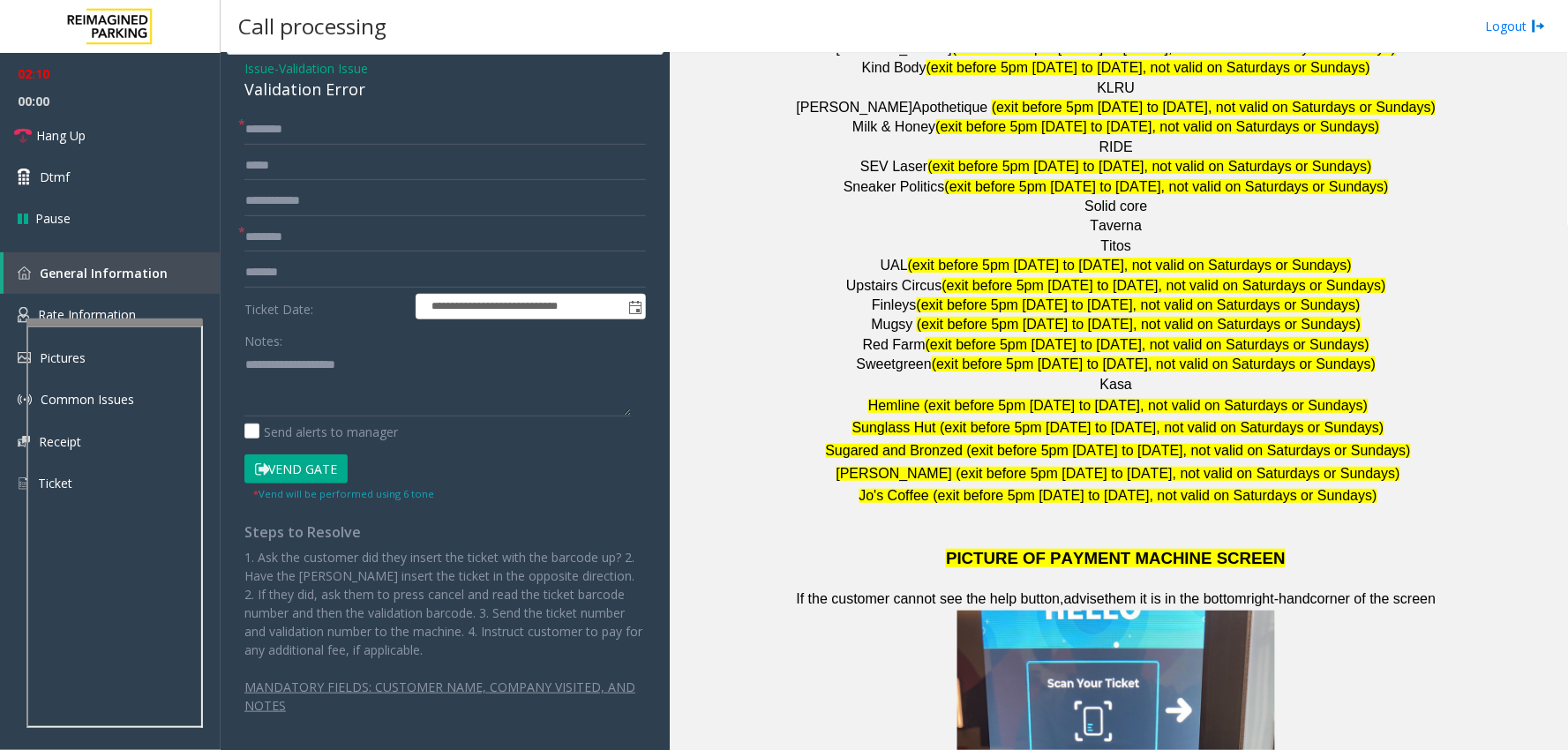
scroll to position [2422, 0]
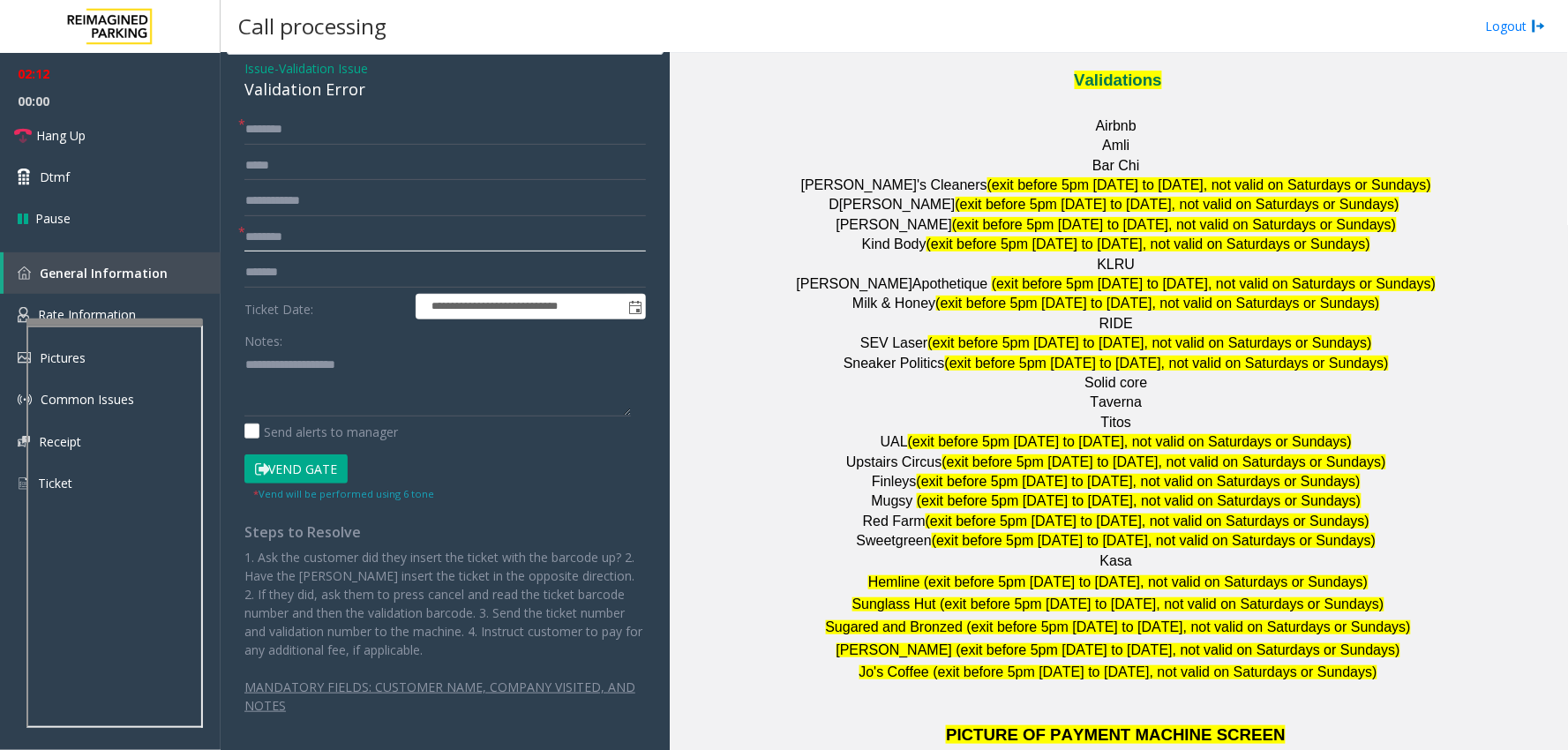
click at [338, 222] on input "text" at bounding box center [444, 237] width 401 height 30
type input "******"
click at [321, 468] on button "Vend Gate" at bounding box center [296, 469] width 104 height 30
click at [292, 412] on textarea at bounding box center [437, 383] width 387 height 66
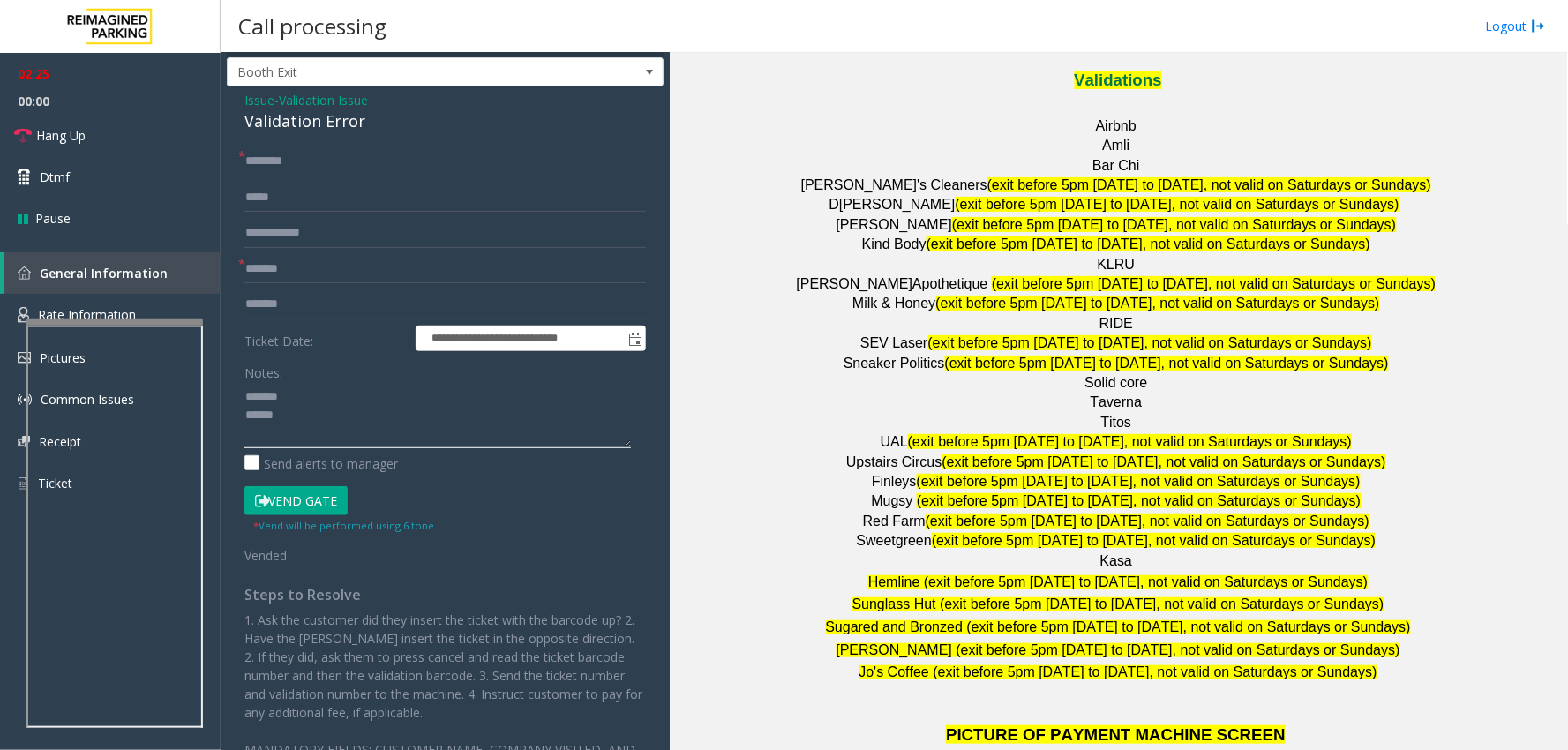
scroll to position [0, 0]
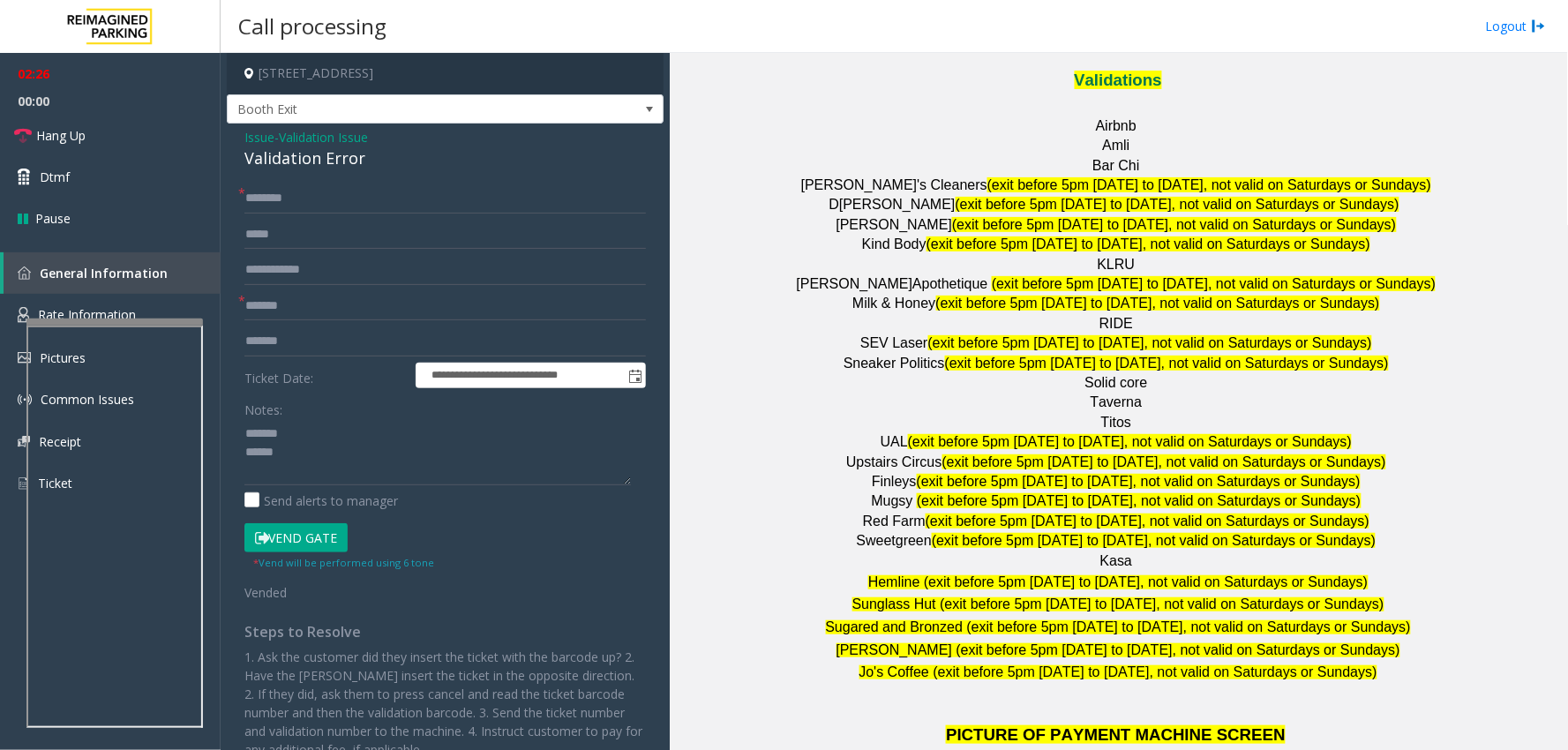
click at [297, 155] on div "Validation Error" at bounding box center [444, 158] width 401 height 24
click at [291, 156] on div "Validation Error" at bounding box center [444, 158] width 401 height 24
click at [333, 159] on div "Validation Error" at bounding box center [444, 158] width 401 height 24
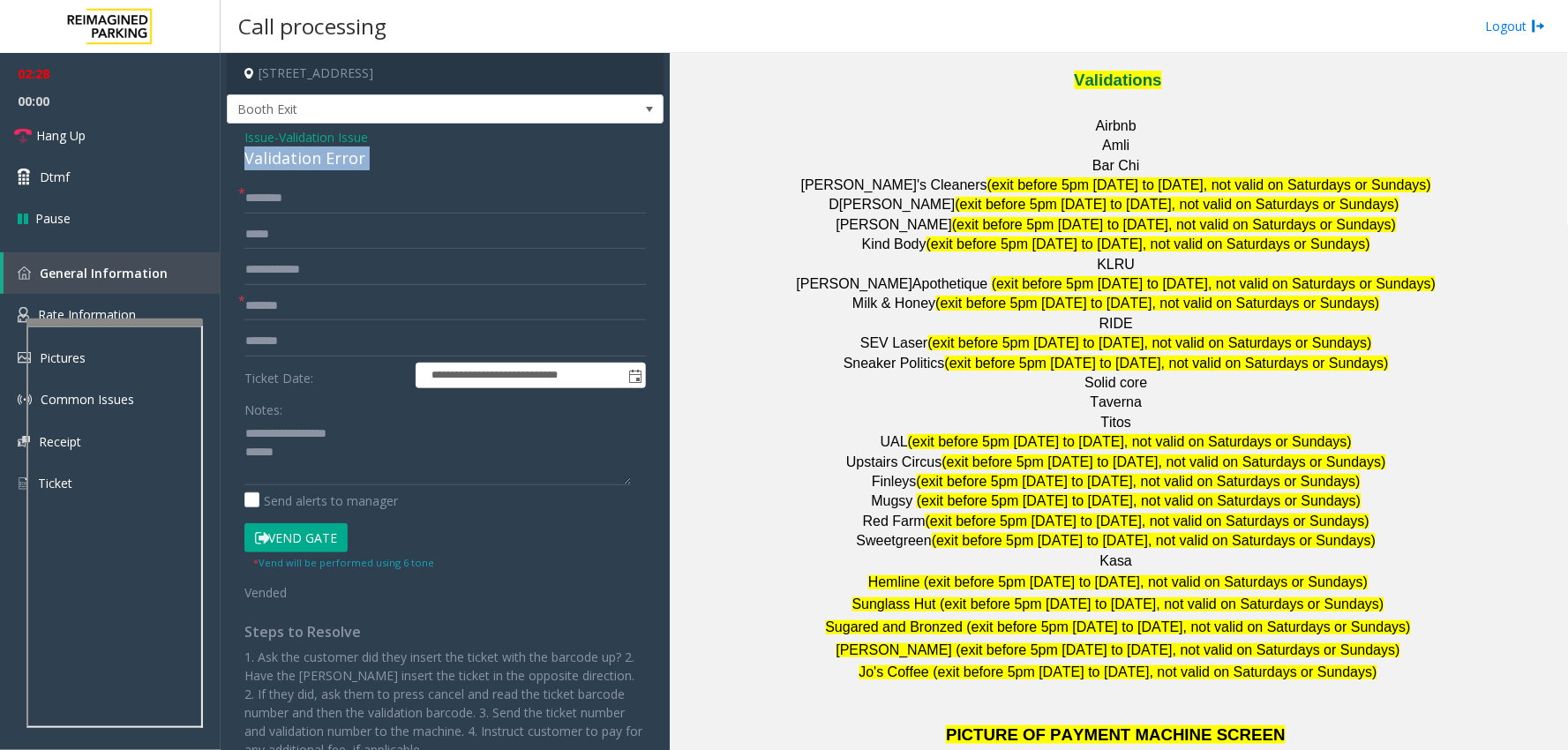
click at [332, 159] on div "Validation Error" at bounding box center [444, 158] width 401 height 24
copy div "Validation Error"
click at [108, 138] on link "Hang Up" at bounding box center [110, 135] width 220 height 42
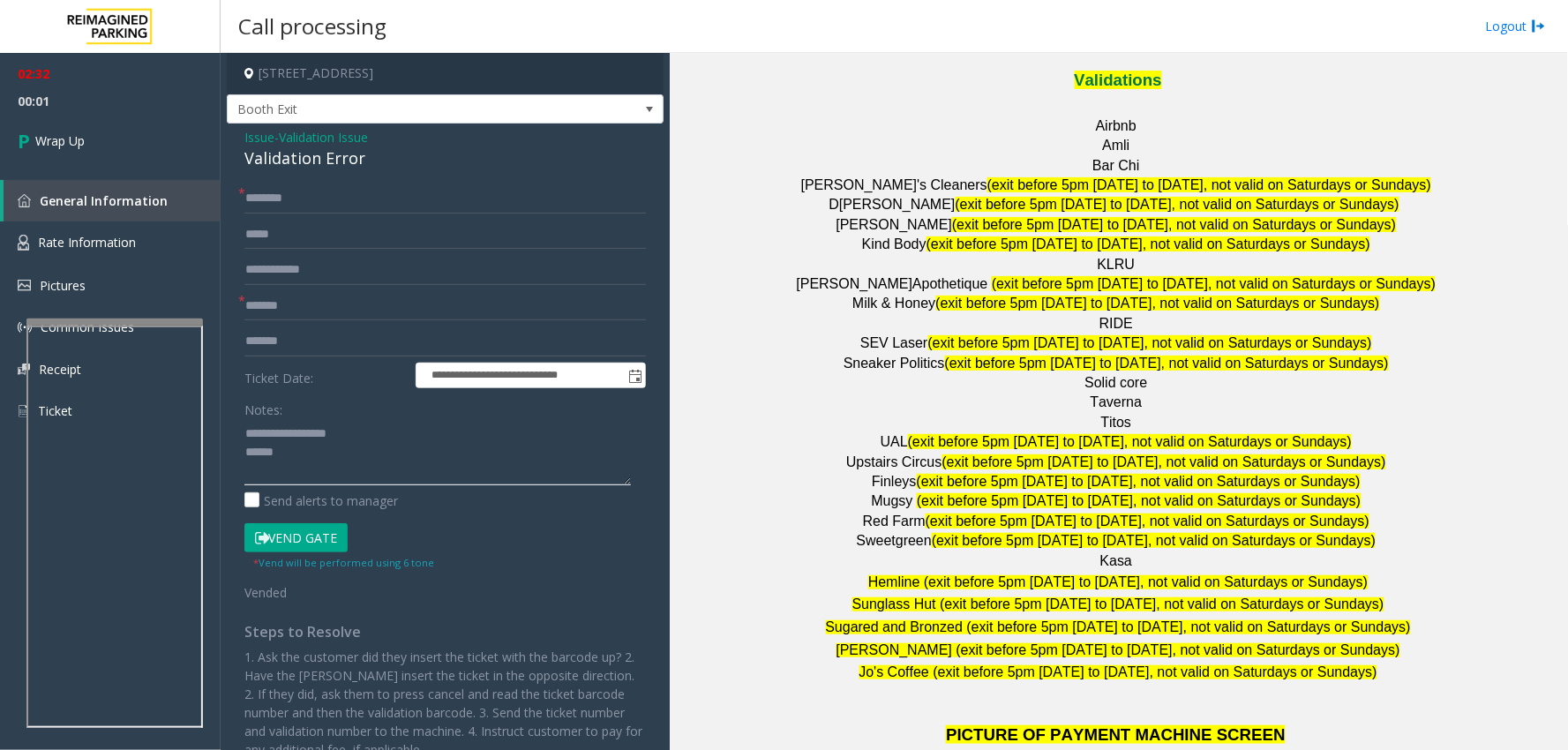
drag, startPoint x: 282, startPoint y: 433, endPoint x: 346, endPoint y: 433, distance: 64.0
click at [346, 433] on textarea at bounding box center [437, 452] width 387 height 66
paste textarea "*****"
click at [336, 468] on textarea at bounding box center [437, 452] width 387 height 66
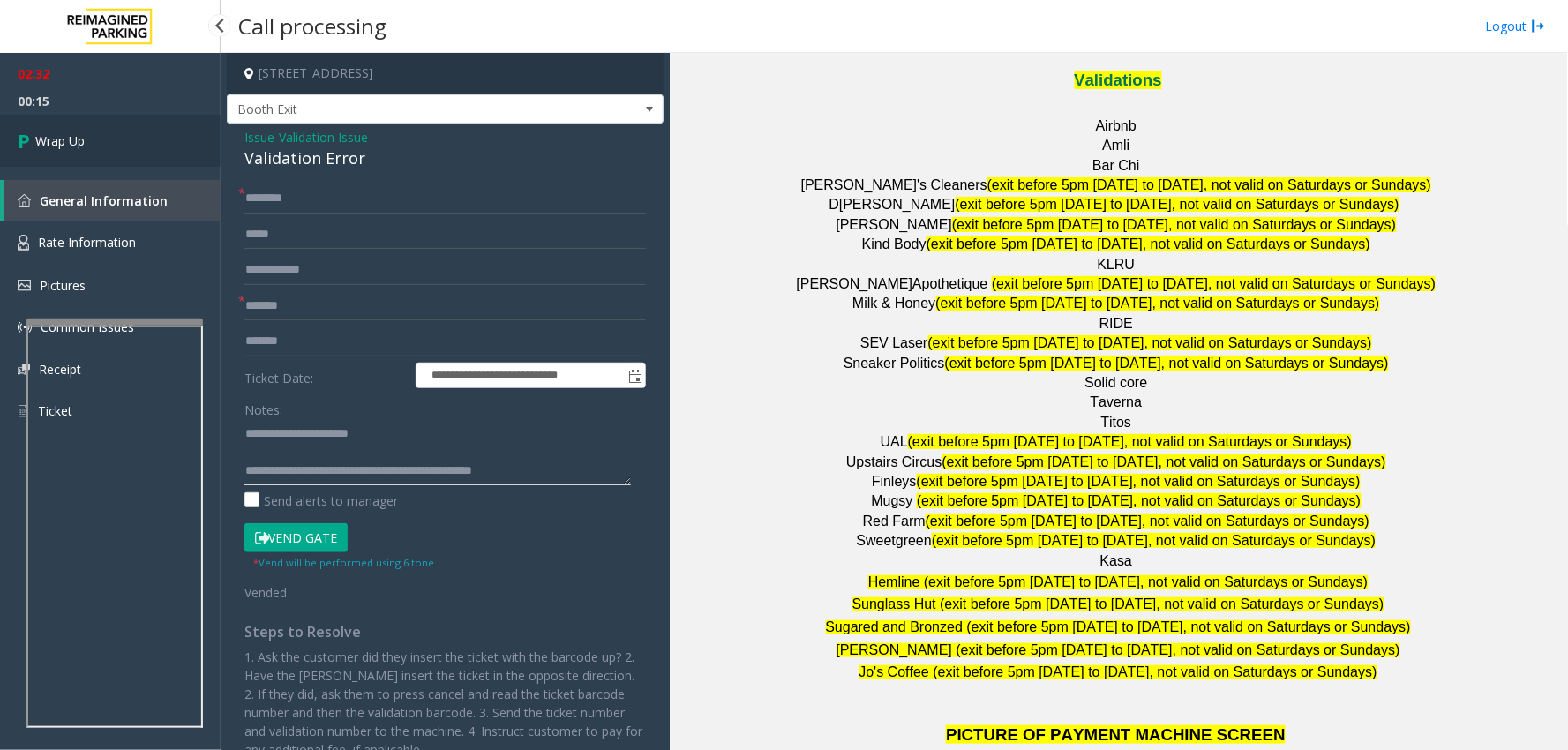
type textarea "**********"
click at [130, 143] on link "Wrap Up" at bounding box center [110, 141] width 220 height 52
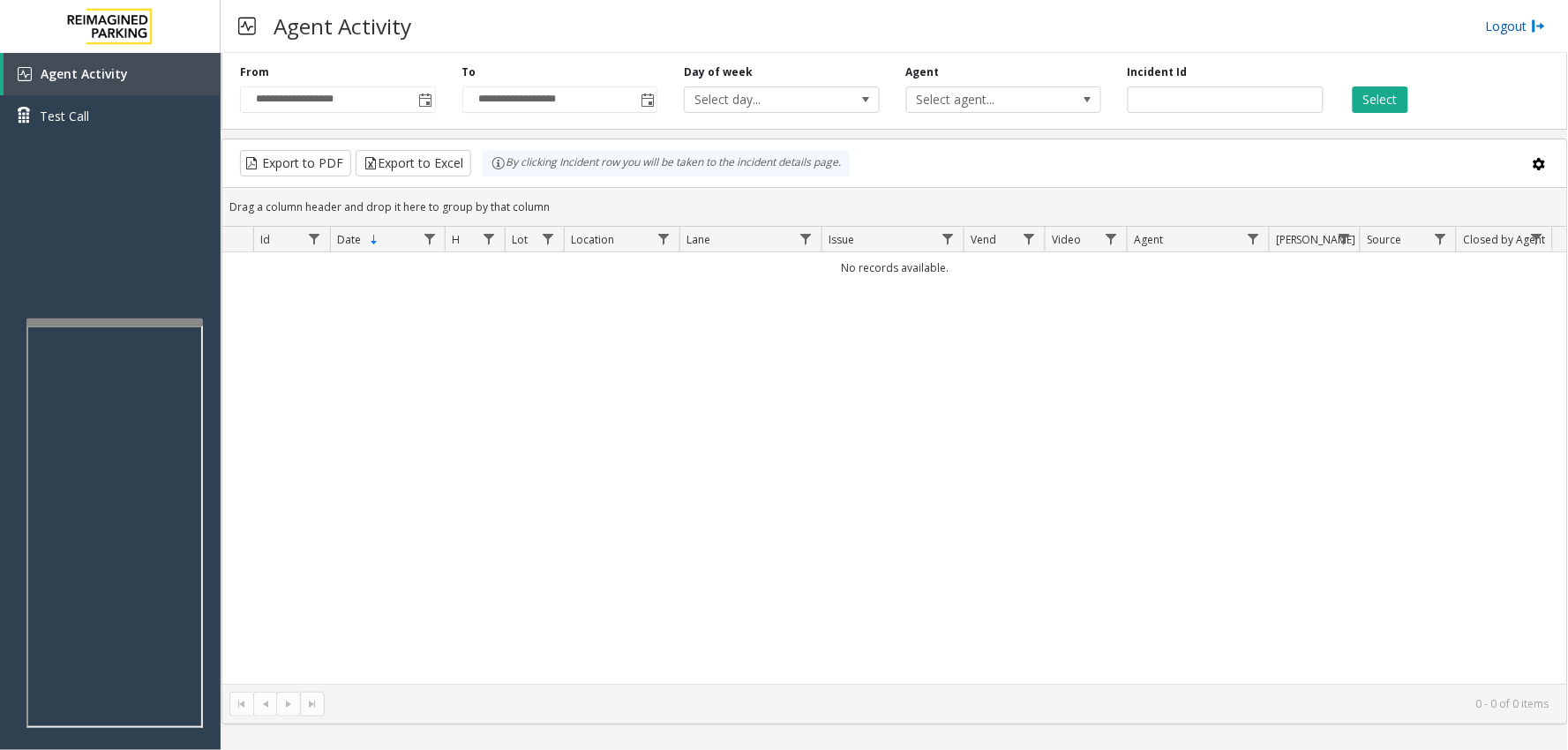
click at [1514, 19] on link "Logout" at bounding box center [1516, 26] width 60 height 19
